Goal: Information Seeking & Learning: Learn about a topic

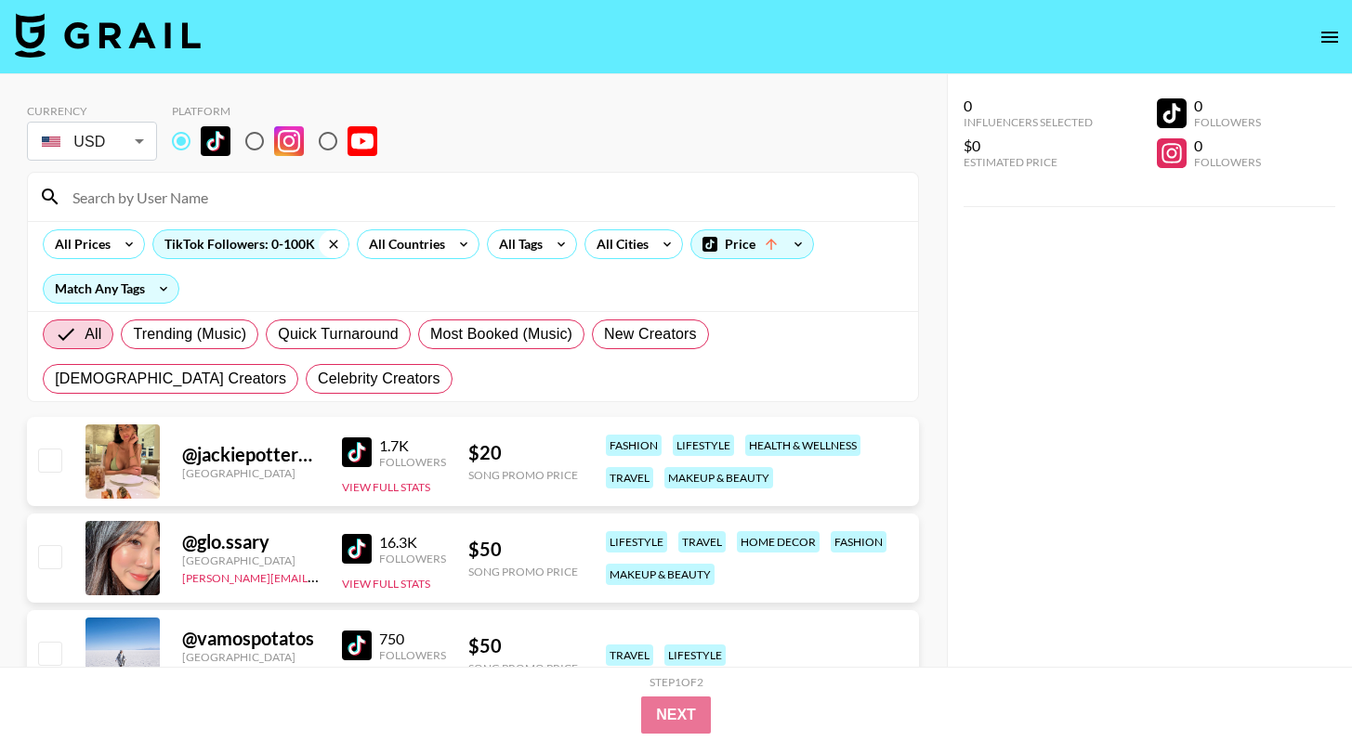
click at [334, 243] on icon at bounding box center [334, 244] width 30 height 28
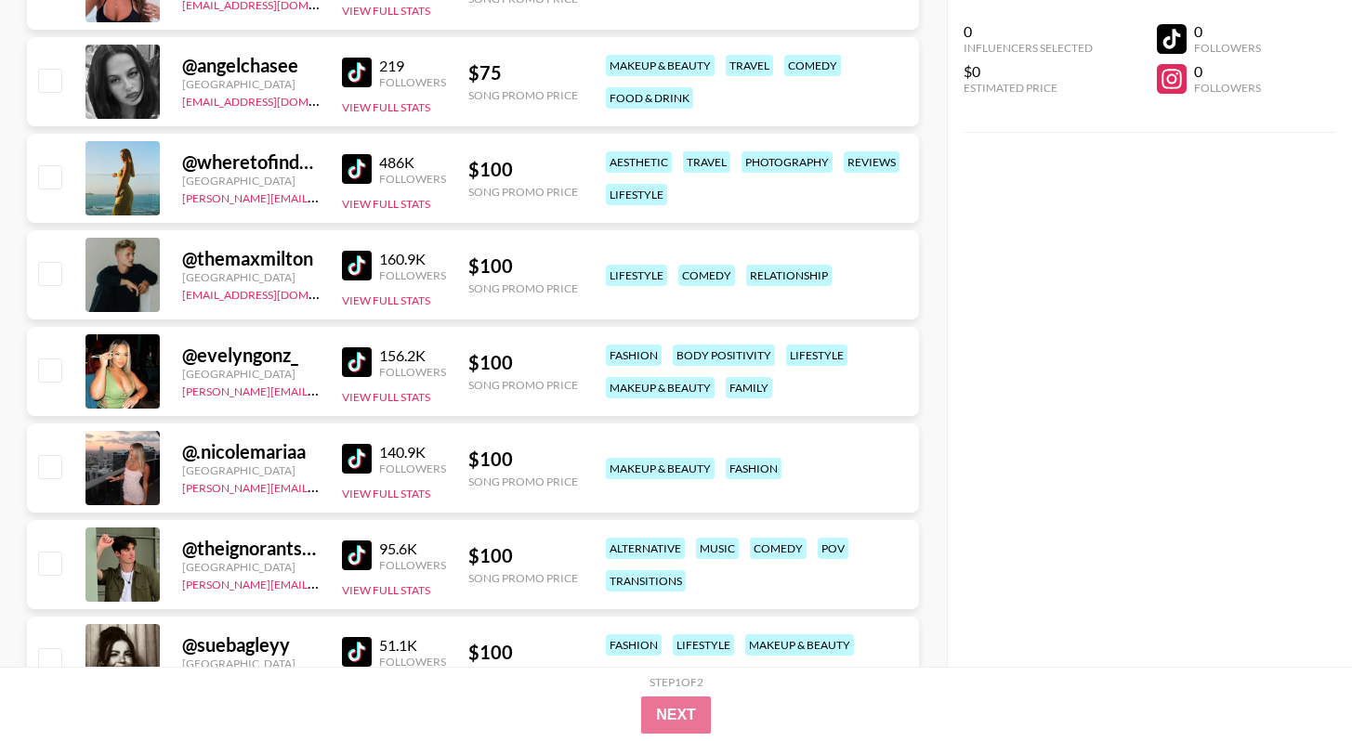
scroll to position [1012, 0]
click at [374, 355] on link at bounding box center [360, 362] width 37 height 30
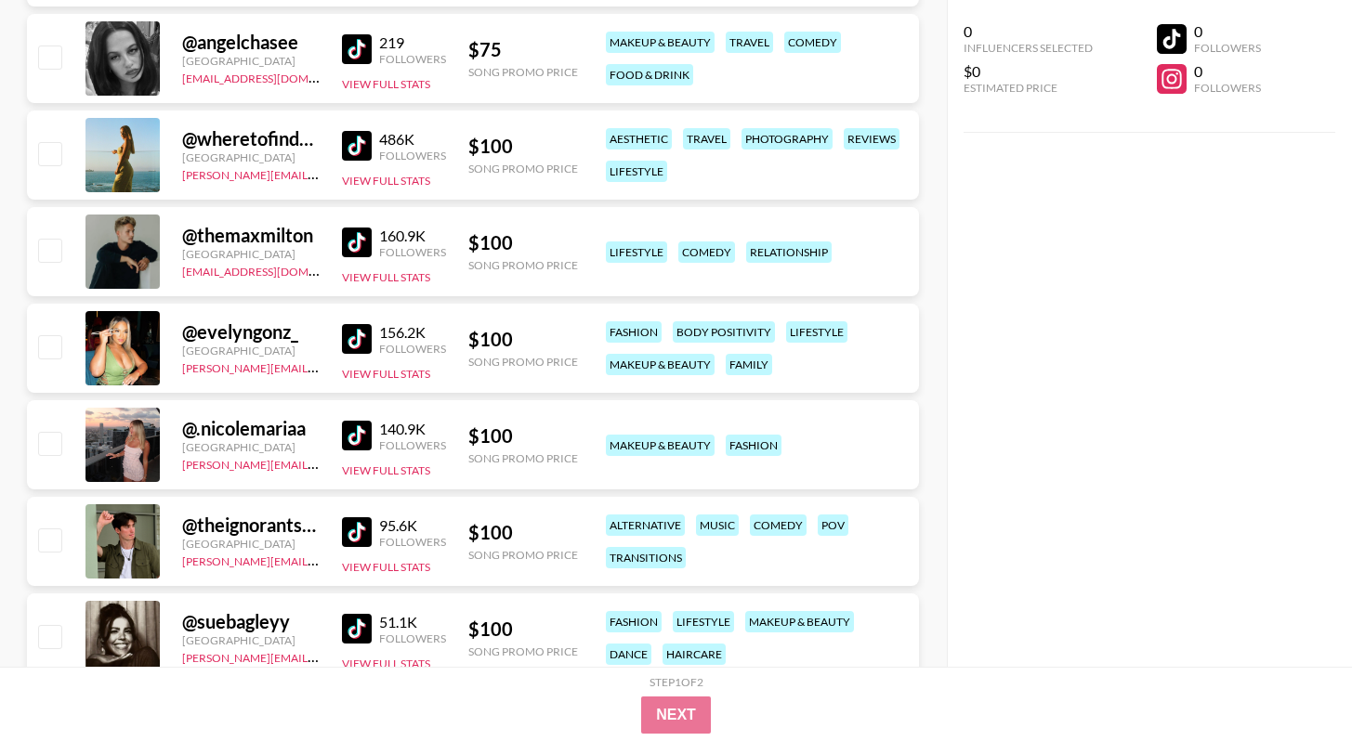
scroll to position [1361, 0]
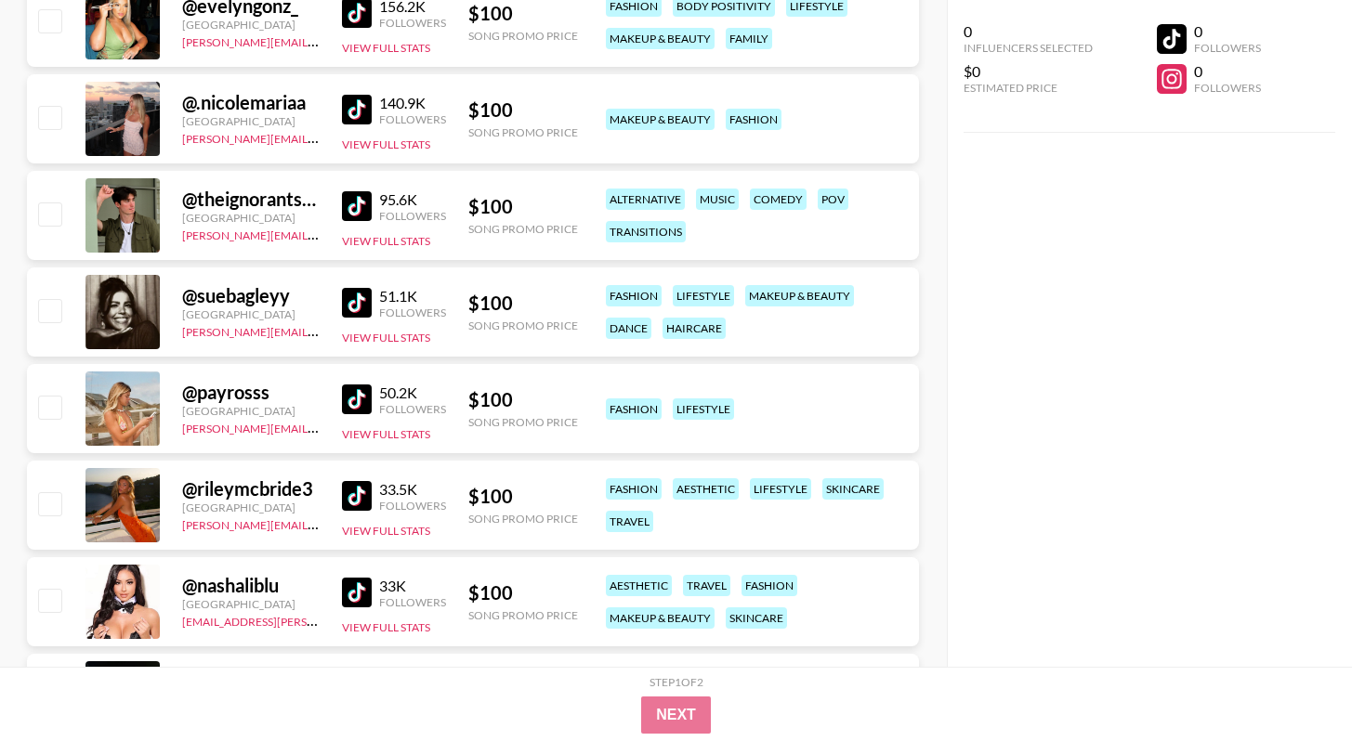
click at [382, 113] on div "Followers" at bounding box center [412, 119] width 67 height 14
click at [370, 110] on img at bounding box center [357, 110] width 30 height 30
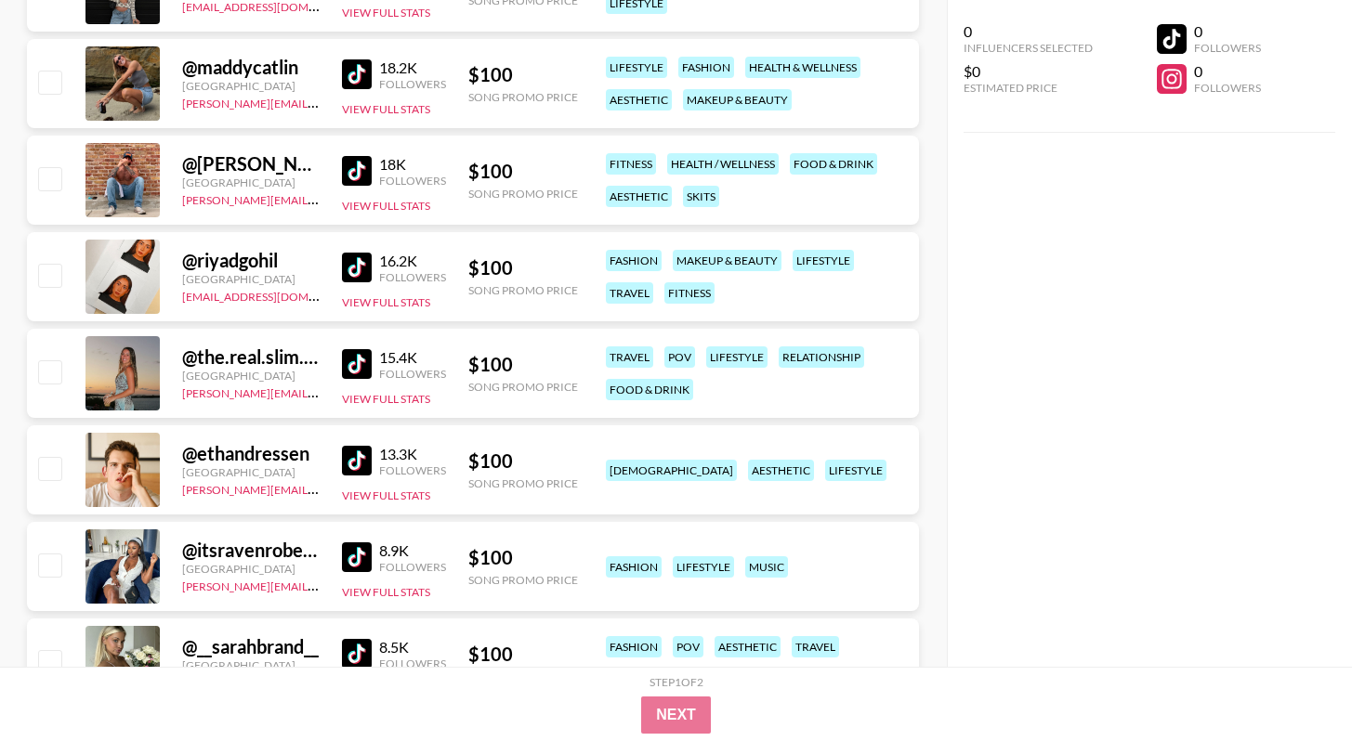
scroll to position [2169, 0]
click at [349, 366] on img at bounding box center [357, 364] width 30 height 30
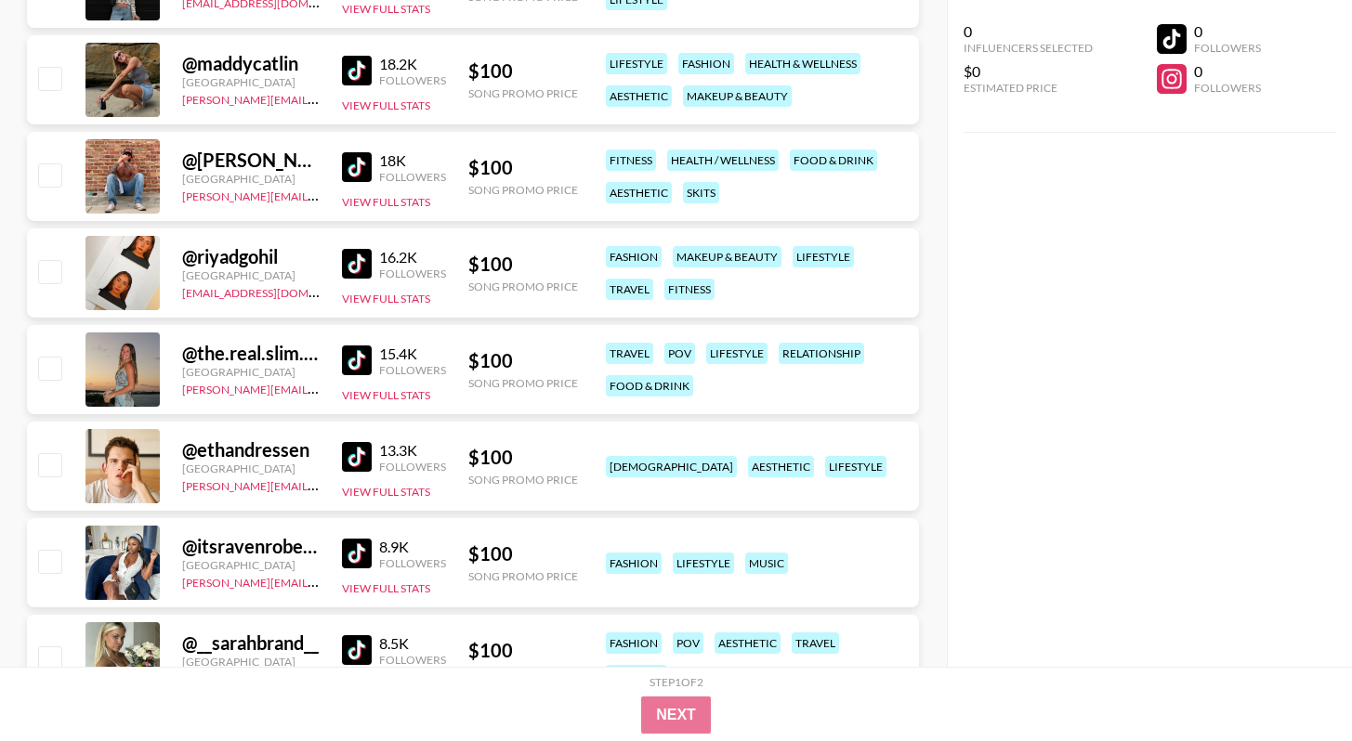
scroll to position [2470, 0]
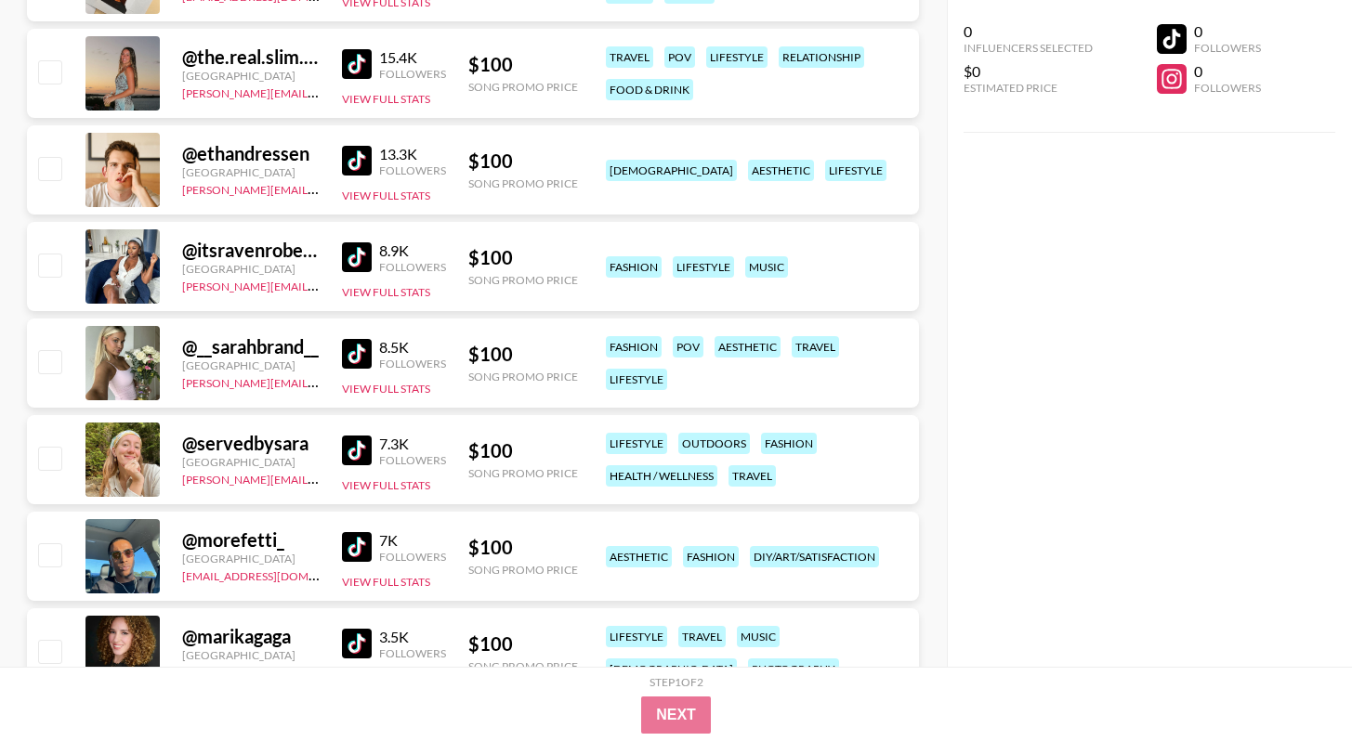
click at [363, 357] on img at bounding box center [357, 354] width 30 height 30
click at [366, 350] on img at bounding box center [357, 354] width 30 height 30
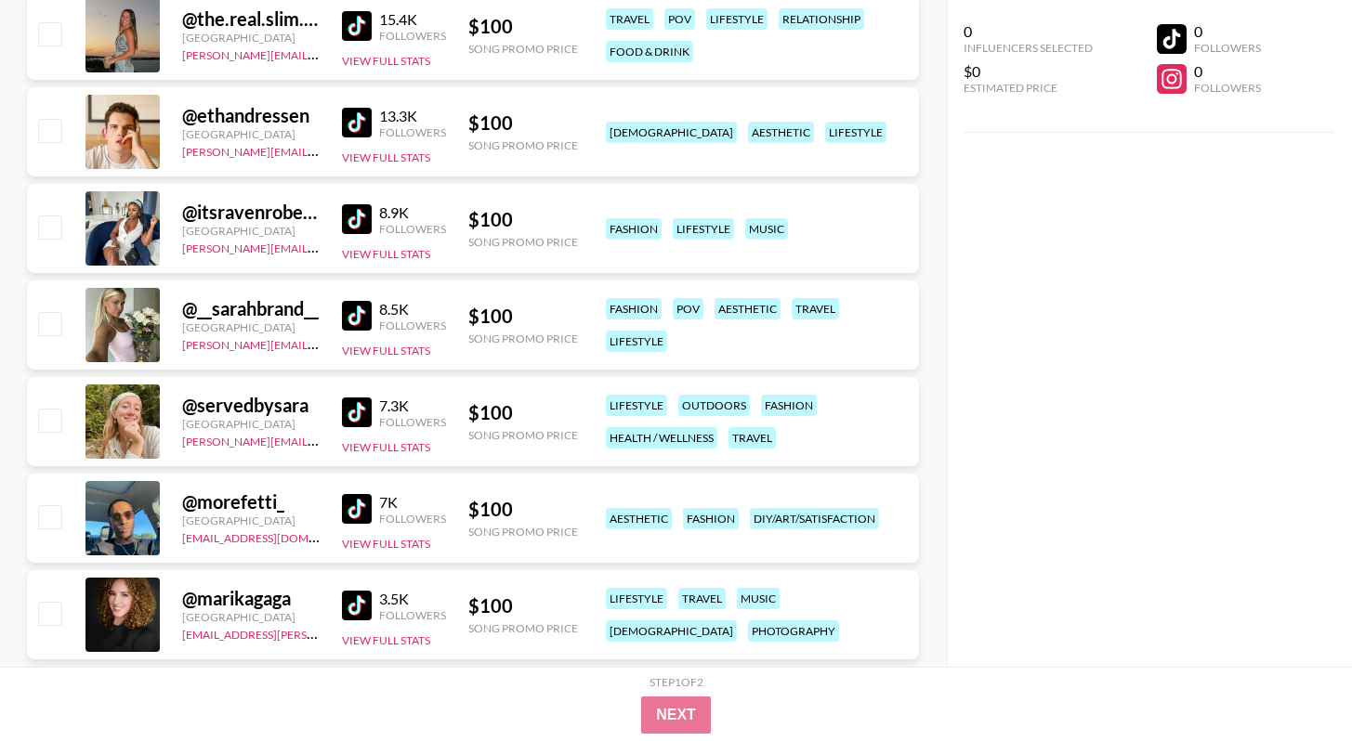
scroll to position [2522, 0]
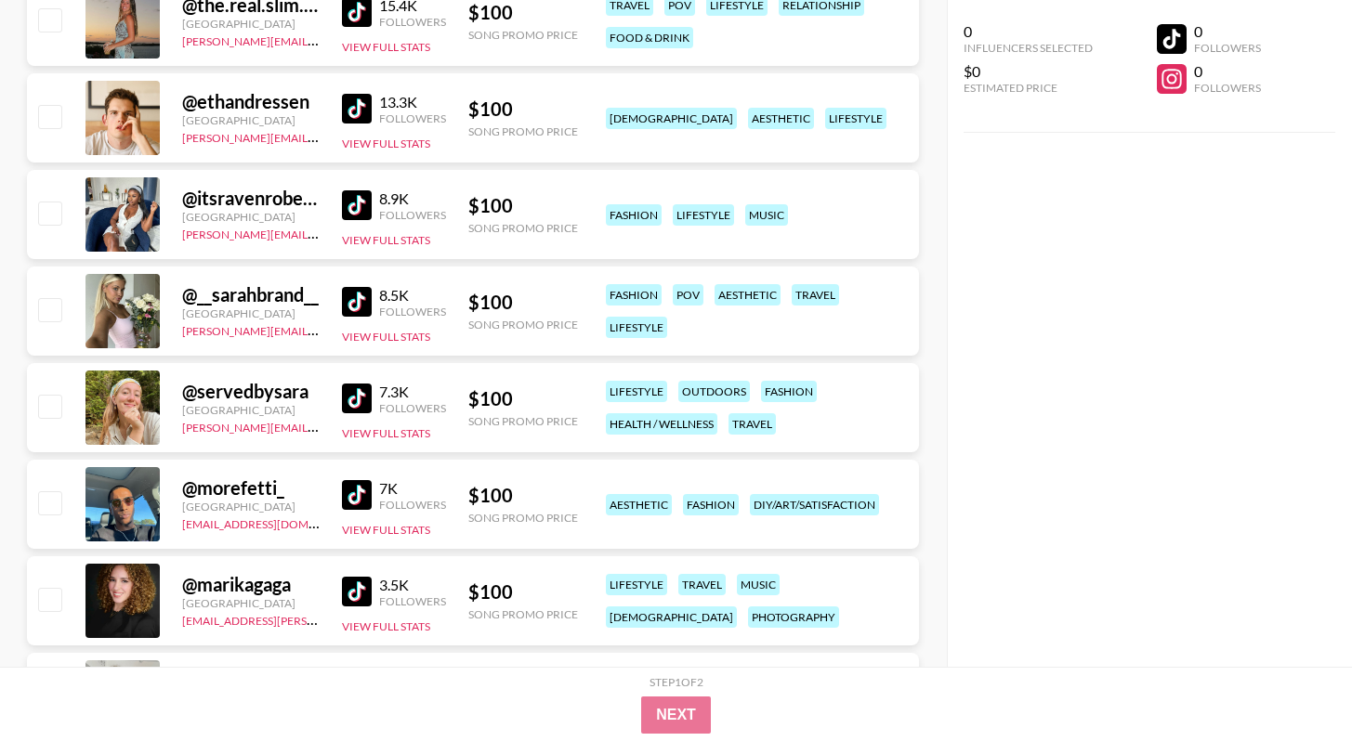
click at [363, 400] on img at bounding box center [357, 399] width 30 height 30
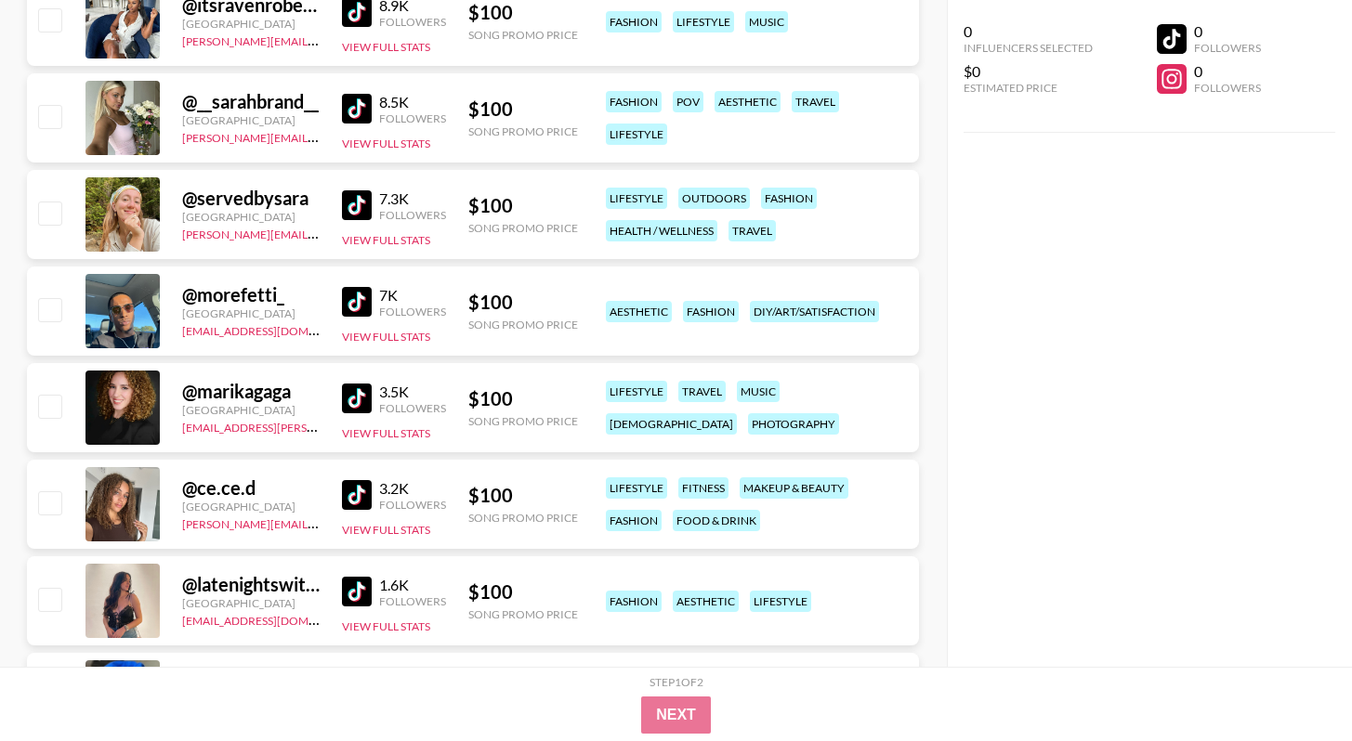
scroll to position [3076, 0]
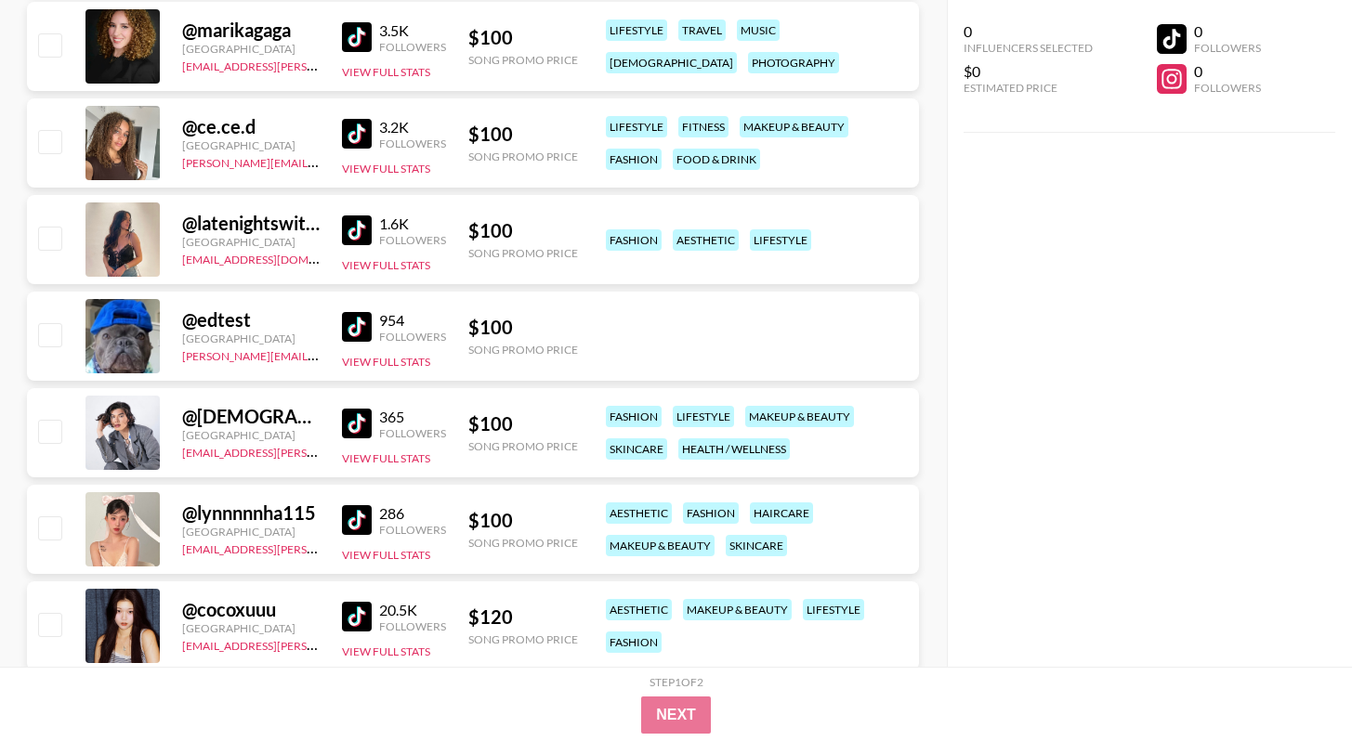
click at [360, 242] on img at bounding box center [357, 231] width 30 height 30
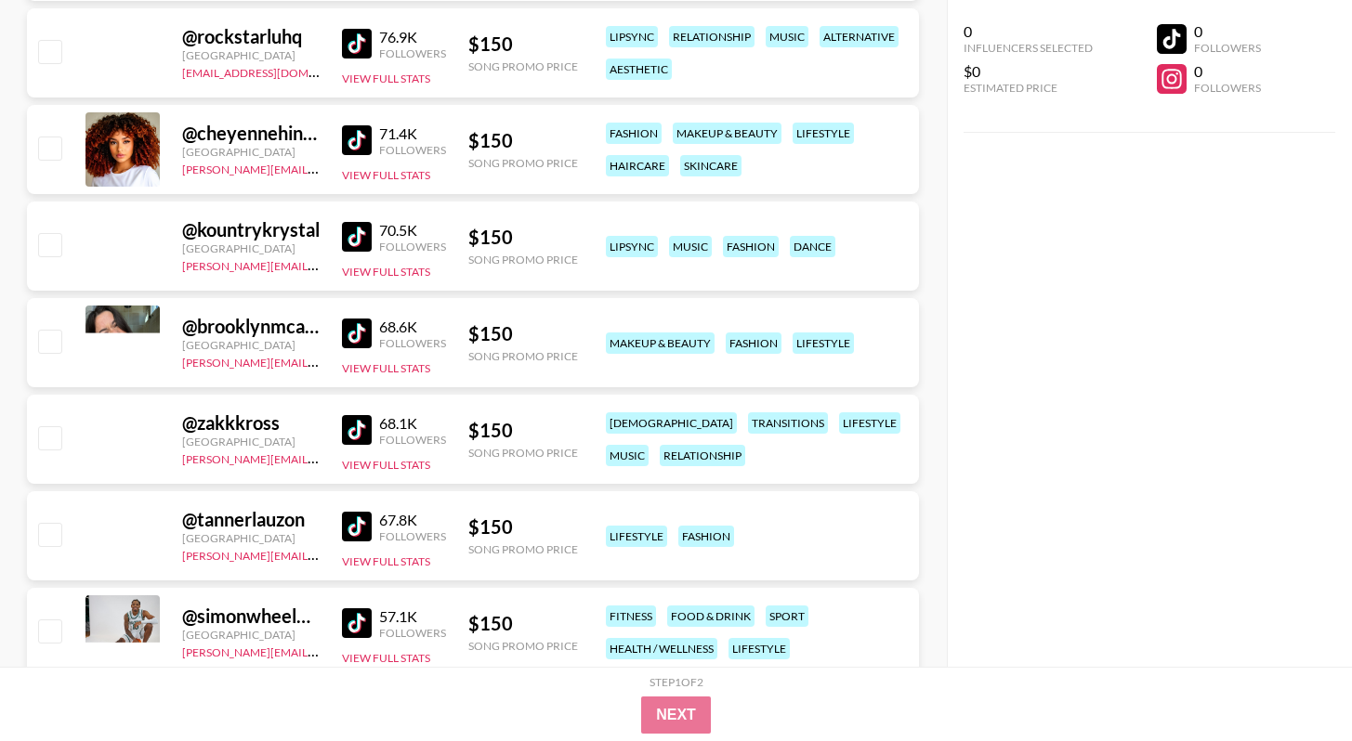
scroll to position [6493, 0]
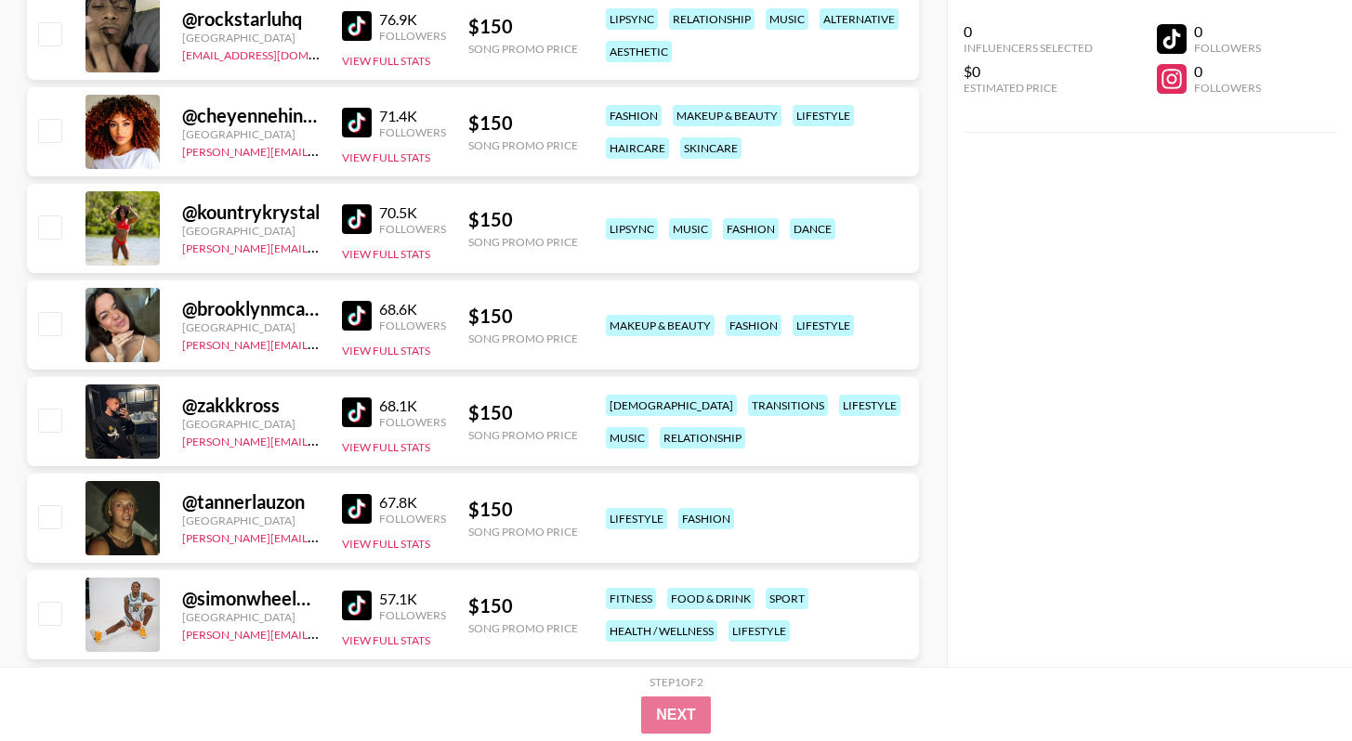
click at [359, 215] on img at bounding box center [357, 219] width 30 height 30
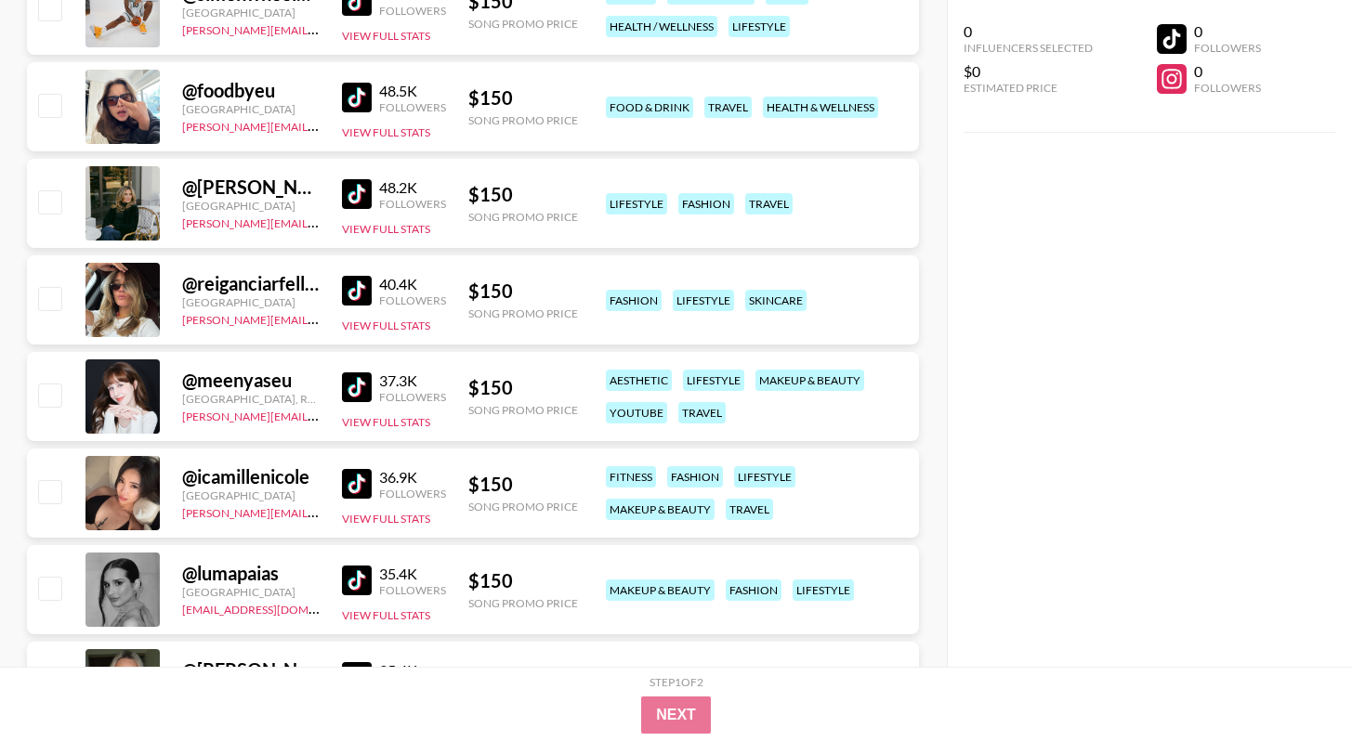
scroll to position [7197, 0]
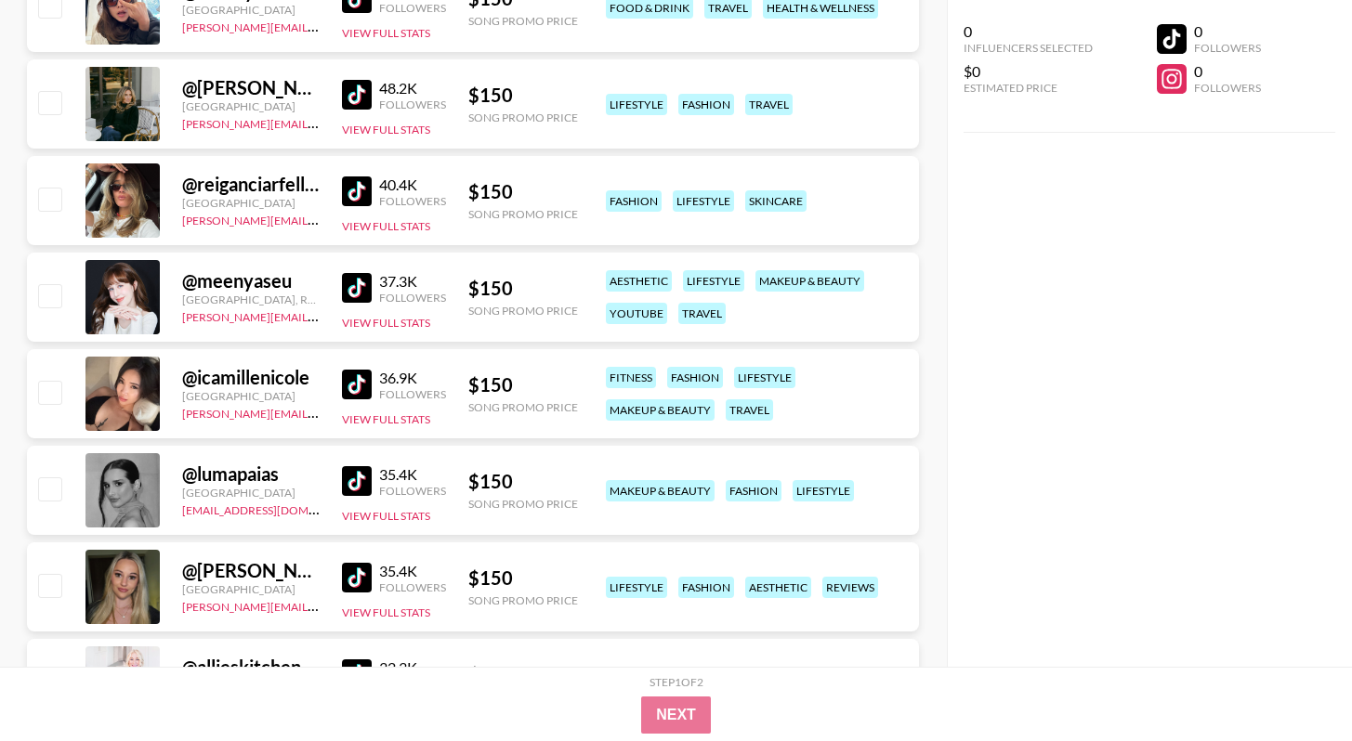
click at [381, 385] on div "36.9K" at bounding box center [412, 378] width 67 height 19
click at [364, 384] on img at bounding box center [357, 385] width 30 height 30
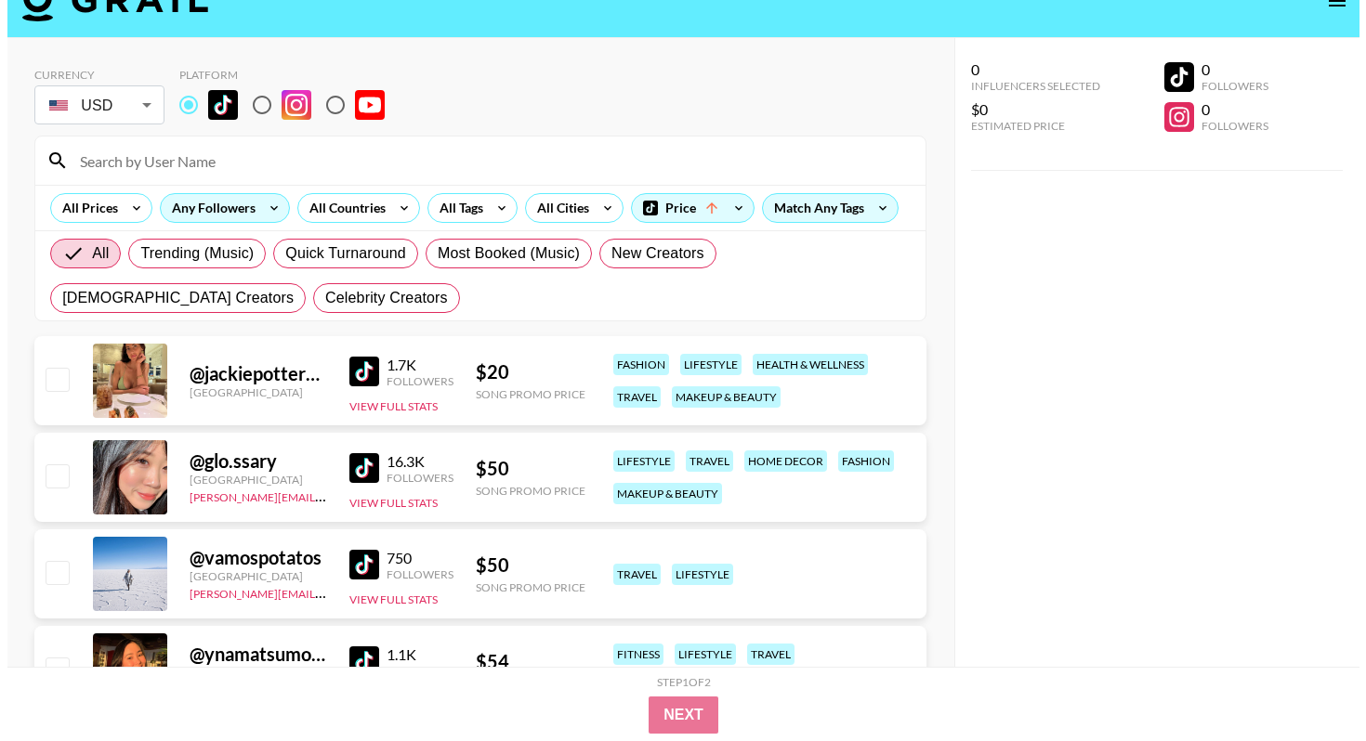
scroll to position [0, 0]
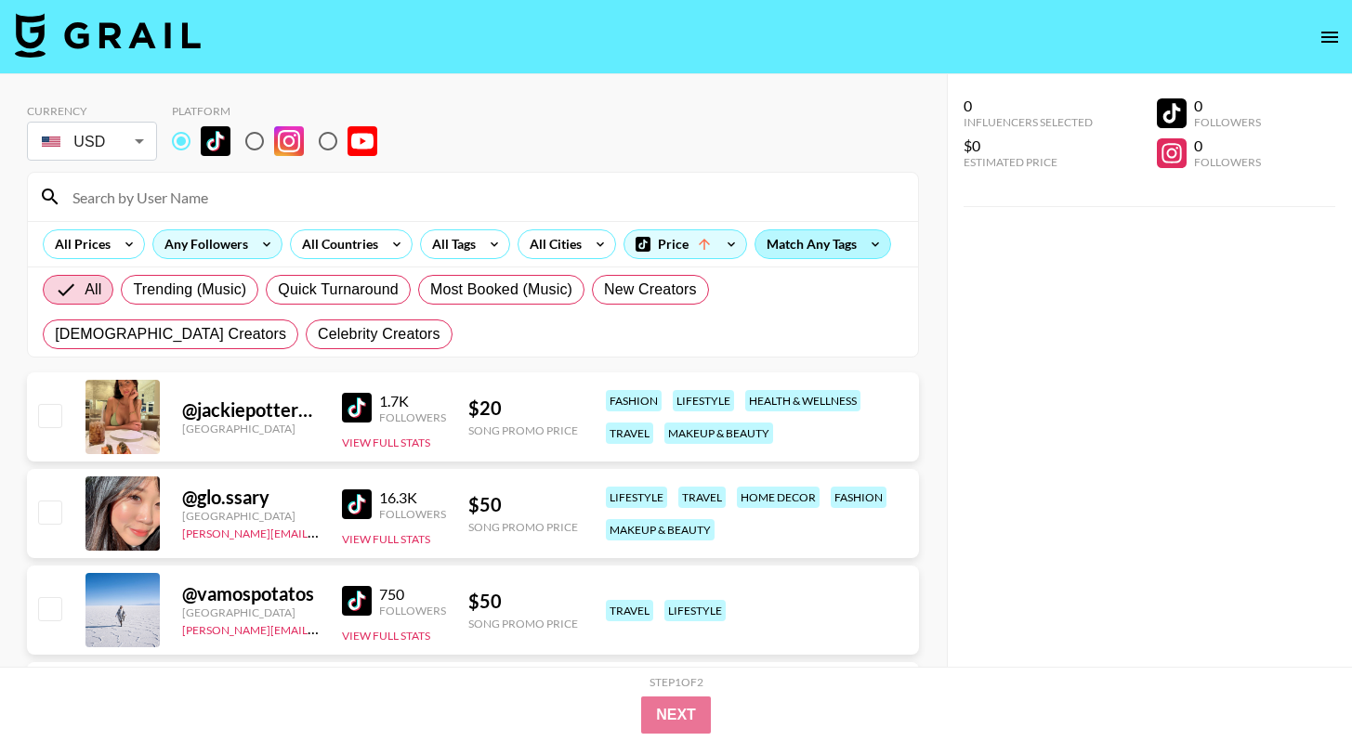
click at [781, 244] on div "Match Any Tags" at bounding box center [822, 244] width 135 height 28
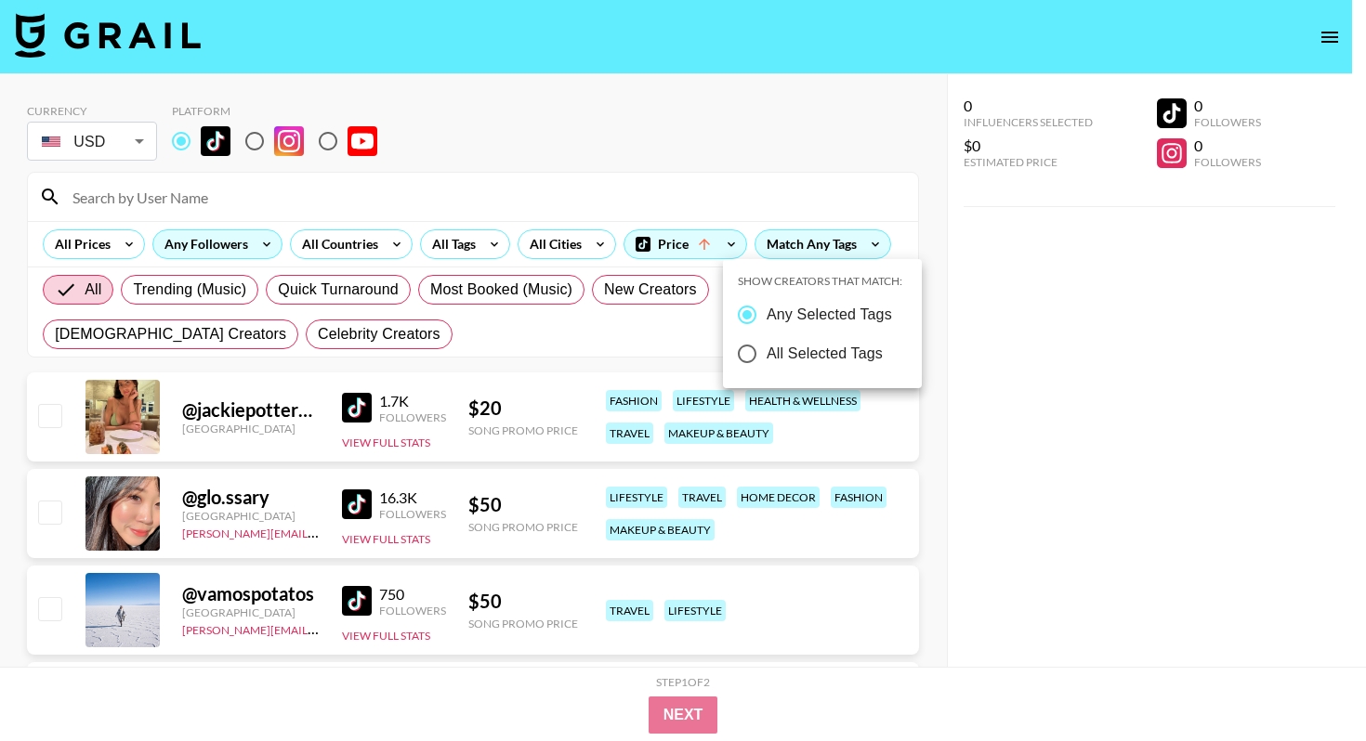
click at [437, 251] on div at bounding box center [683, 370] width 1366 height 741
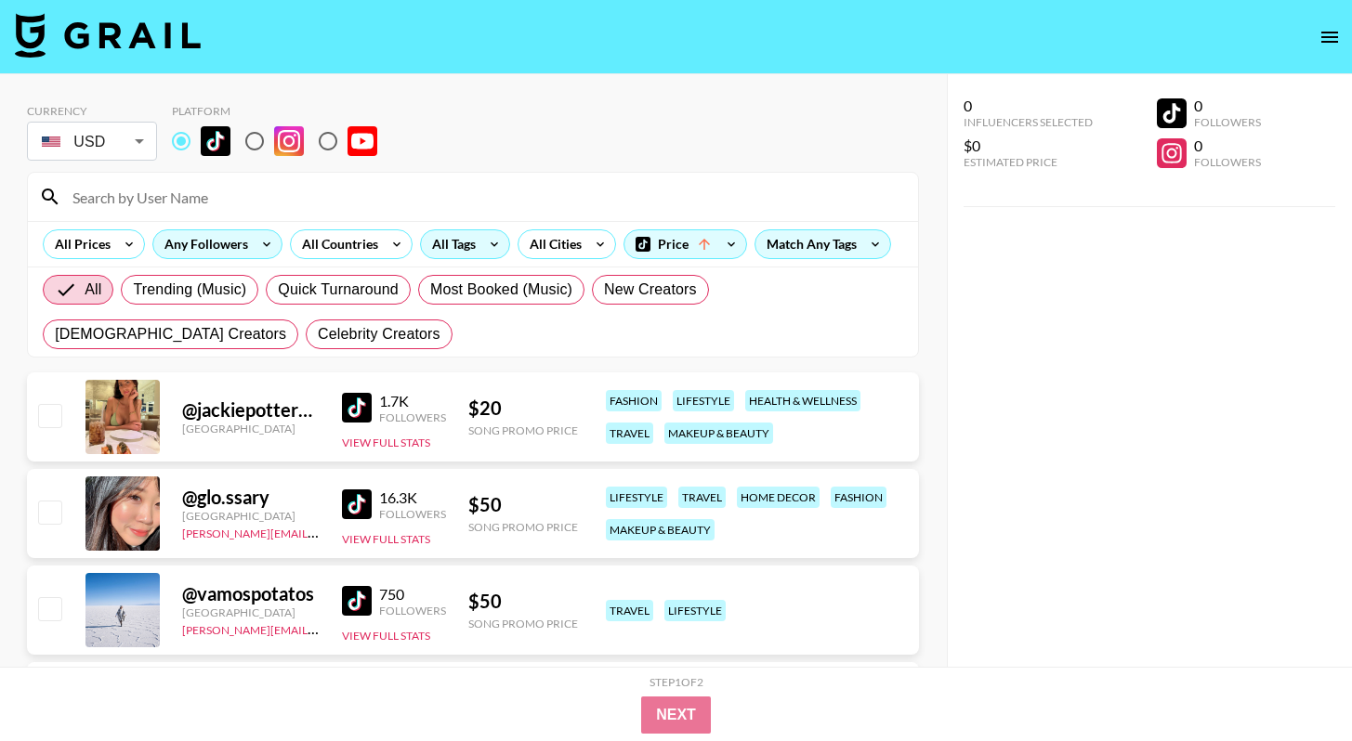
click at [466, 248] on div "All Tags" at bounding box center [450, 244] width 59 height 28
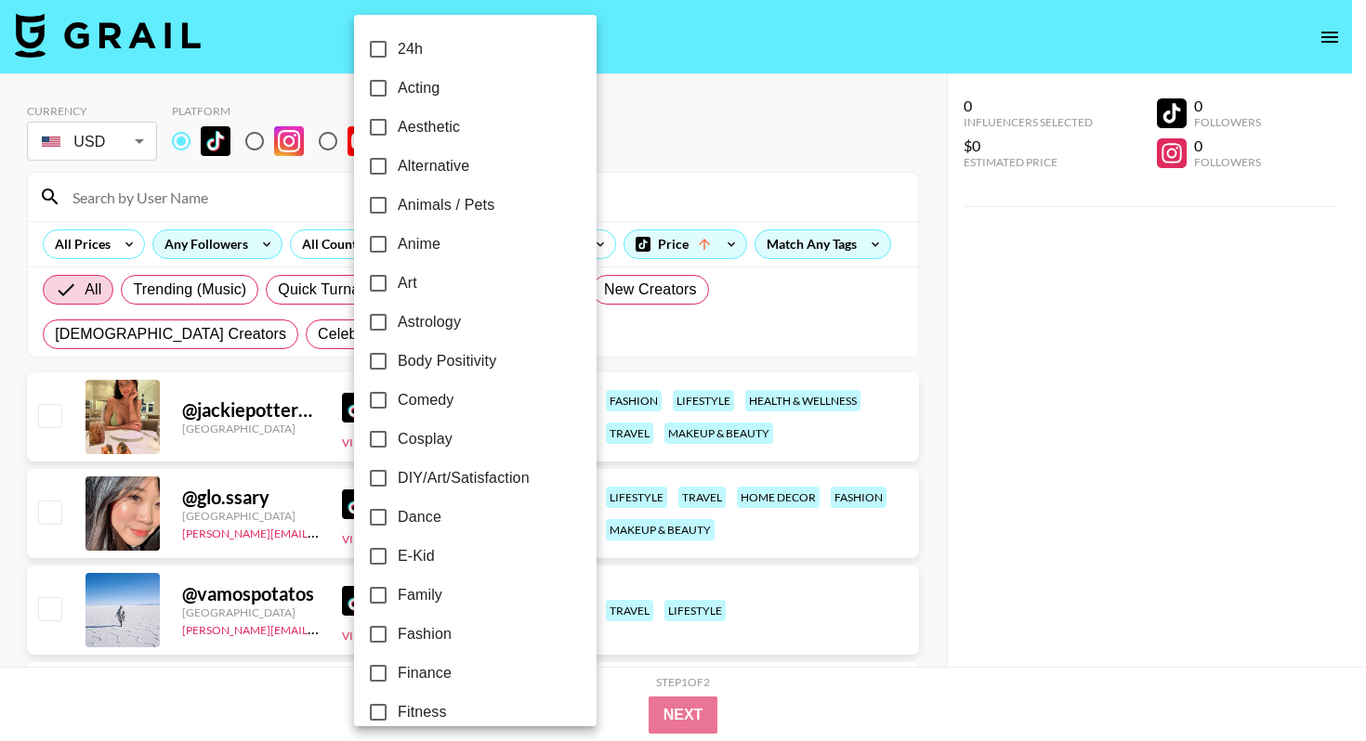
click at [445, 398] on span "Comedy" at bounding box center [426, 400] width 56 height 22
click at [398, 398] on input "Comedy" at bounding box center [378, 400] width 39 height 39
checkbox input "true"
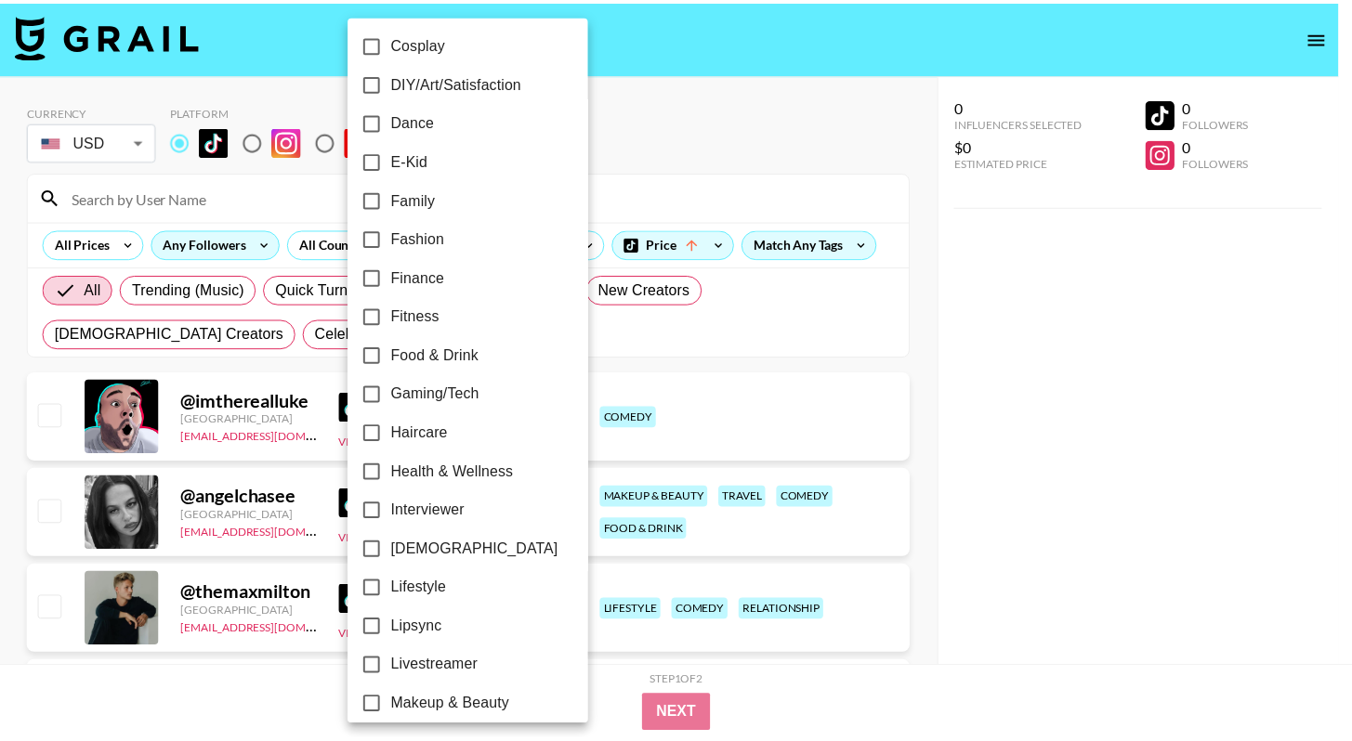
scroll to position [505, 0]
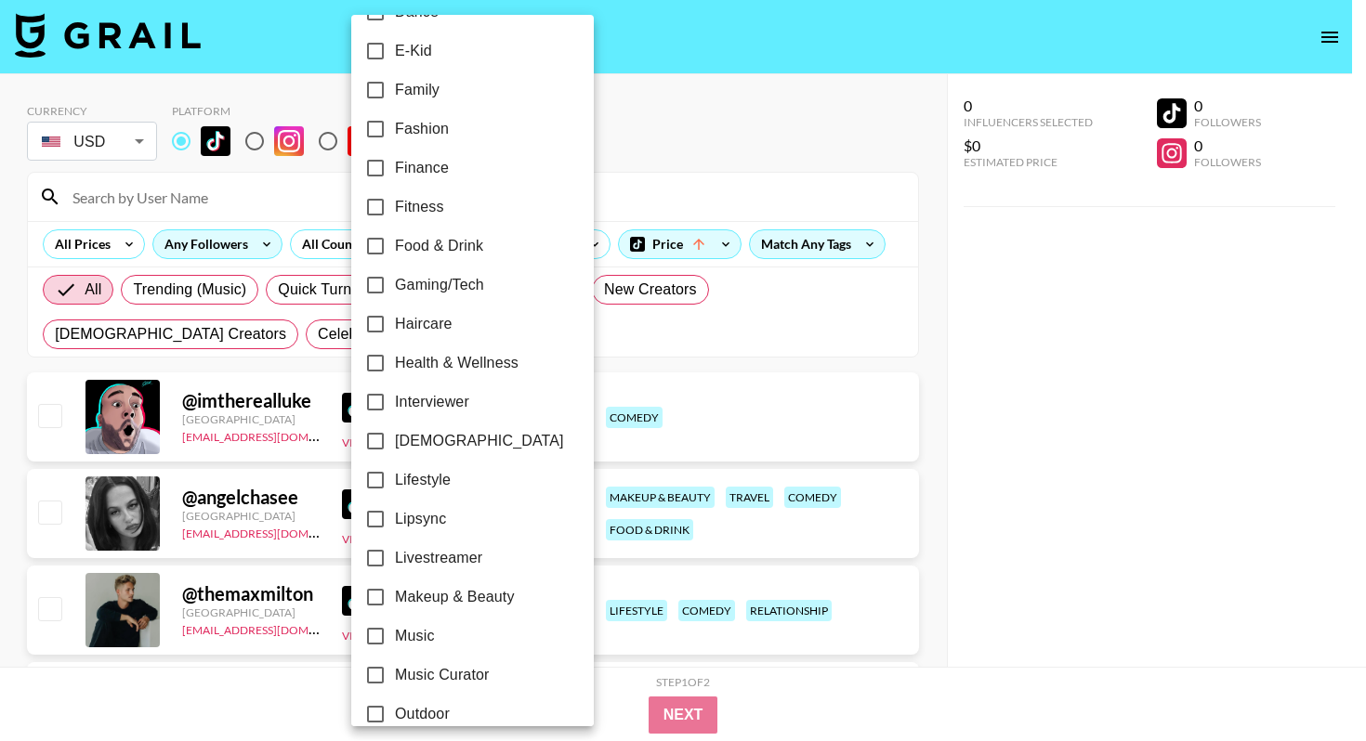
click at [427, 645] on span "Music" at bounding box center [415, 636] width 40 height 22
click at [395, 645] on input "Music" at bounding box center [375, 636] width 39 height 39
checkbox input "true"
click at [688, 333] on div at bounding box center [683, 370] width 1366 height 741
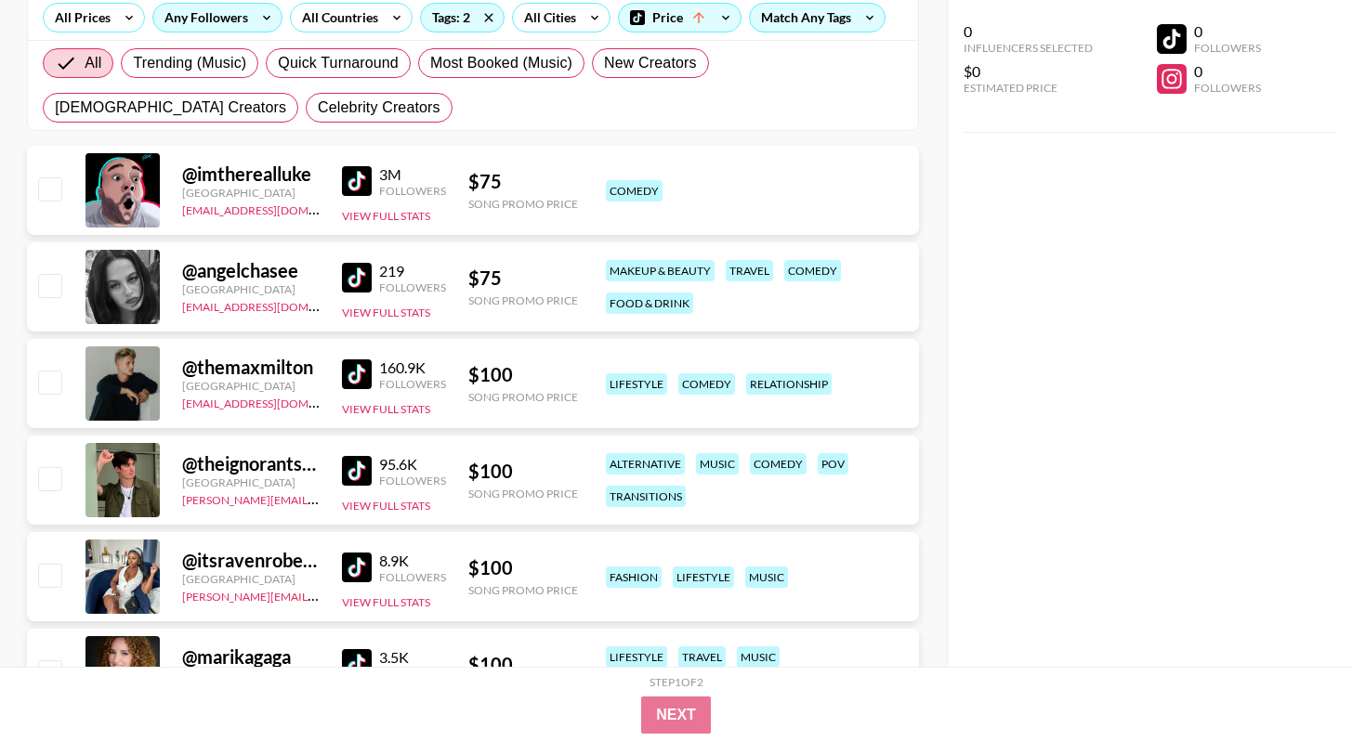
scroll to position [310, 0]
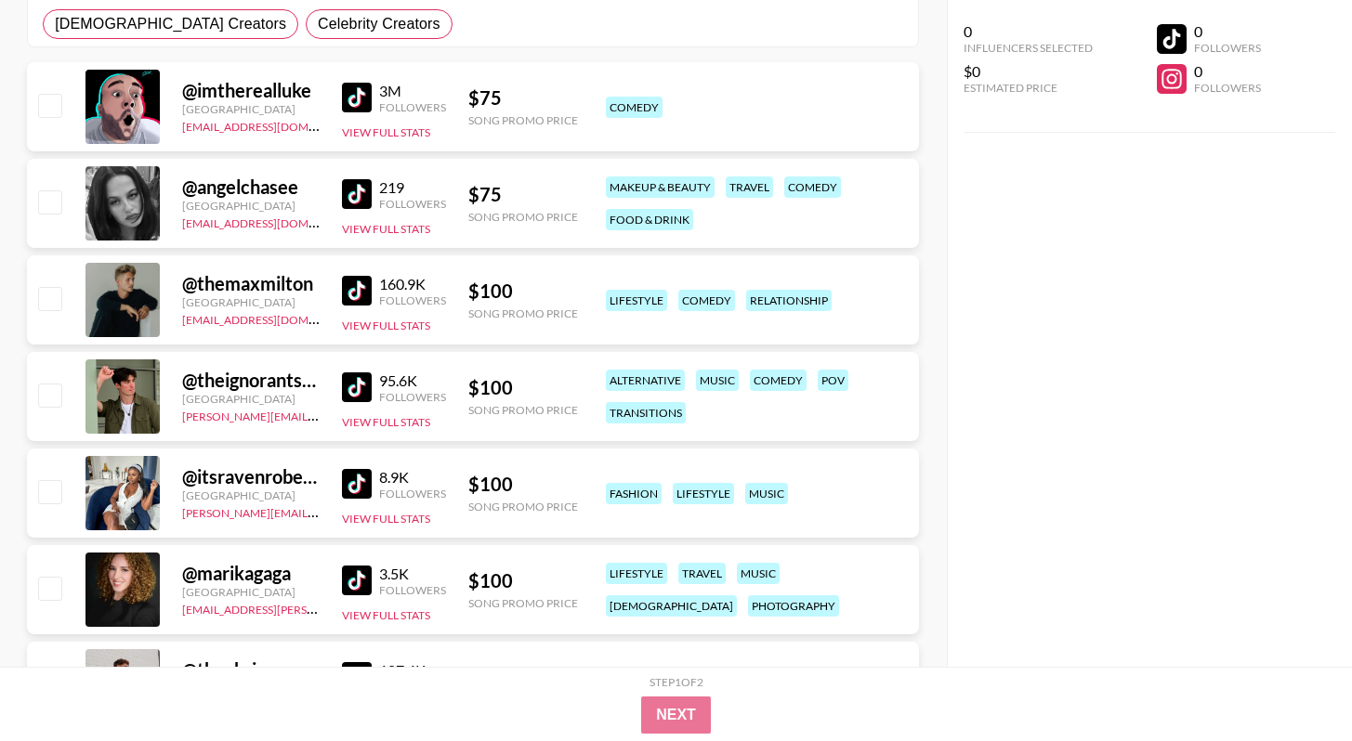
click at [355, 387] on img at bounding box center [357, 388] width 30 height 30
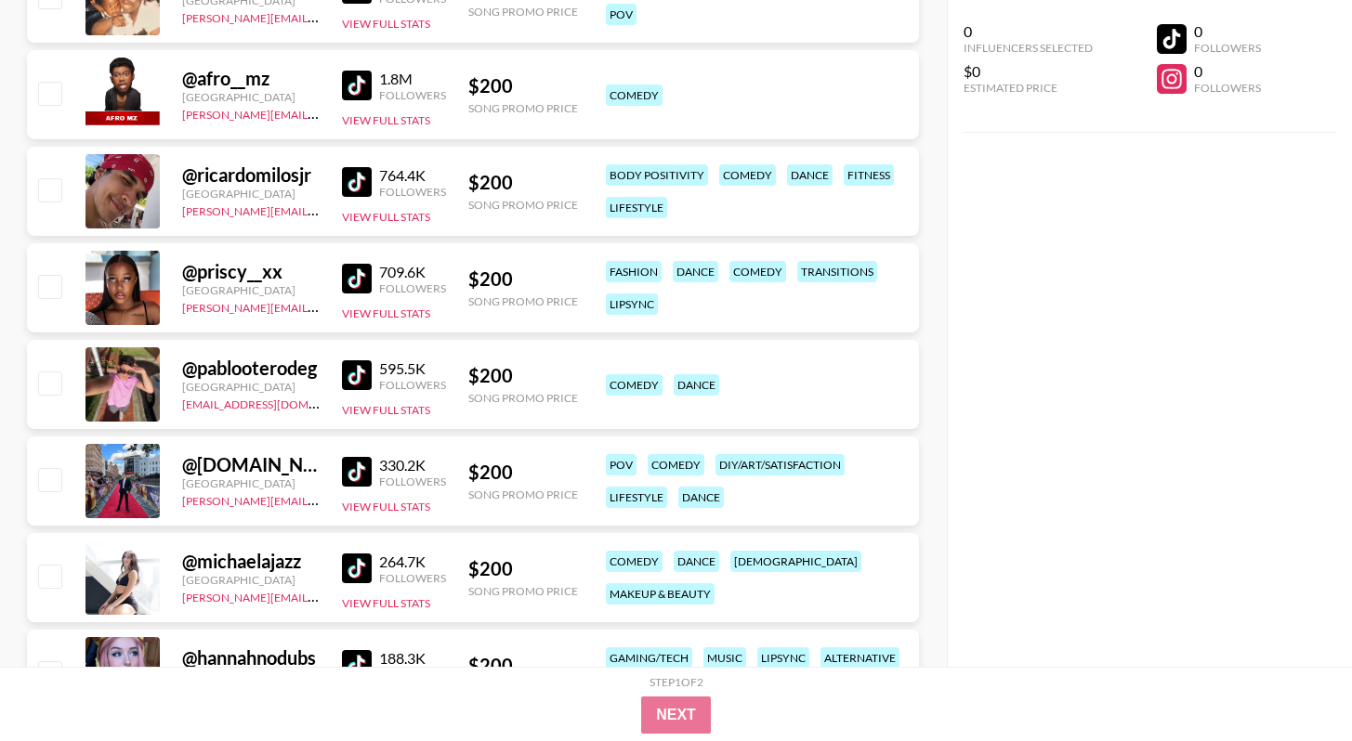
scroll to position [2549, 0]
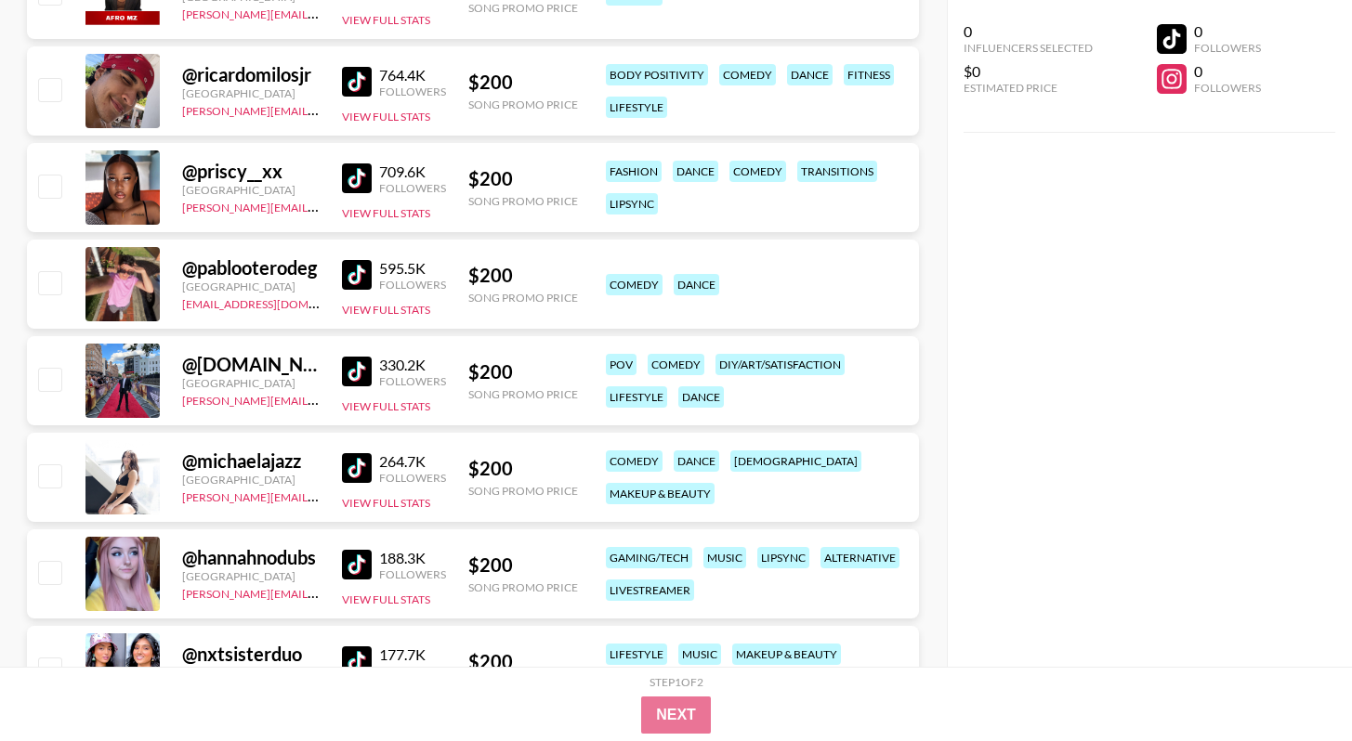
click at [366, 455] on img at bounding box center [357, 468] width 30 height 30
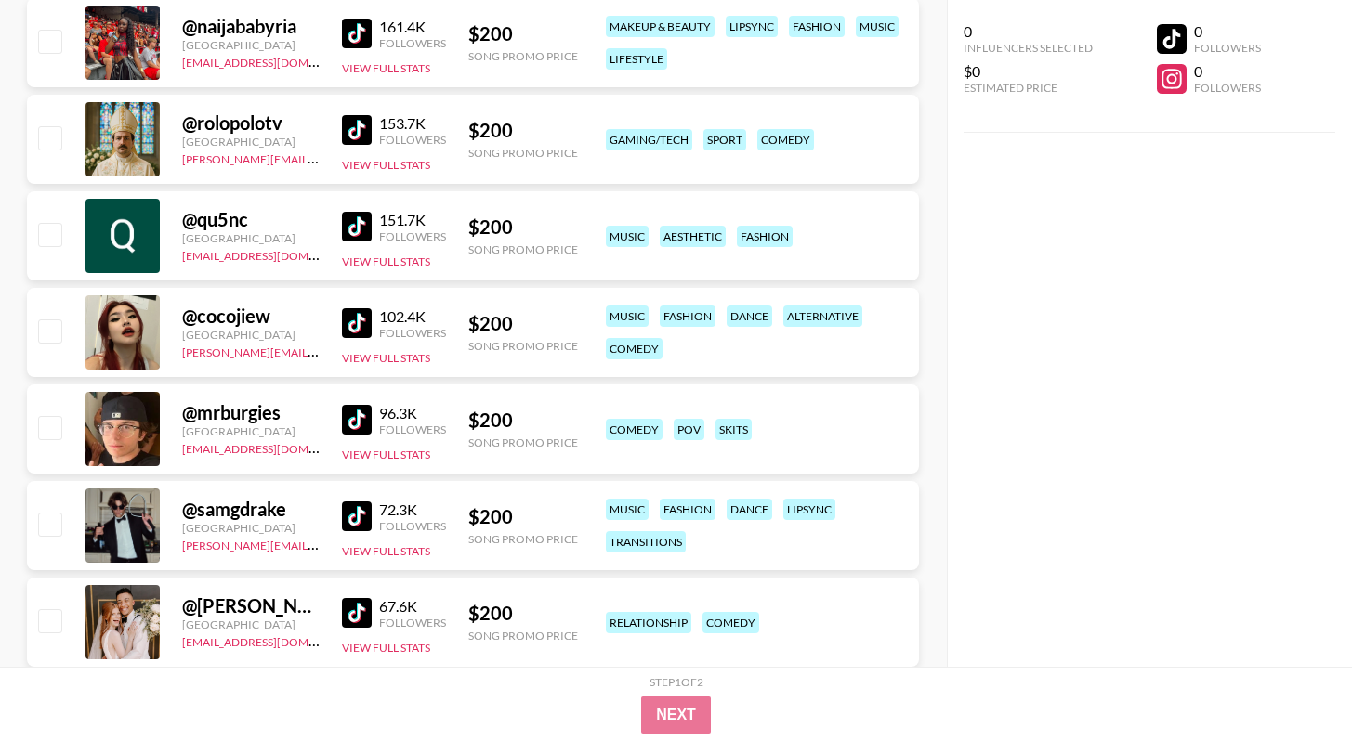
scroll to position [3287, 0]
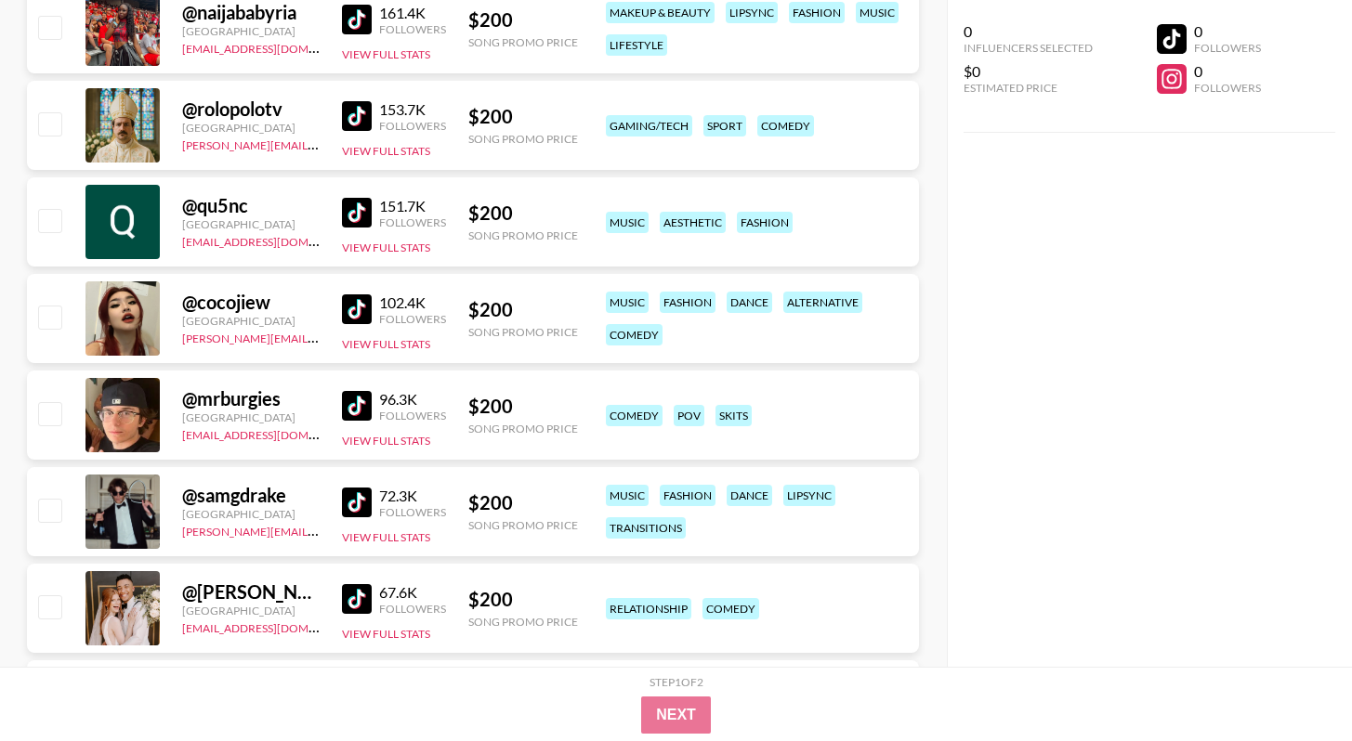
click at [355, 405] on img at bounding box center [357, 406] width 30 height 30
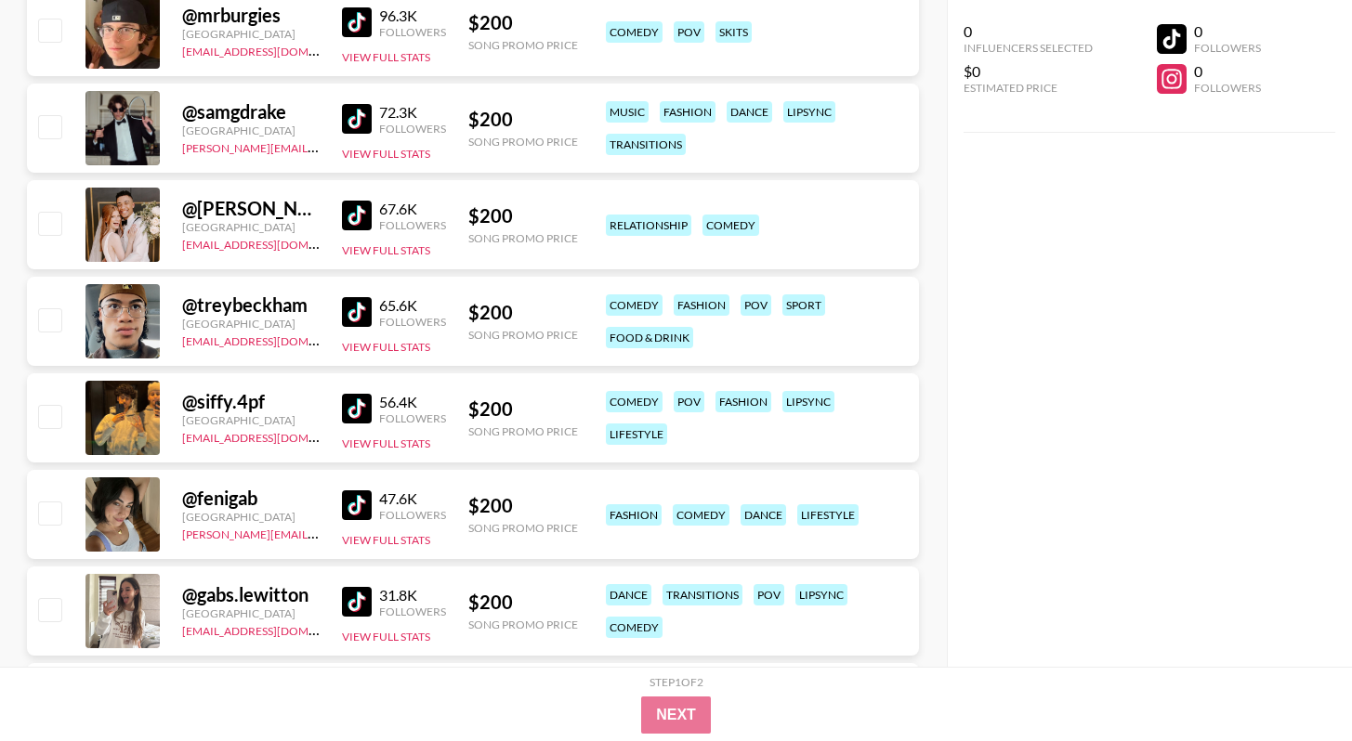
scroll to position [3689, 0]
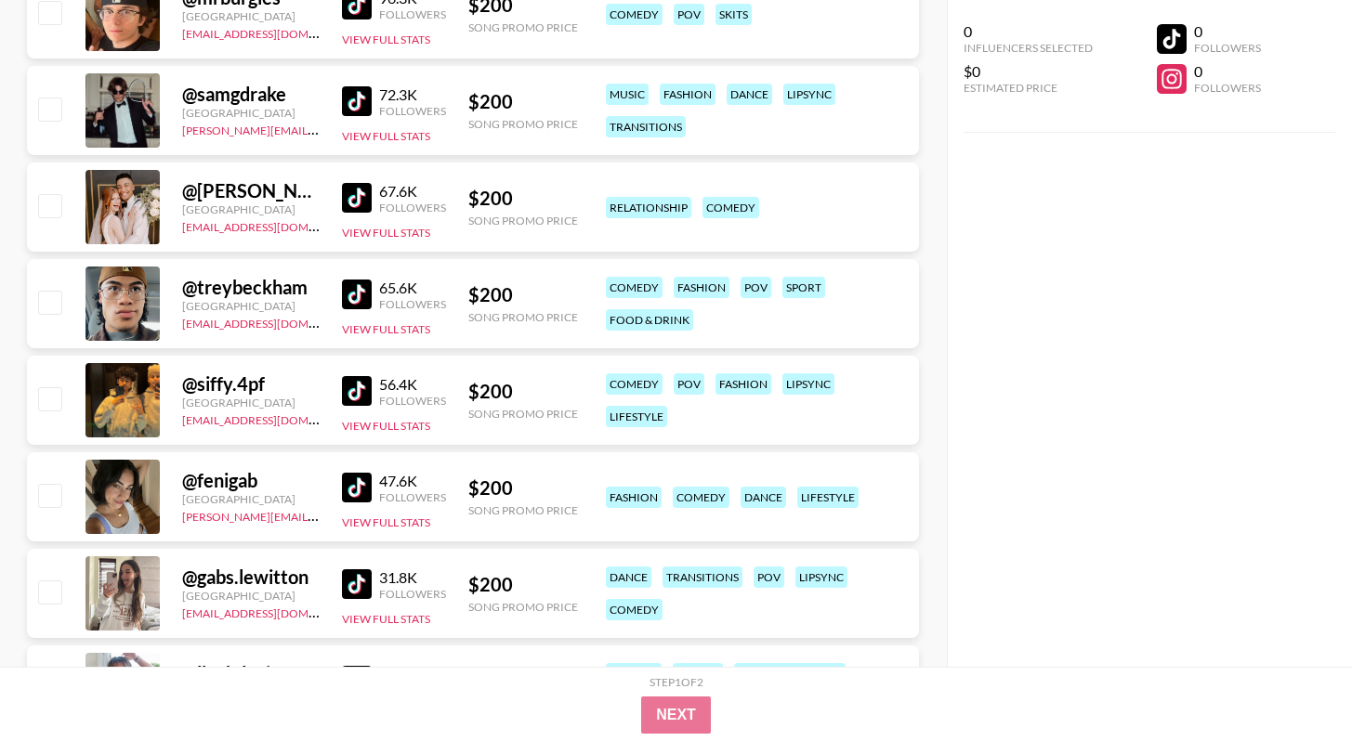
click at [375, 378] on link at bounding box center [360, 391] width 37 height 30
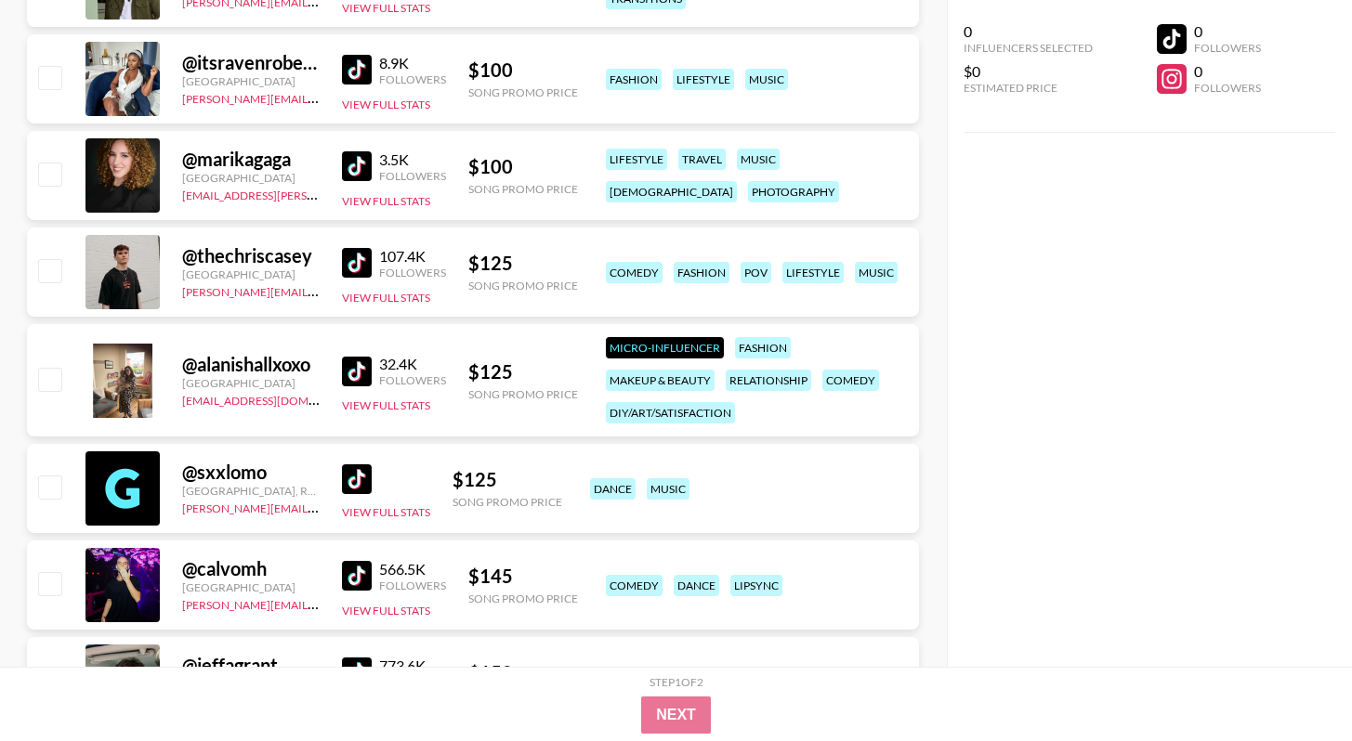
scroll to position [0, 0]
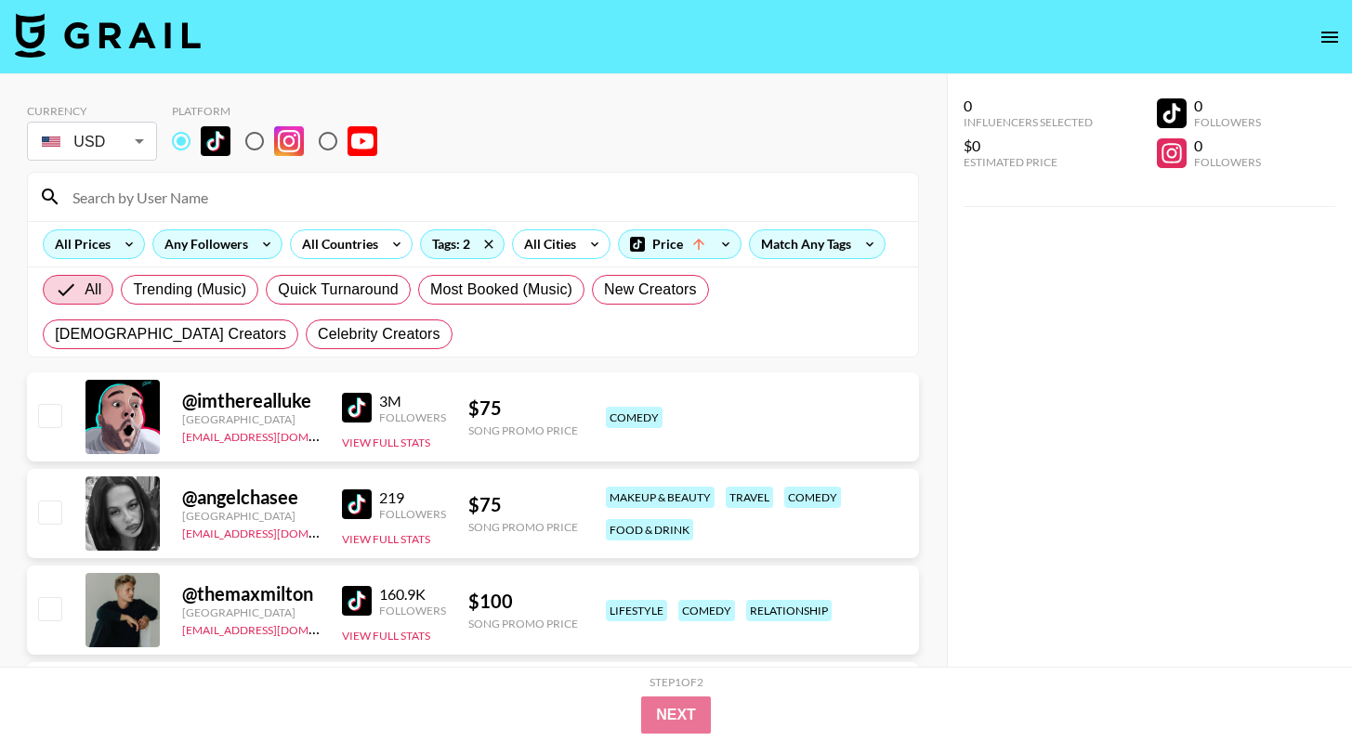
click at [108, 249] on div "All Prices" at bounding box center [79, 244] width 71 height 28
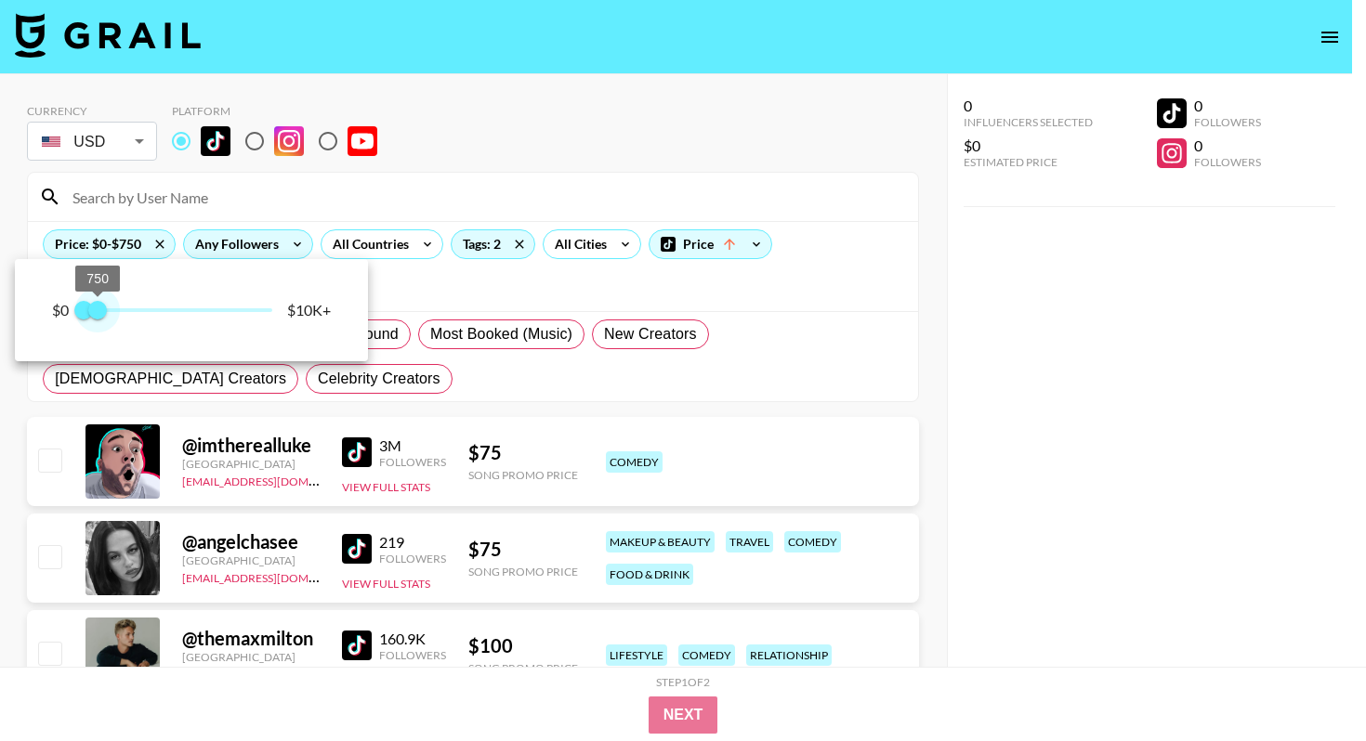
type input "500"
drag, startPoint x: 196, startPoint y: 311, endPoint x: 94, endPoint y: 308, distance: 102.2
click at [94, 308] on span "500" at bounding box center [93, 310] width 19 height 19
click at [436, 373] on div at bounding box center [683, 370] width 1366 height 741
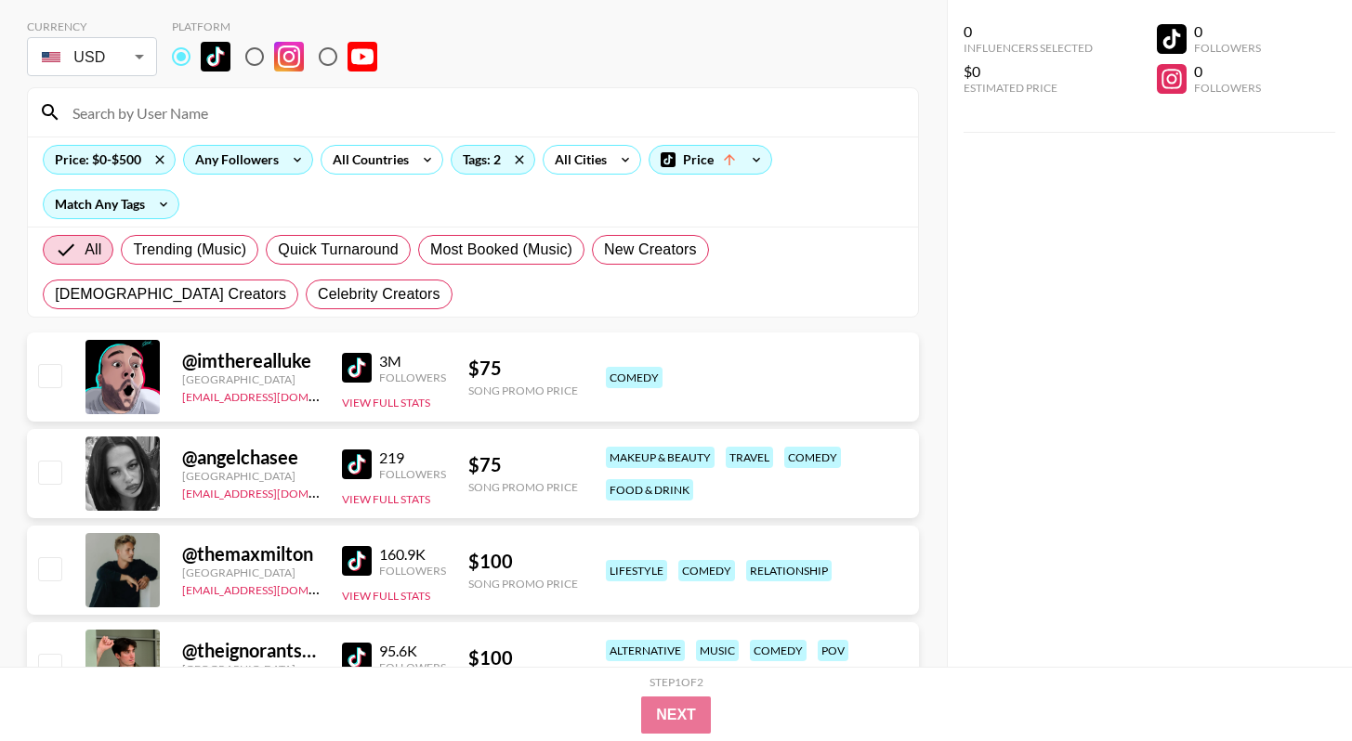
scroll to position [67, 0]
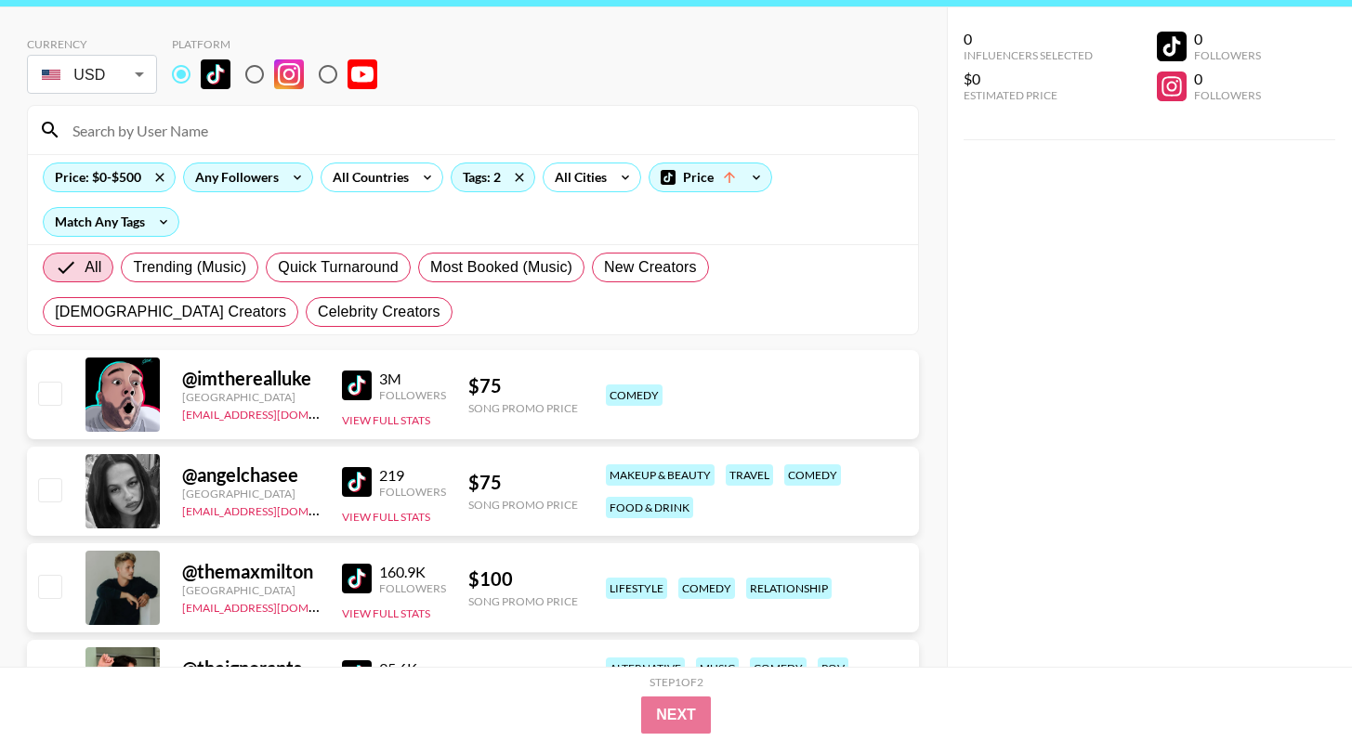
click at [715, 160] on div "Price: $0-$500 Any Followers All Countries Tags: 2 All Cities Price Match Any T…" at bounding box center [473, 199] width 890 height 90
click at [718, 176] on div "Price" at bounding box center [710, 178] width 122 height 28
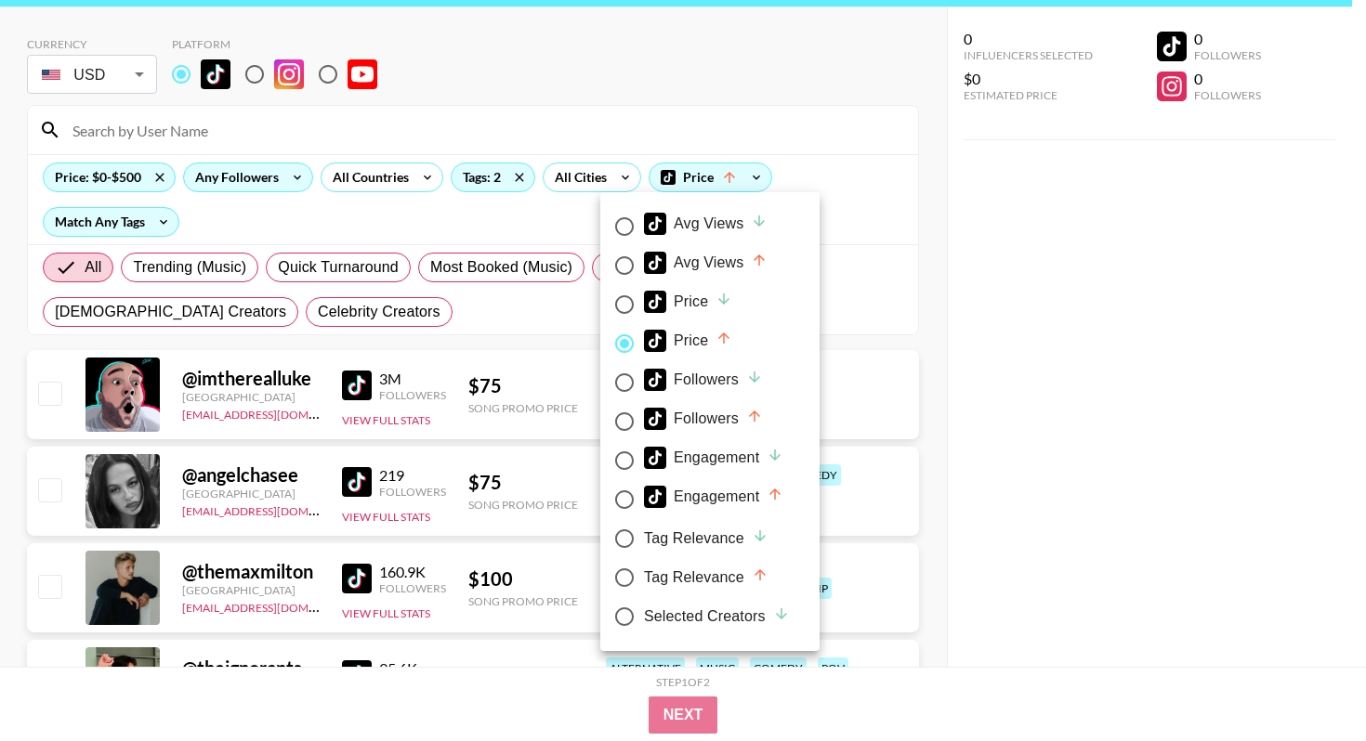
click at [721, 235] on span "Avg Views" at bounding box center [706, 227] width 124 height 29
click at [644, 235] on input "Avg Views" at bounding box center [624, 226] width 39 height 39
radio input "true"
radio input "false"
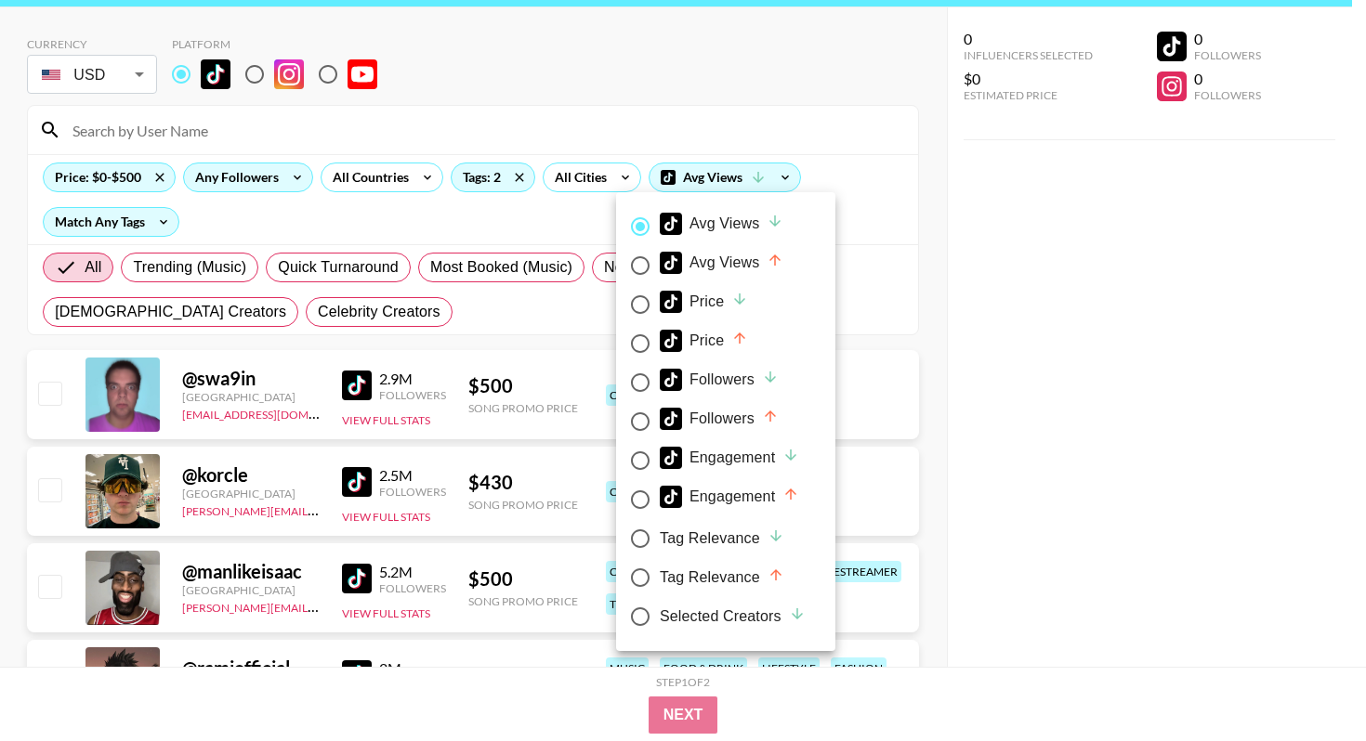
click at [972, 295] on div at bounding box center [683, 370] width 1366 height 741
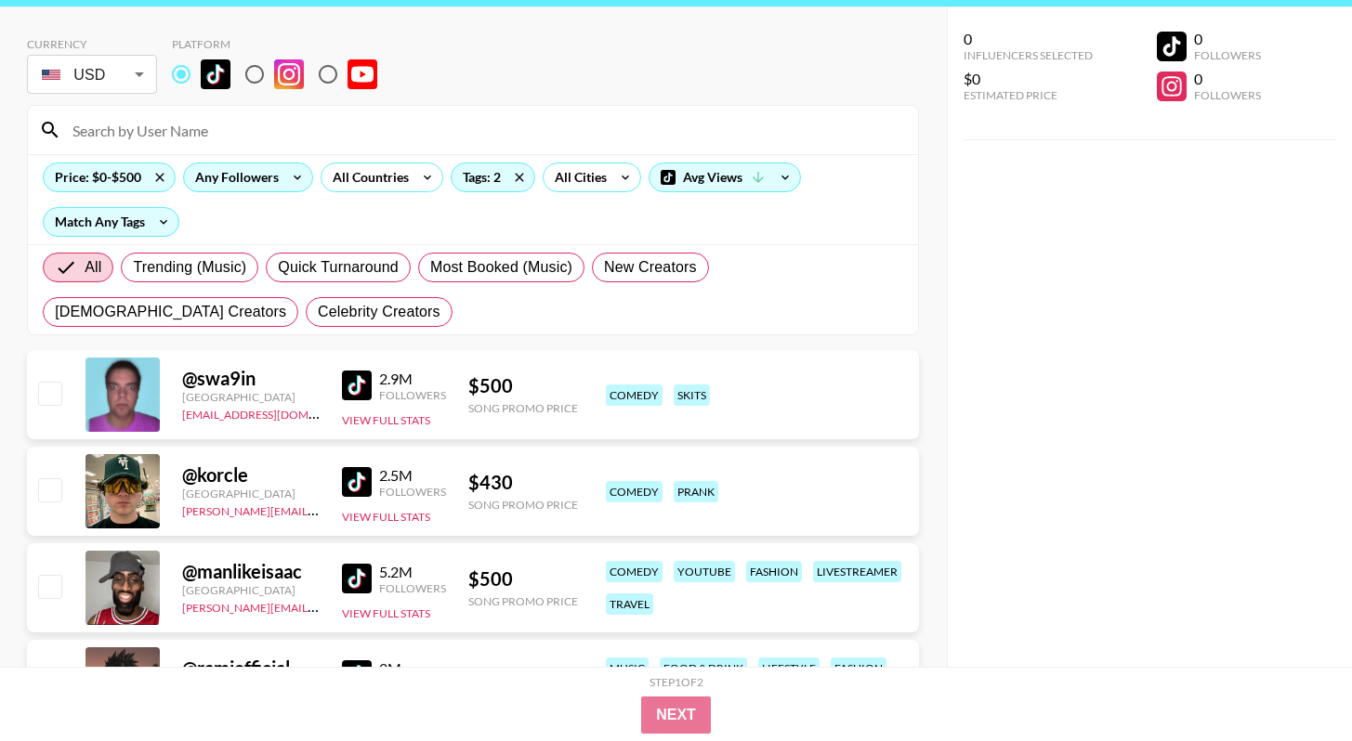
click at [366, 387] on img at bounding box center [357, 386] width 30 height 30
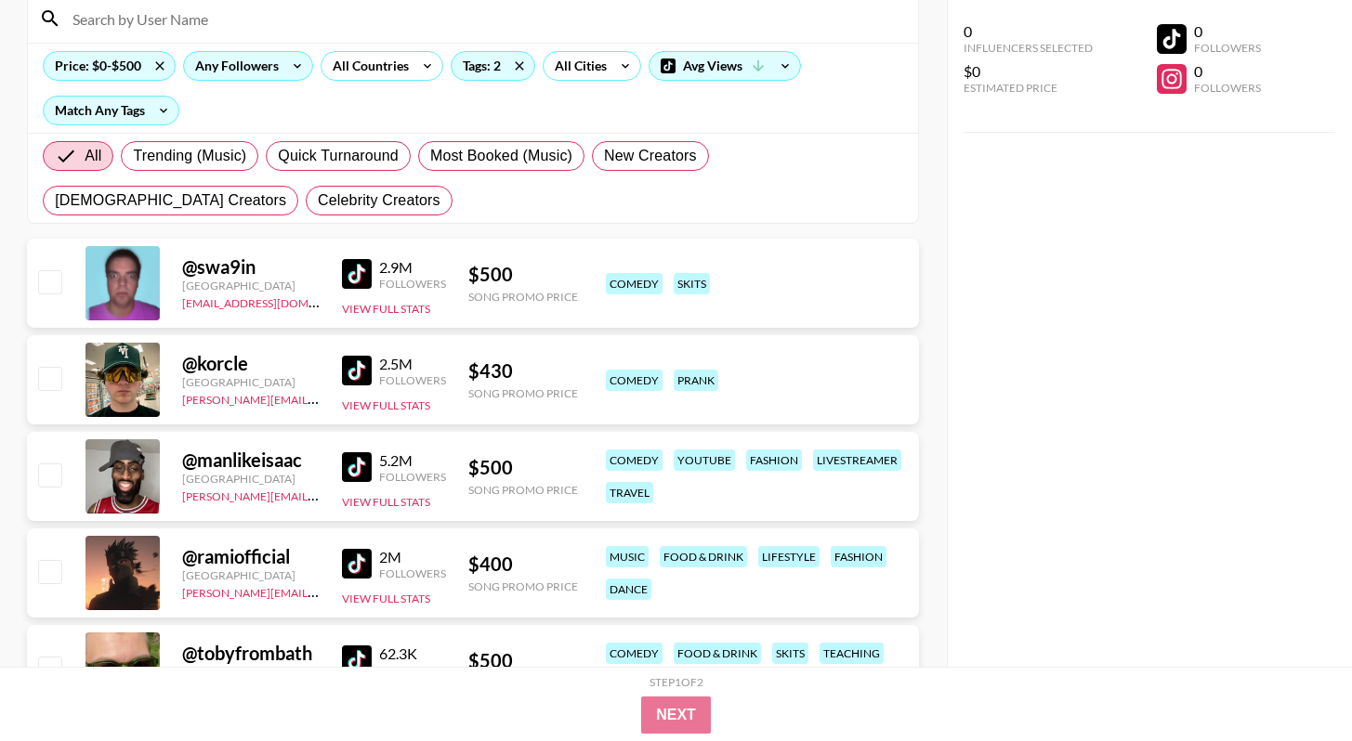
scroll to position [183, 0]
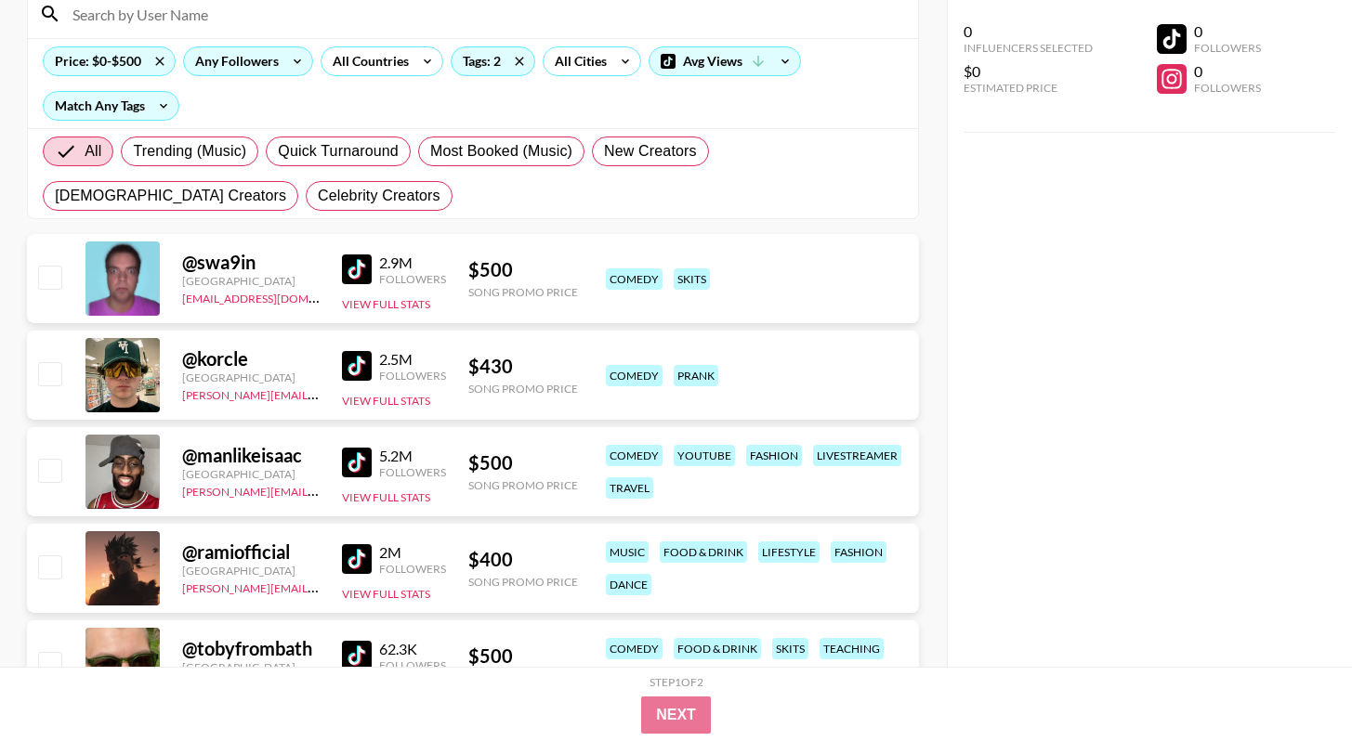
click at [375, 371] on link at bounding box center [360, 366] width 37 height 30
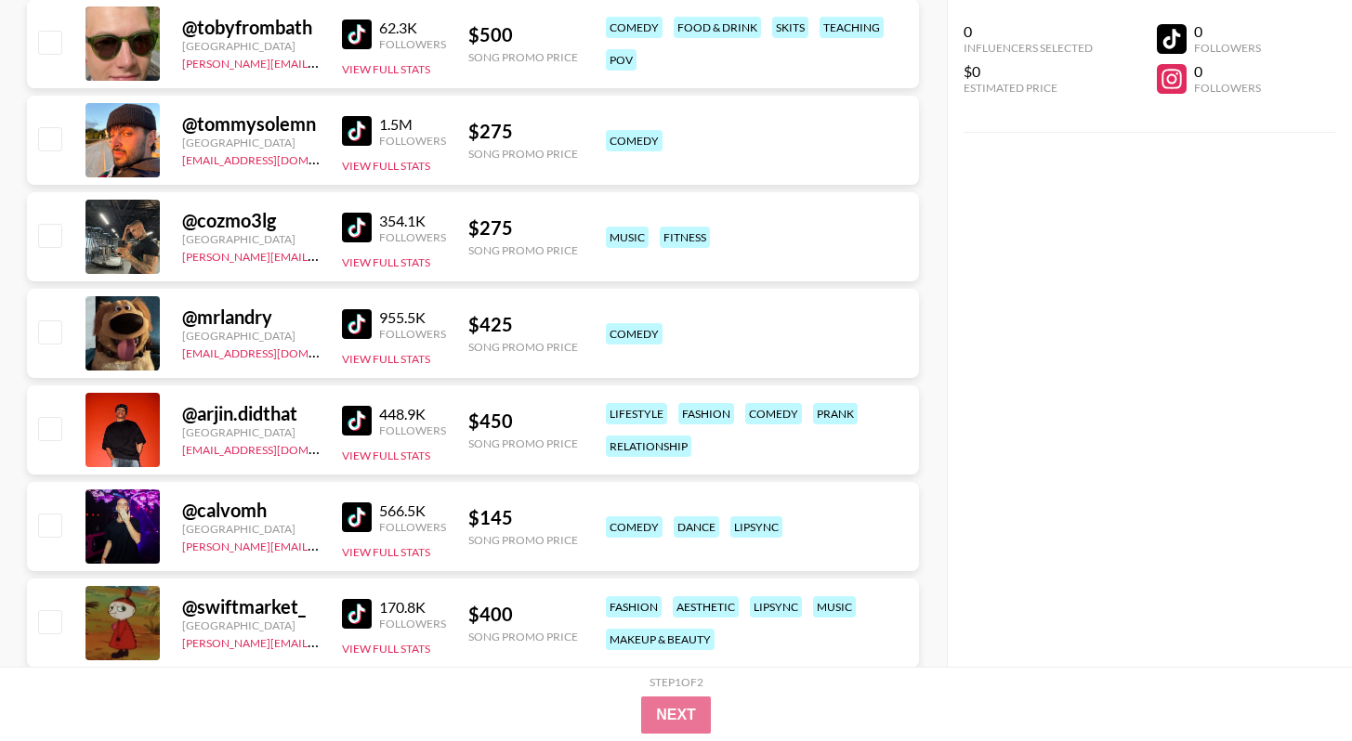
scroll to position [813, 0]
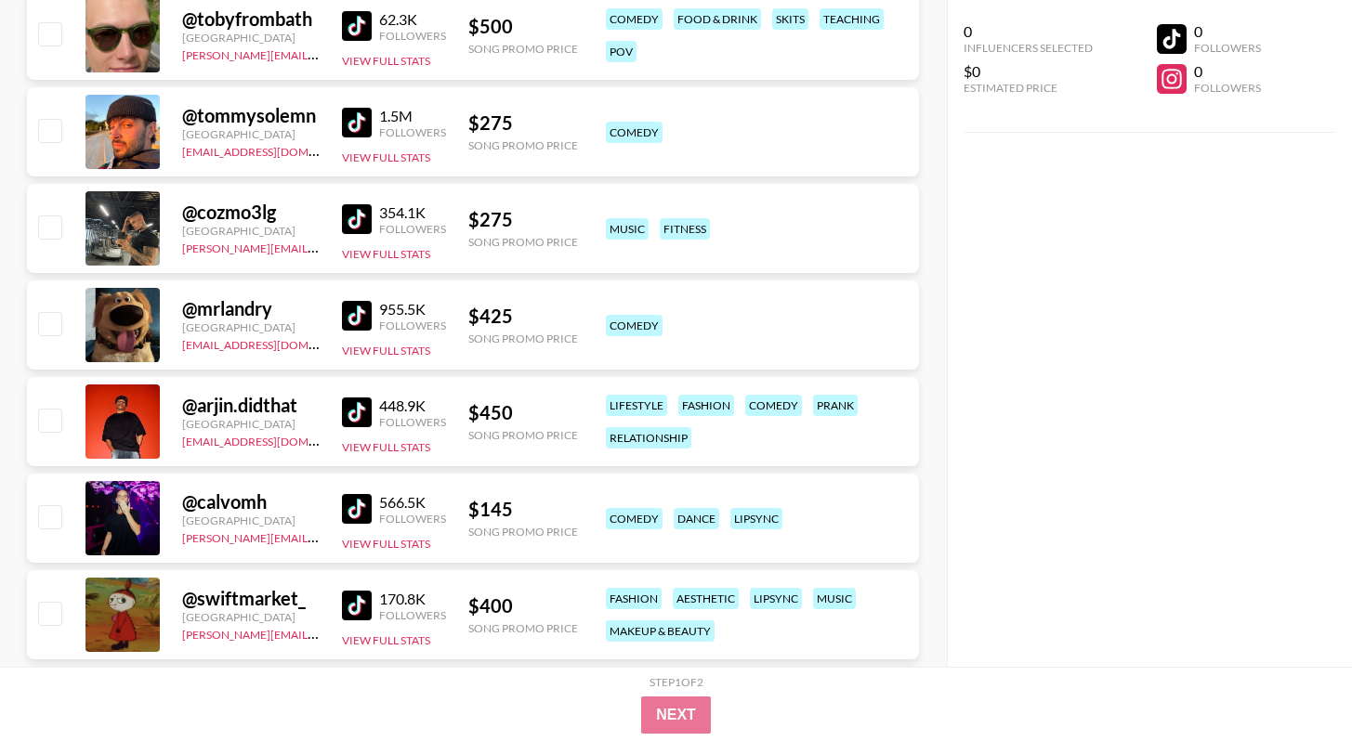
click at [358, 305] on img at bounding box center [357, 316] width 30 height 30
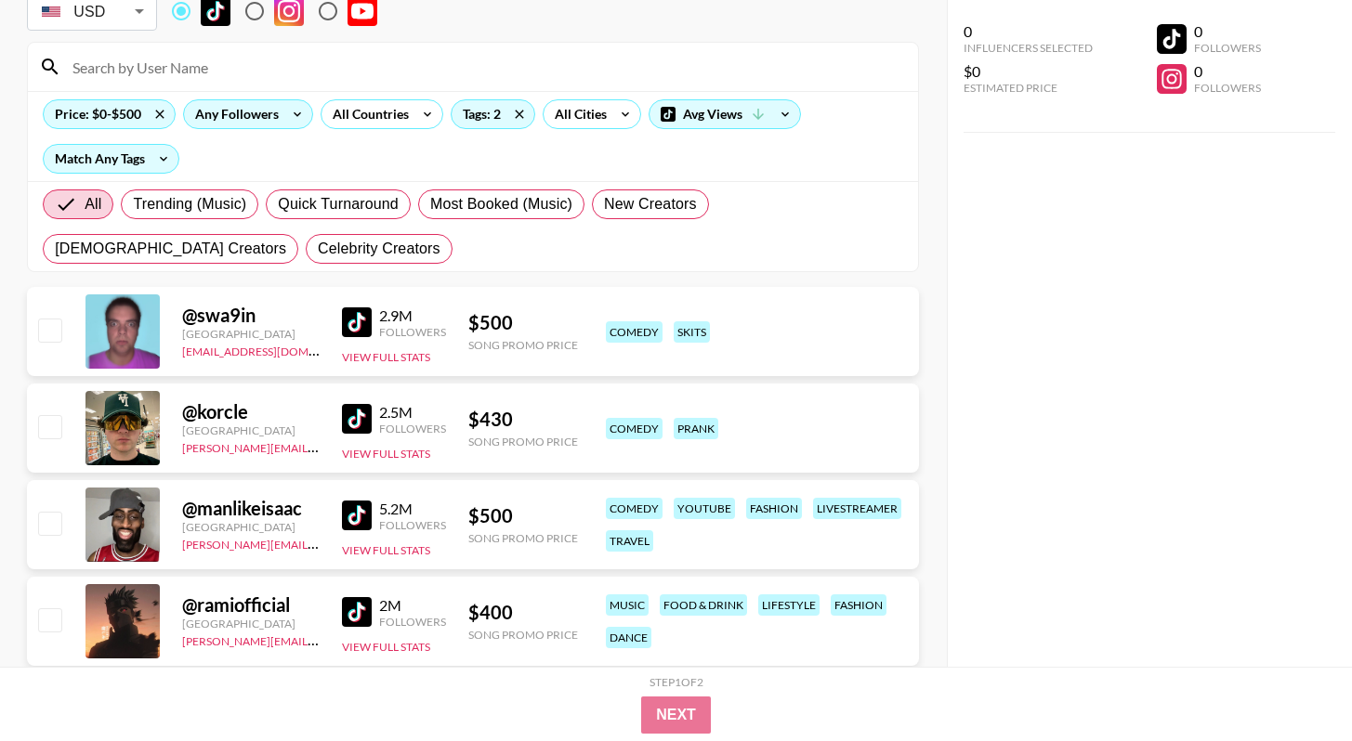
scroll to position [103, 0]
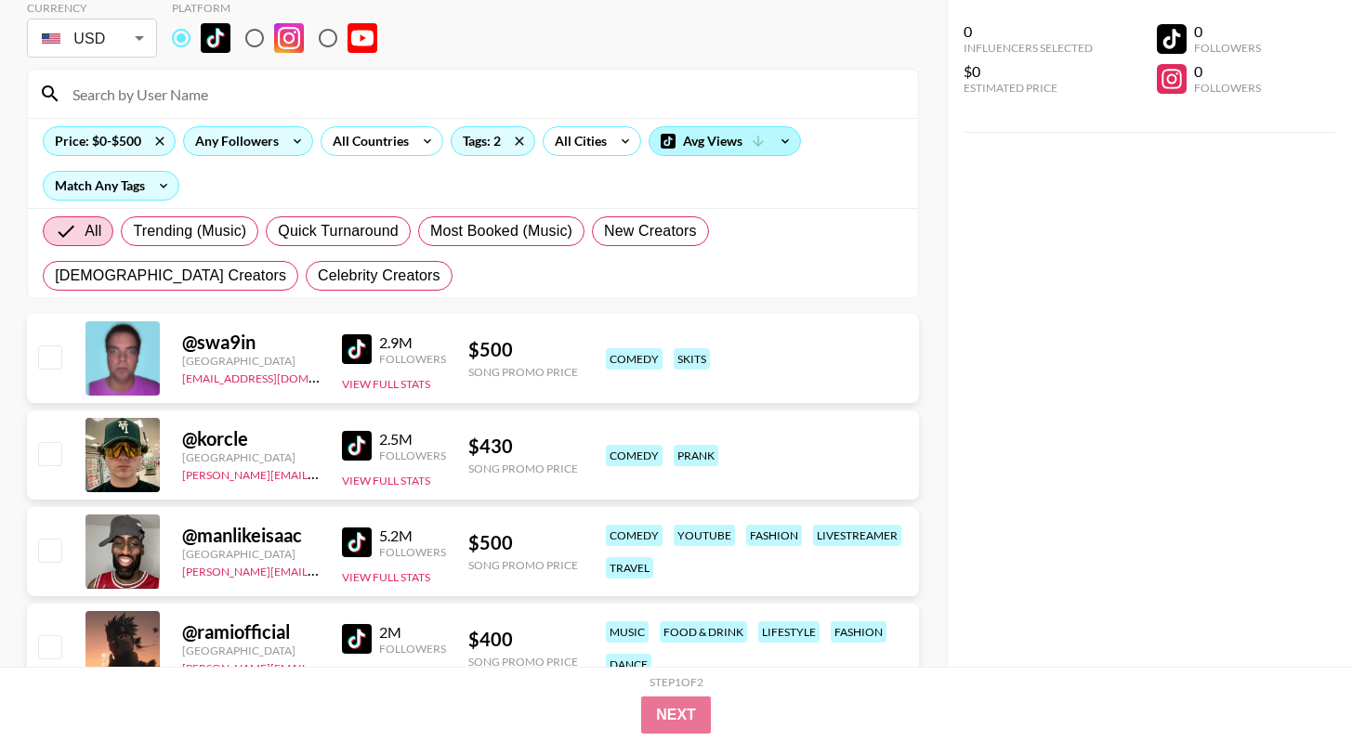
click at [762, 143] on icon at bounding box center [758, 141] width 17 height 17
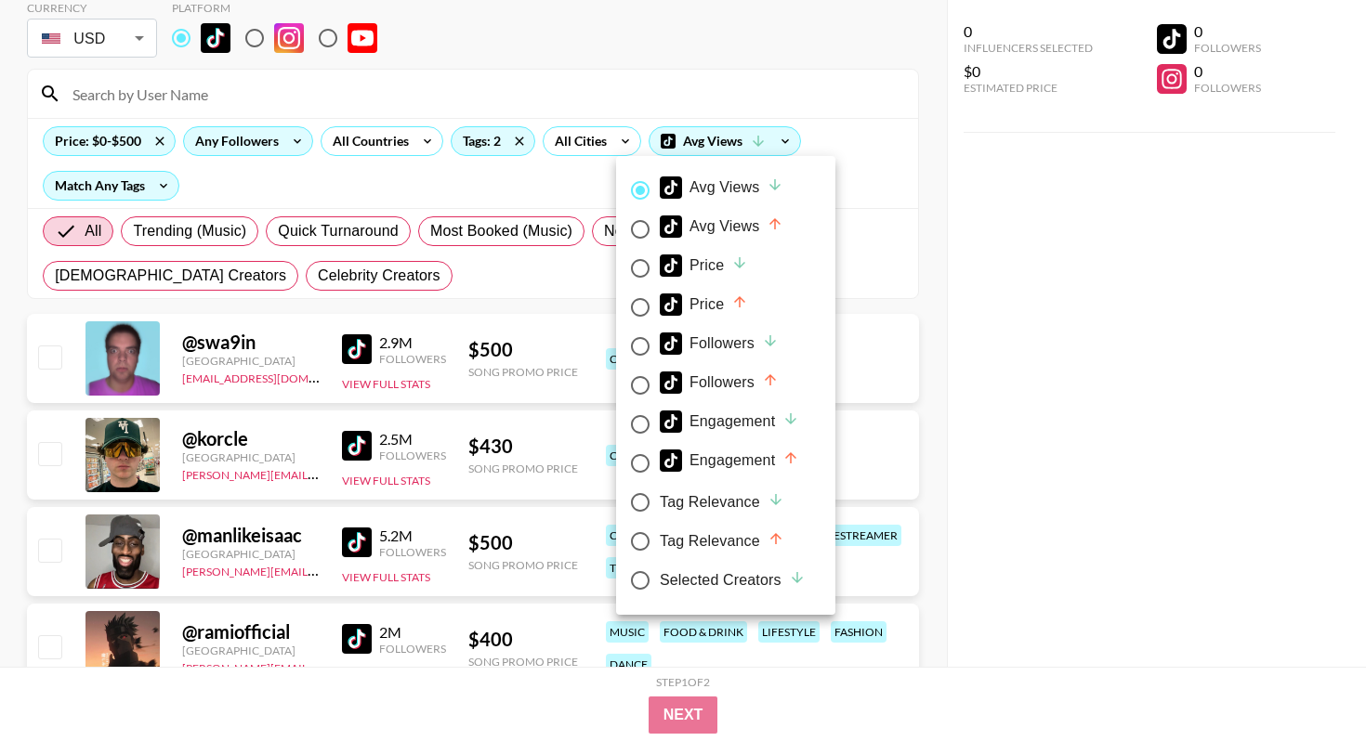
click at [717, 417] on div "Engagement" at bounding box center [729, 422] width 139 height 22
click at [660, 417] on input "Engagement" at bounding box center [640, 424] width 39 height 39
radio input "true"
radio input "false"
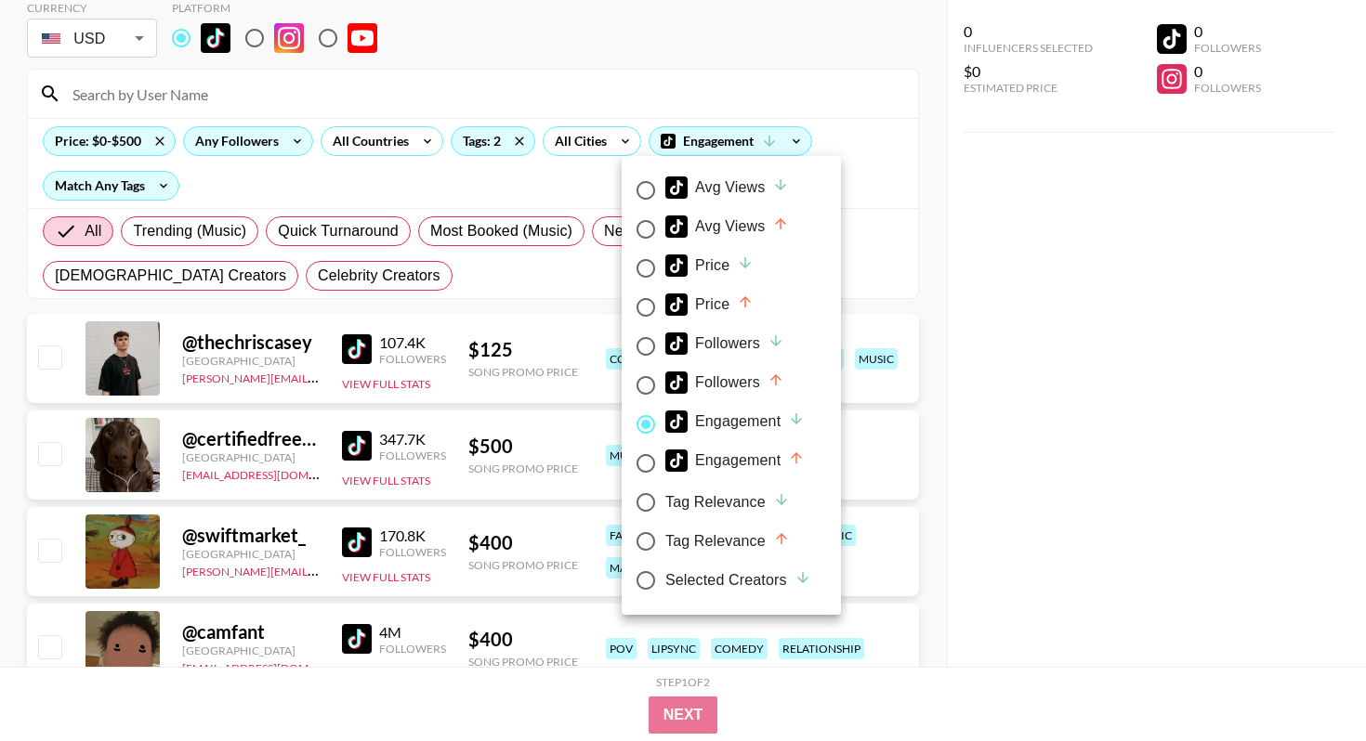
click at [1055, 411] on div at bounding box center [683, 370] width 1366 height 741
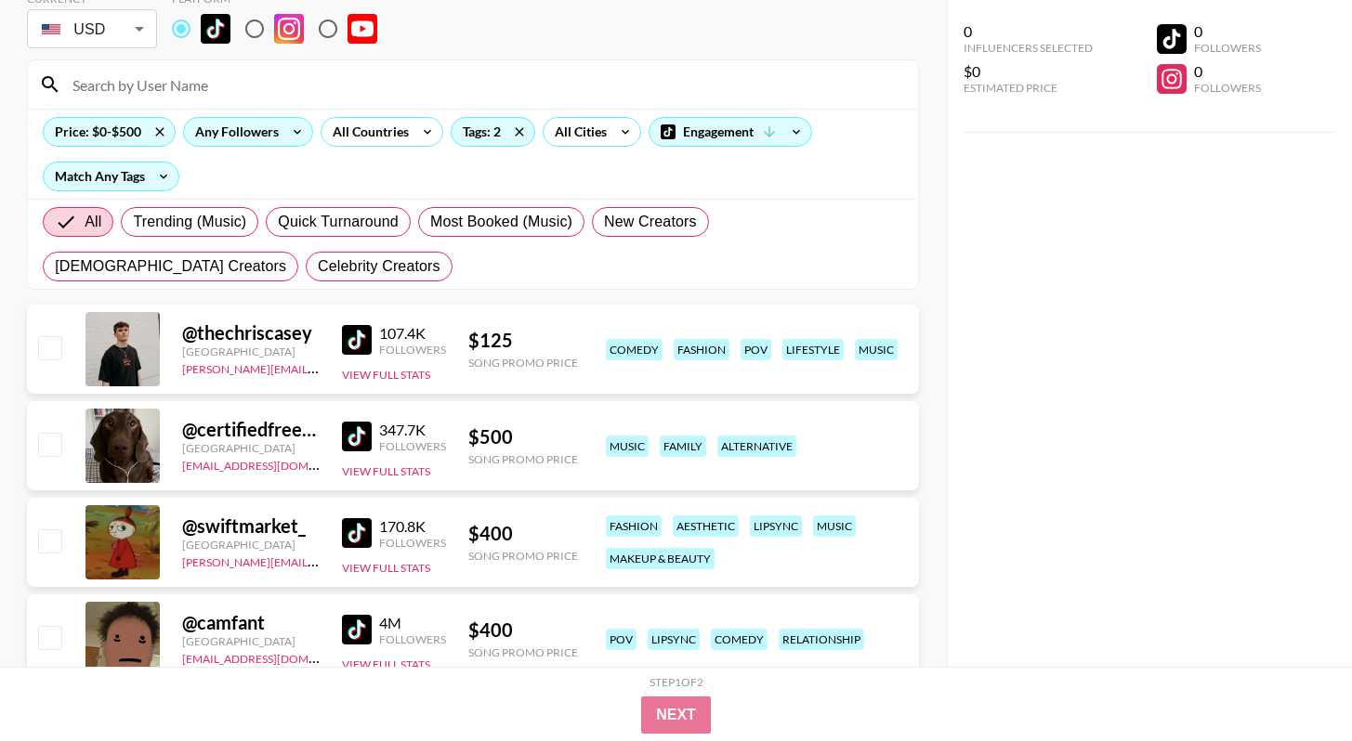
scroll to position [130, 0]
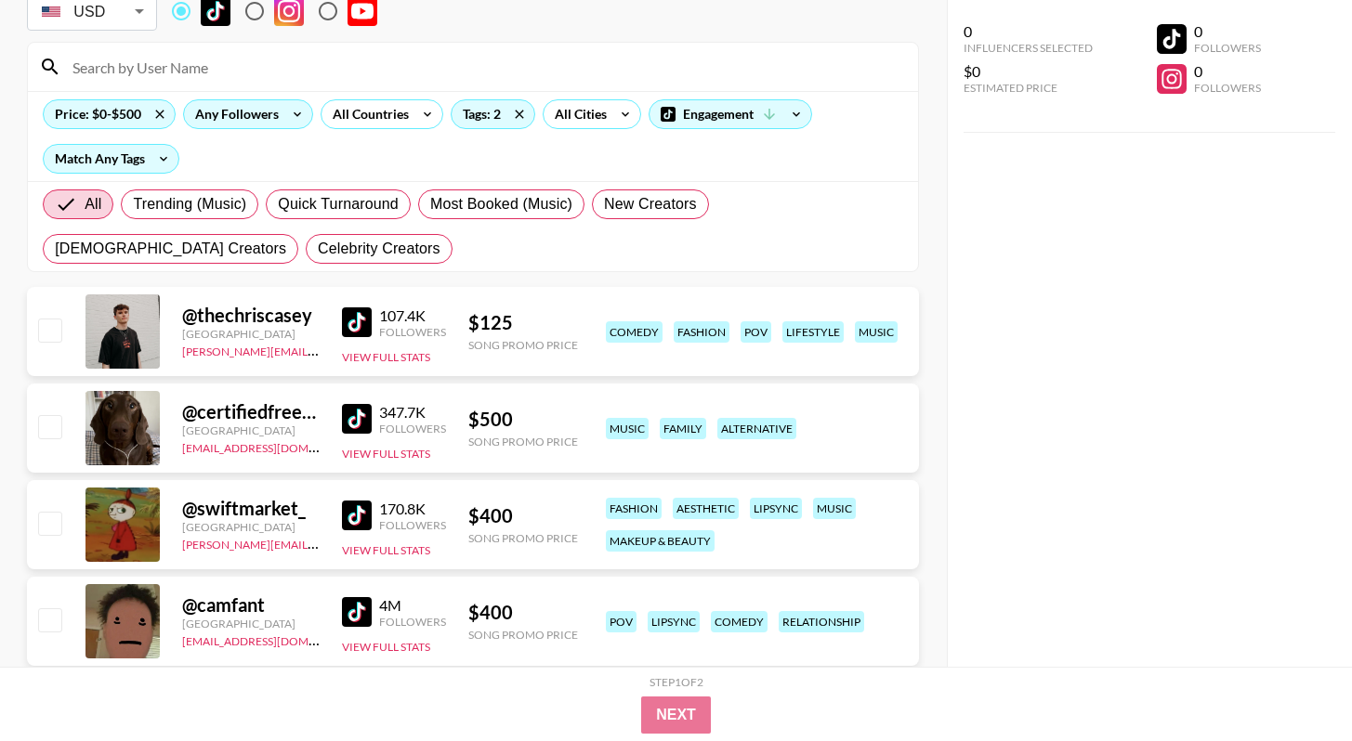
click at [365, 414] on img at bounding box center [357, 419] width 30 height 30
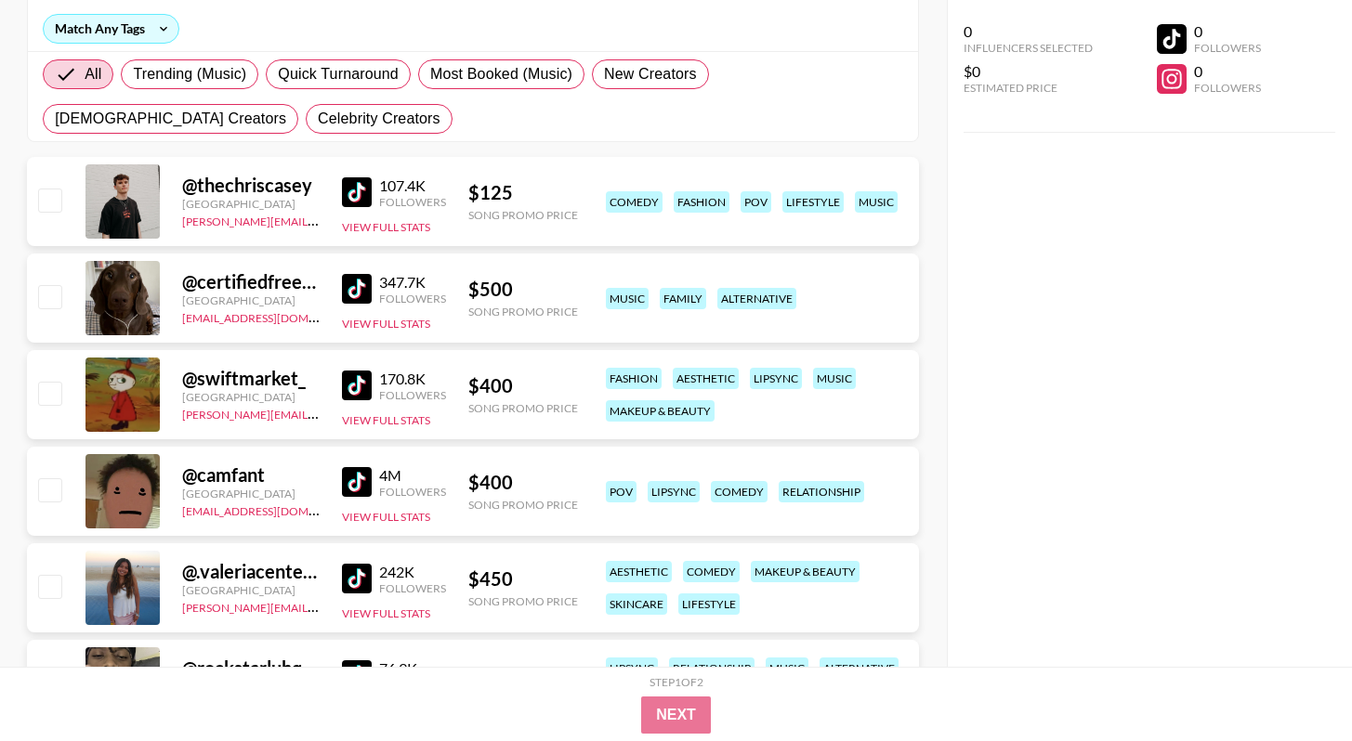
scroll to position [261, 0]
click at [371, 376] on img at bounding box center [357, 385] width 30 height 30
click at [295, 411] on link "[PERSON_NAME][EMAIL_ADDRESS][PERSON_NAME][PERSON_NAME][DOMAIN_NAME]" at bounding box center [408, 412] width 452 height 18
click at [419, 419] on button "View Full Stats" at bounding box center [386, 420] width 88 height 14
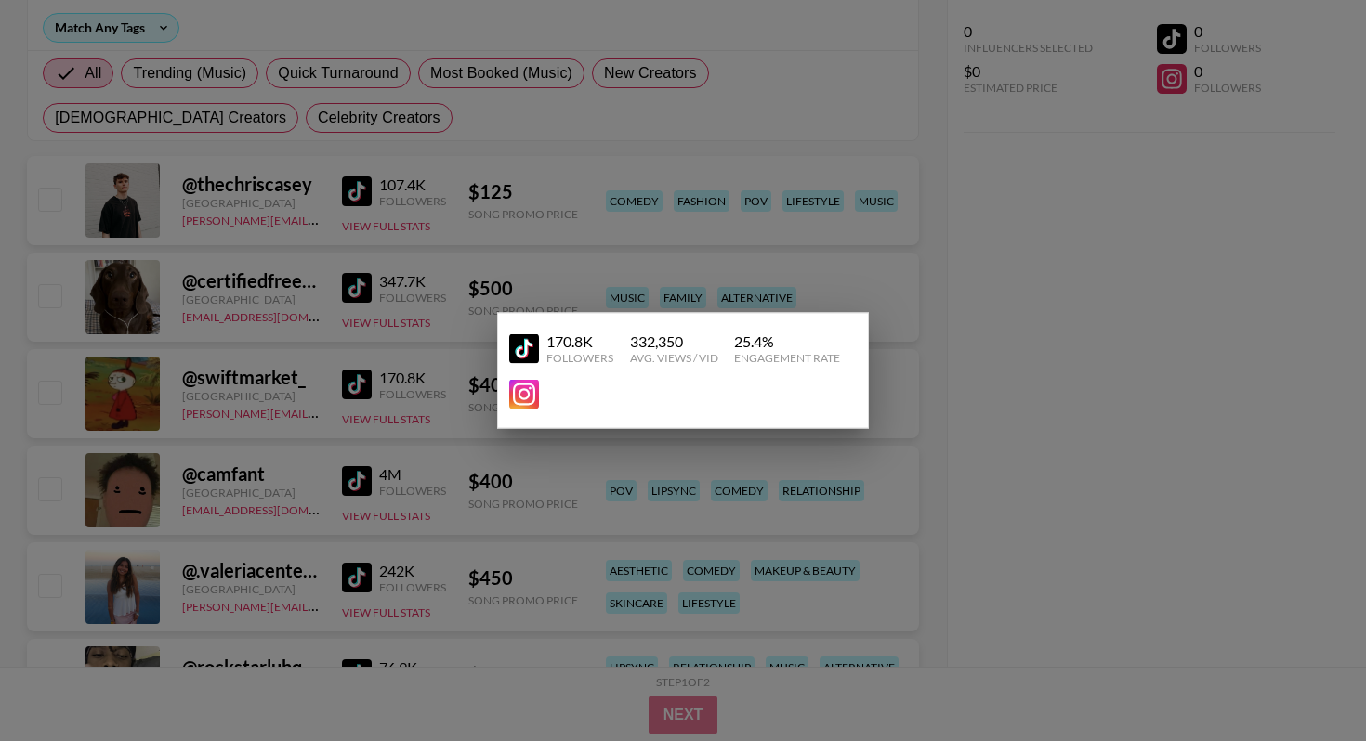
click at [1029, 411] on div at bounding box center [683, 370] width 1366 height 741
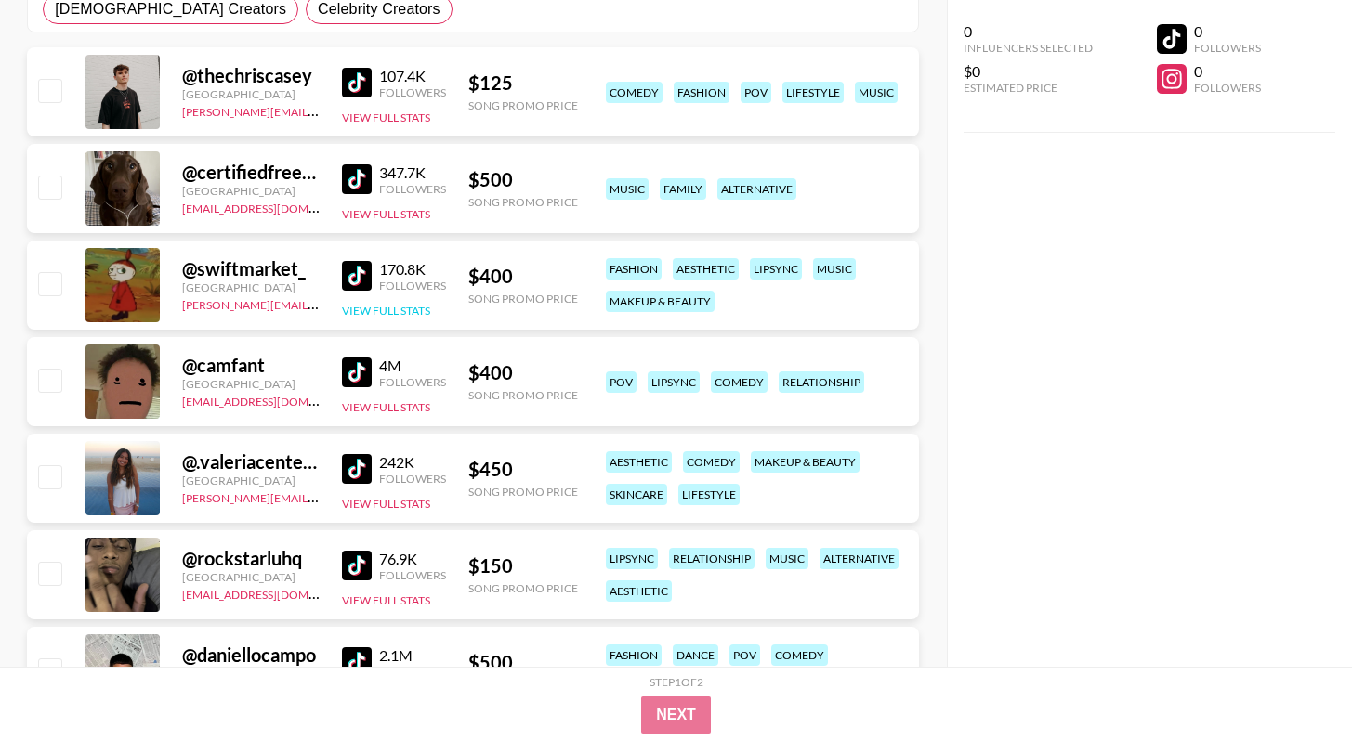
scroll to position [387, 0]
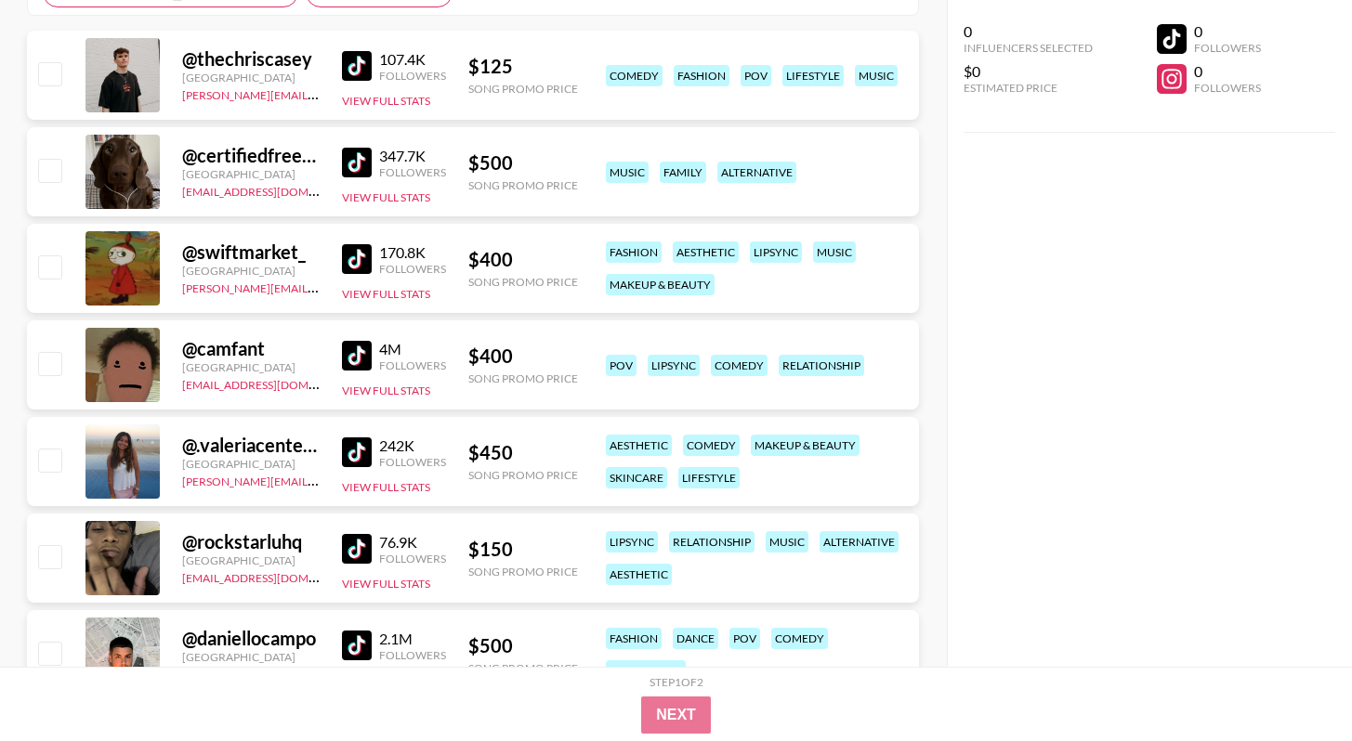
click at [355, 439] on img at bounding box center [357, 453] width 30 height 30
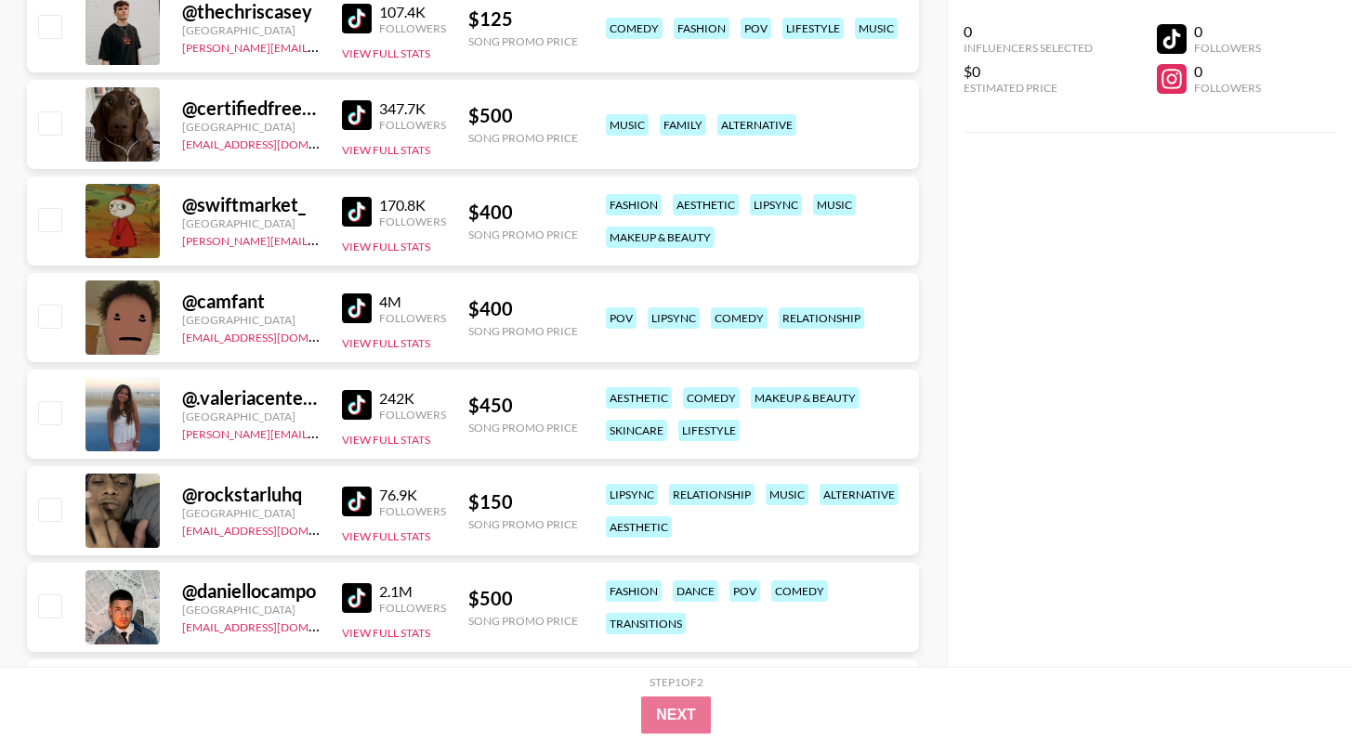
scroll to position [702, 0]
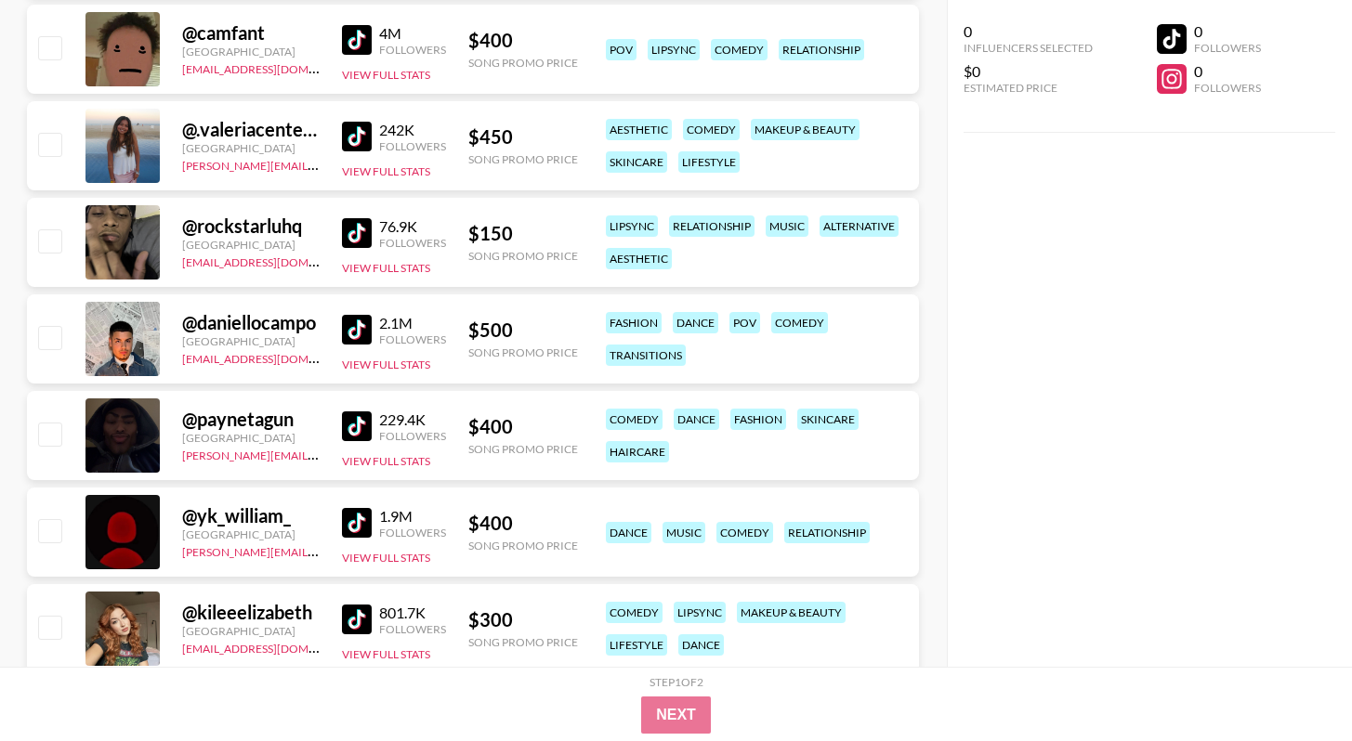
click at [355, 227] on img at bounding box center [357, 233] width 30 height 30
click at [355, 322] on img at bounding box center [357, 330] width 30 height 30
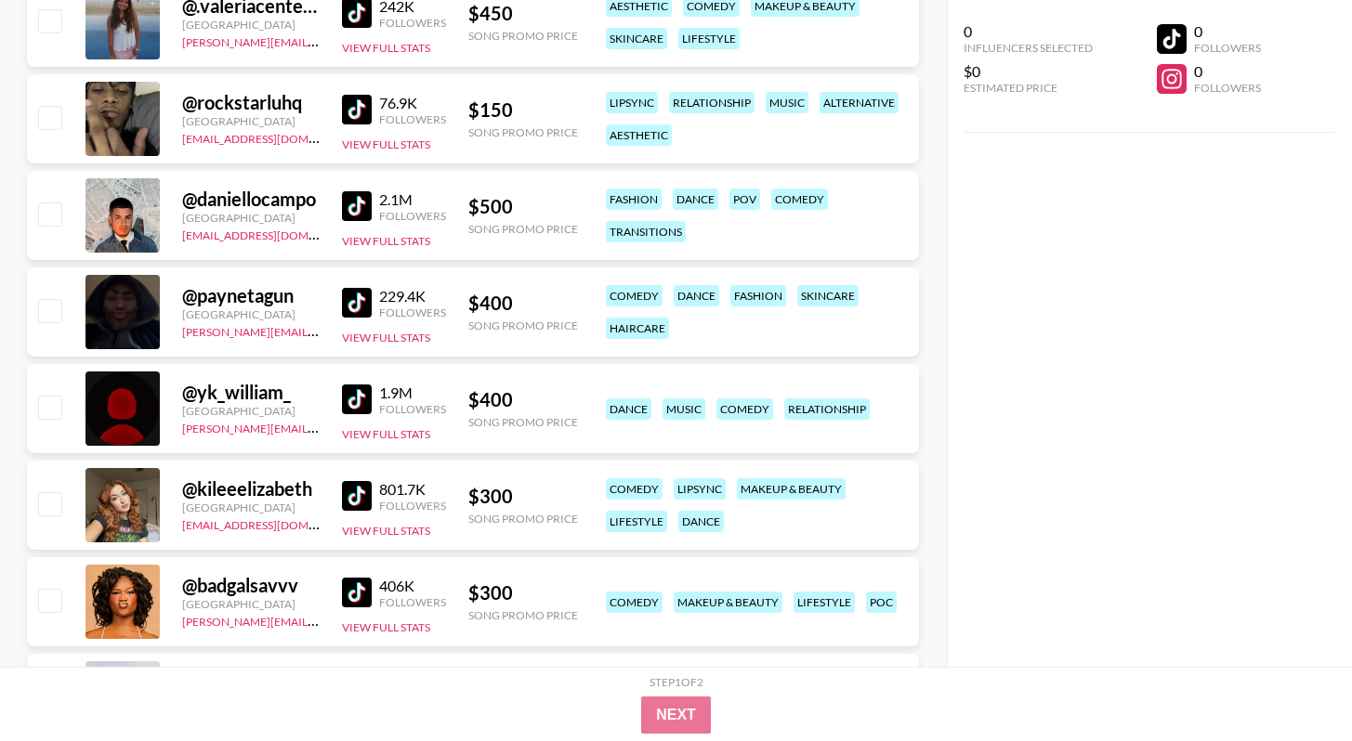
scroll to position [827, 0]
click at [360, 397] on img at bounding box center [357, 399] width 30 height 30
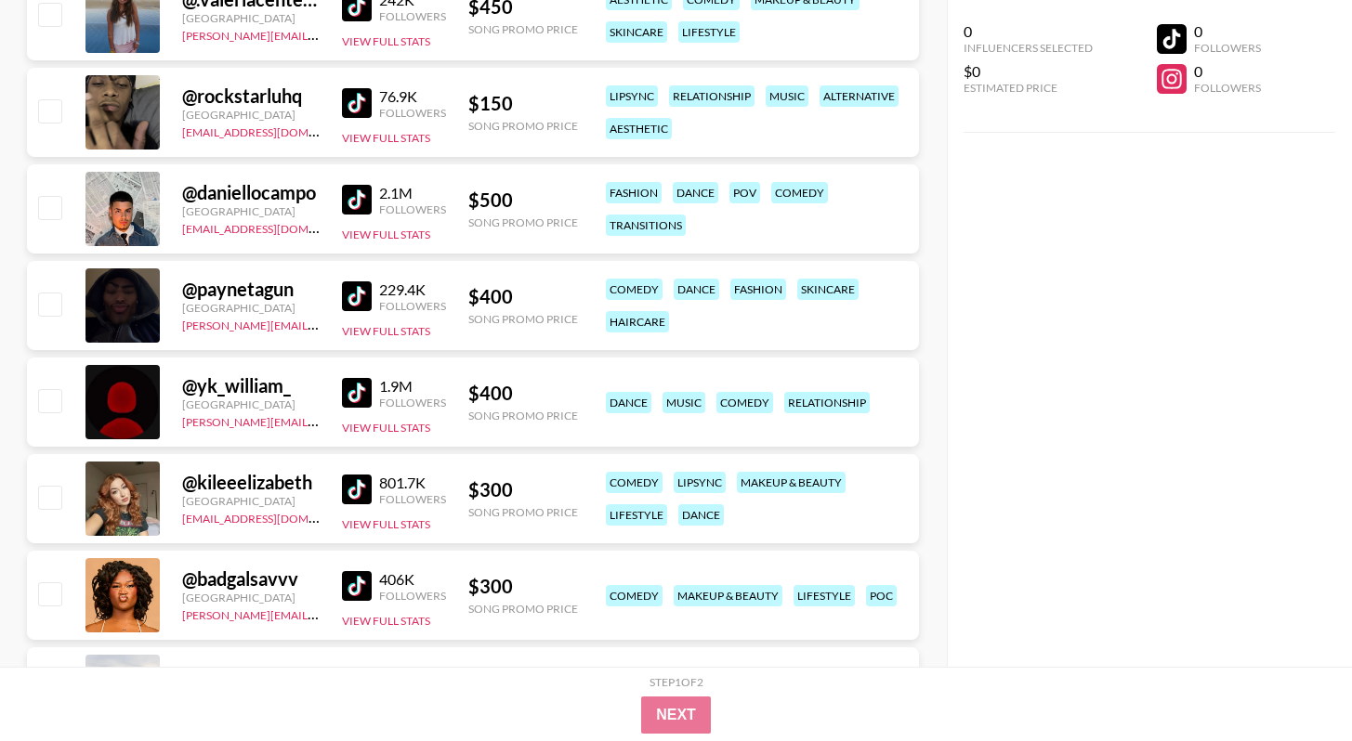
scroll to position [956, 0]
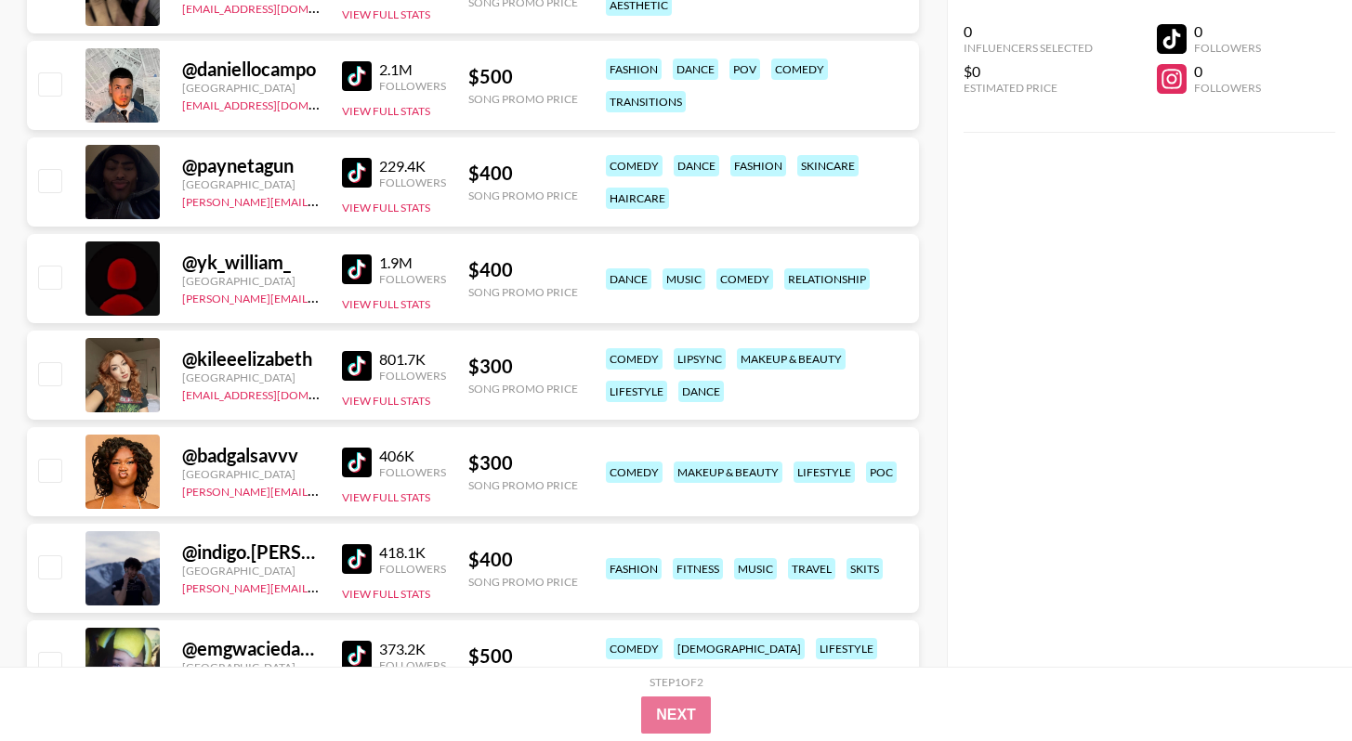
click at [370, 360] on img at bounding box center [357, 366] width 30 height 30
click at [373, 356] on link at bounding box center [360, 366] width 37 height 30
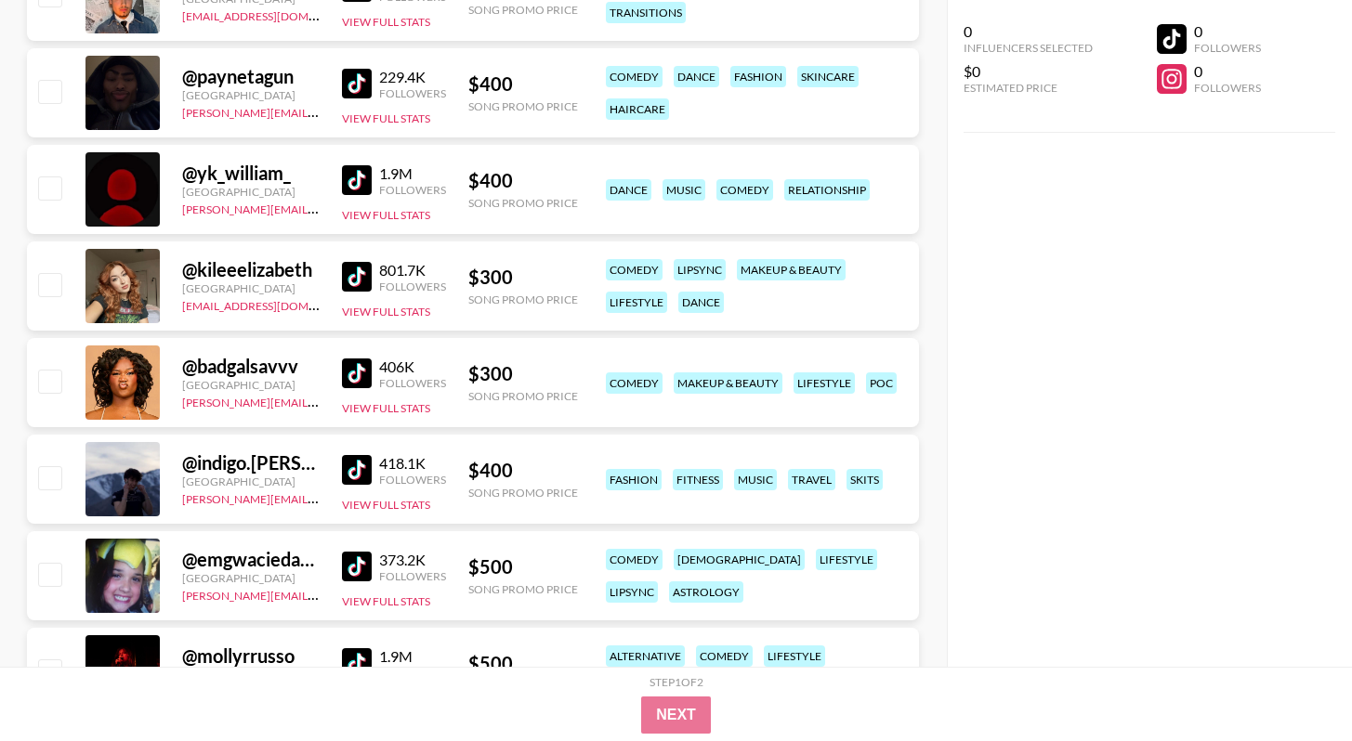
scroll to position [1197, 0]
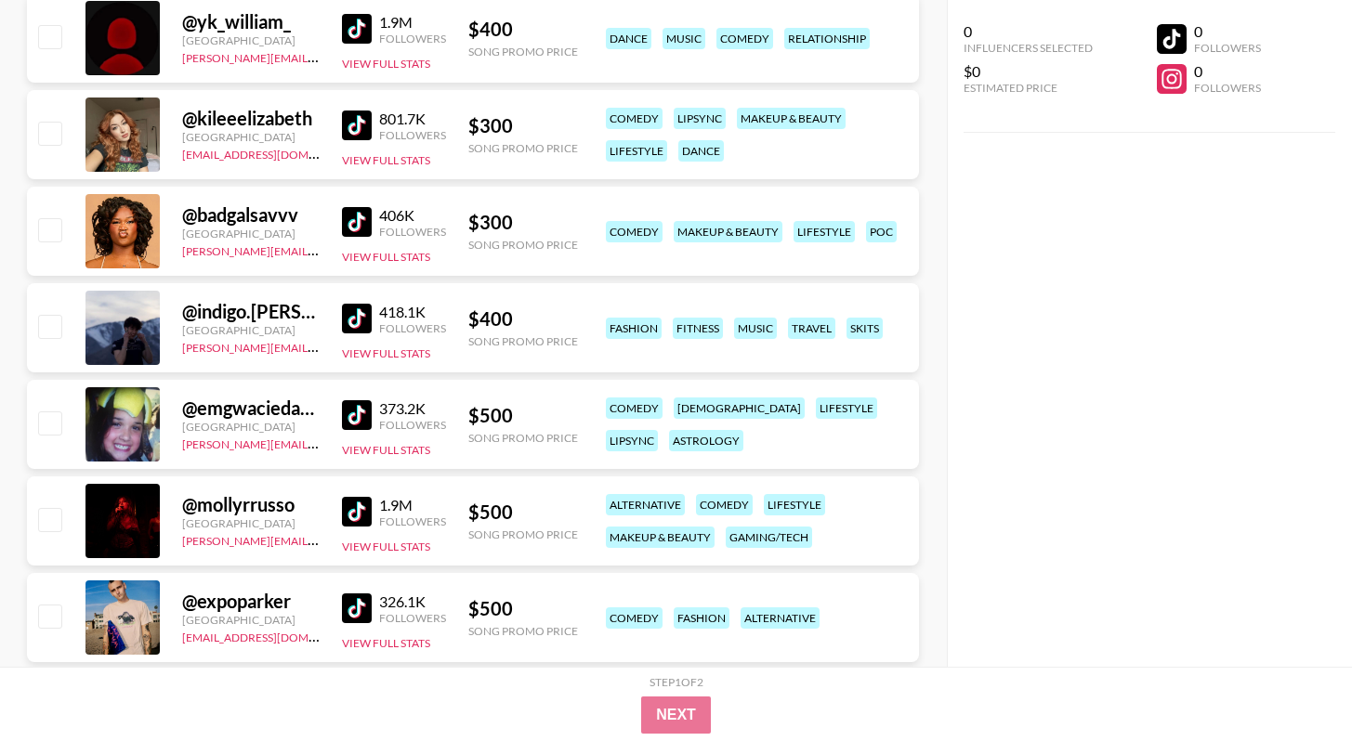
click at [359, 309] on img at bounding box center [357, 319] width 30 height 30
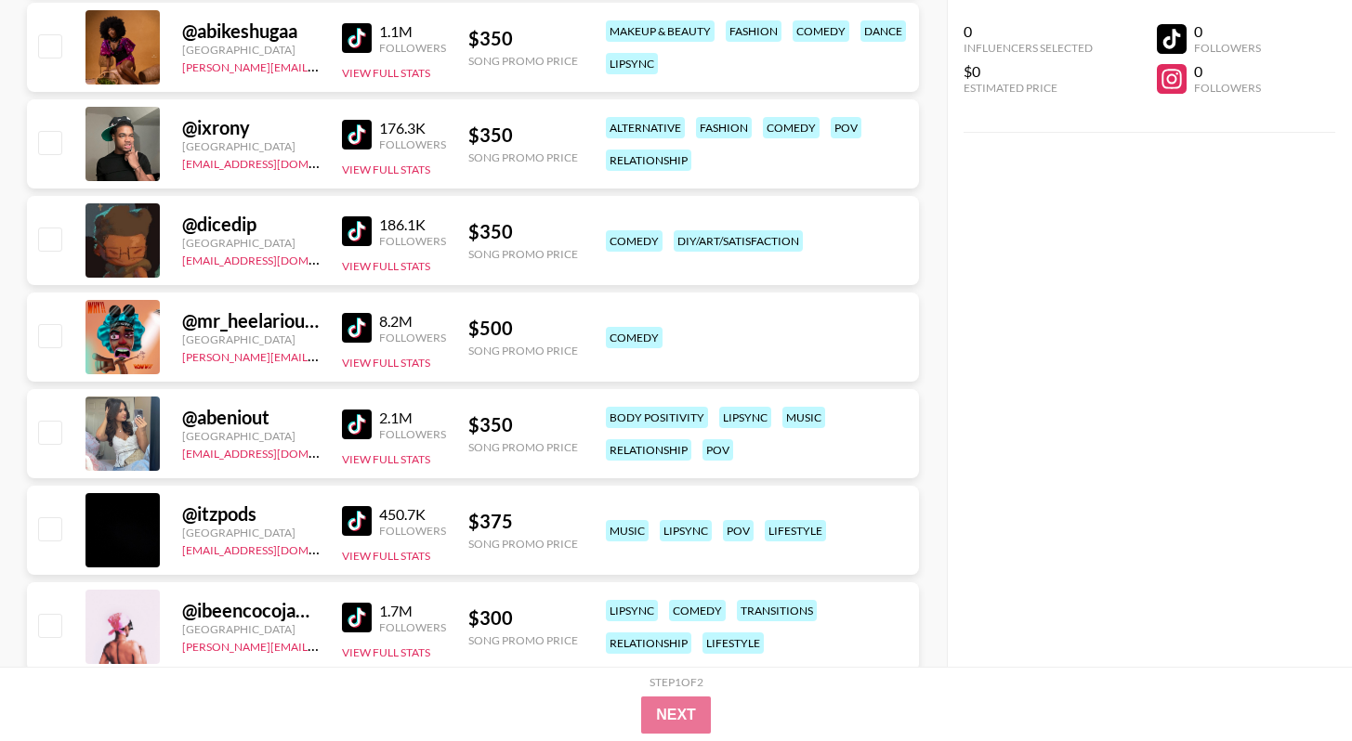
scroll to position [2200, 0]
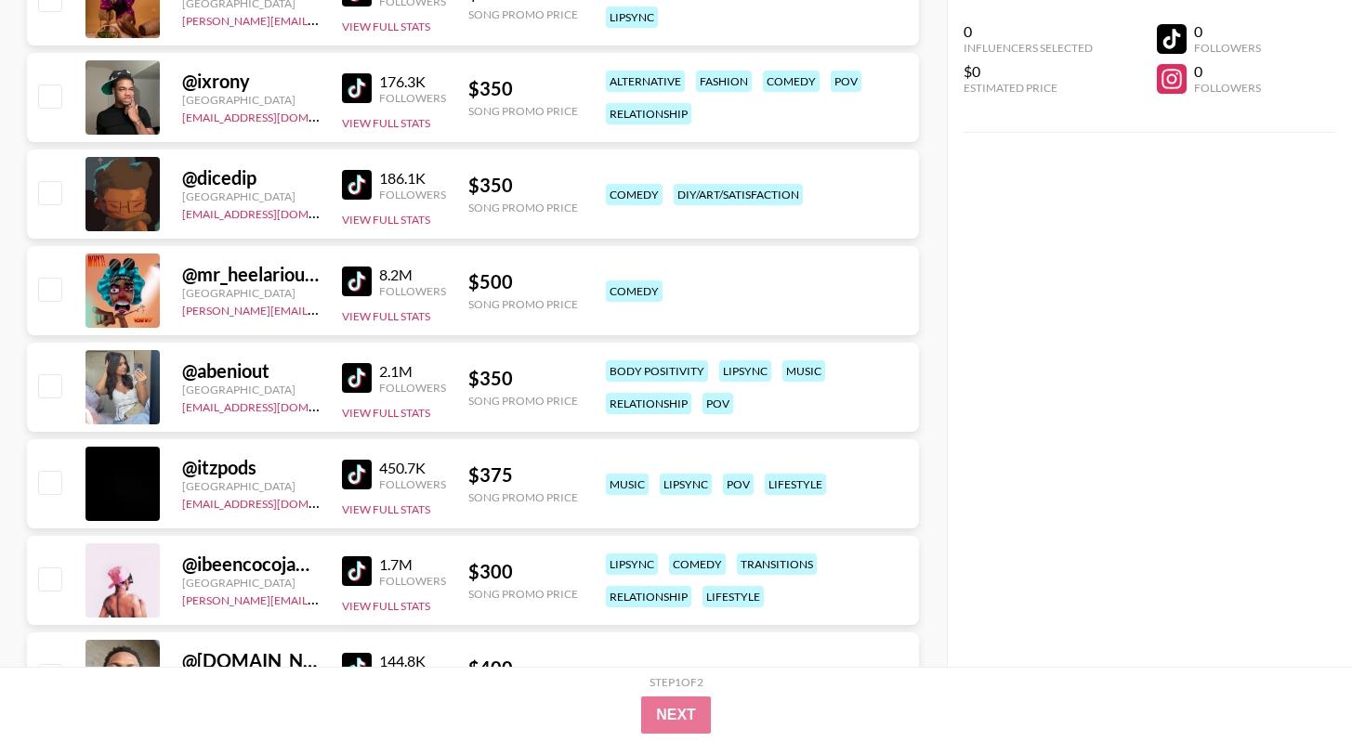
click at [362, 378] on img at bounding box center [357, 378] width 30 height 30
drag, startPoint x: 272, startPoint y: 374, endPoint x: 188, endPoint y: 372, distance: 84.6
click at [188, 372] on div "@ abeniout" at bounding box center [251, 371] width 138 height 23
copy div "@ abeniout"
click at [400, 411] on button "View Full Stats" at bounding box center [386, 413] width 88 height 14
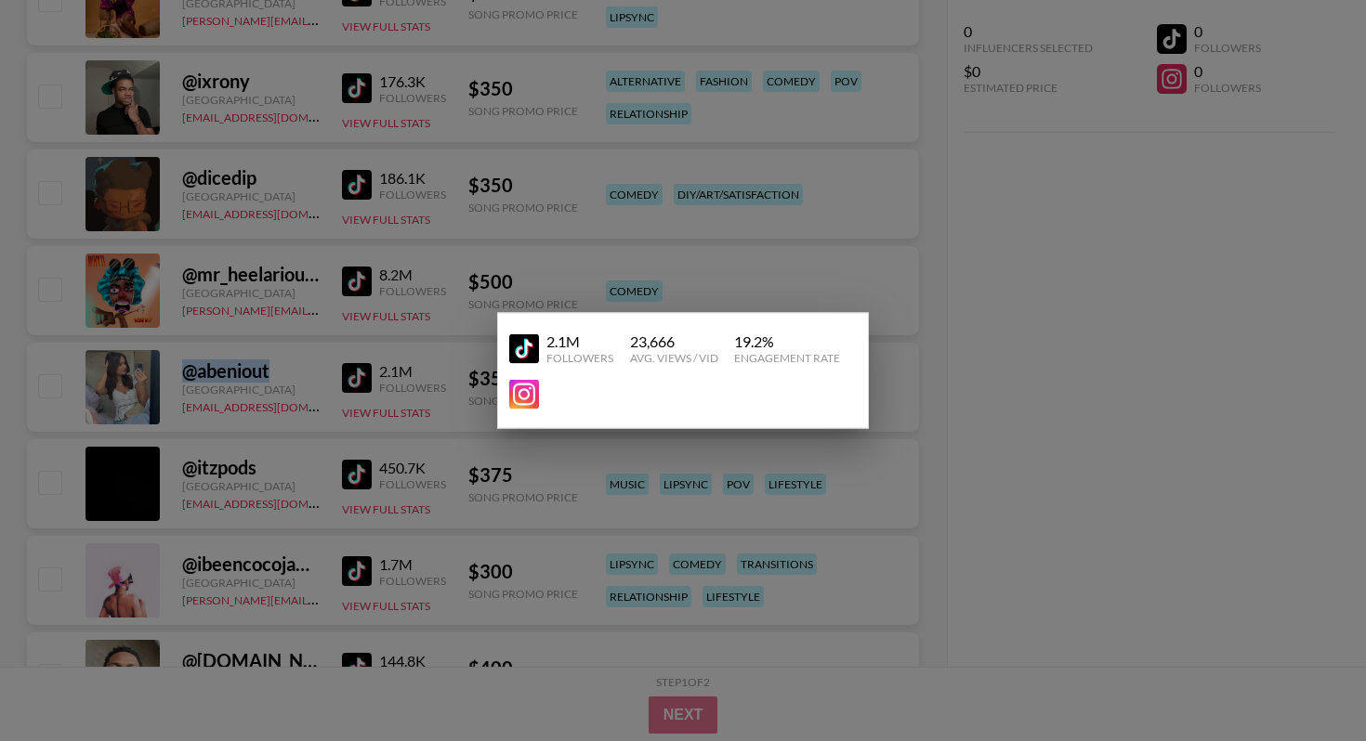
click at [530, 392] on img at bounding box center [524, 395] width 30 height 30
click at [999, 400] on div at bounding box center [683, 370] width 1366 height 741
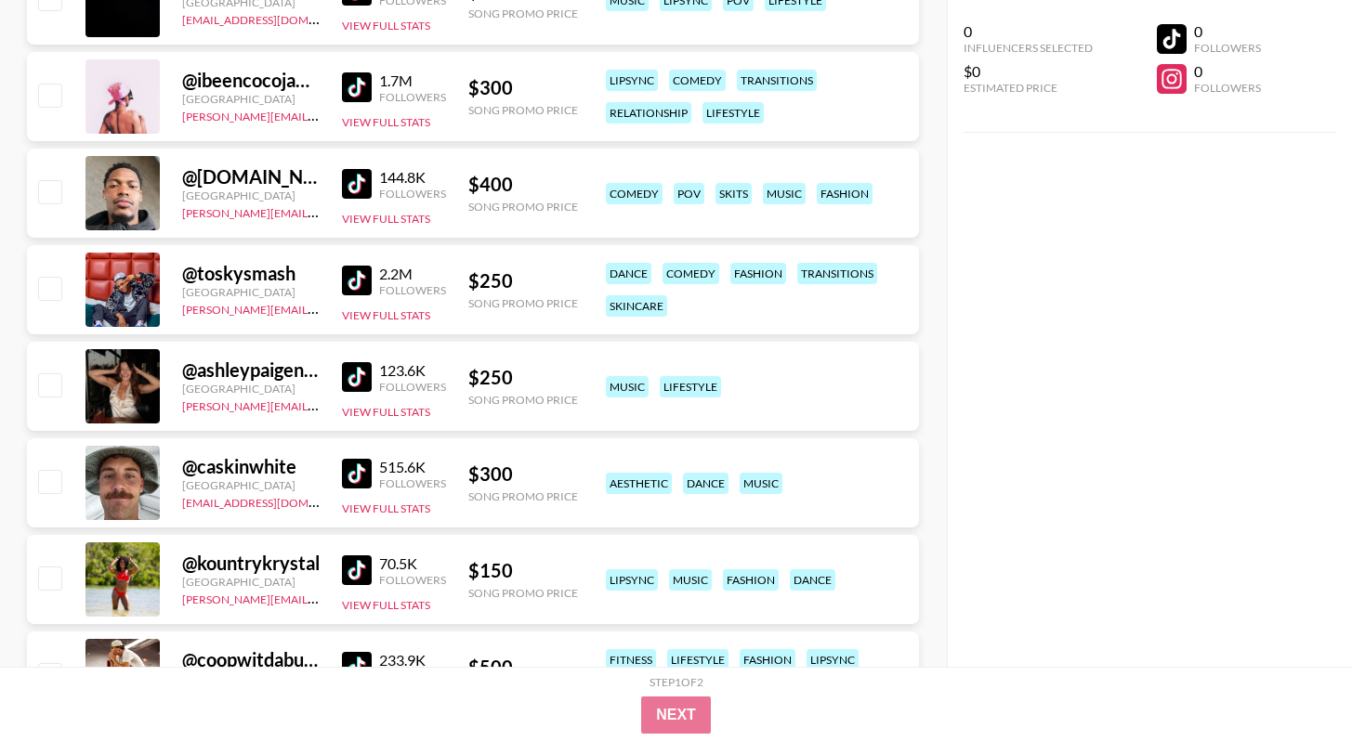
scroll to position [2710, 0]
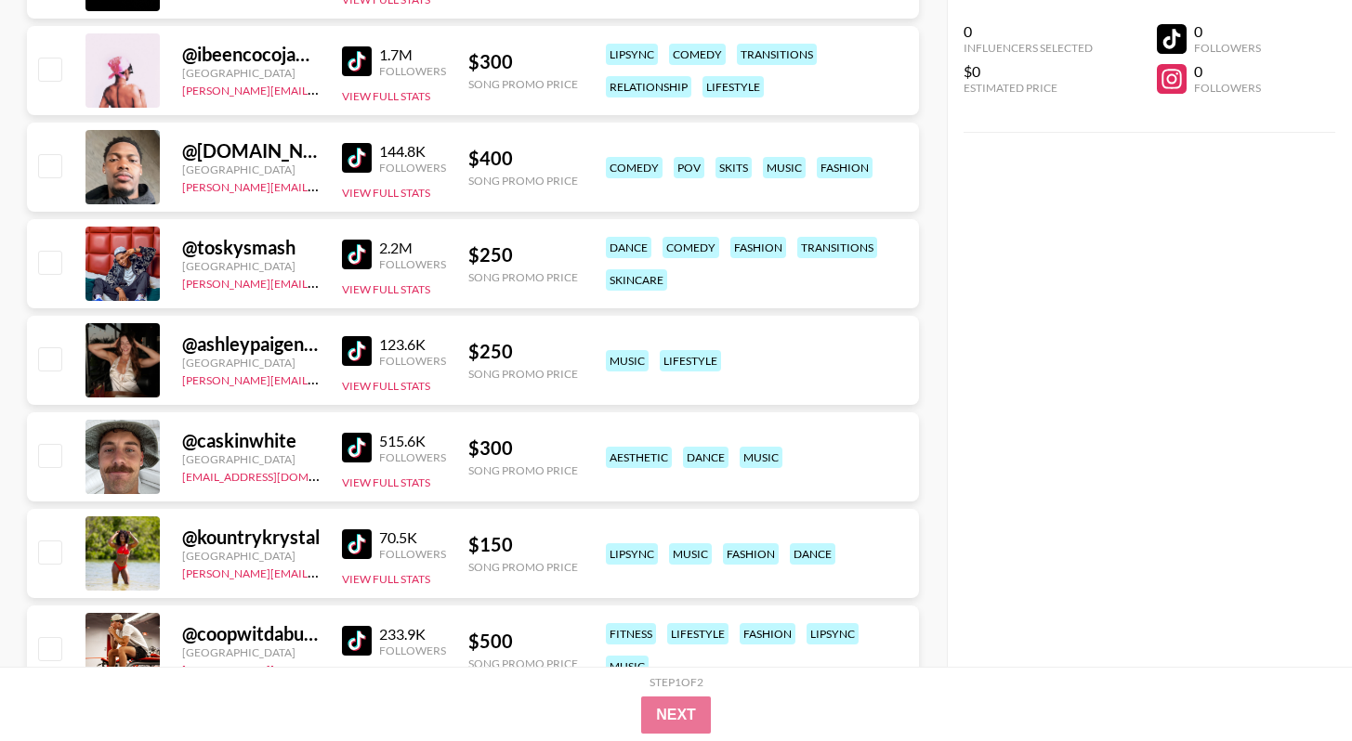
click at [371, 350] on img at bounding box center [357, 351] width 30 height 30
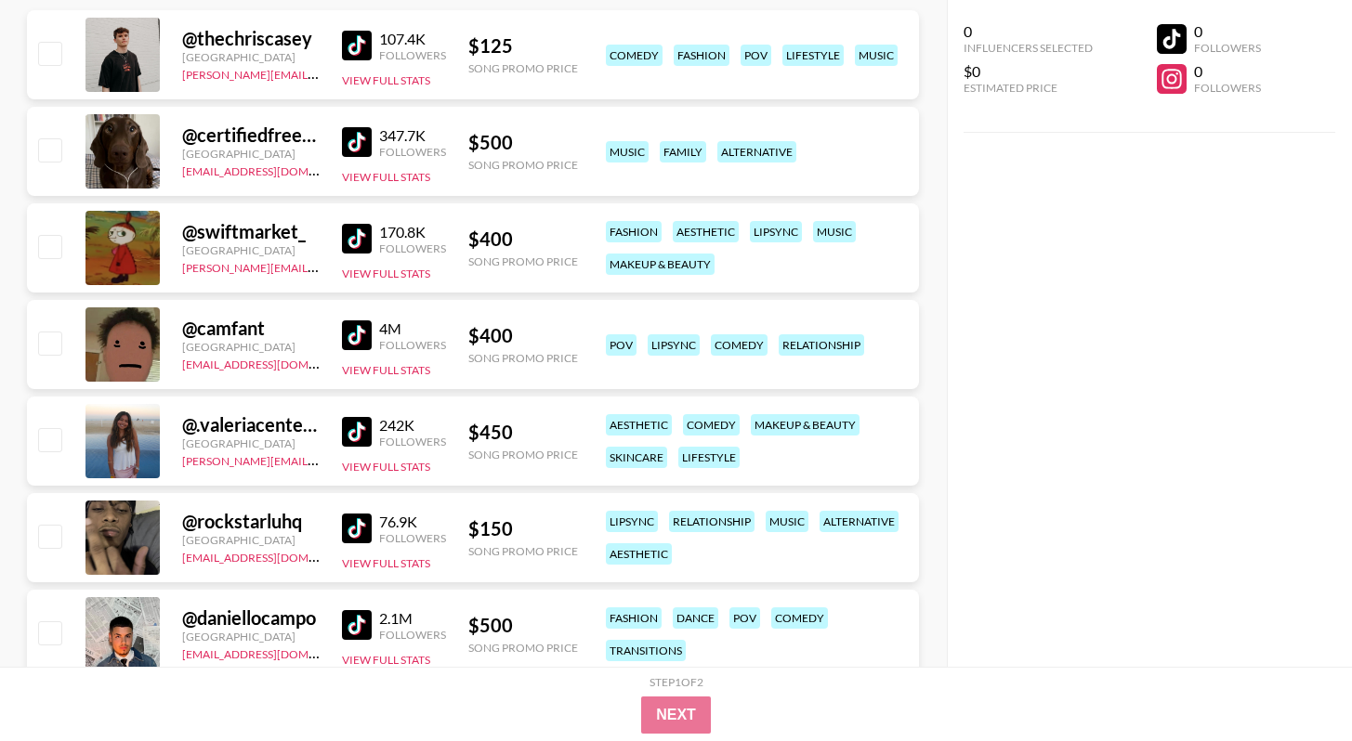
scroll to position [0, 0]
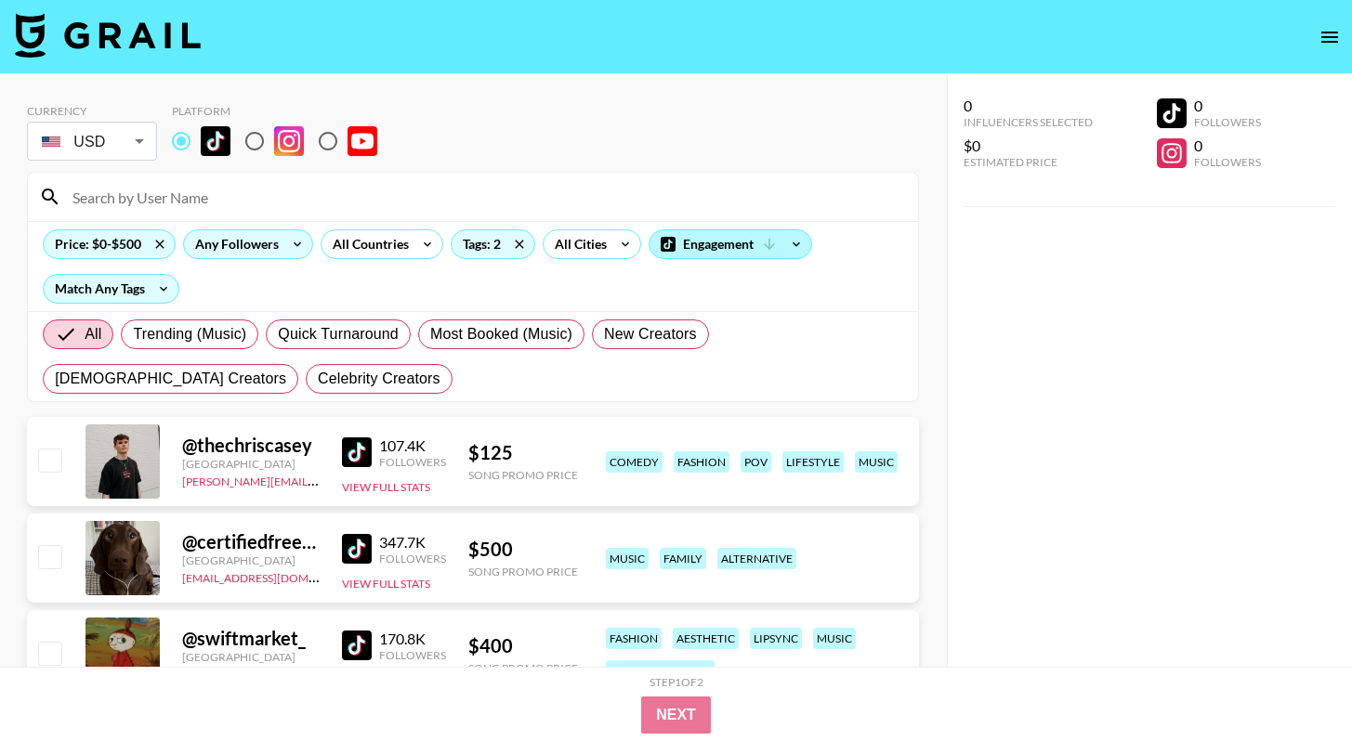
click at [727, 250] on div "Engagement" at bounding box center [730, 244] width 162 height 28
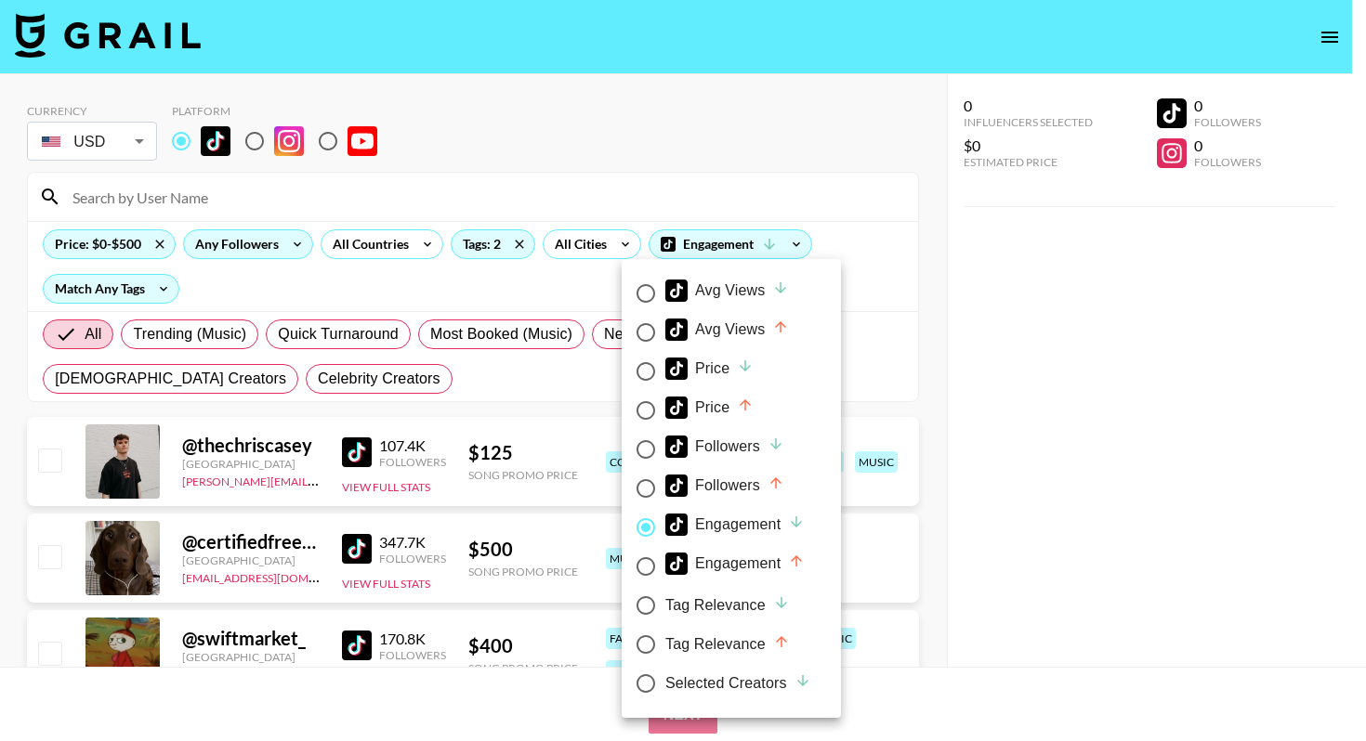
click at [743, 415] on div "Price" at bounding box center [709, 408] width 88 height 22
click at [665, 415] on input "Price" at bounding box center [645, 410] width 39 height 39
radio input "true"
radio input "false"
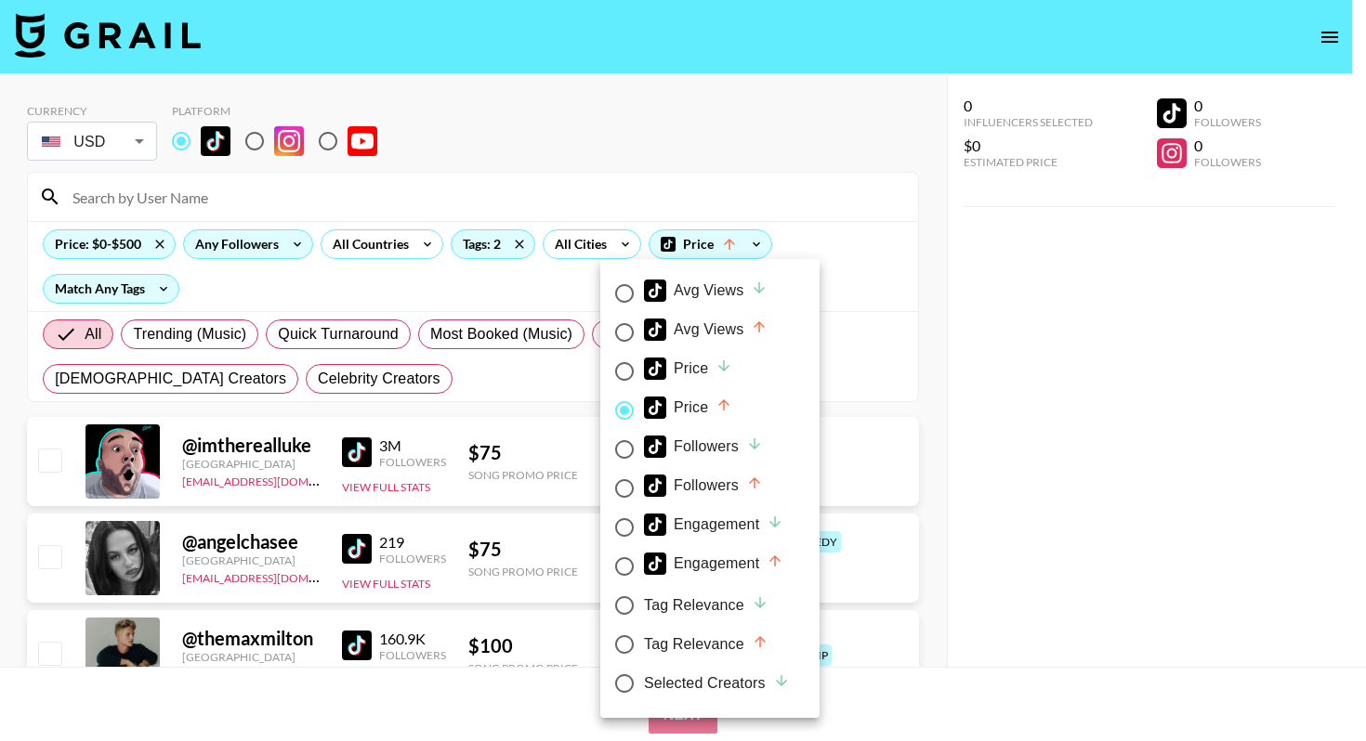
click at [948, 434] on div at bounding box center [683, 370] width 1366 height 741
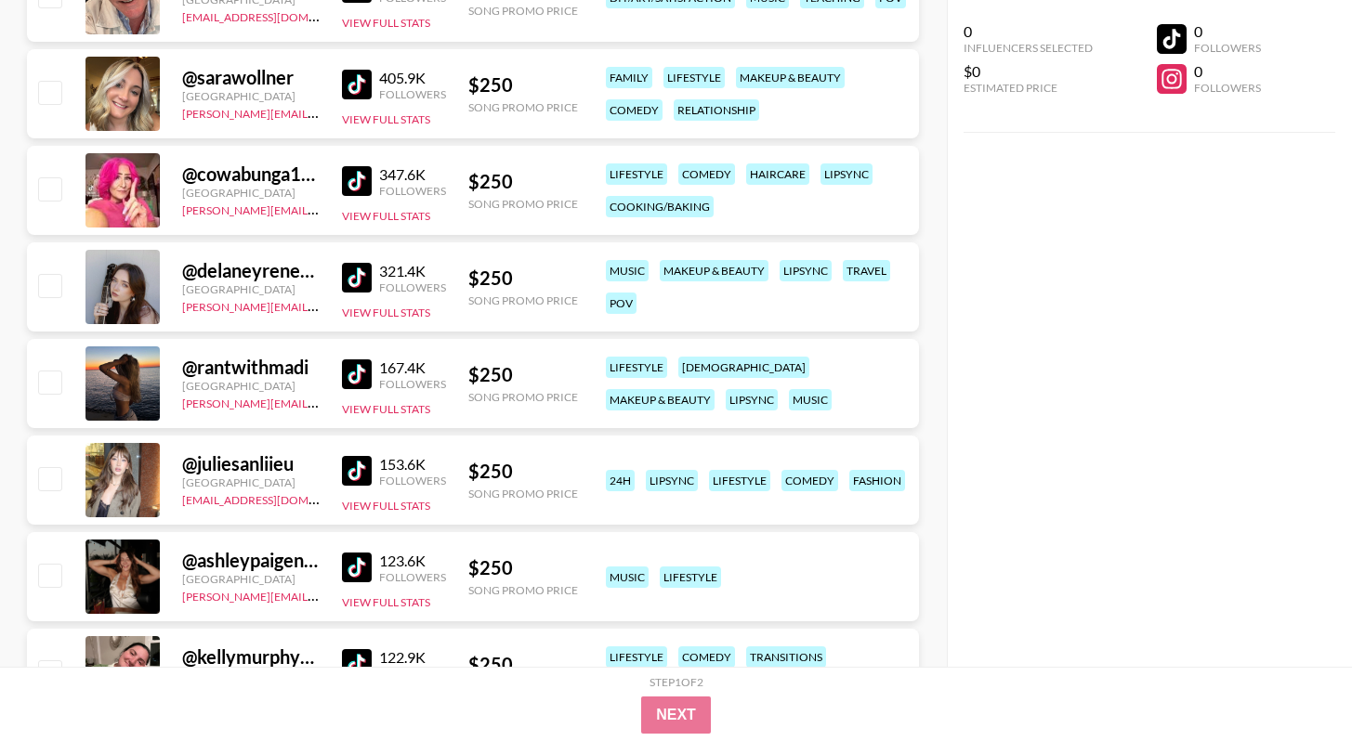
scroll to position [6286, 0]
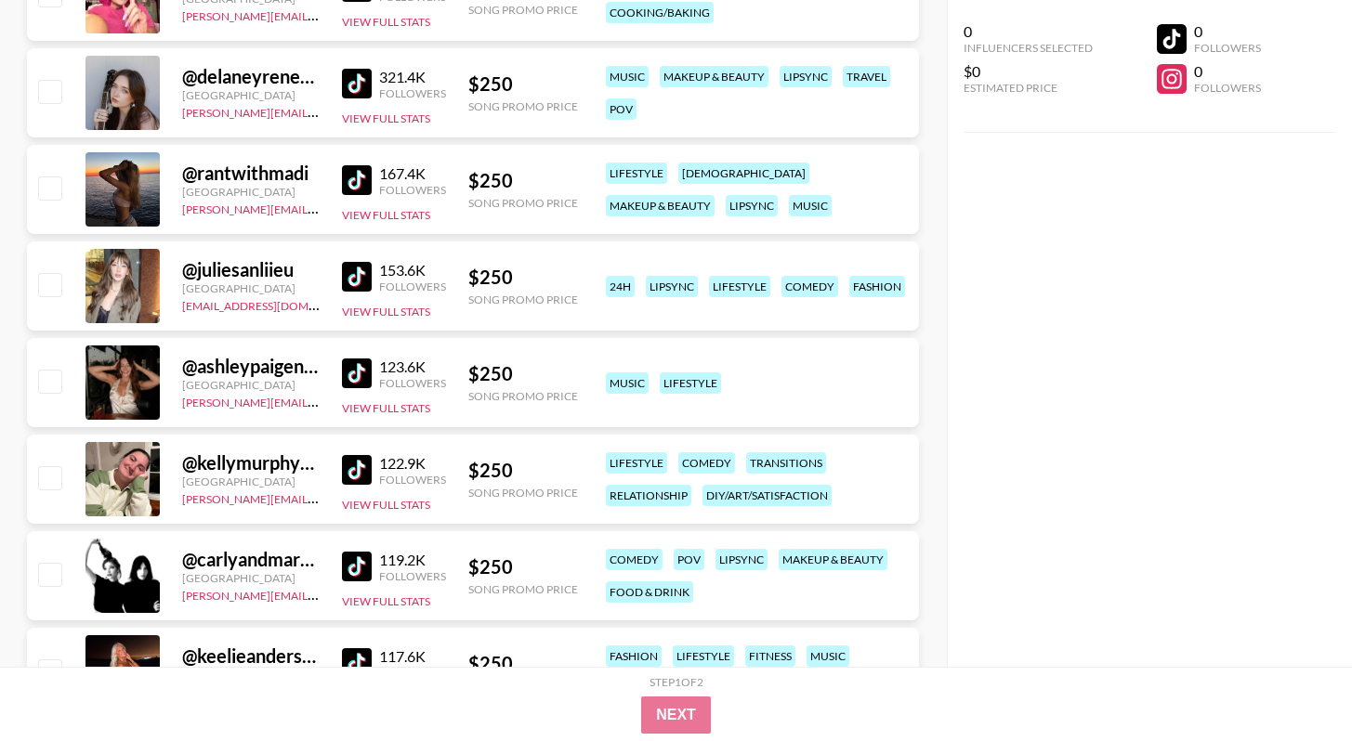
click at [362, 269] on img at bounding box center [357, 277] width 30 height 30
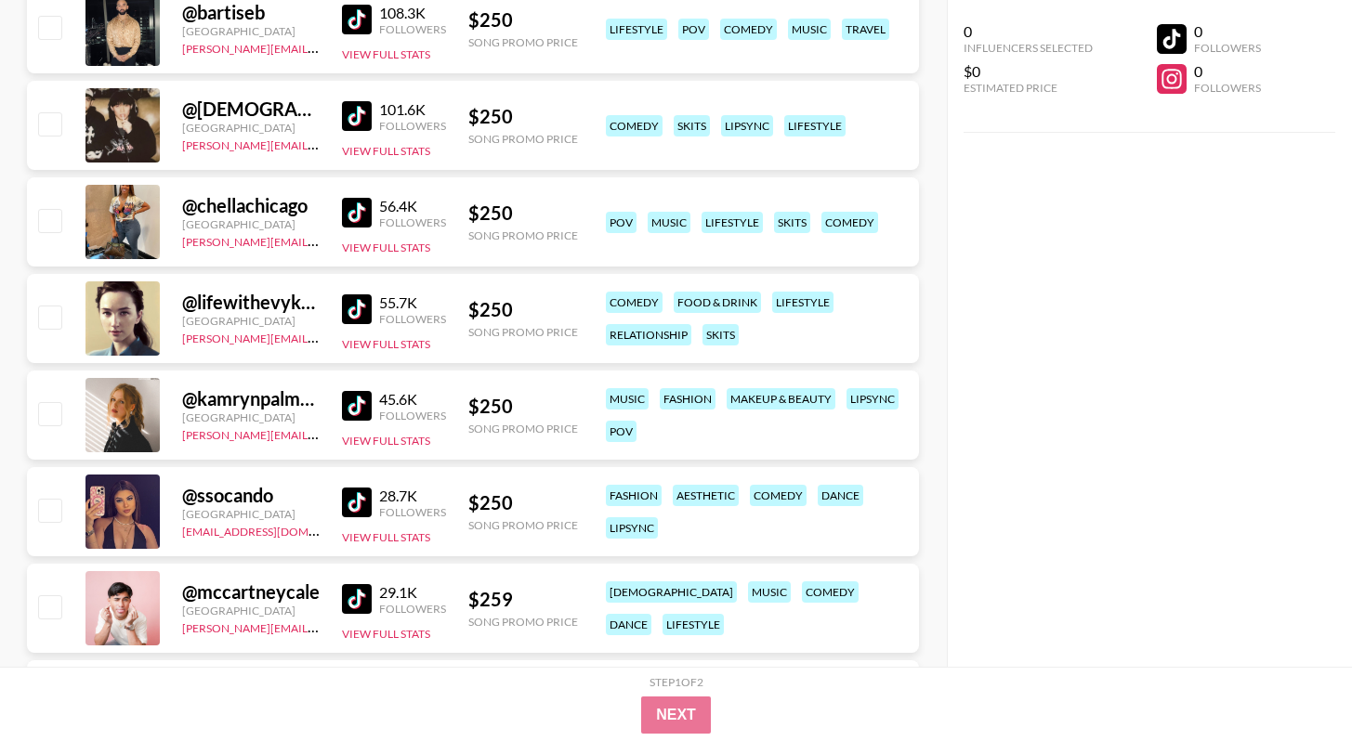
scroll to position [7343, 0]
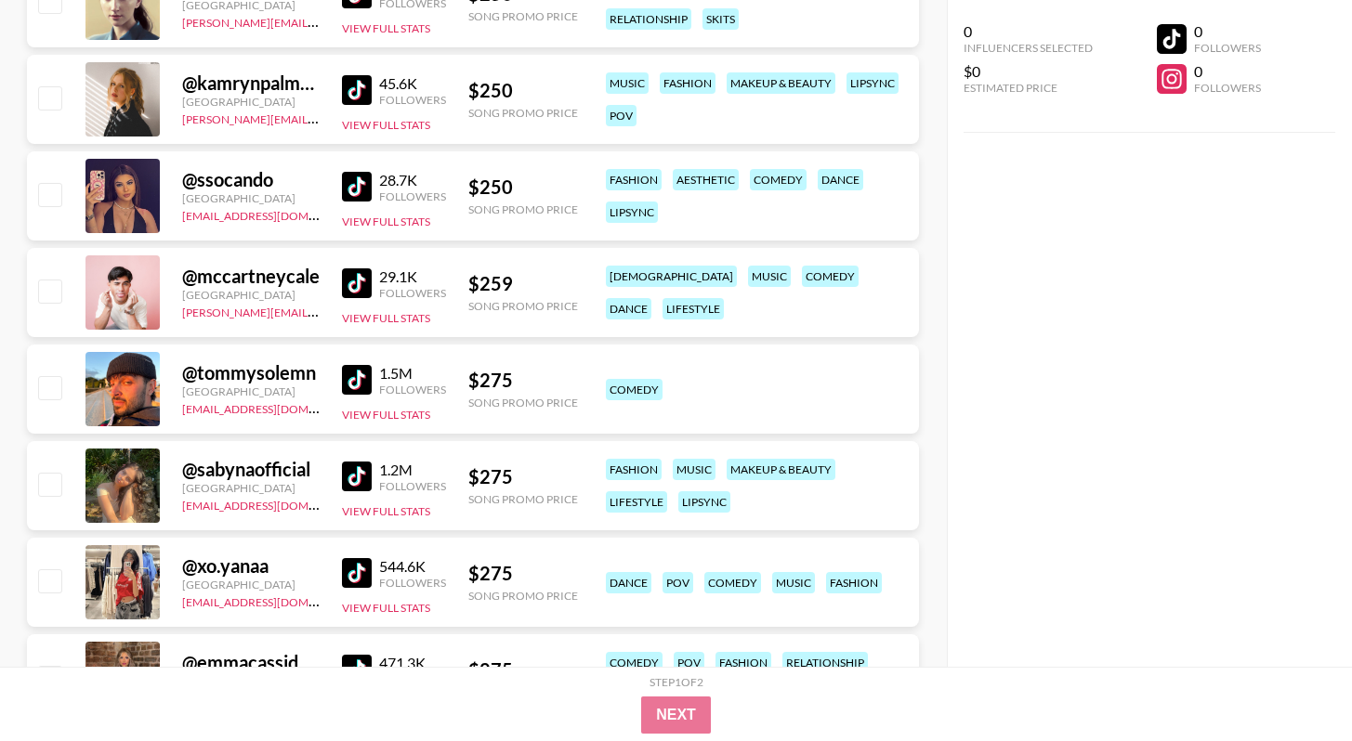
click at [369, 378] on img at bounding box center [357, 380] width 30 height 30
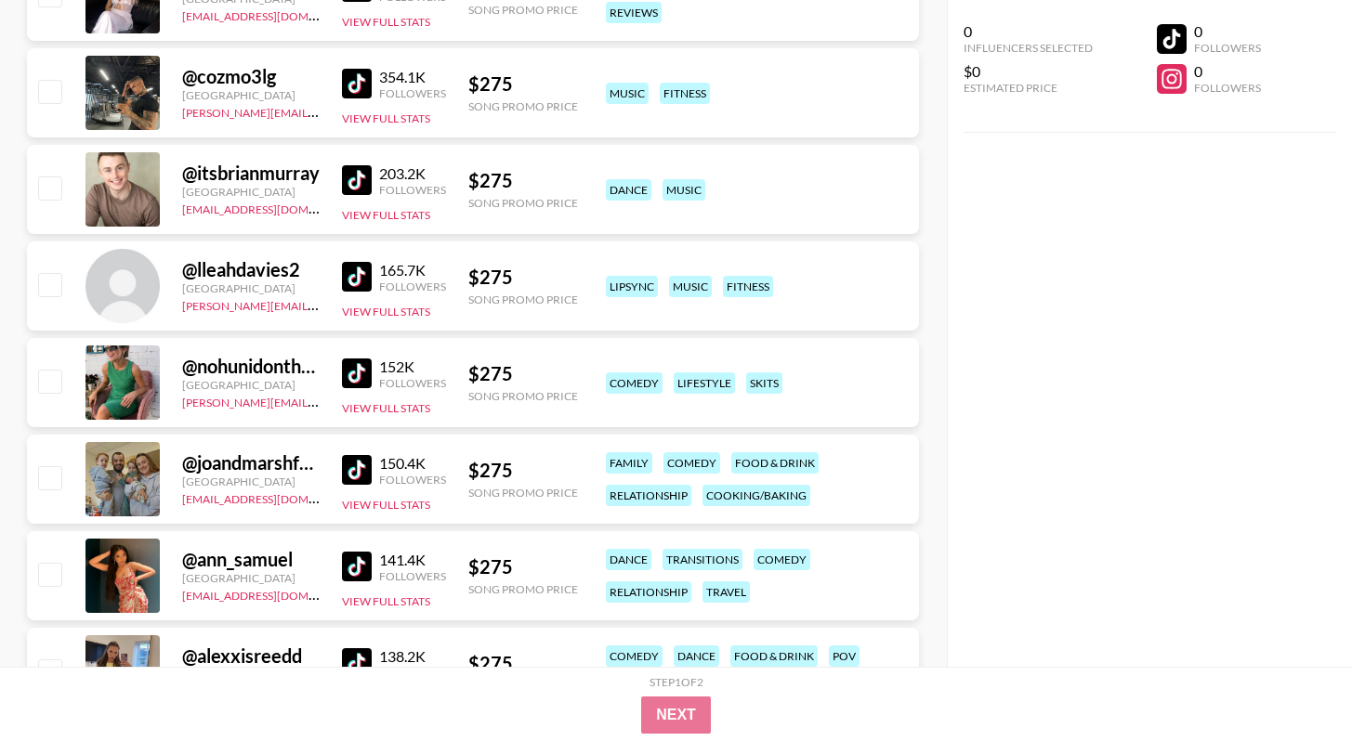
scroll to position [8053, 0]
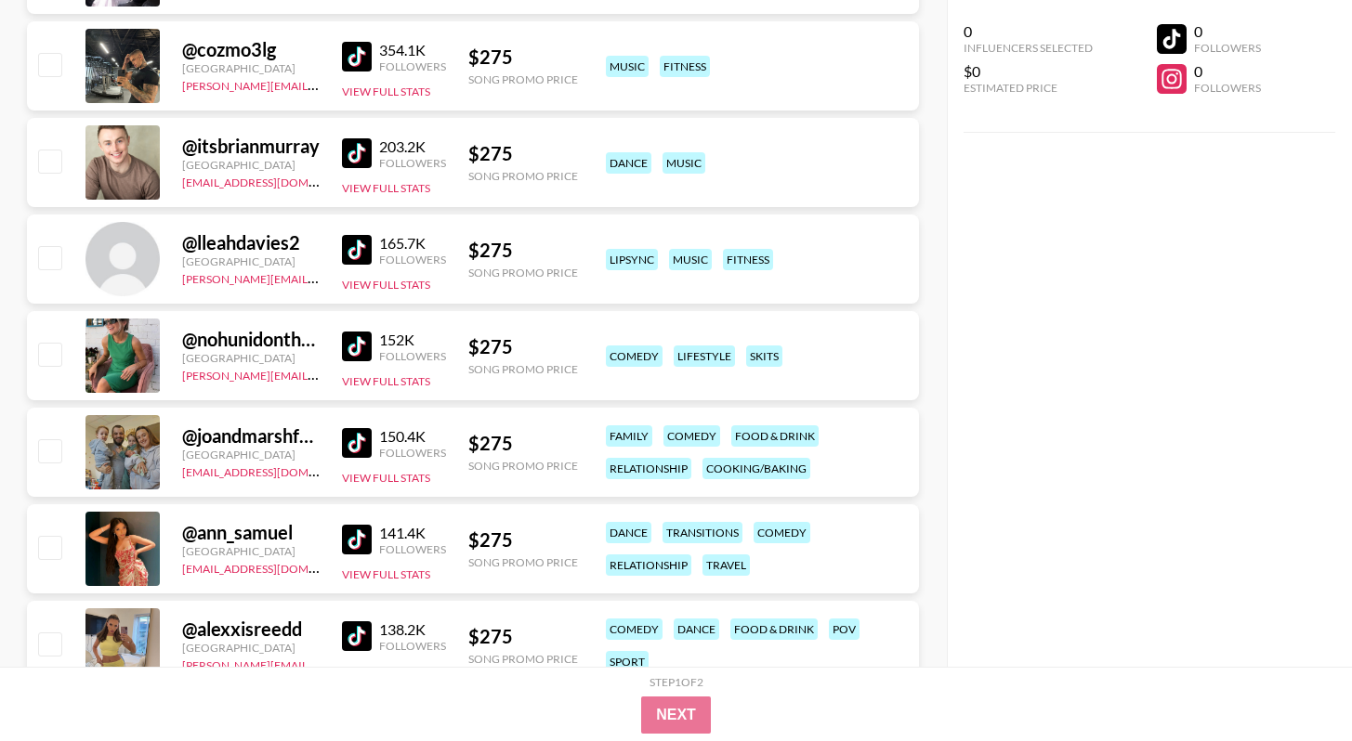
click at [368, 238] on img at bounding box center [357, 250] width 30 height 30
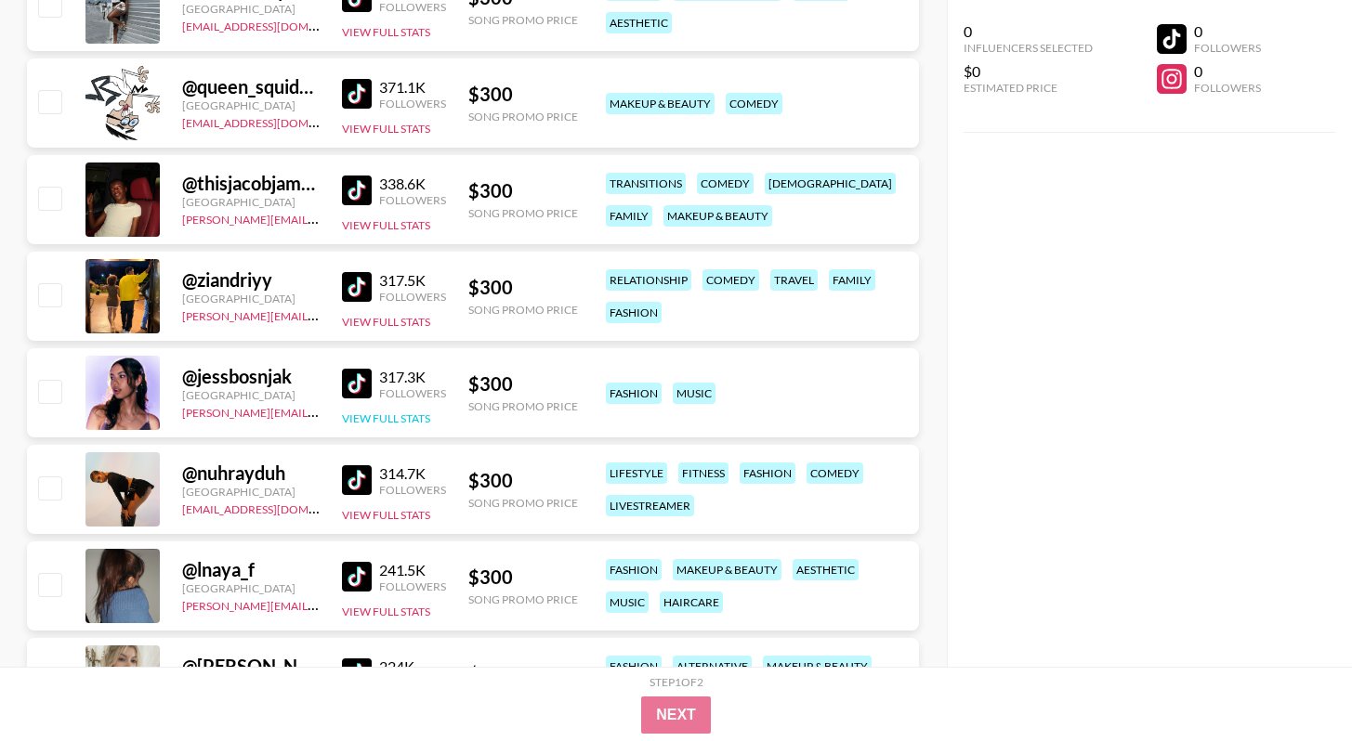
scroll to position [11791, 0]
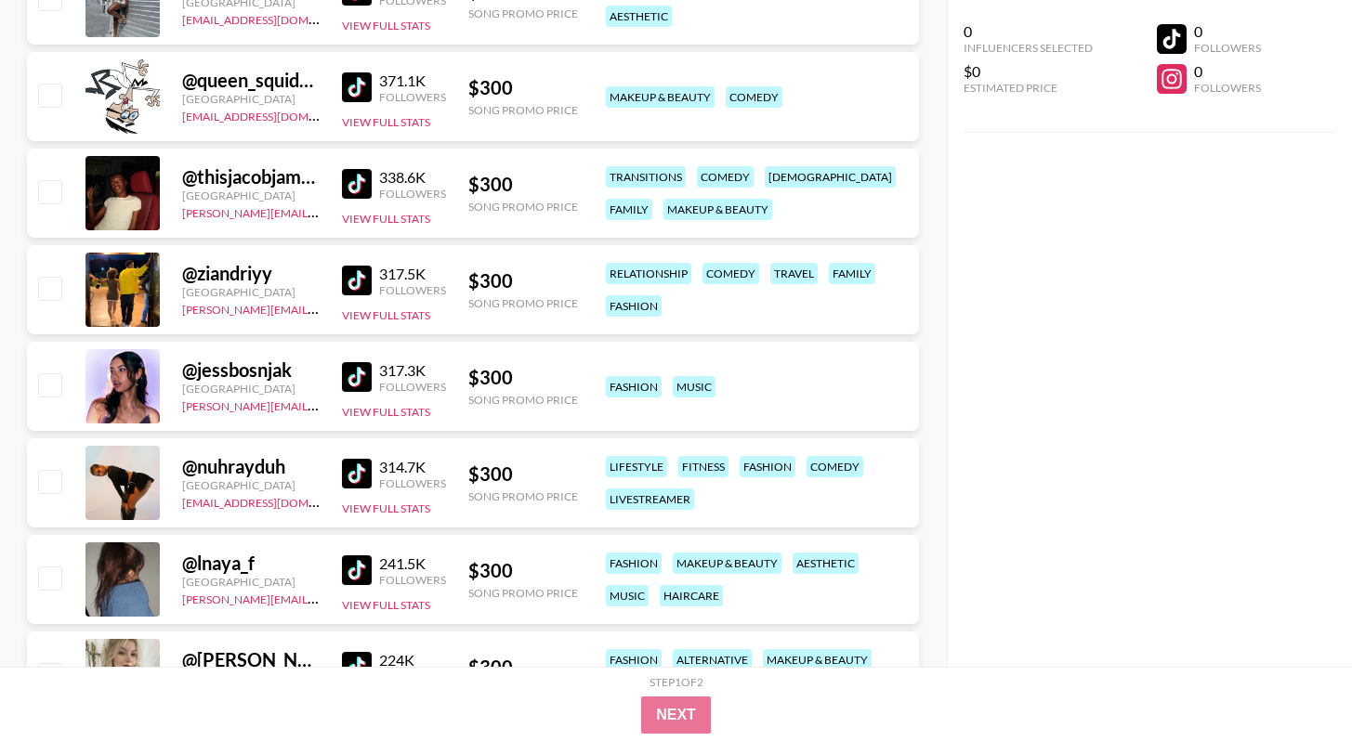
click at [346, 80] on img at bounding box center [357, 87] width 30 height 30
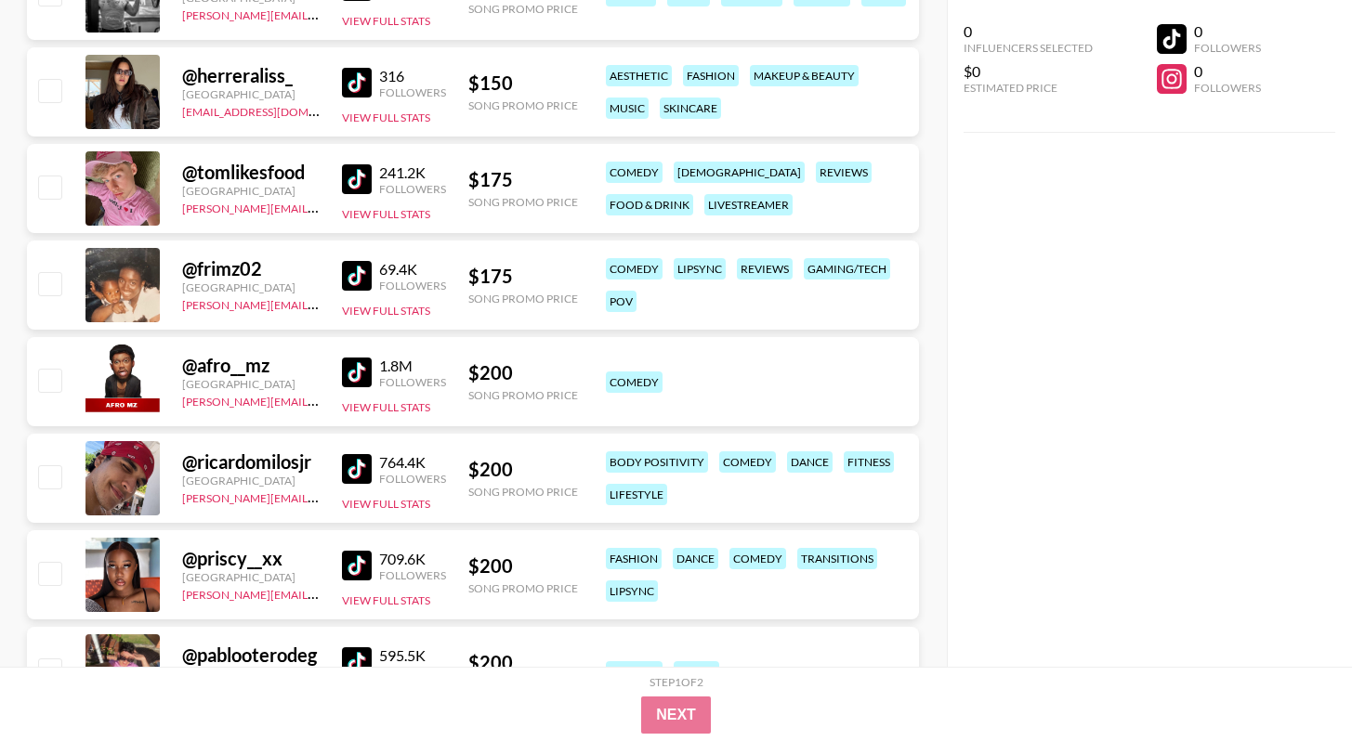
scroll to position [2400, 0]
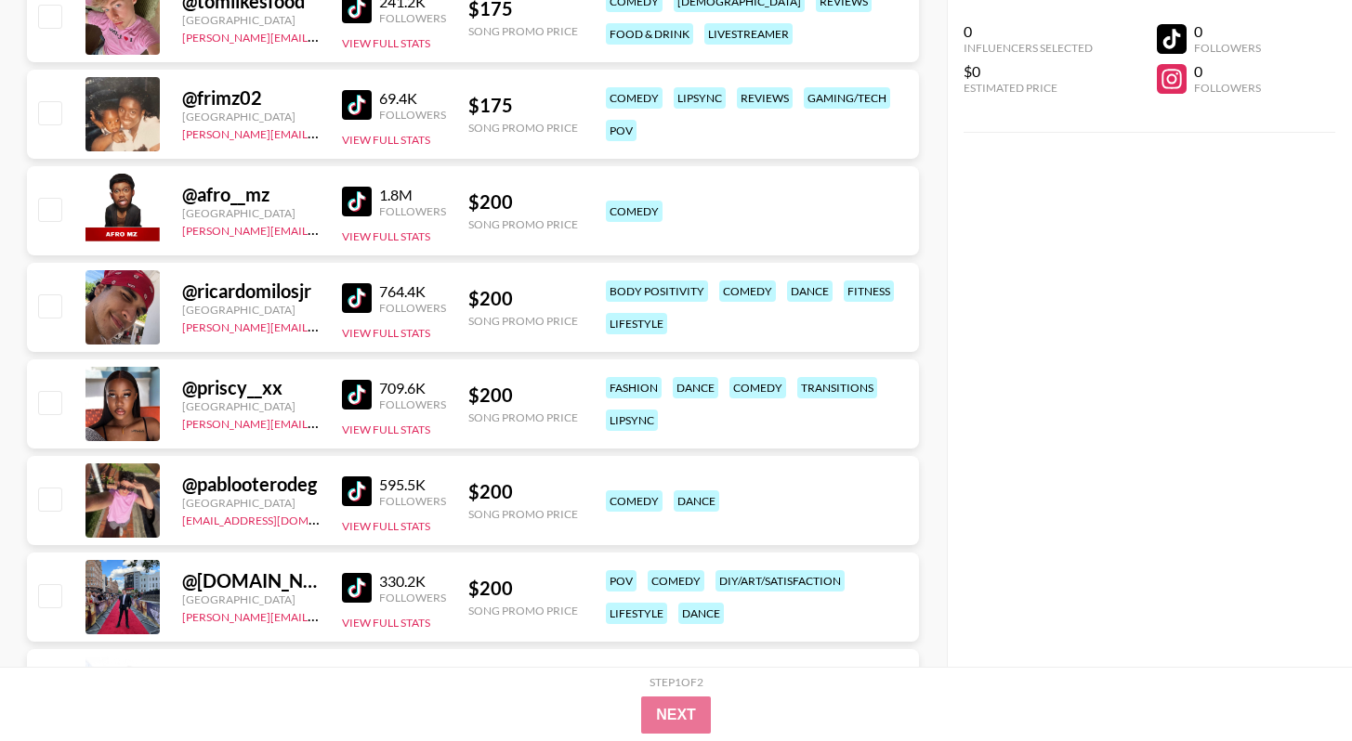
click at [352, 194] on img at bounding box center [357, 202] width 30 height 30
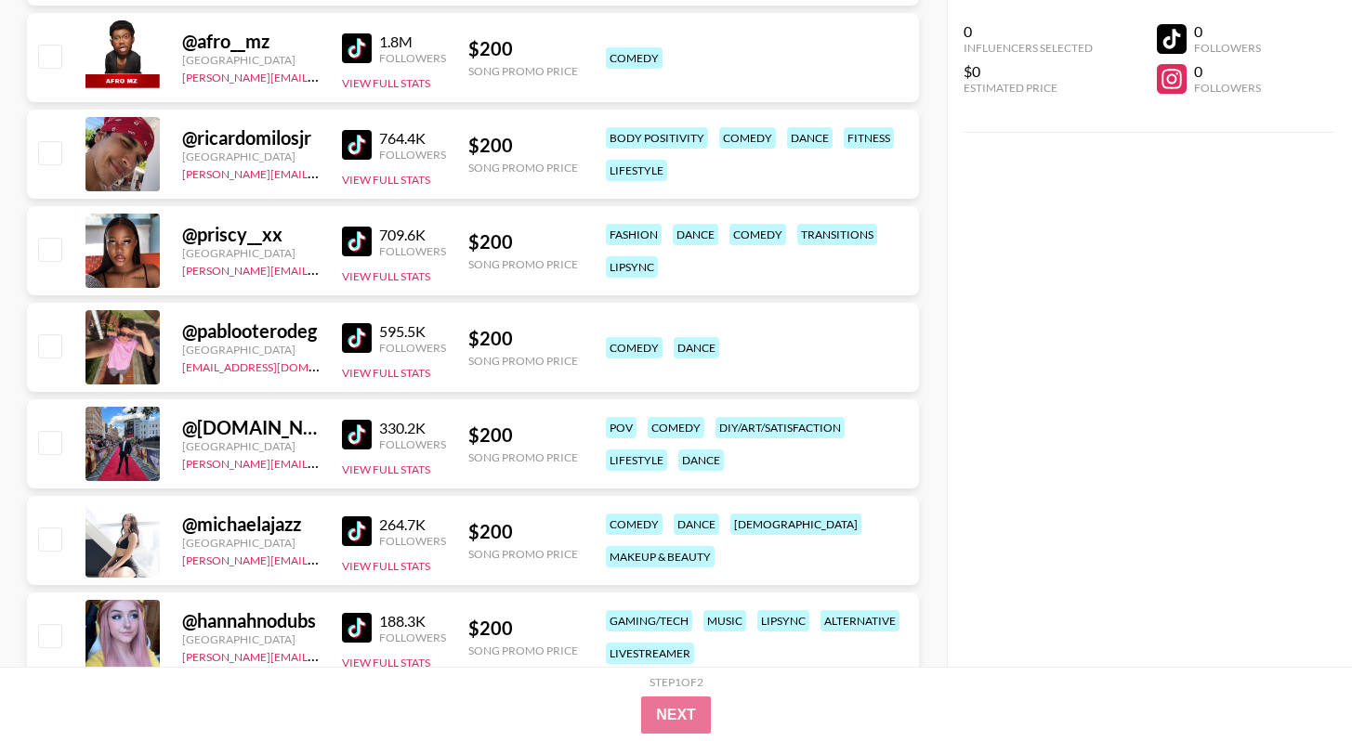
scroll to position [2751, 0]
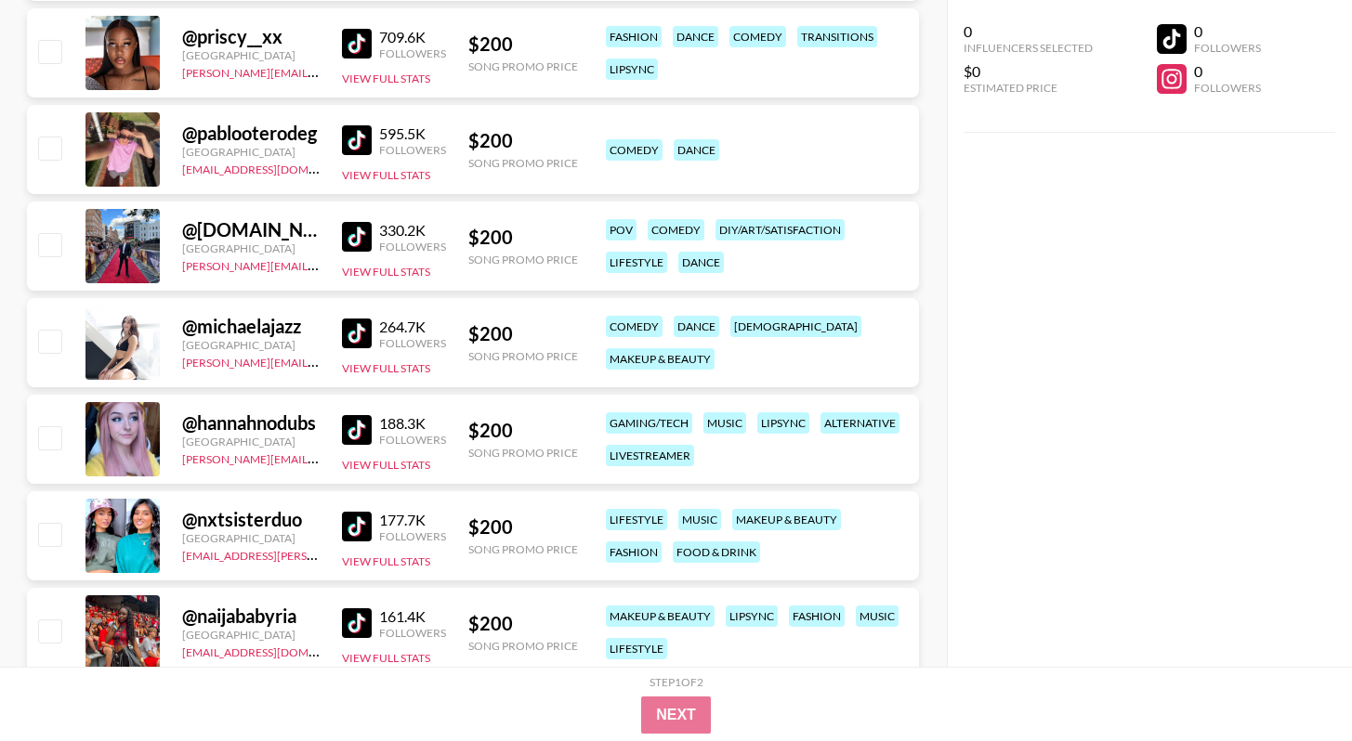
click at [351, 229] on img at bounding box center [357, 237] width 30 height 30
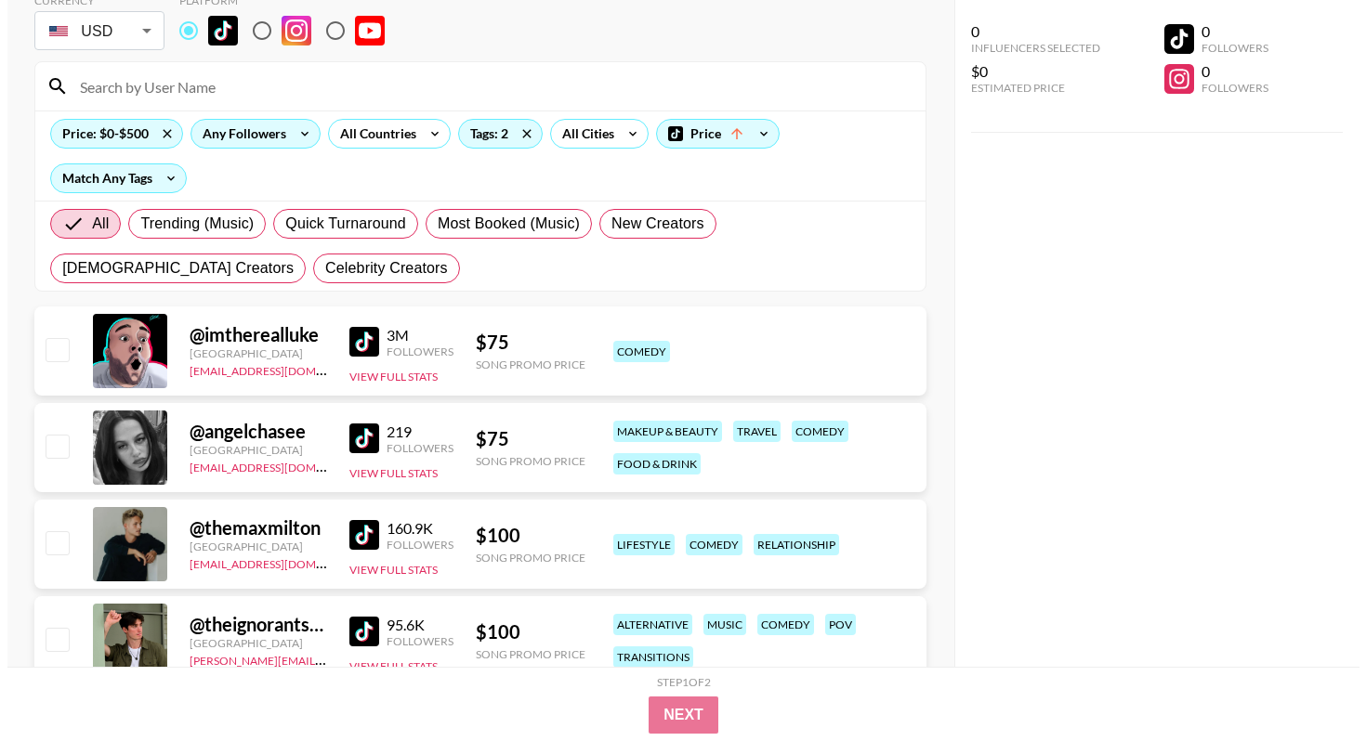
scroll to position [0, 0]
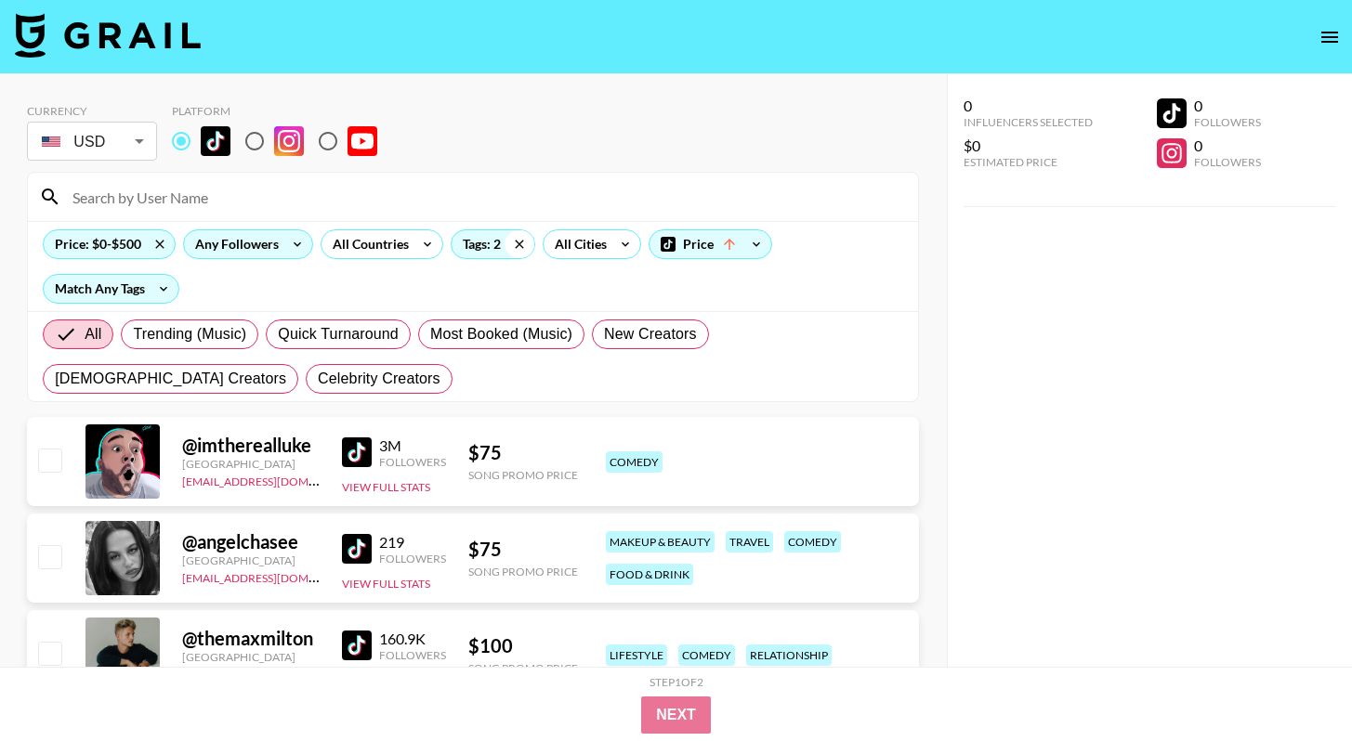
click at [508, 254] on div "Tags: 2" at bounding box center [493, 244] width 85 height 30
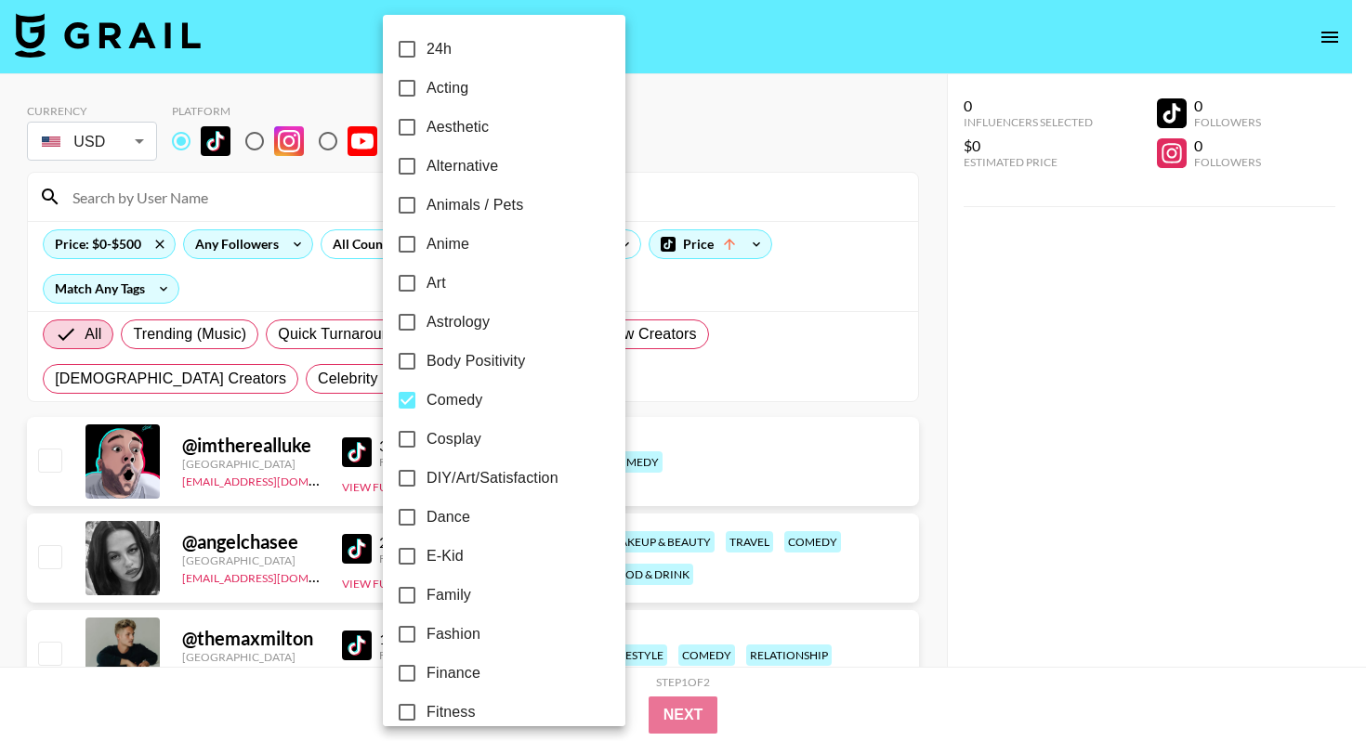
click at [452, 406] on span "Comedy" at bounding box center [454, 400] width 56 height 22
click at [426, 406] on input "Comedy" at bounding box center [406, 400] width 39 height 39
checkbox input "false"
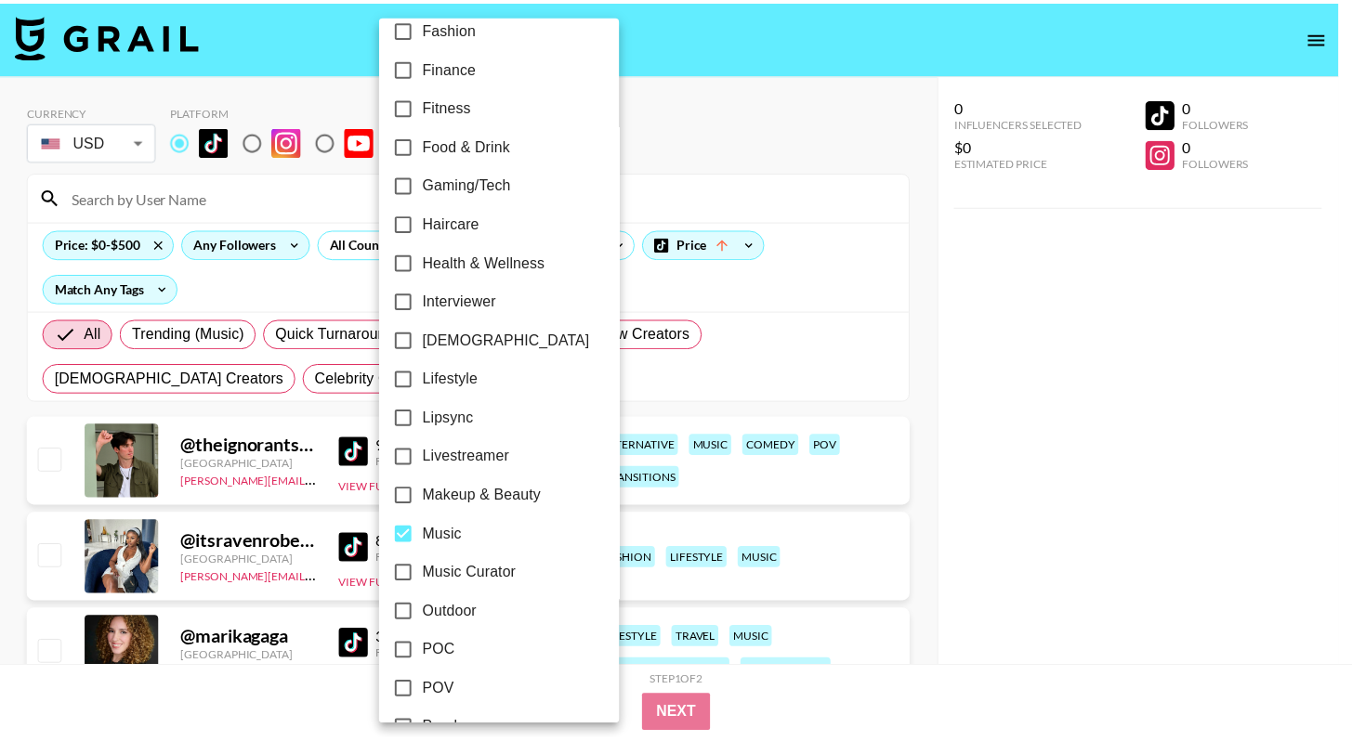
scroll to position [831, 0]
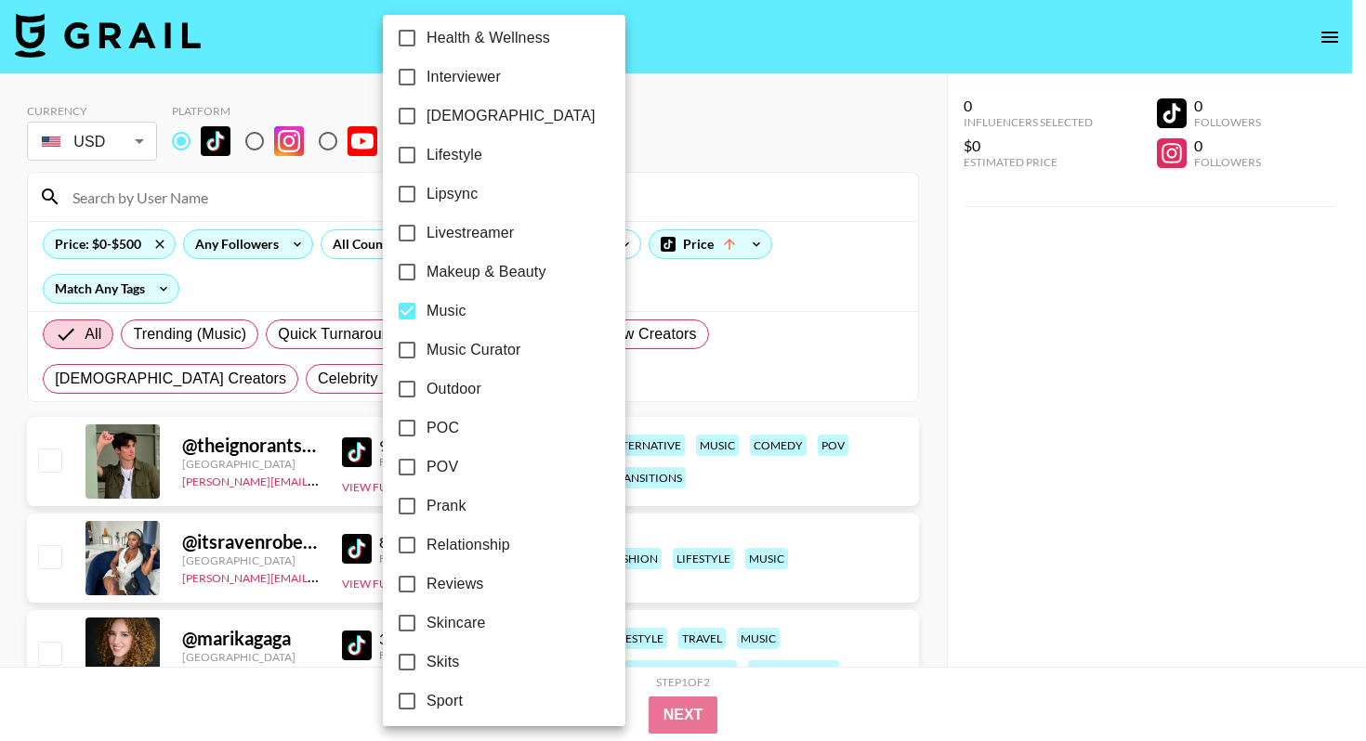
click at [947, 311] on div at bounding box center [683, 370] width 1366 height 741
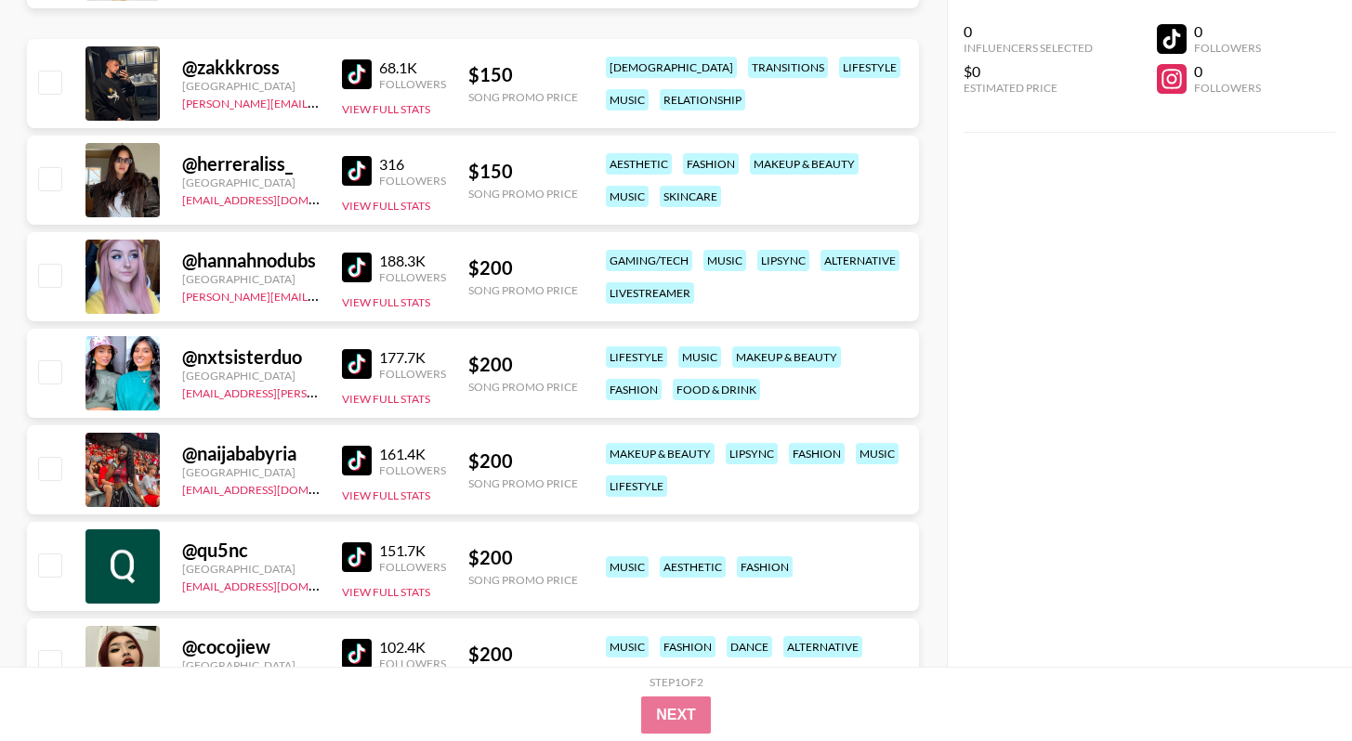
scroll to position [1207, 0]
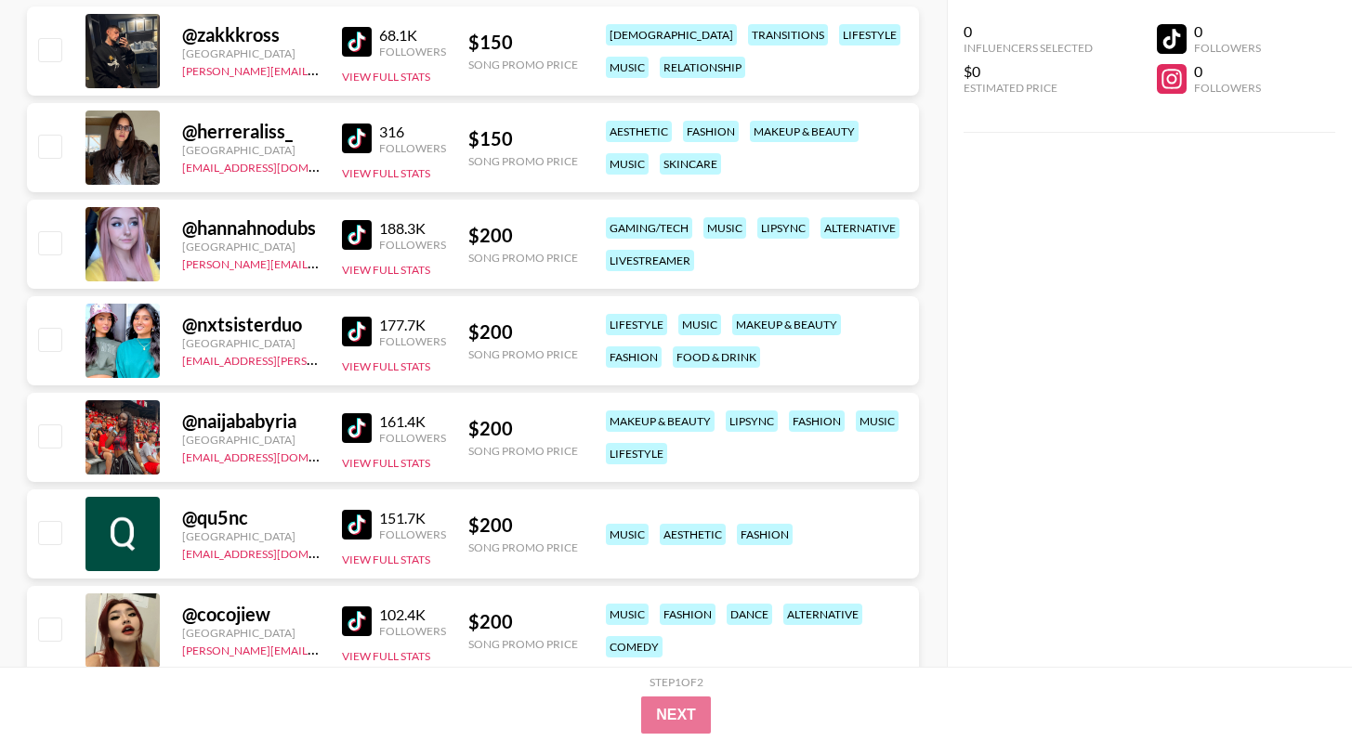
click at [370, 324] on img at bounding box center [357, 332] width 30 height 30
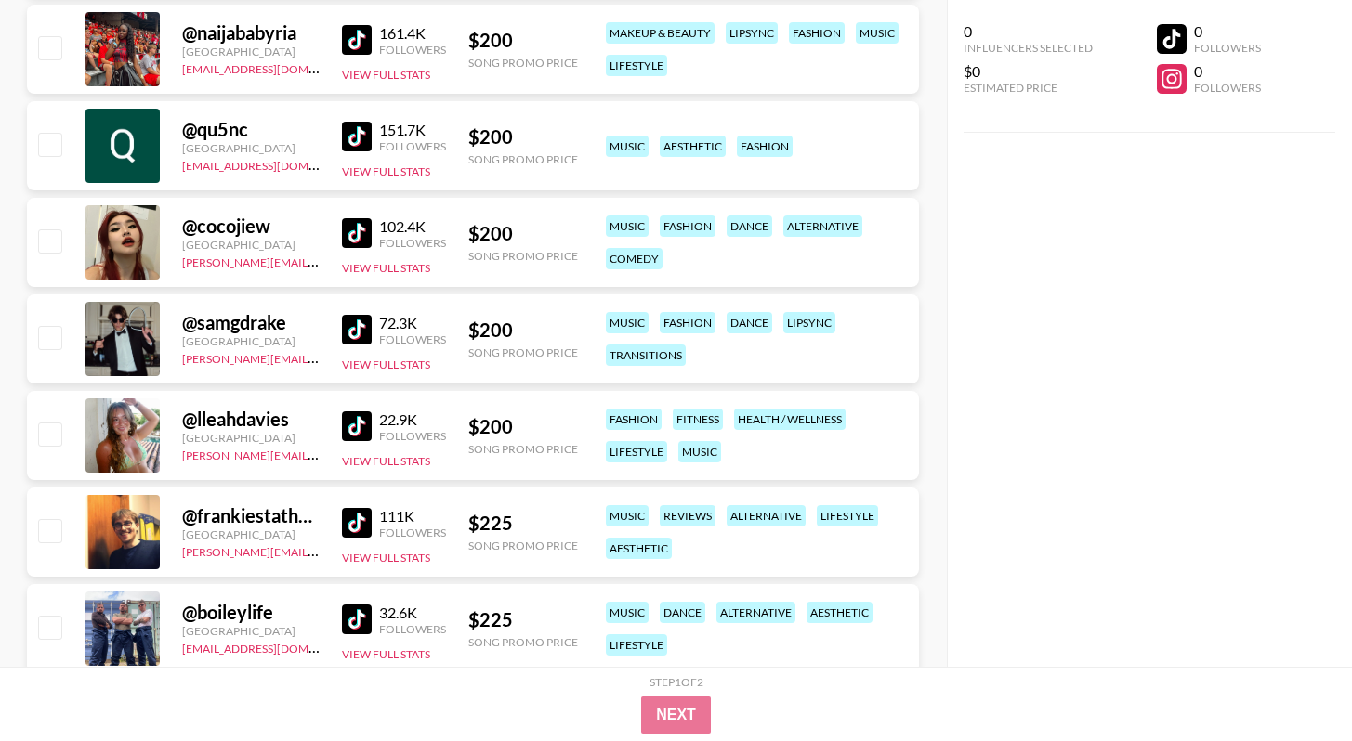
scroll to position [1604, 0]
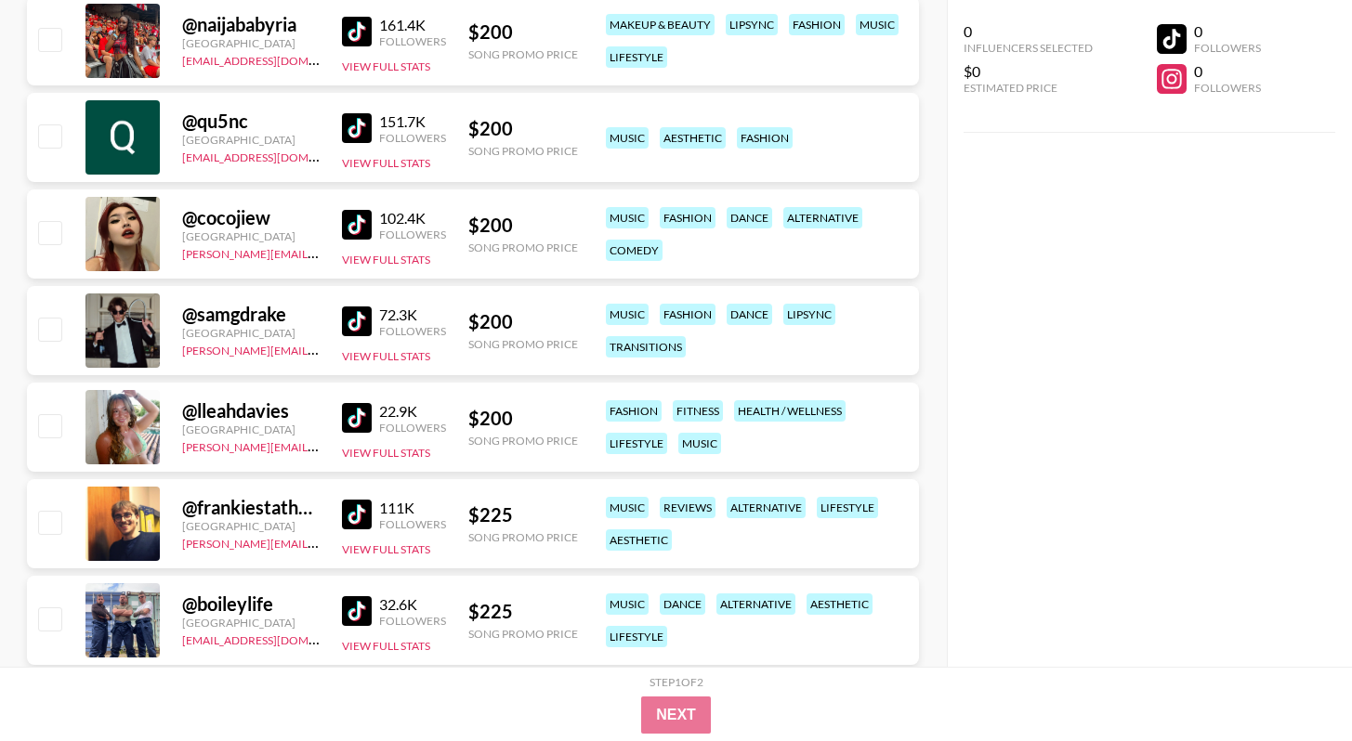
click at [347, 316] on img at bounding box center [357, 322] width 30 height 30
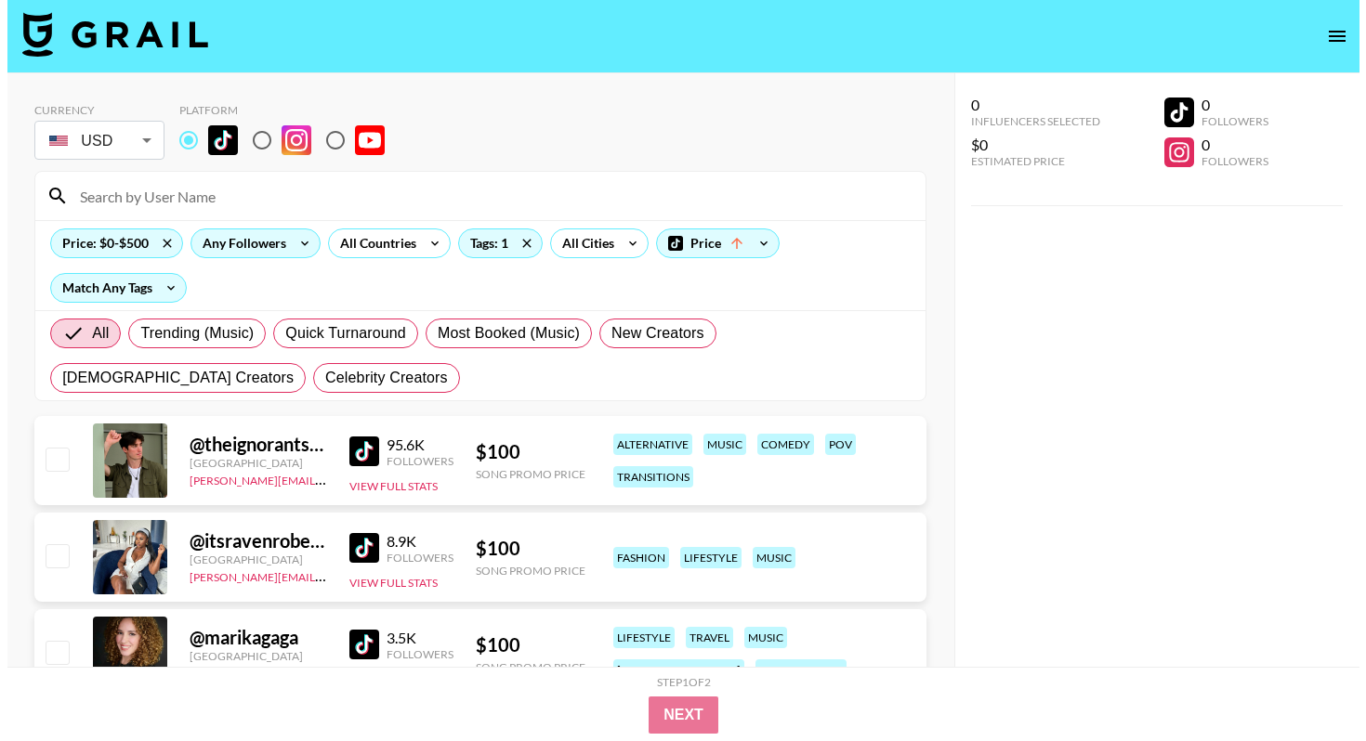
scroll to position [0, 0]
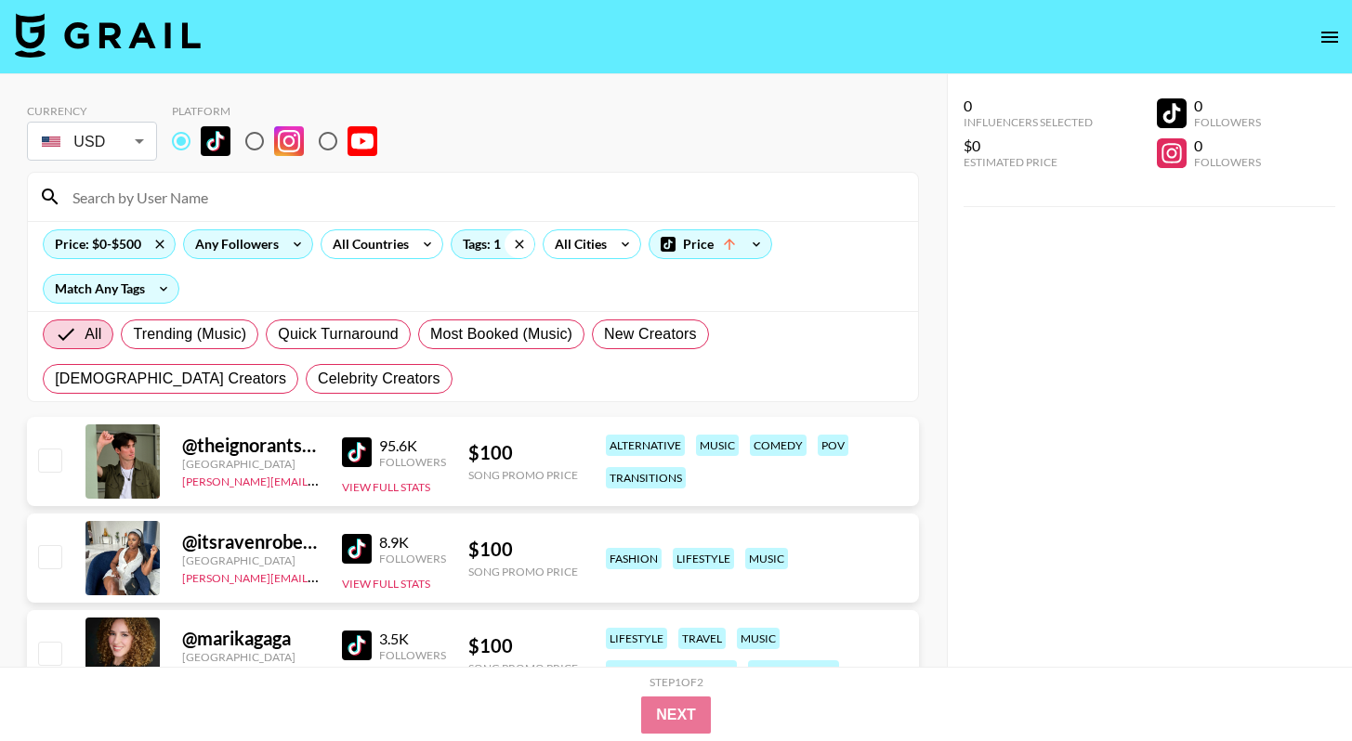
click at [519, 240] on icon at bounding box center [520, 244] width 30 height 28
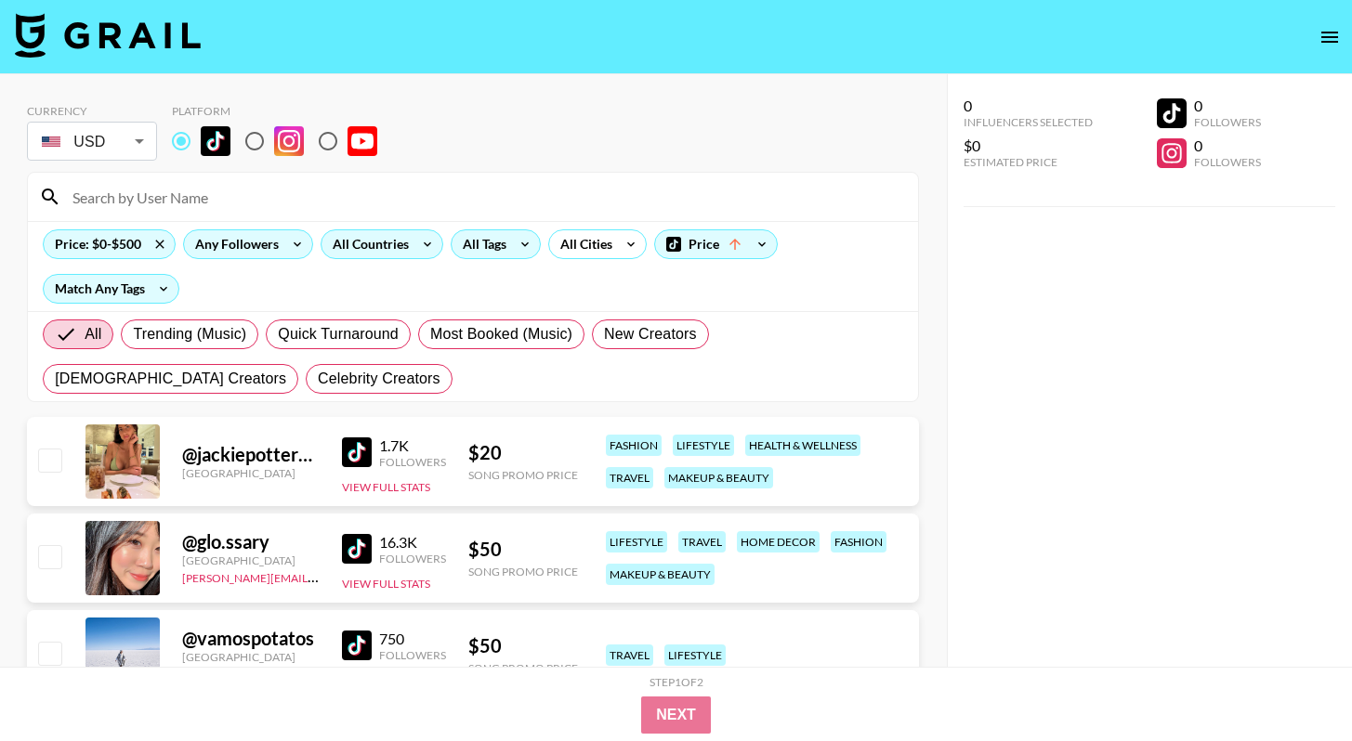
click at [419, 247] on icon at bounding box center [428, 244] width 30 height 28
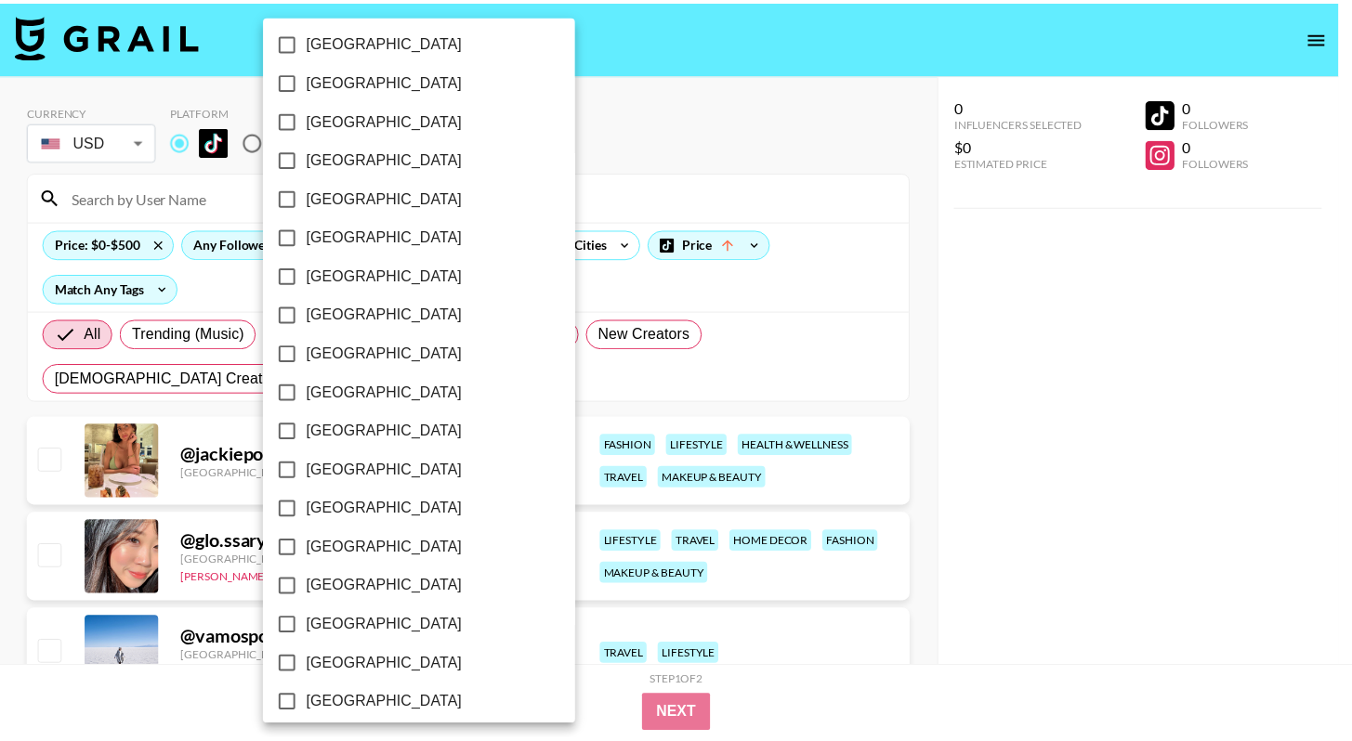
scroll to position [1425, 0]
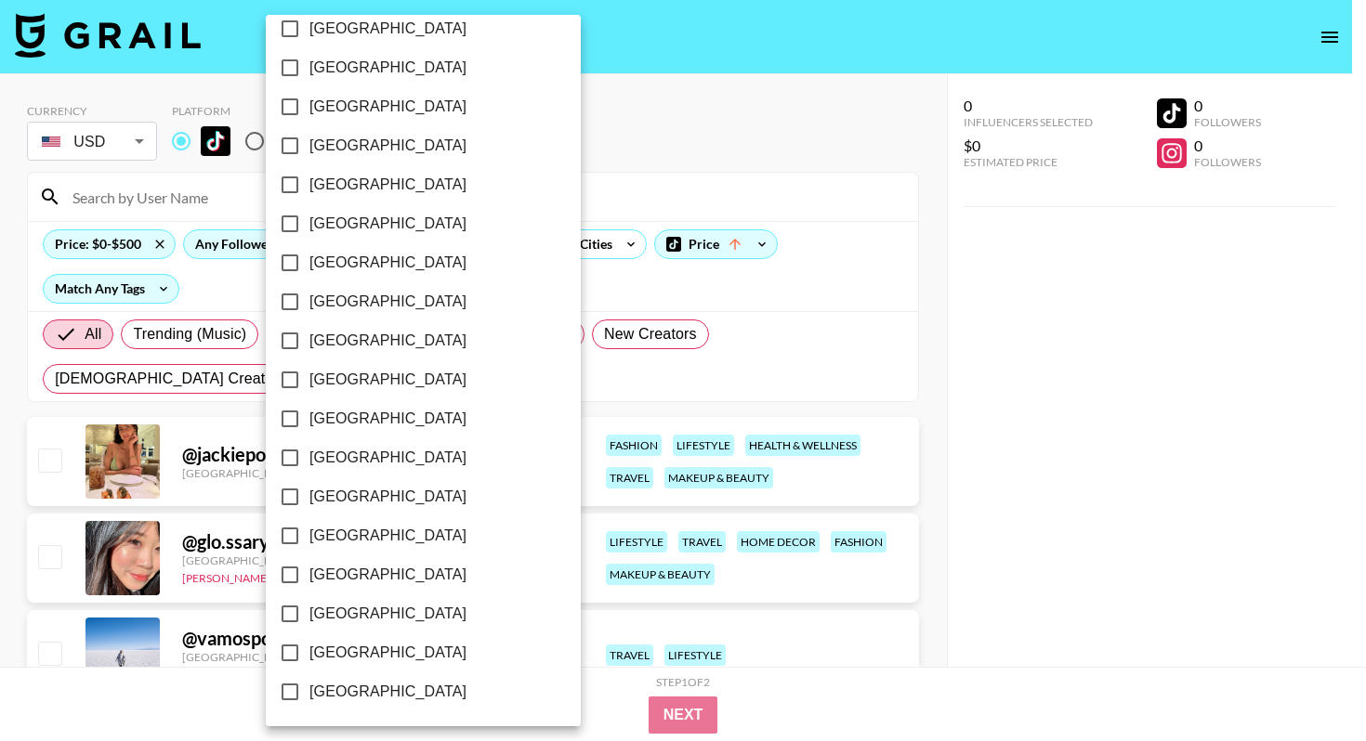
click at [402, 651] on label "[GEOGRAPHIC_DATA]" at bounding box center [410, 653] width 281 height 39
click at [309, 651] on input "[GEOGRAPHIC_DATA]" at bounding box center [289, 653] width 39 height 39
checkbox input "true"
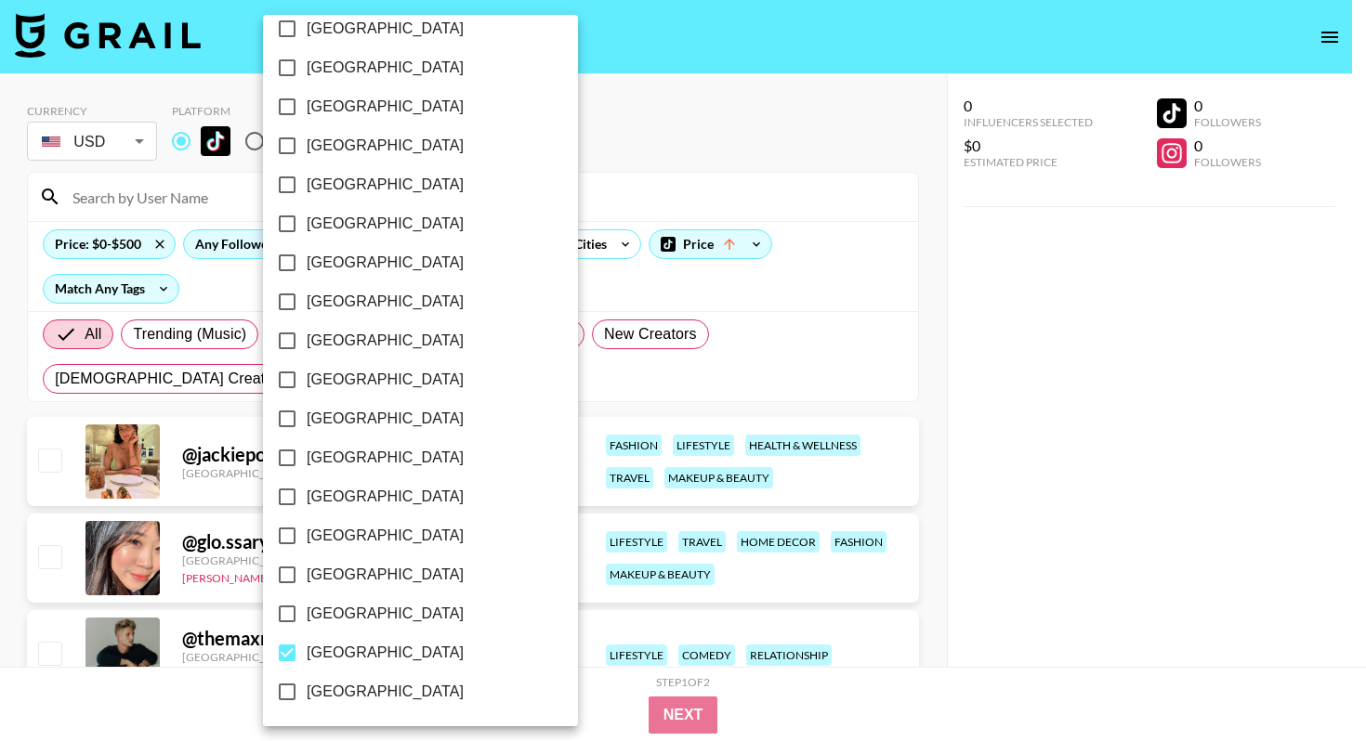
click at [1029, 474] on div at bounding box center [683, 370] width 1366 height 741
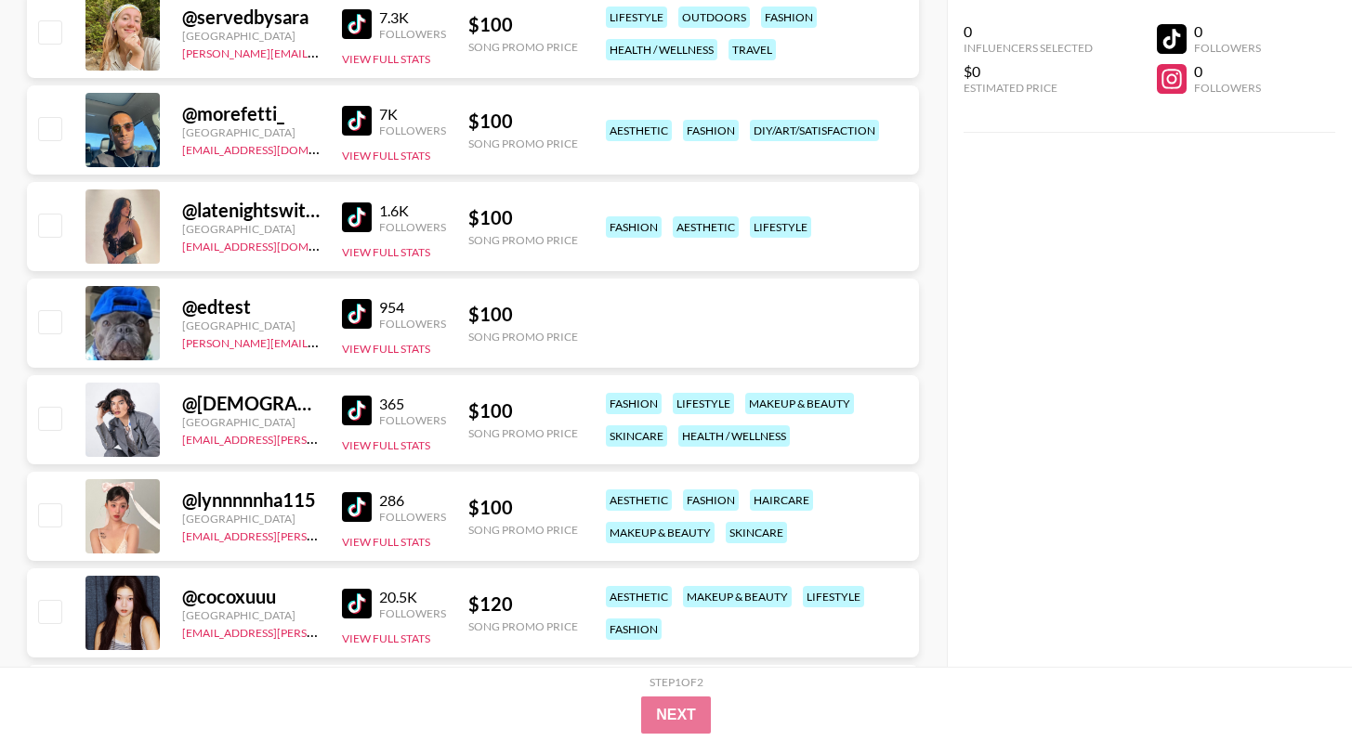
scroll to position [2264, 0]
click at [366, 317] on img at bounding box center [357, 314] width 30 height 30
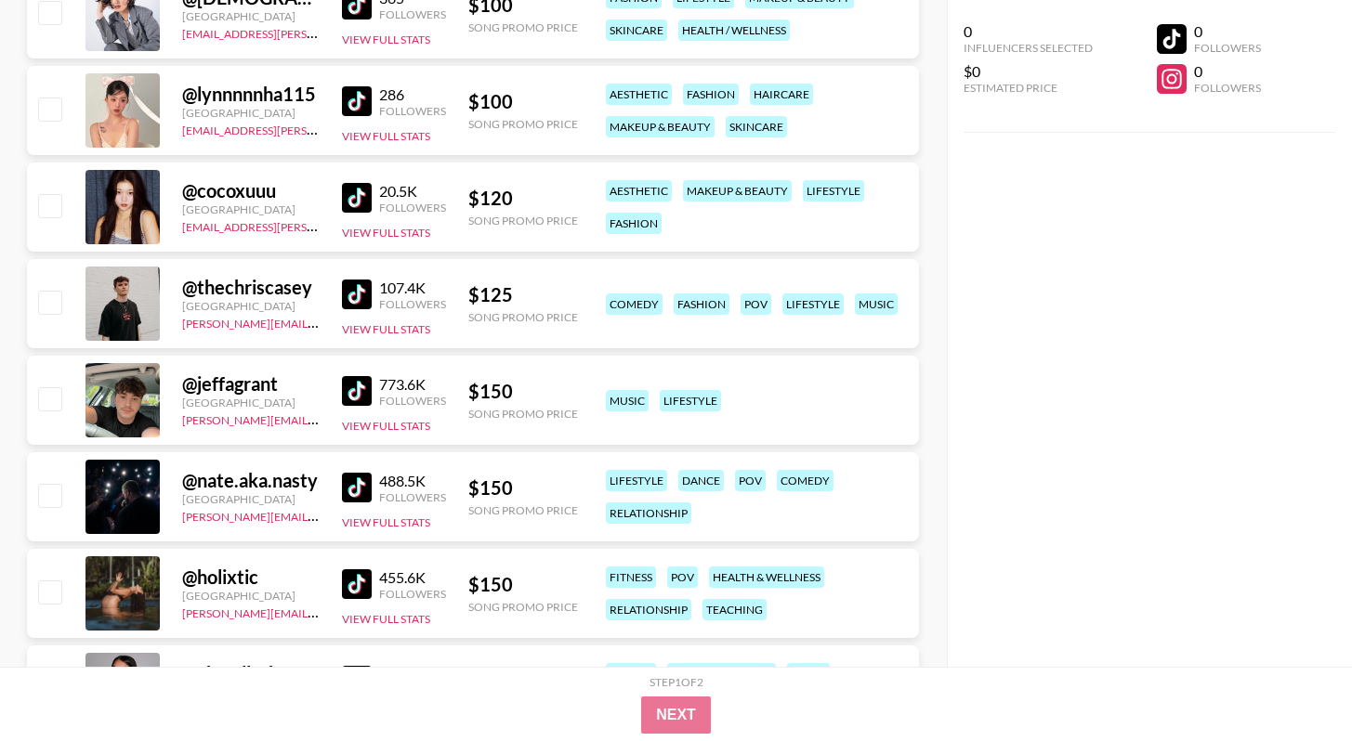
scroll to position [2712, 0]
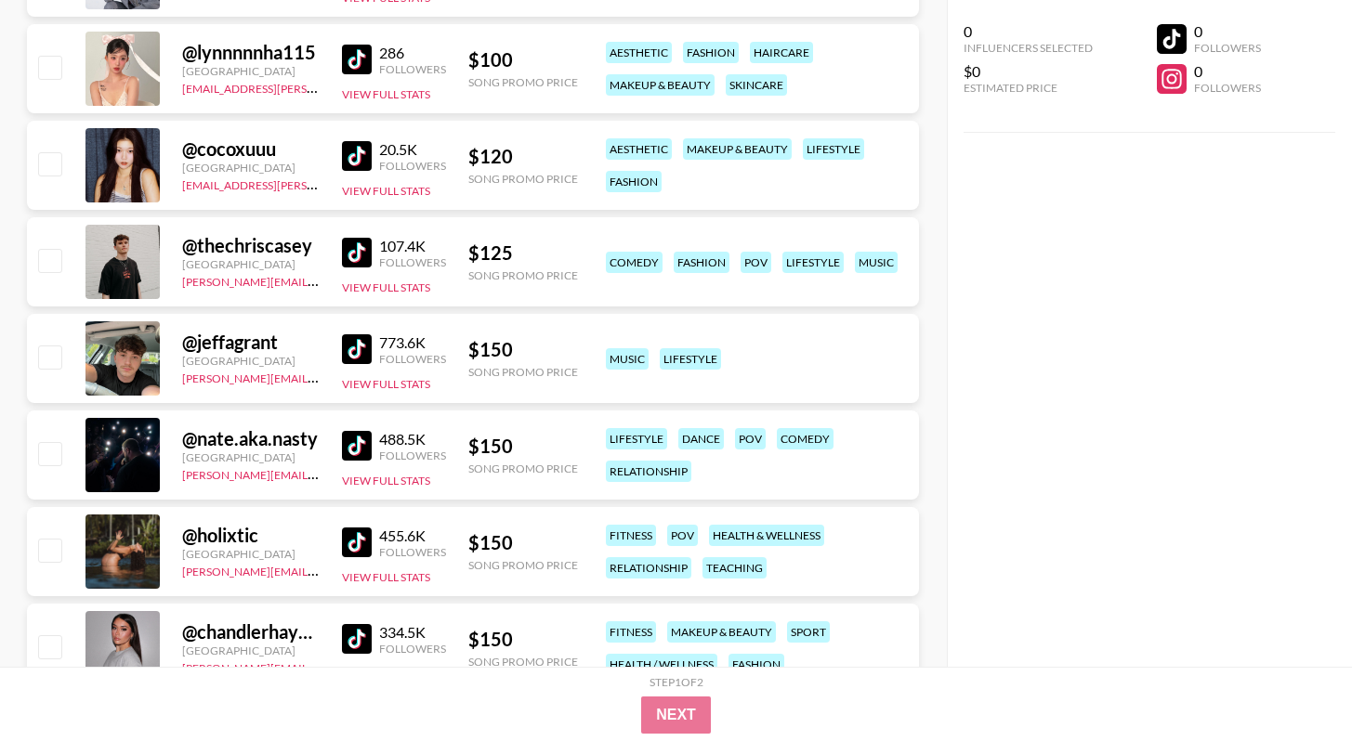
click at [349, 349] on img at bounding box center [357, 349] width 30 height 30
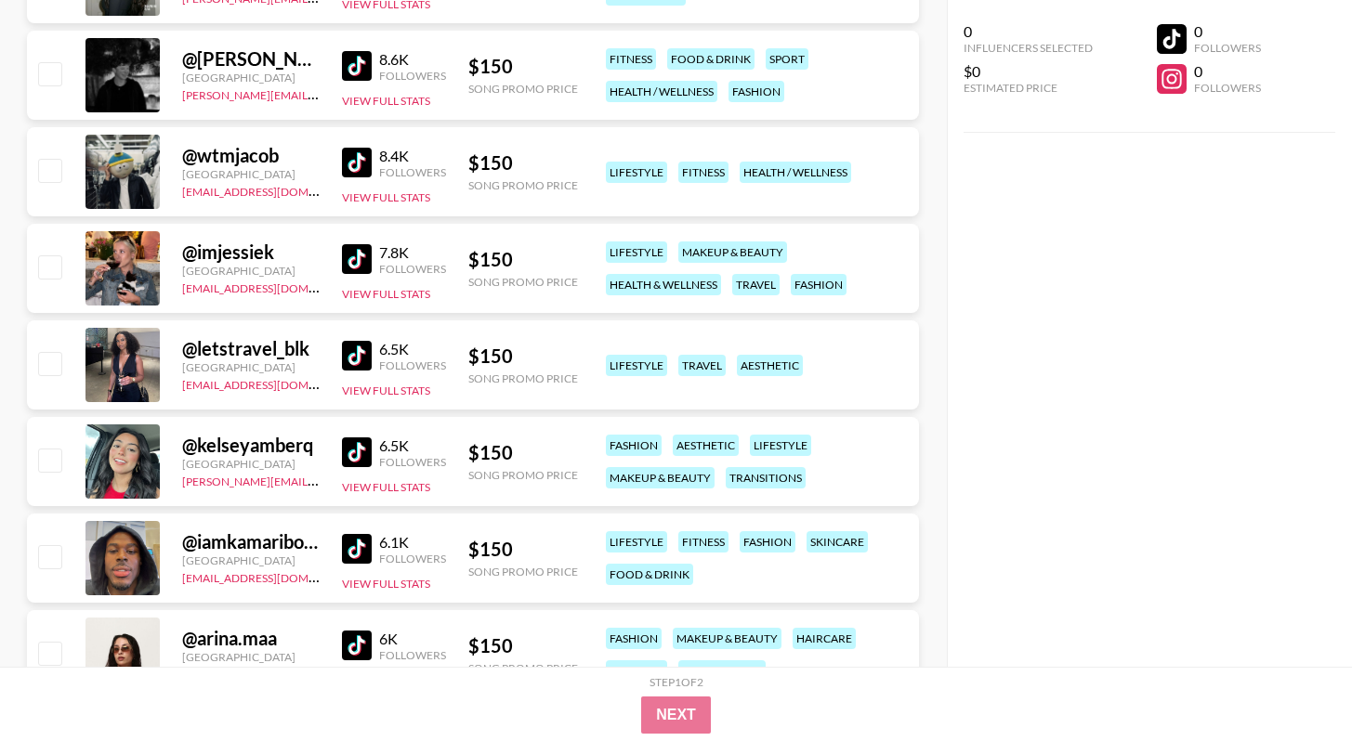
scroll to position [6404, 0]
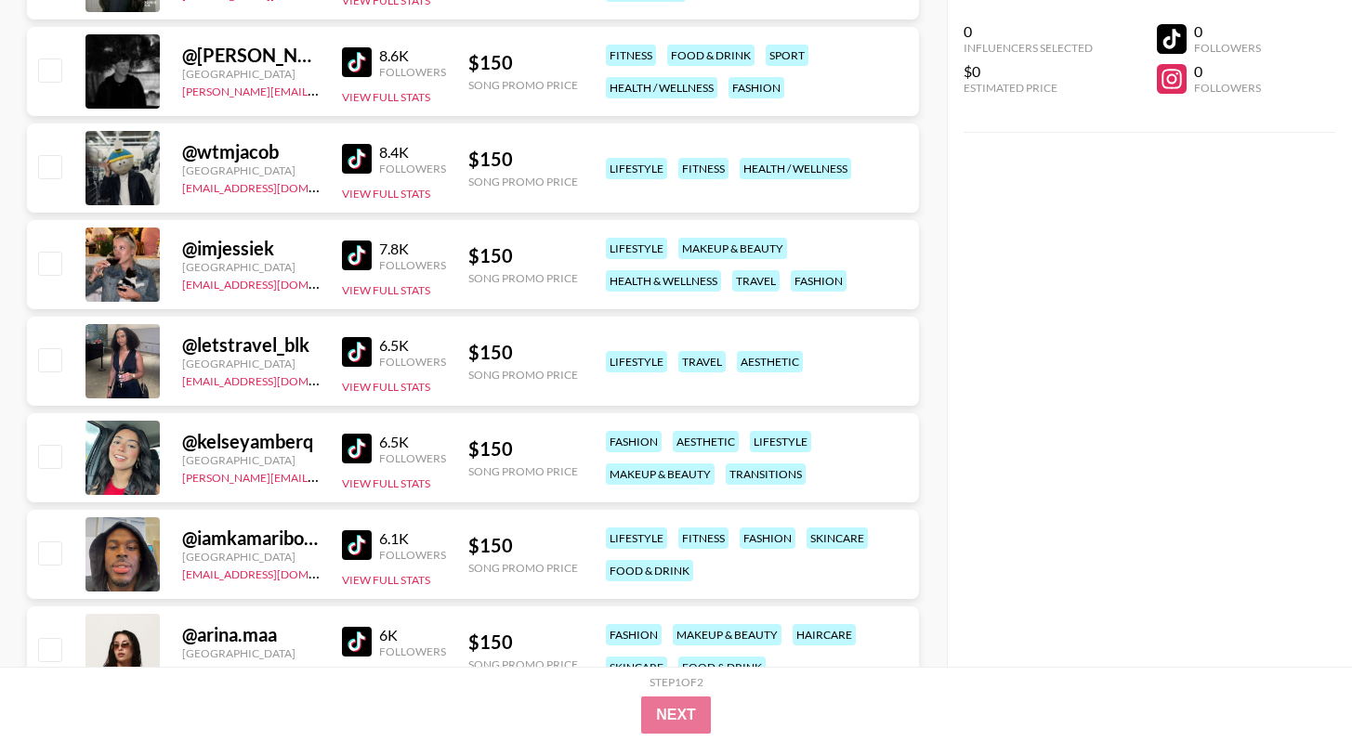
click at [370, 150] on img at bounding box center [357, 159] width 30 height 30
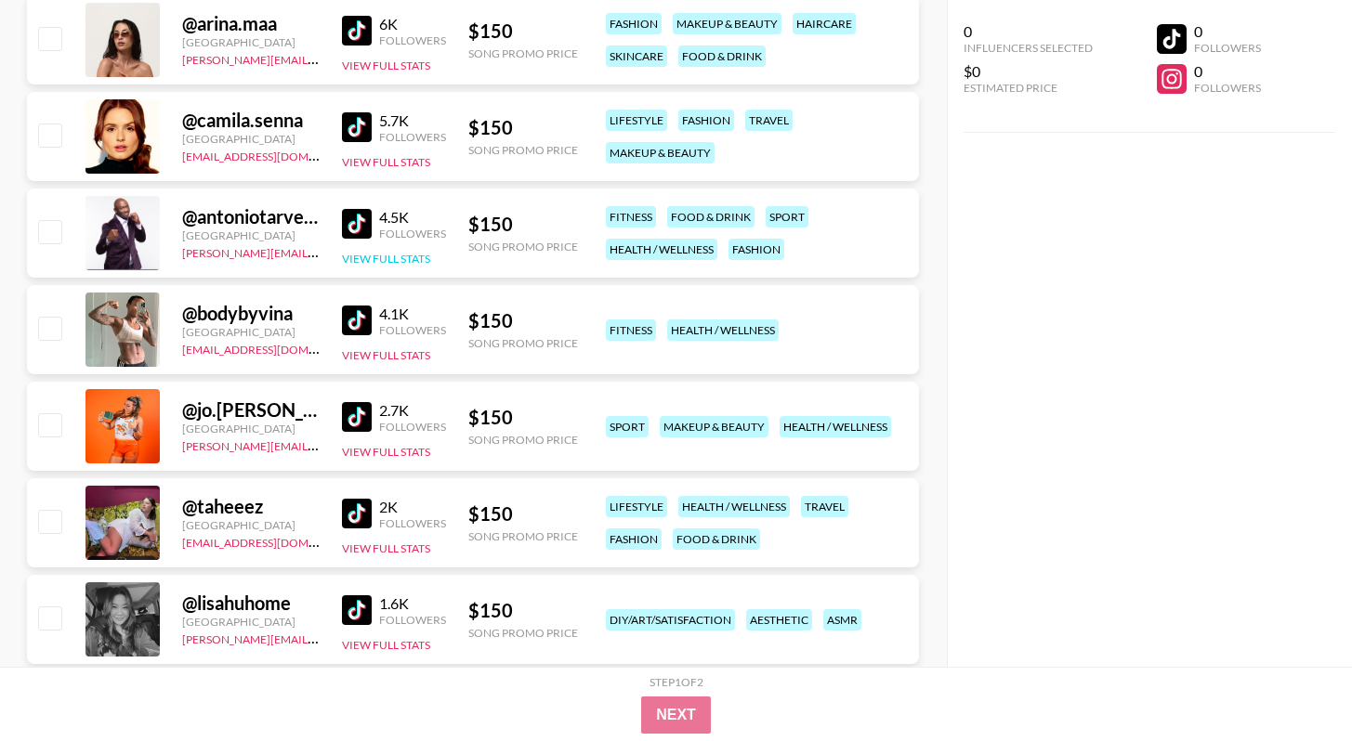
scroll to position [7017, 0]
click at [355, 407] on img at bounding box center [357, 416] width 30 height 30
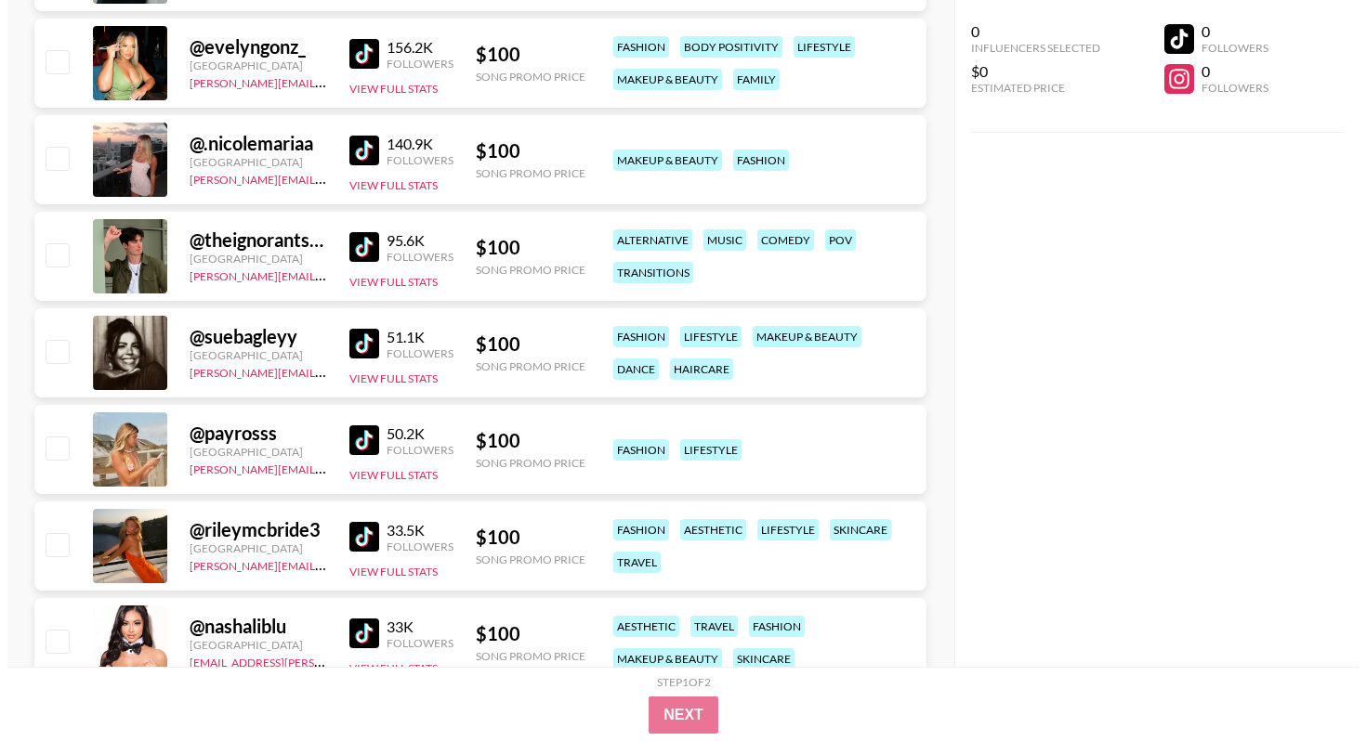
scroll to position [0, 0]
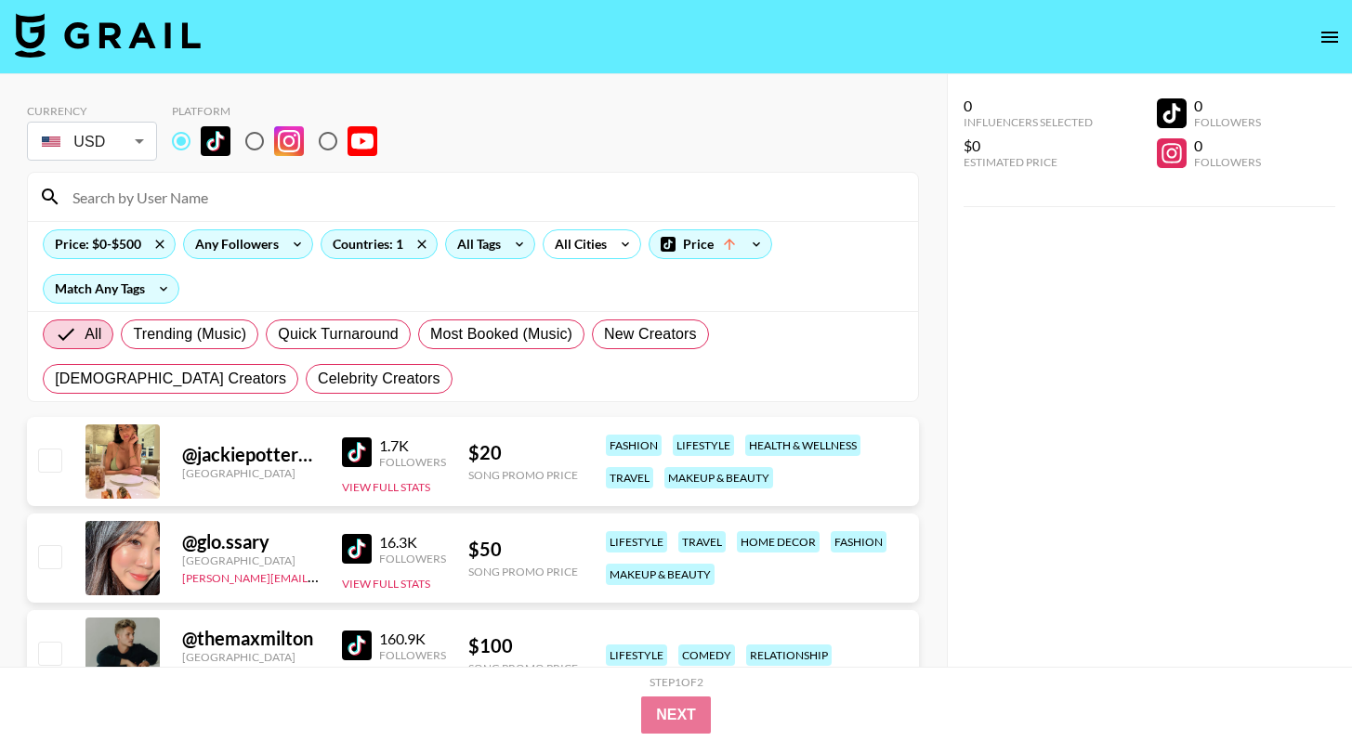
click at [229, 180] on div at bounding box center [473, 197] width 890 height 48
click at [231, 202] on input at bounding box center [483, 197] width 845 height 30
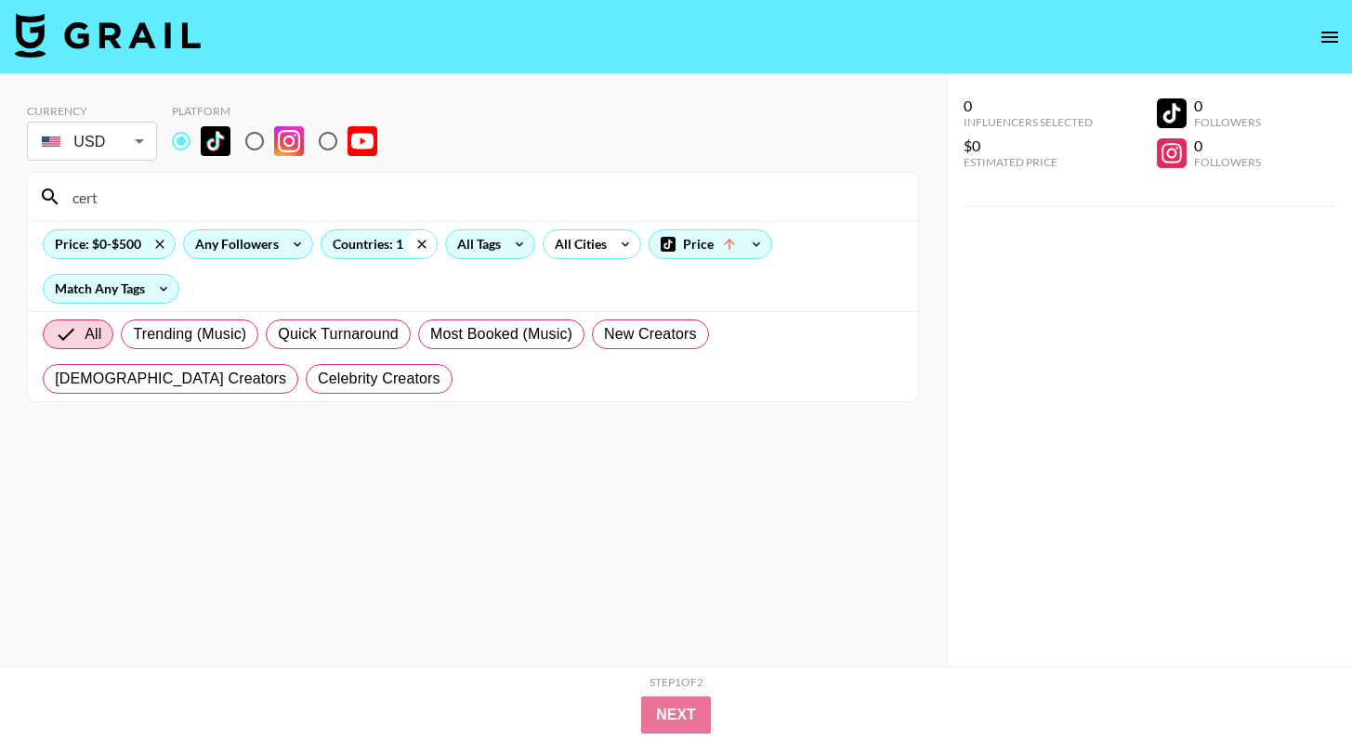
type input "cert"
click at [424, 242] on icon at bounding box center [422, 244] width 30 height 28
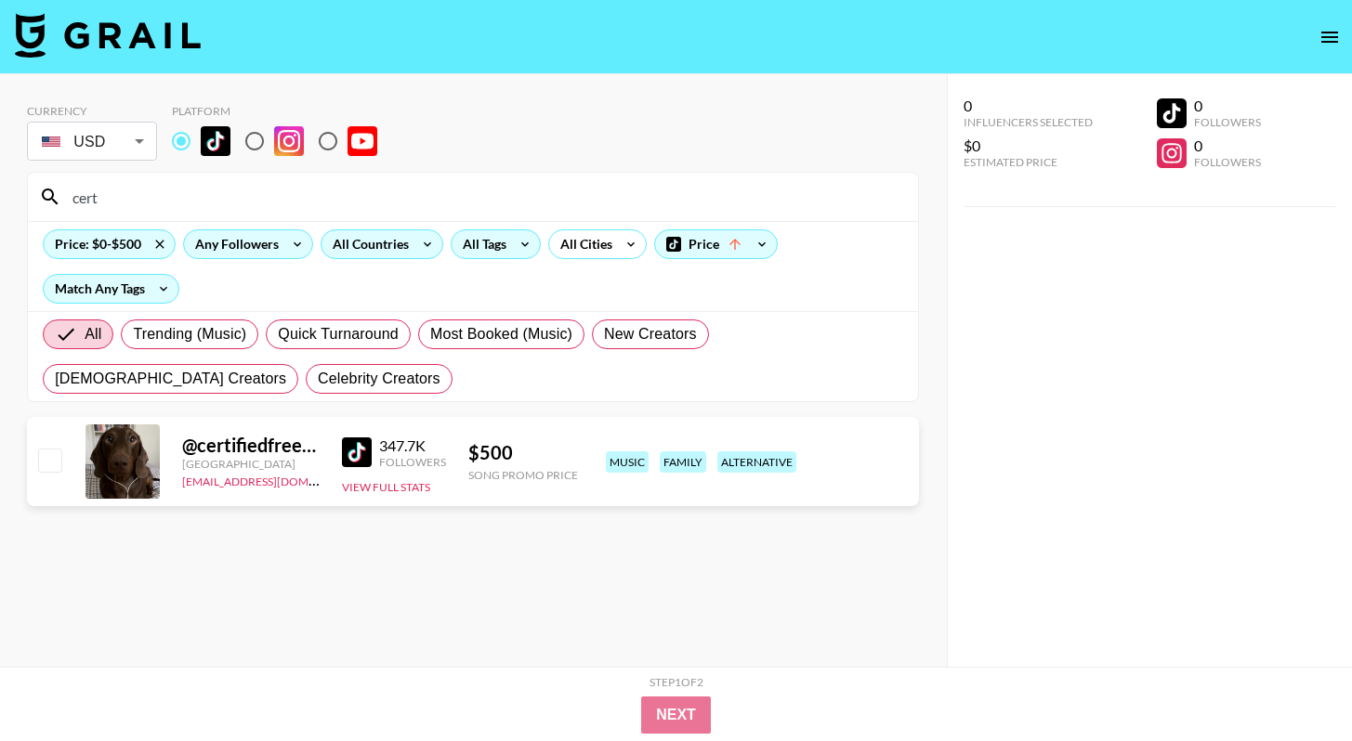
click at [357, 449] on img at bounding box center [357, 453] width 30 height 30
click at [600, 253] on div "All Cities" at bounding box center [582, 244] width 67 height 28
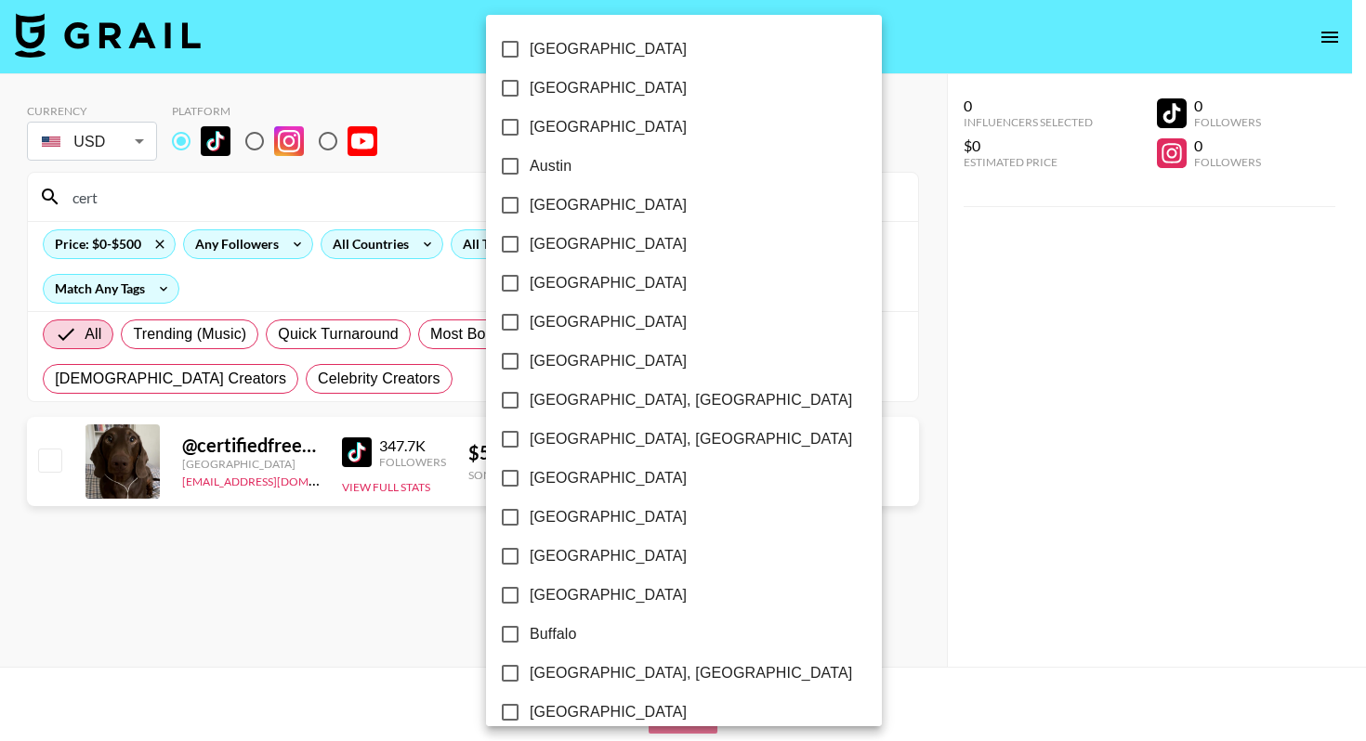
click at [379, 233] on div at bounding box center [683, 370] width 1366 height 741
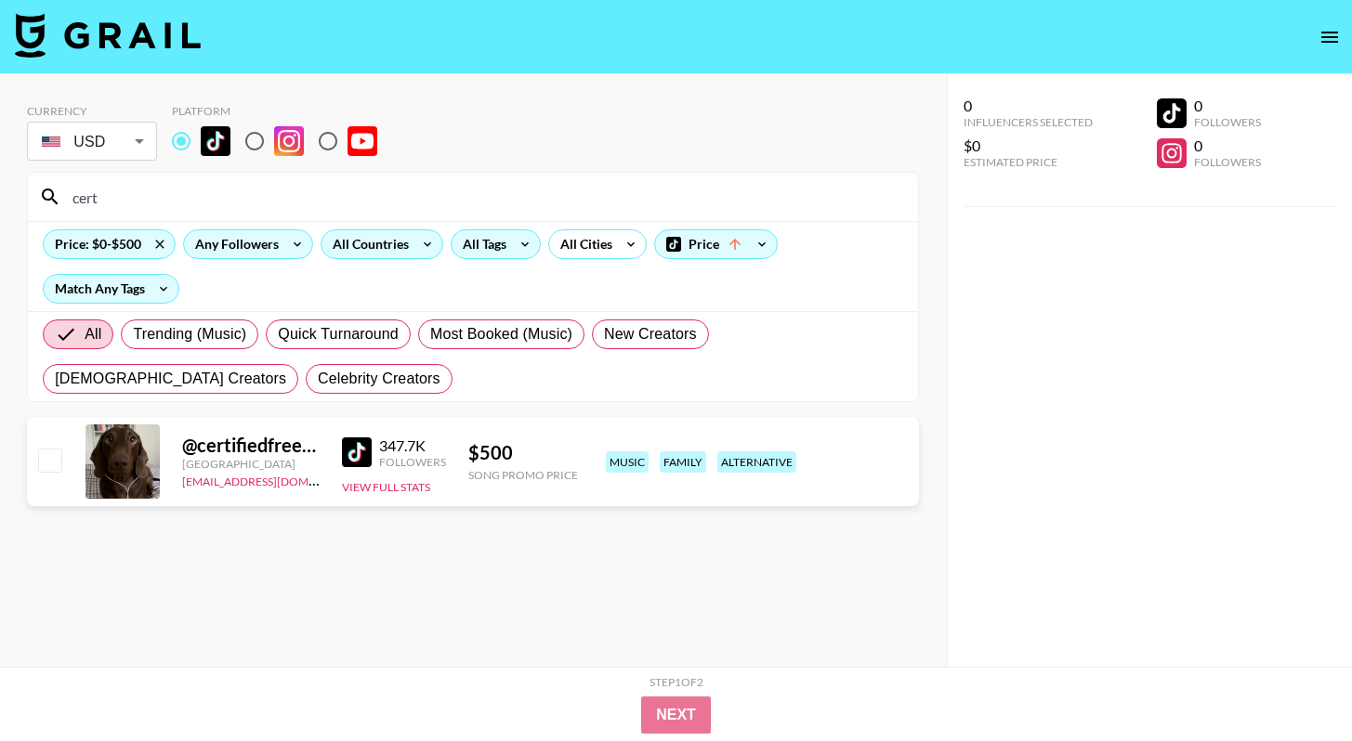
click at [386, 239] on div "[GEOGRAPHIC_DATA] [GEOGRAPHIC_DATA] [GEOGRAPHIC_DATA] [GEOGRAPHIC_DATA] [GEOGRA…" at bounding box center [676, 370] width 1352 height 741
click at [400, 249] on div "All Countries" at bounding box center [366, 244] width 91 height 28
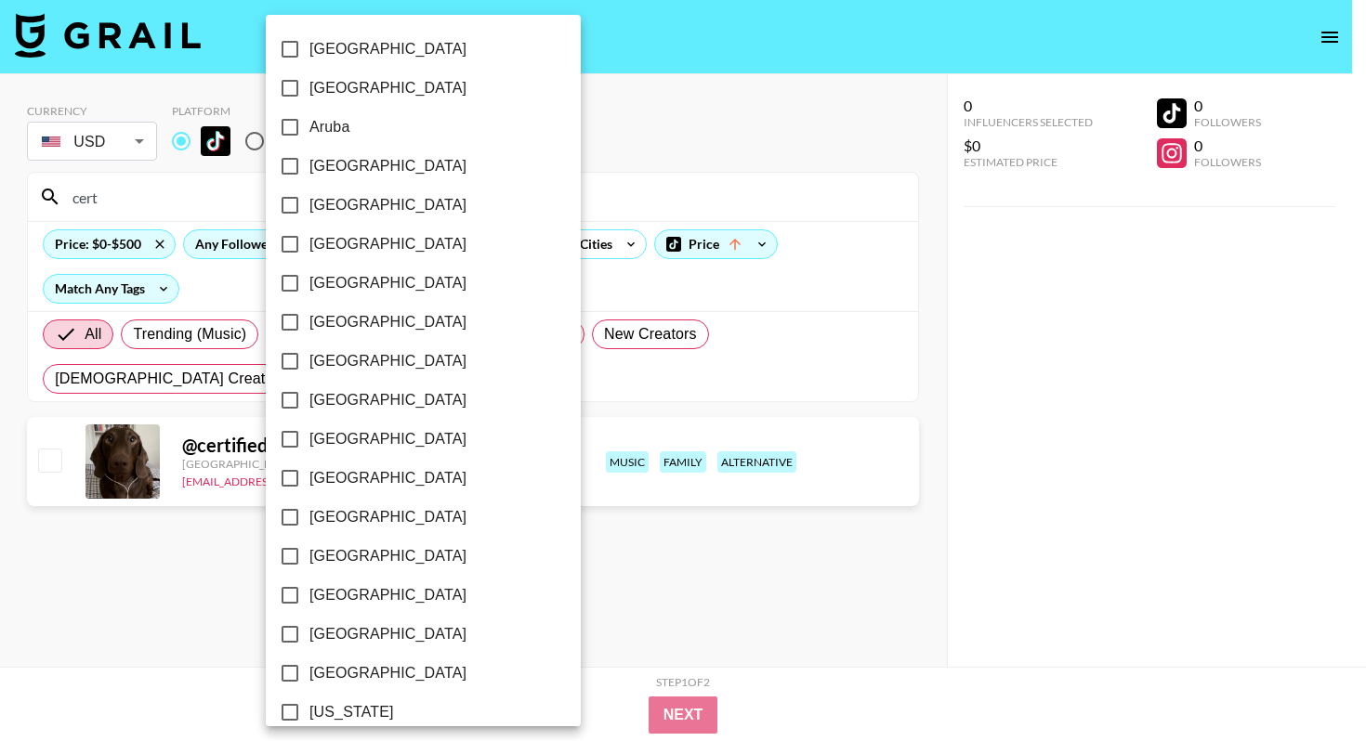
click at [220, 202] on div at bounding box center [683, 370] width 1366 height 741
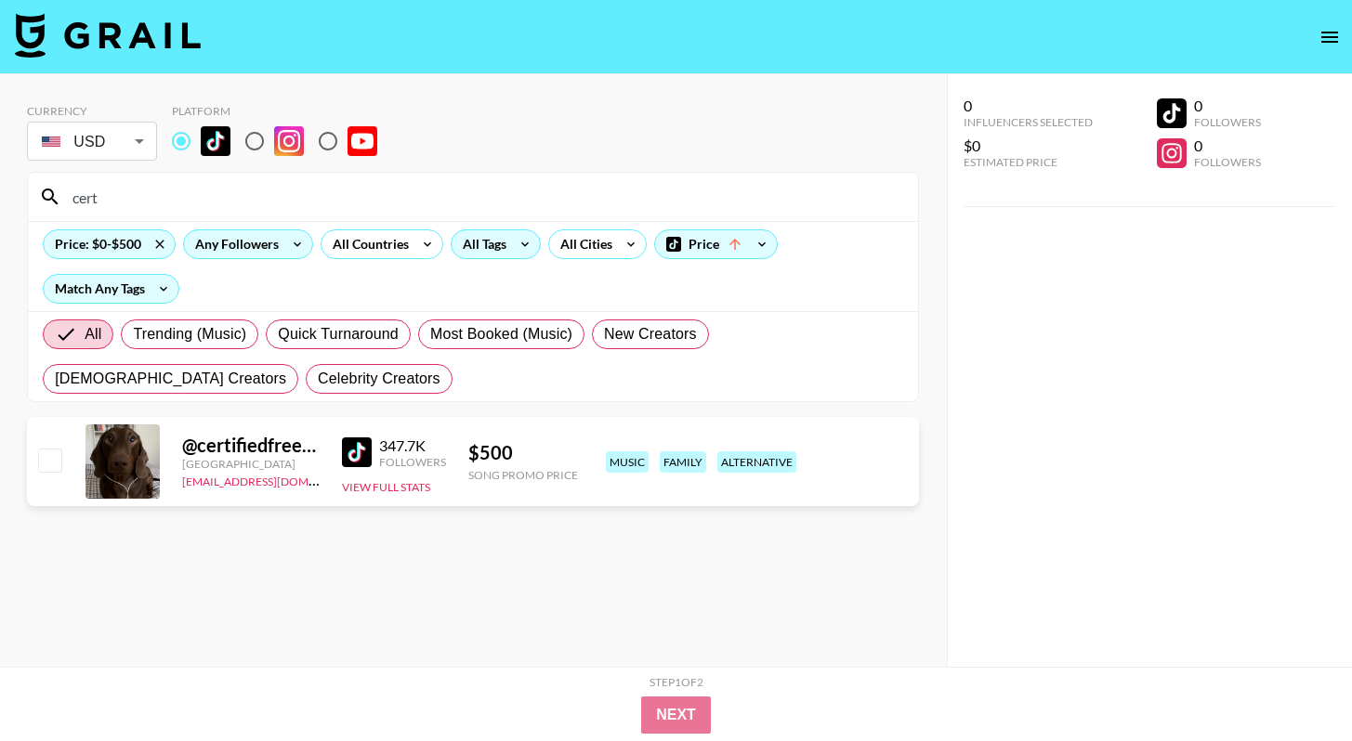
click at [268, 199] on input "cert" at bounding box center [483, 197] width 845 height 30
drag, startPoint x: 268, startPoint y: 198, endPoint x: 420, endPoint y: 256, distance: 162.9
click at [268, 198] on input "cert" at bounding box center [483, 197] width 845 height 30
click at [405, 243] on div "All Countries" at bounding box center [366, 244] width 91 height 28
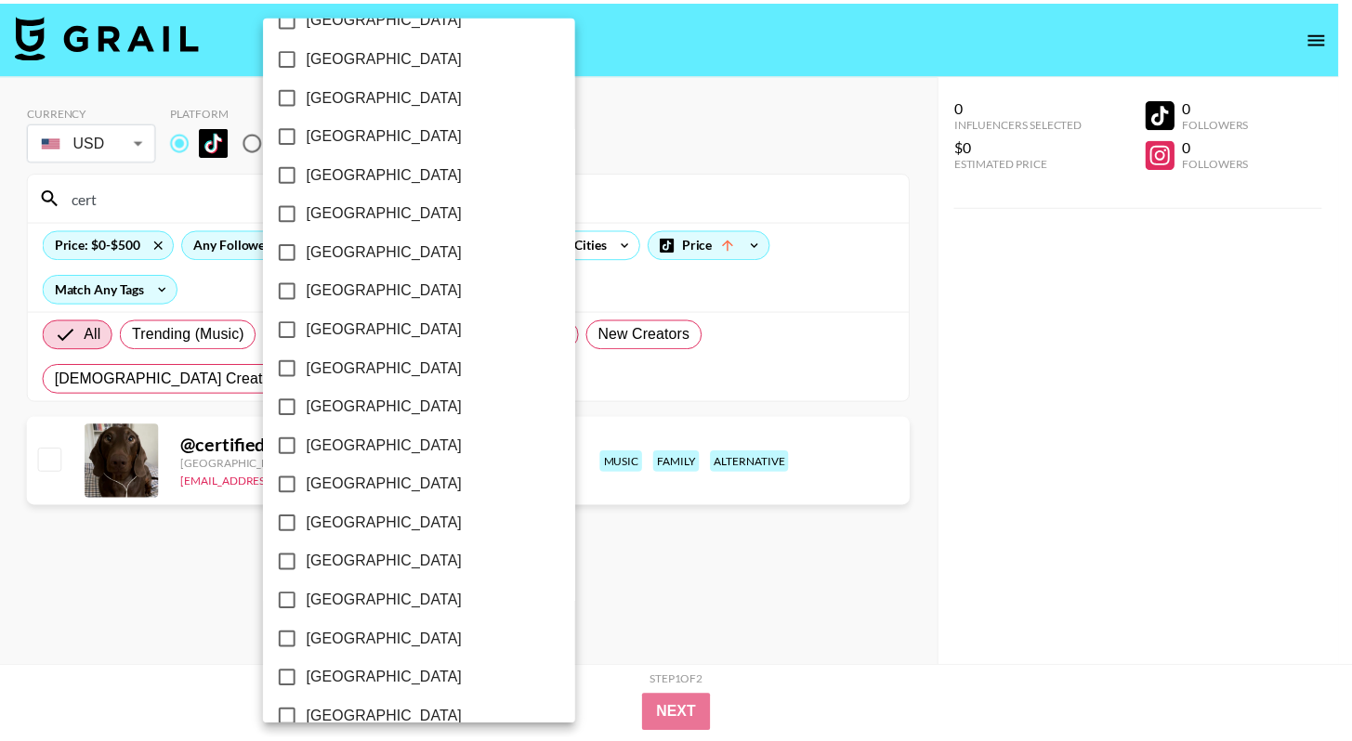
scroll to position [1420, 0]
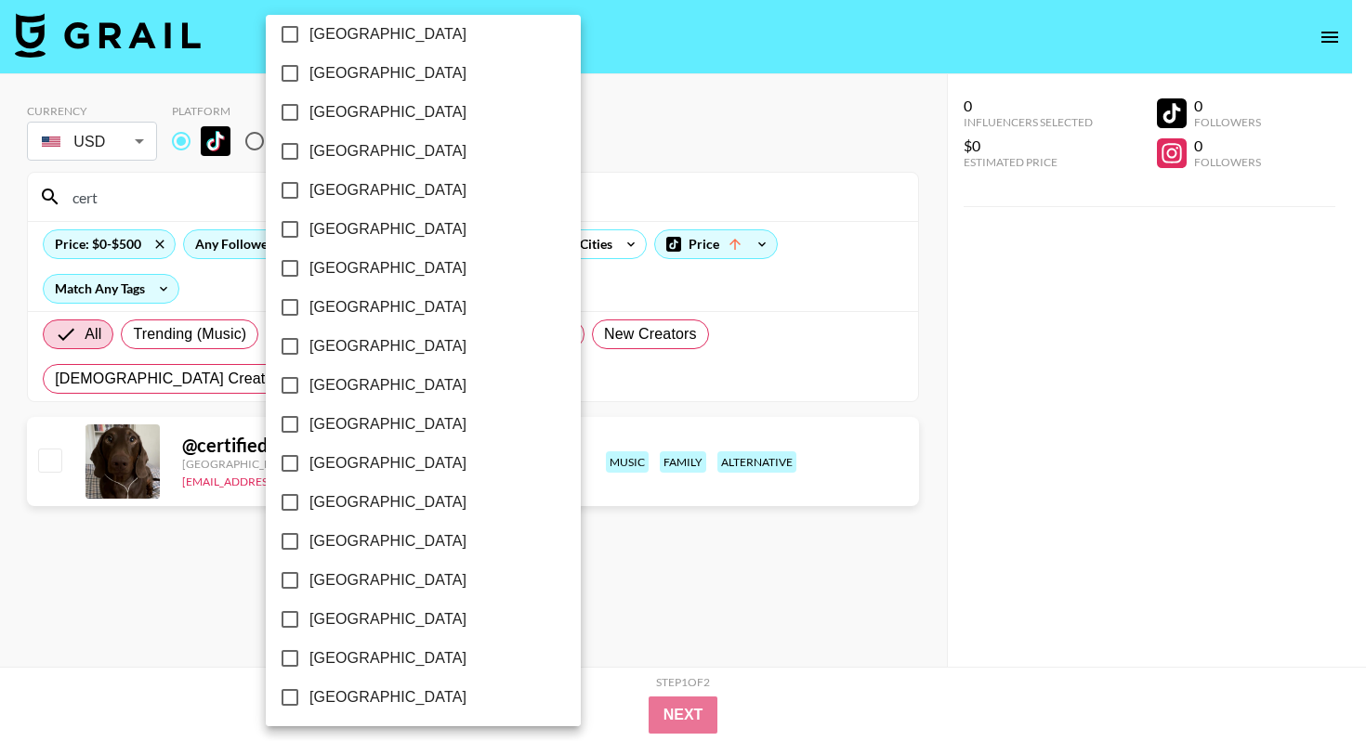
click at [398, 653] on span "[GEOGRAPHIC_DATA]" at bounding box center [387, 659] width 157 height 22
click at [309, 653] on input "[GEOGRAPHIC_DATA]" at bounding box center [289, 658] width 39 height 39
checkbox input "true"
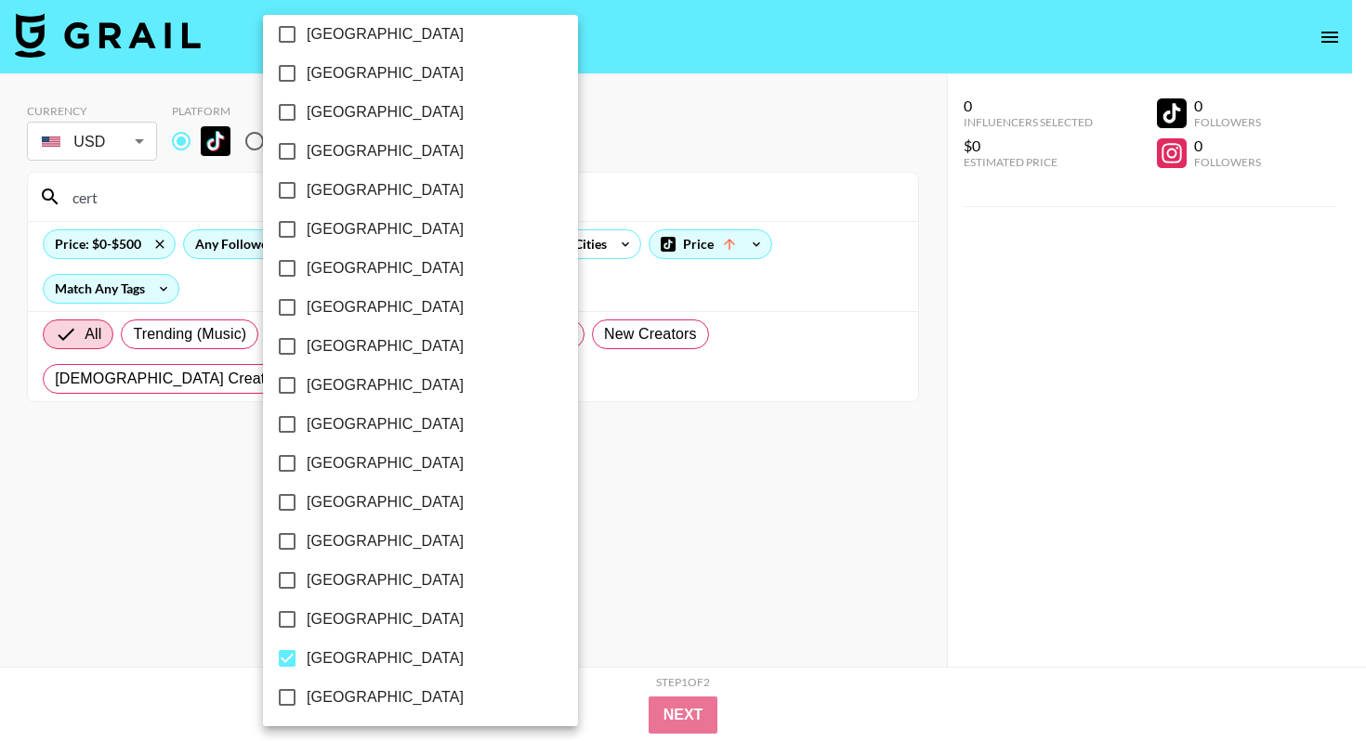
click at [106, 203] on div at bounding box center [683, 370] width 1366 height 741
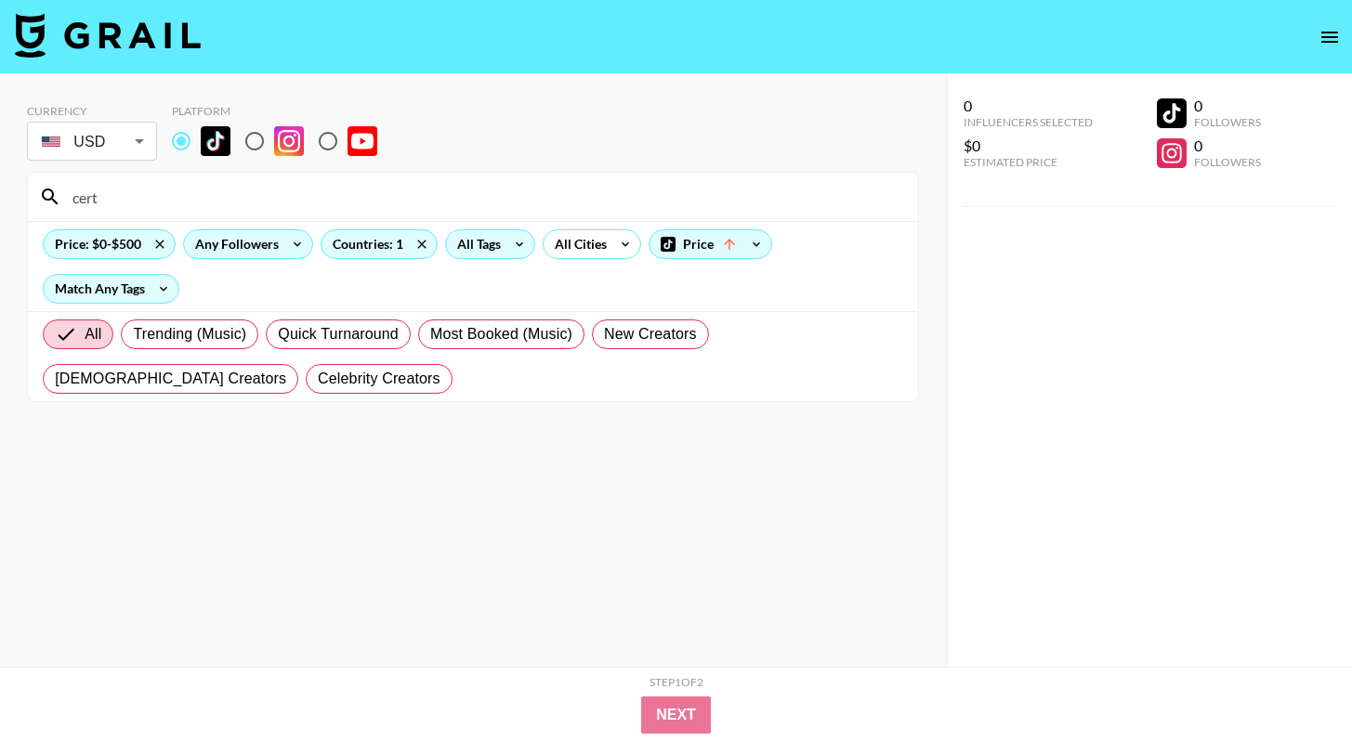
click at [133, 195] on input "cert" at bounding box center [483, 197] width 845 height 30
click at [133, 194] on input "cert" at bounding box center [483, 197] width 845 height 30
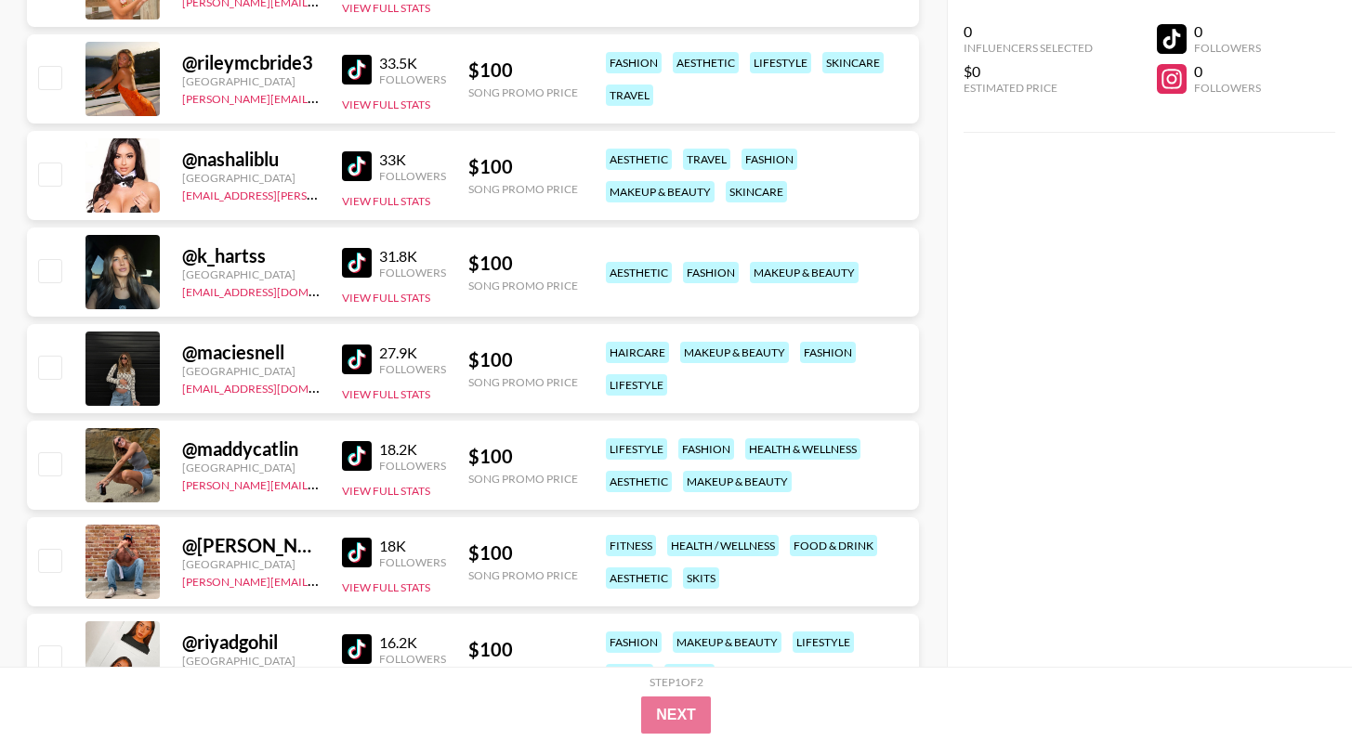
scroll to position [1104, 0]
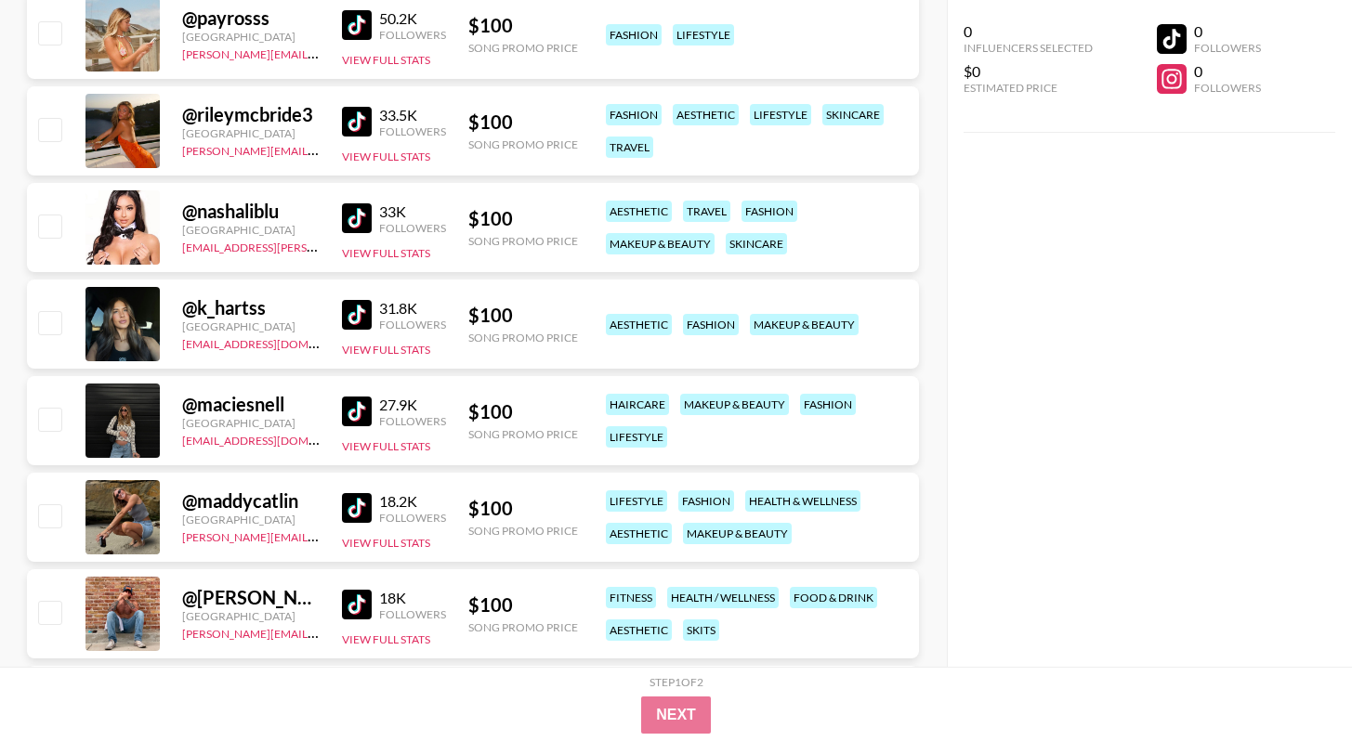
click at [367, 120] on img at bounding box center [357, 122] width 30 height 30
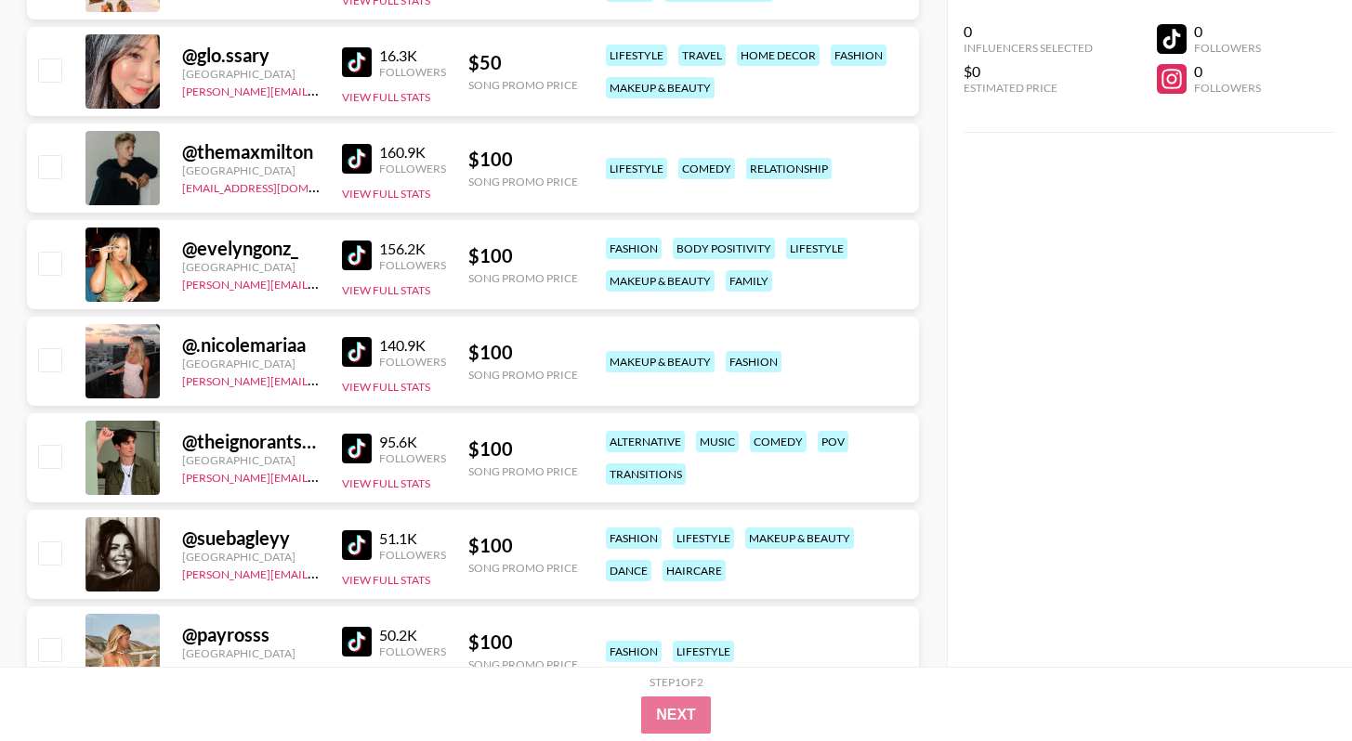
scroll to position [13, 0]
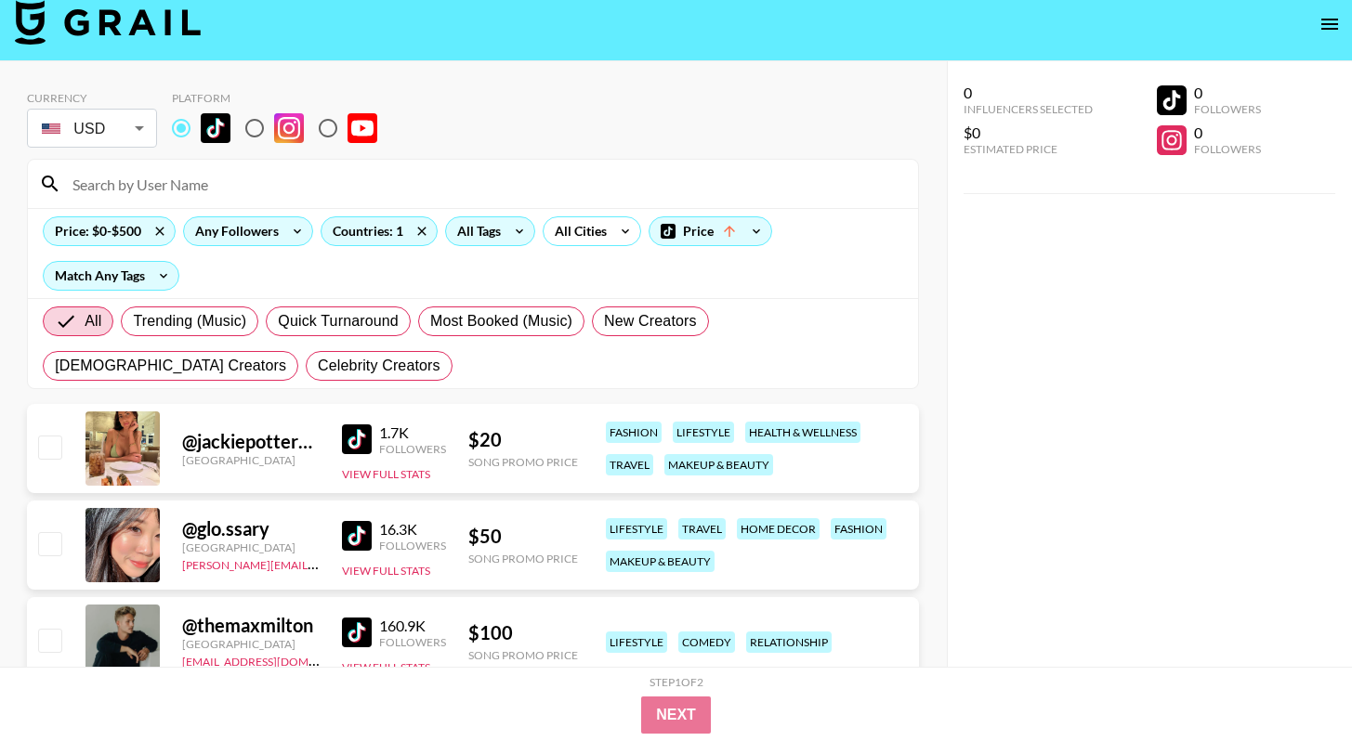
click at [403, 191] on input at bounding box center [483, 184] width 845 height 30
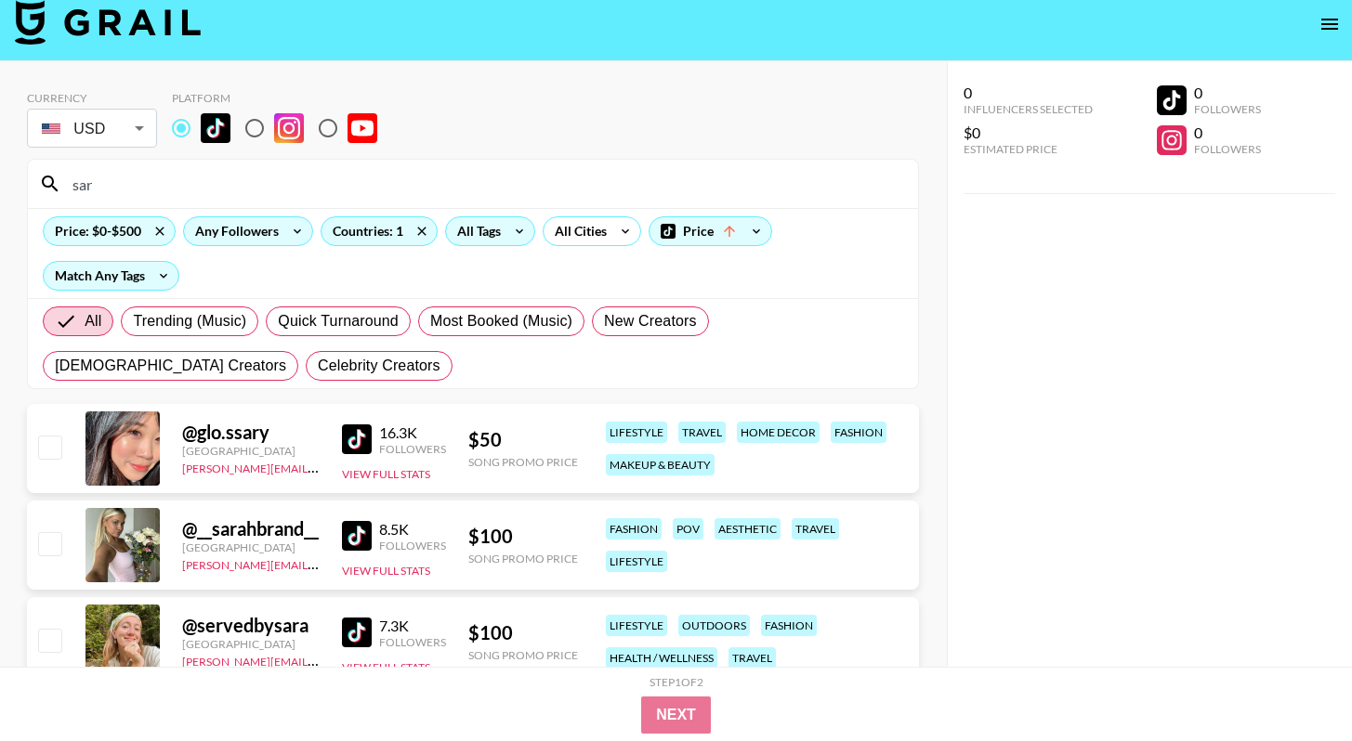
type input "sar"
click at [671, 184] on input "sar" at bounding box center [483, 184] width 845 height 30
click at [672, 180] on input "sar" at bounding box center [483, 184] width 845 height 30
click at [672, 179] on input "sar" at bounding box center [483, 184] width 845 height 30
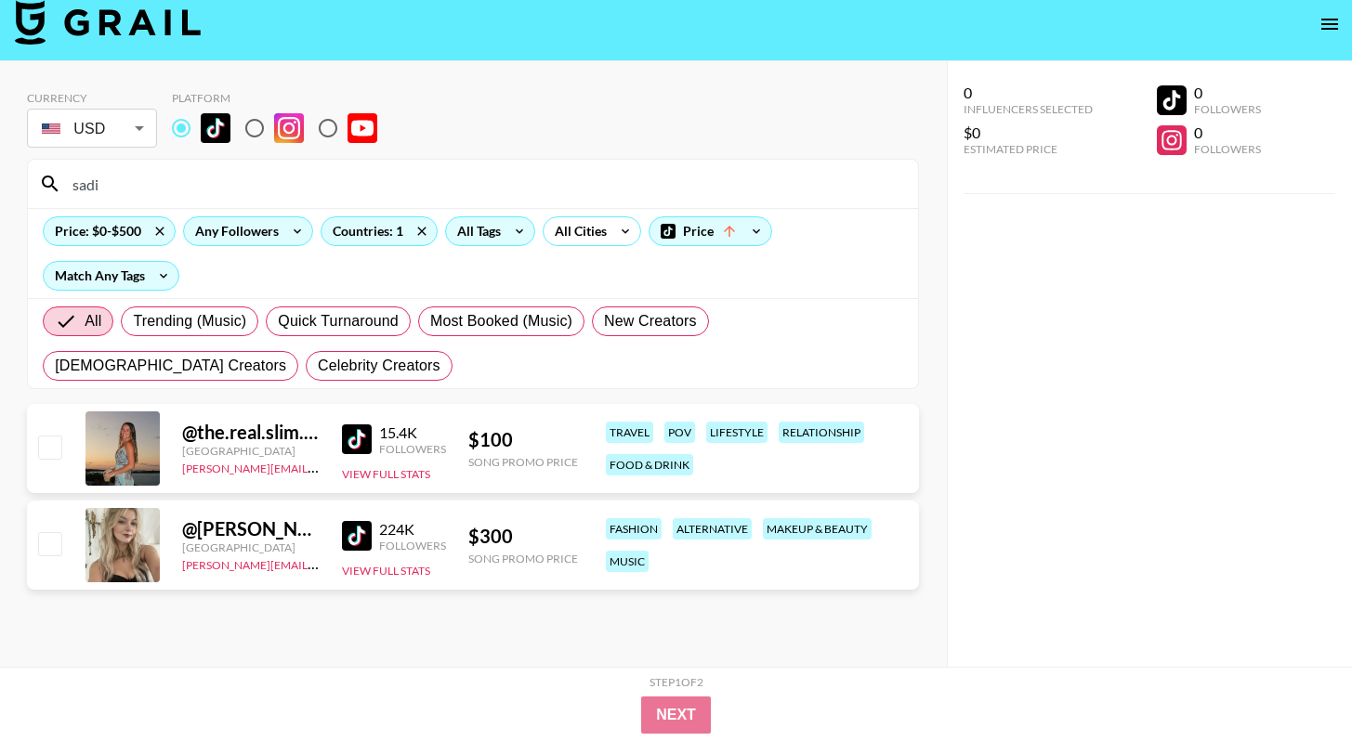
type input "sadi"
click at [514, 241] on icon at bounding box center [520, 231] width 30 height 28
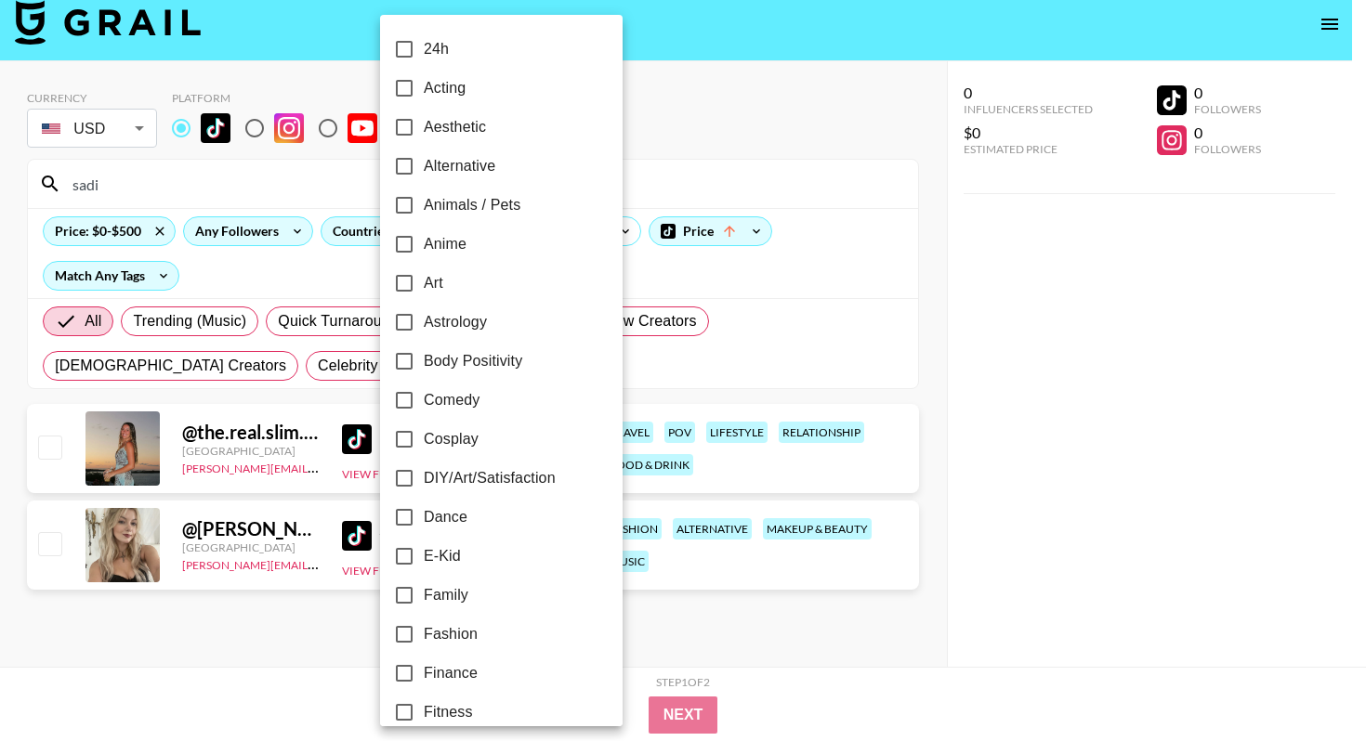
click at [465, 416] on label "Comedy" at bounding box center [489, 400] width 208 height 39
click at [424, 416] on input "Comedy" at bounding box center [404, 400] width 39 height 39
checkbox input "true"
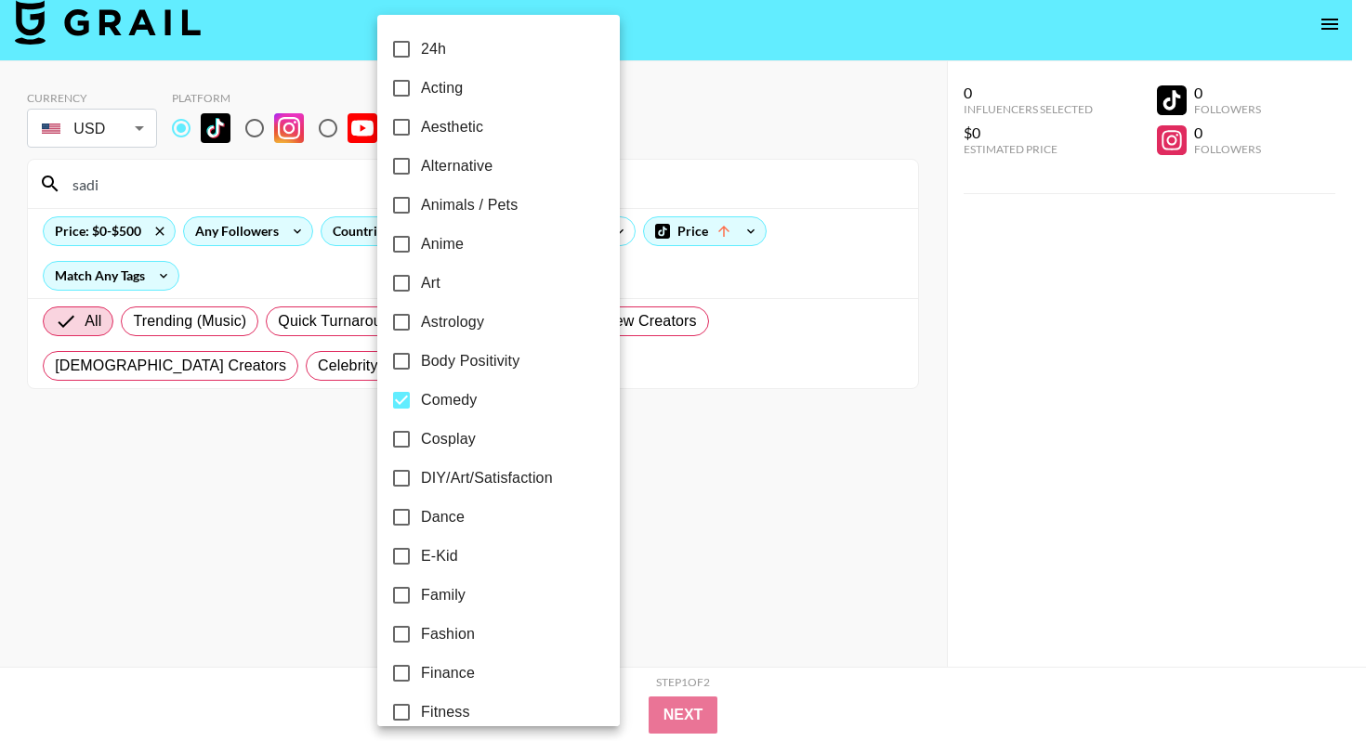
click at [1004, 420] on div at bounding box center [683, 370] width 1366 height 741
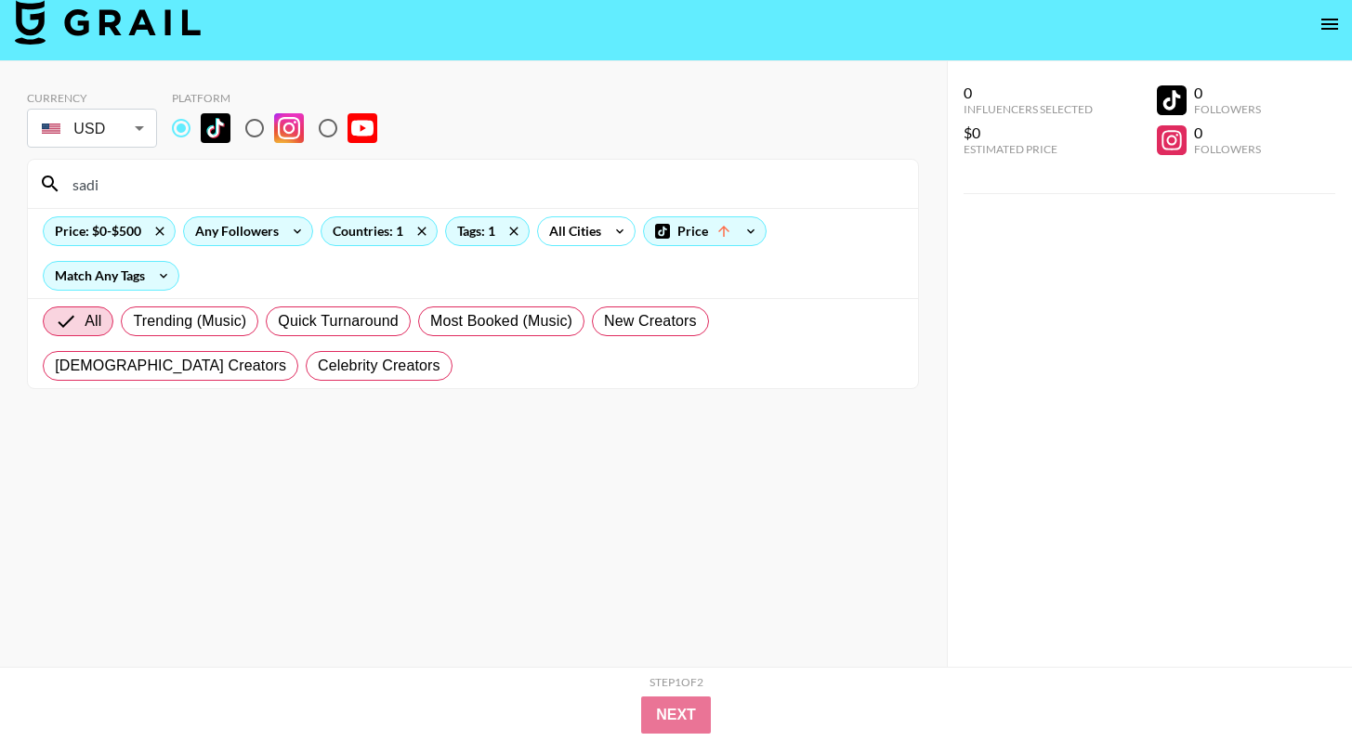
click at [452, 272] on div "Price: $0-$500 Any Followers Countries: 1 Tags: 1 All Cities Price Match Any Ta…" at bounding box center [473, 253] width 890 height 90
click at [471, 170] on input "sadi" at bounding box center [483, 184] width 845 height 30
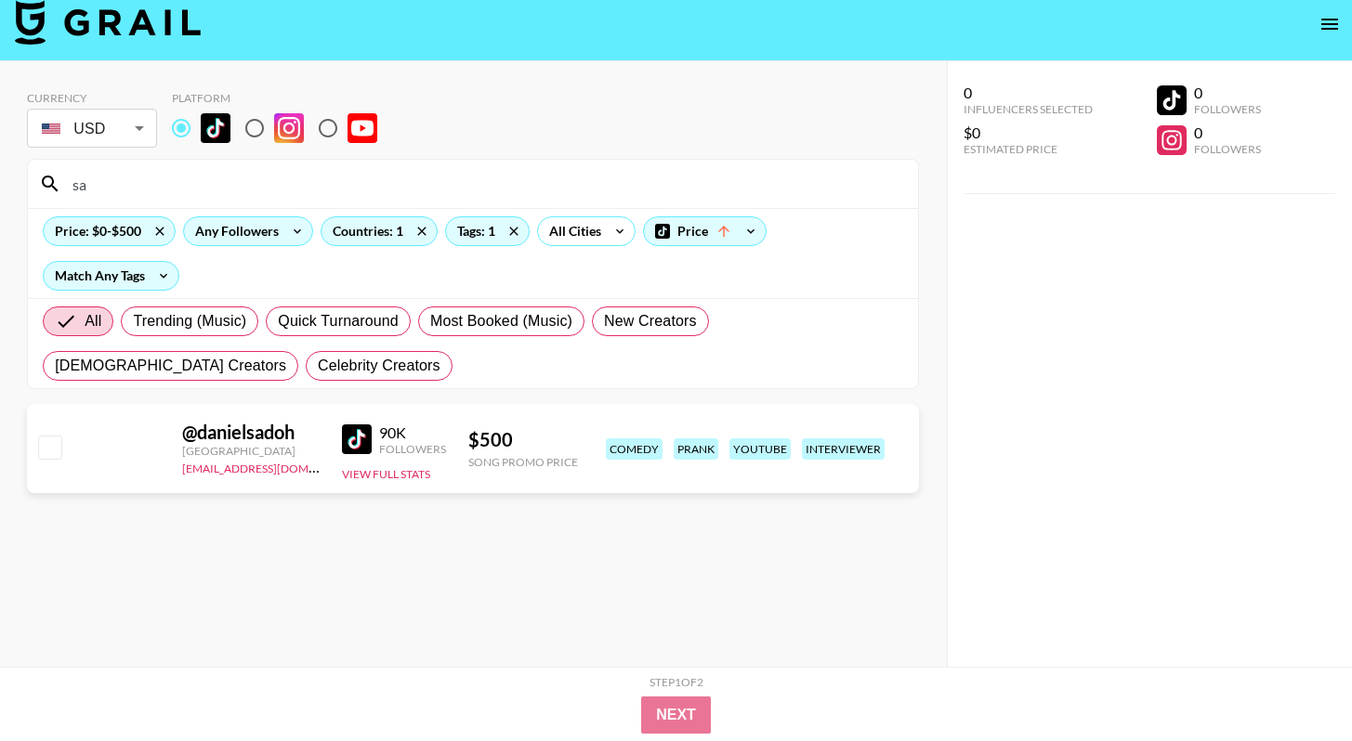
type input "s"
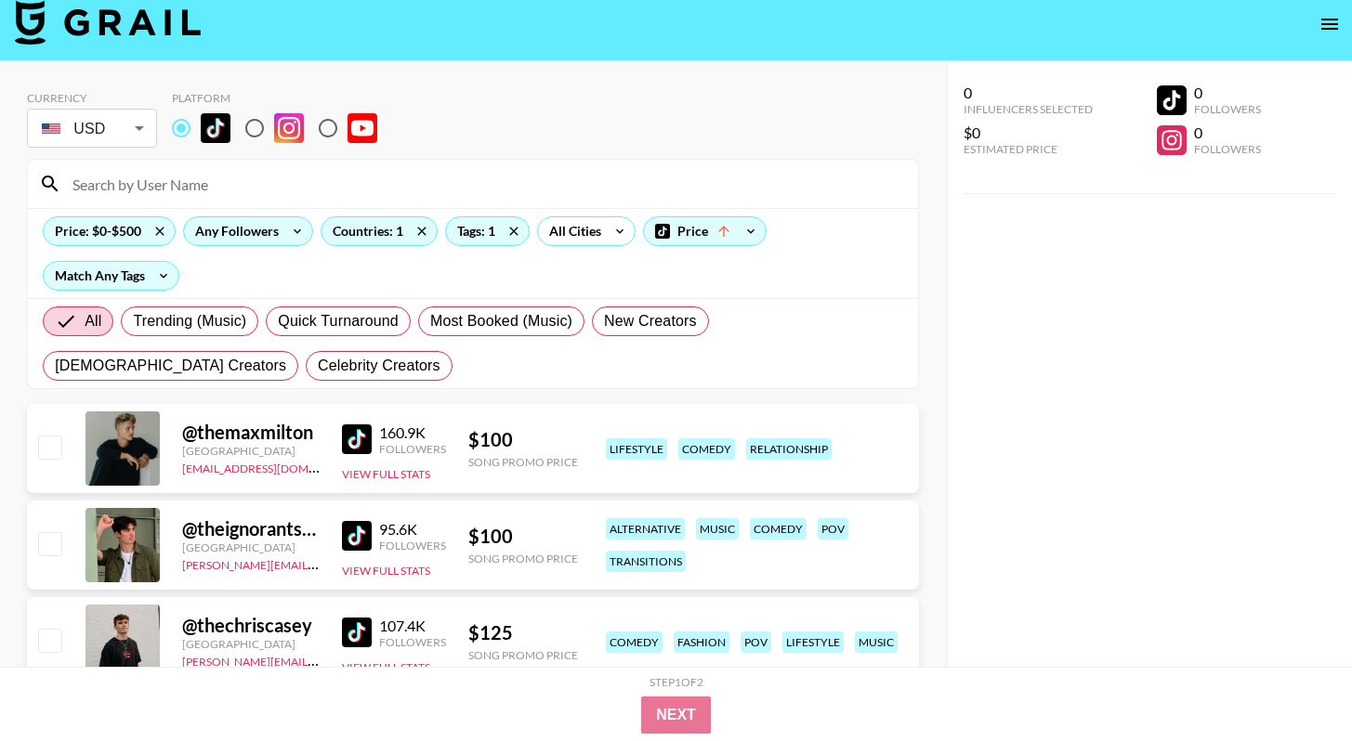
click at [648, 364] on div "All Trending (Music) Quick Turnaround Most Booked (Music) New Creators [DEMOGRA…" at bounding box center [473, 343] width 868 height 89
click at [696, 229] on div "Price" at bounding box center [705, 231] width 122 height 28
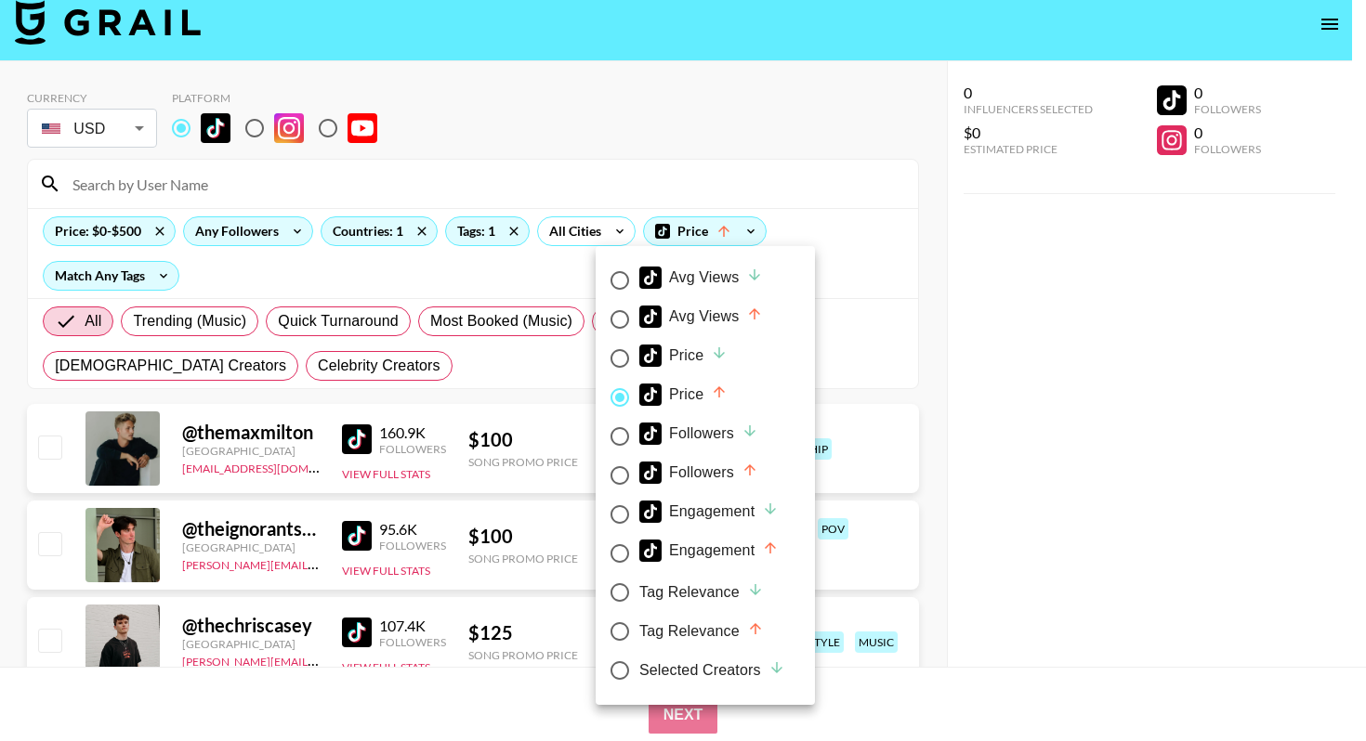
click at [714, 269] on div "Avg Views" at bounding box center [701, 278] width 124 height 22
click at [639, 269] on input "Avg Views" at bounding box center [619, 280] width 39 height 39
radio input "true"
radio input "false"
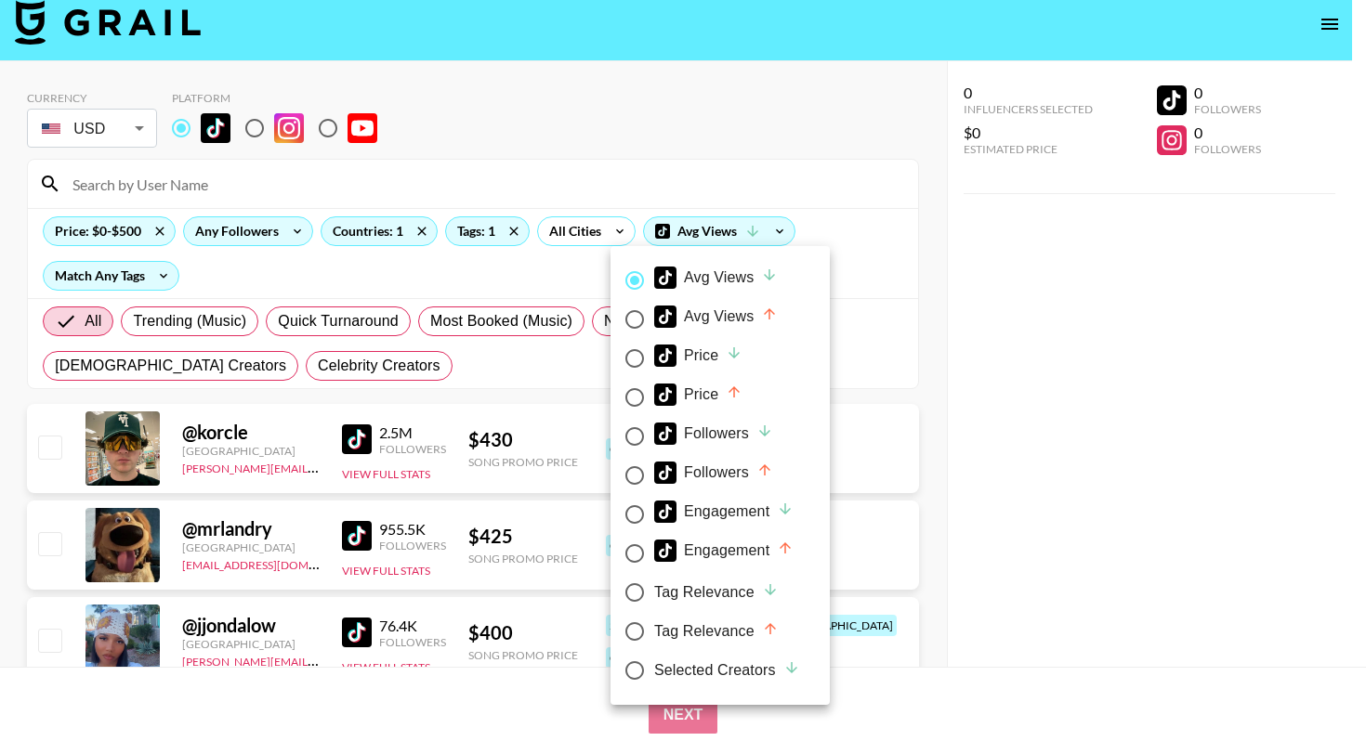
click at [1016, 290] on div at bounding box center [683, 370] width 1366 height 741
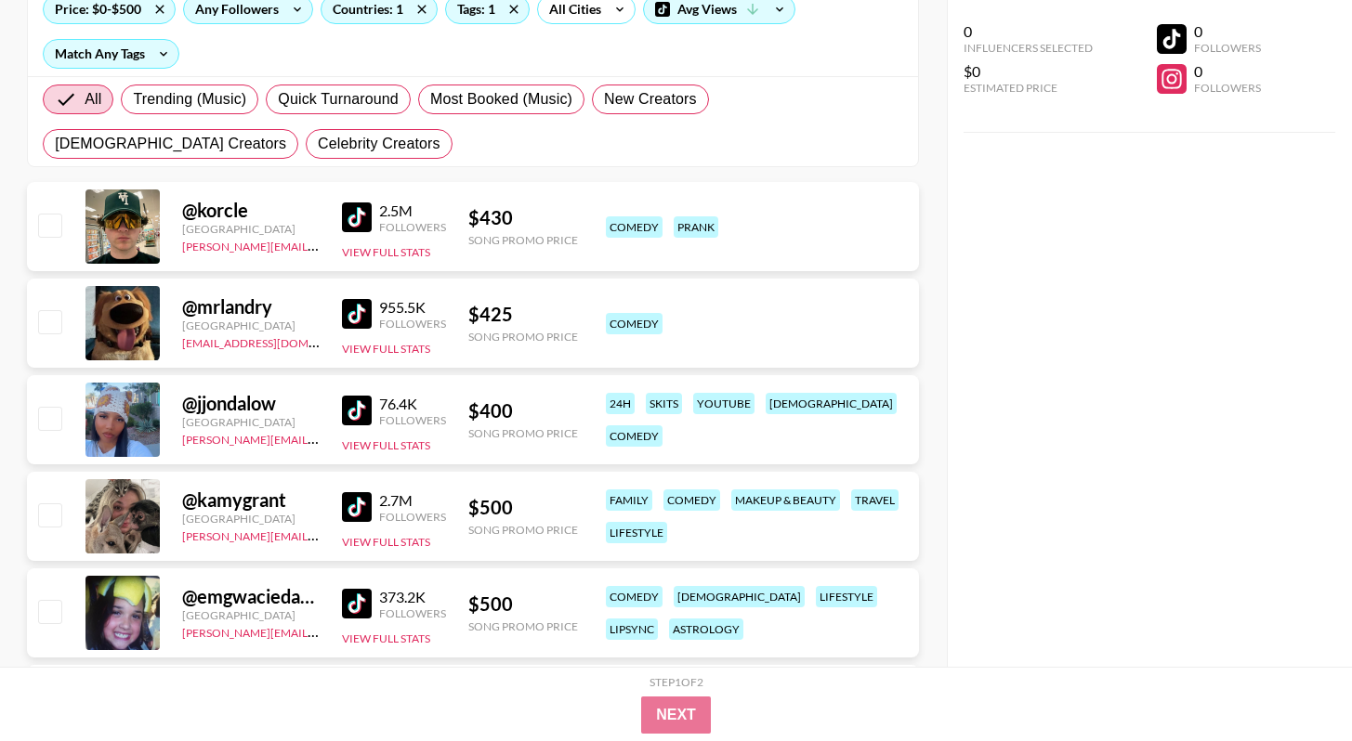
scroll to position [348, 0]
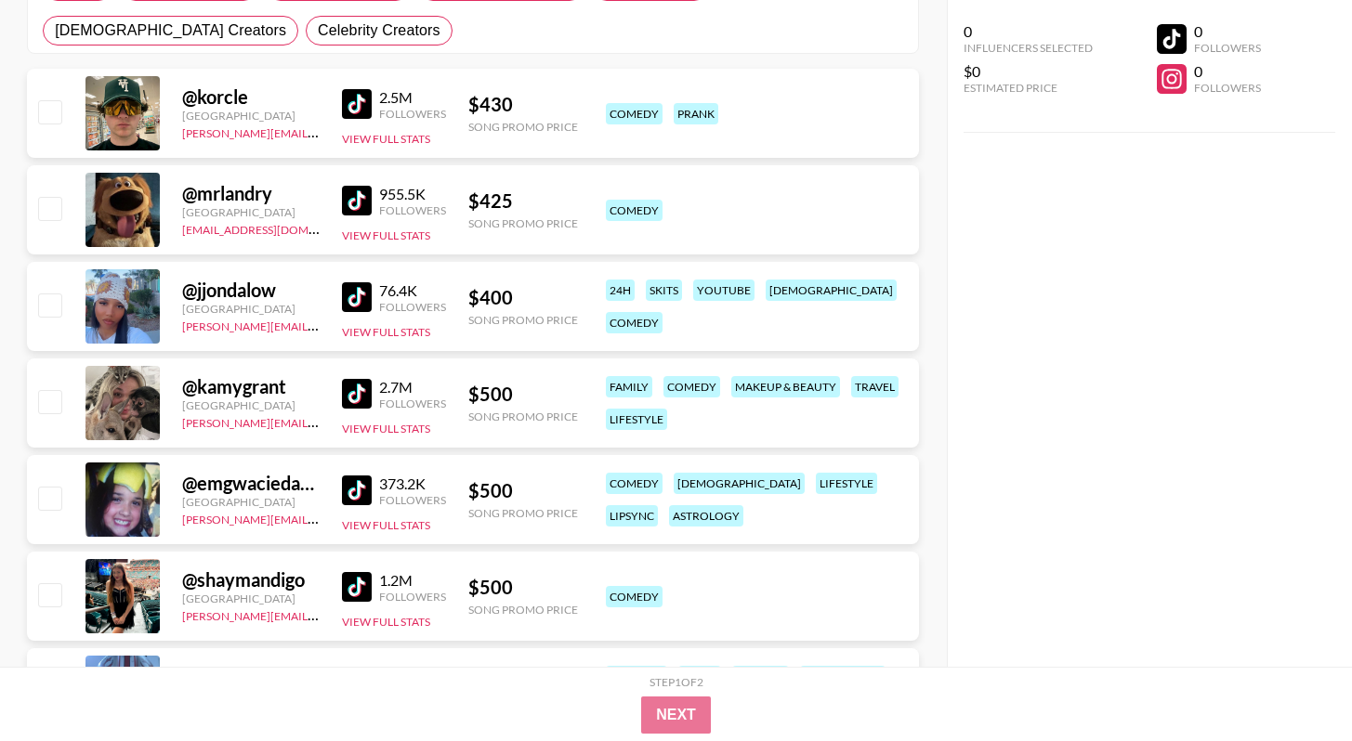
click at [358, 206] on img at bounding box center [357, 201] width 30 height 30
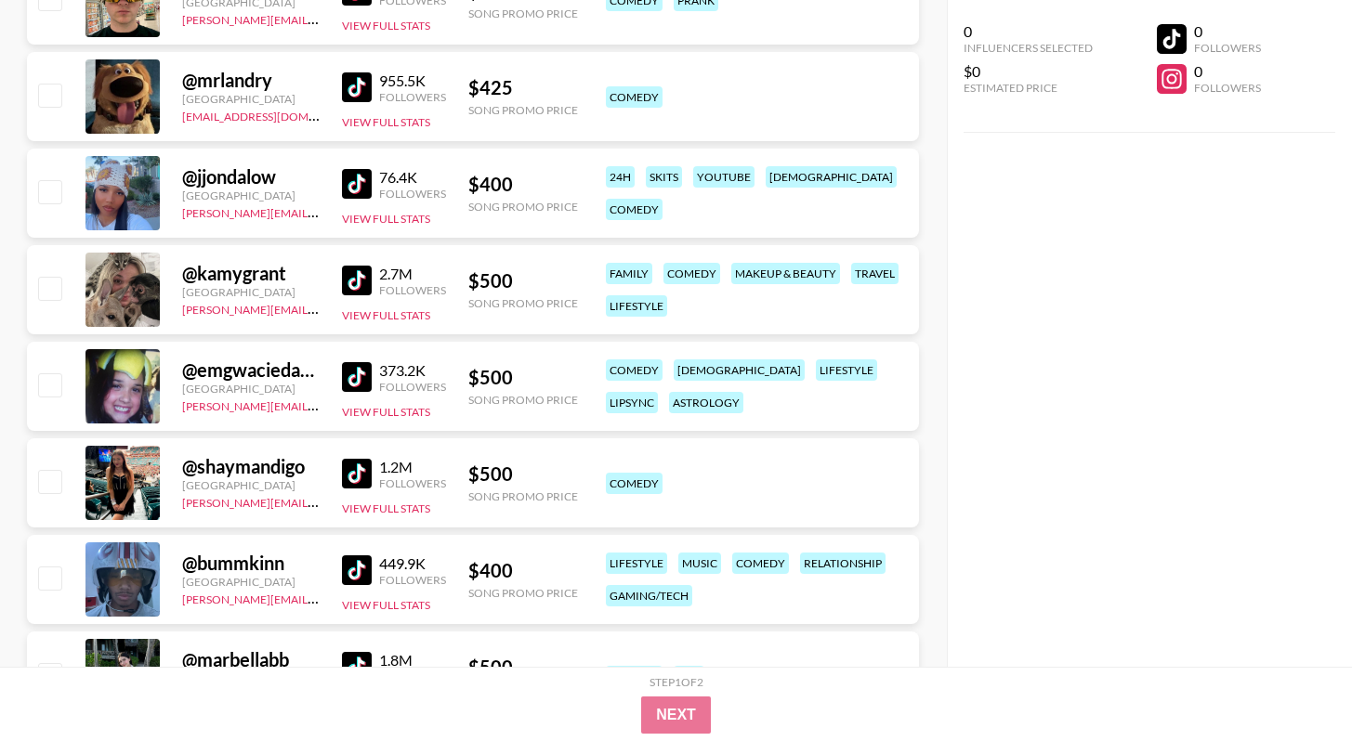
scroll to position [463, 0]
click at [361, 476] on img at bounding box center [357, 473] width 30 height 30
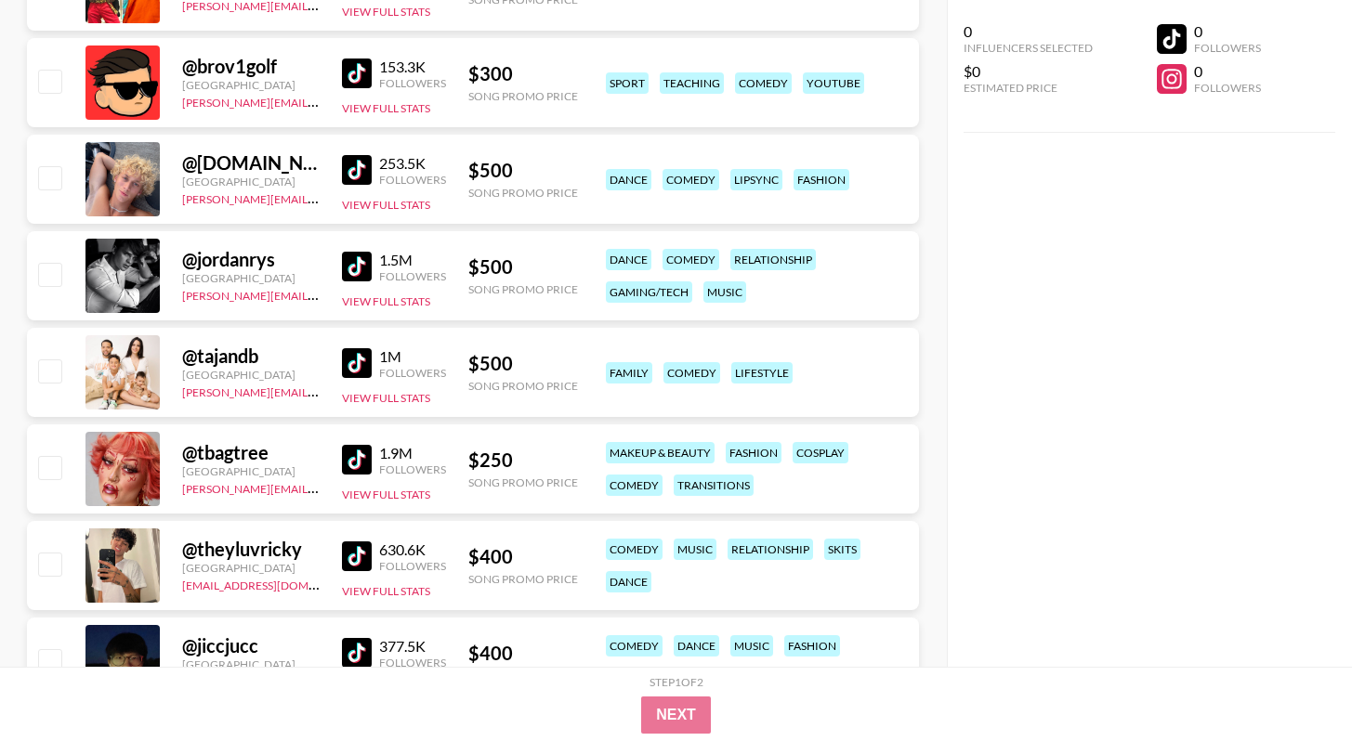
scroll to position [2362, 0]
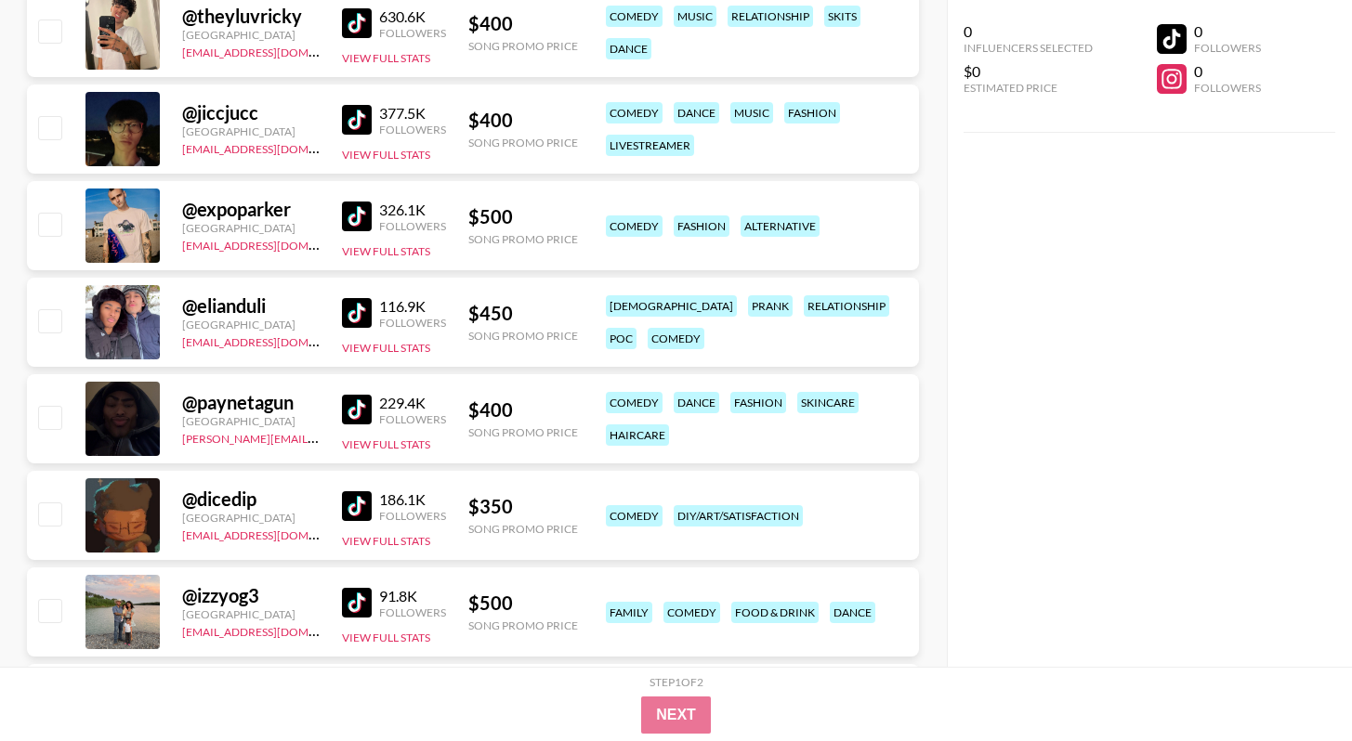
click at [377, 405] on link at bounding box center [360, 410] width 37 height 30
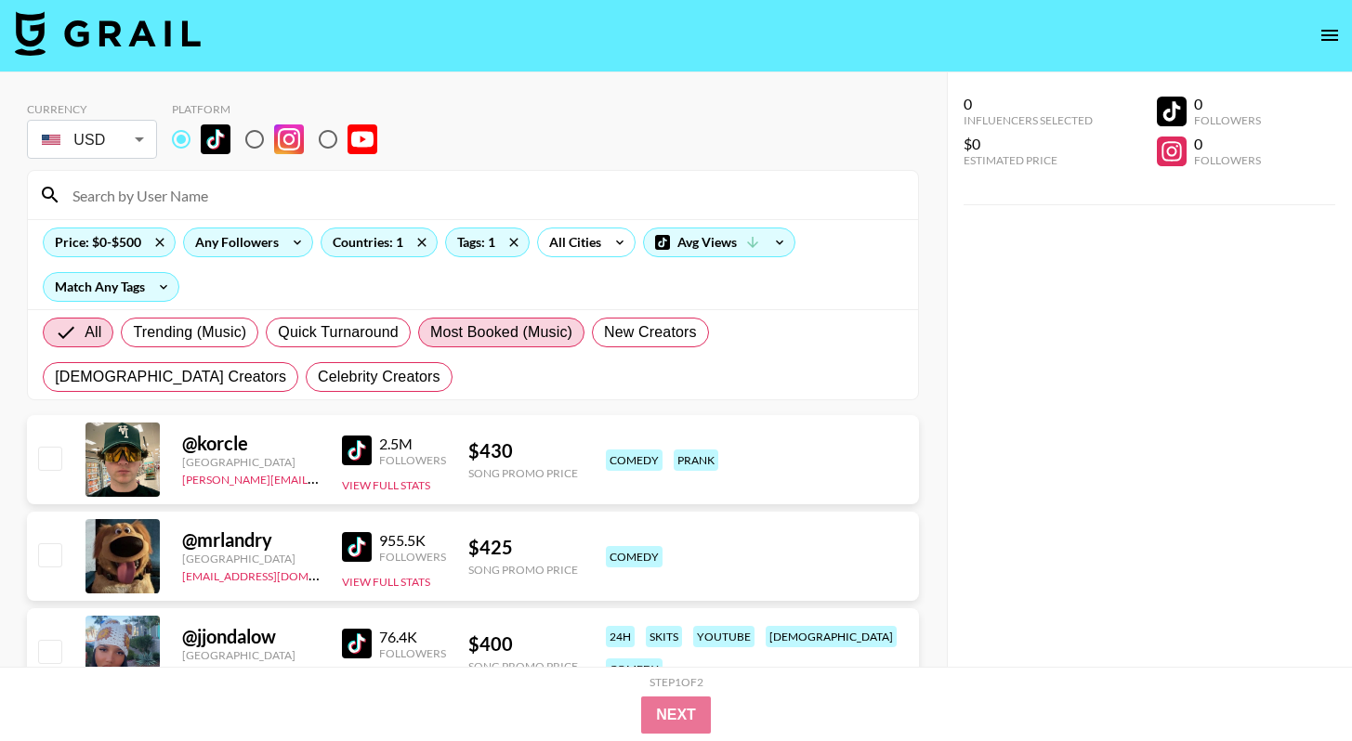
scroll to position [0, 0]
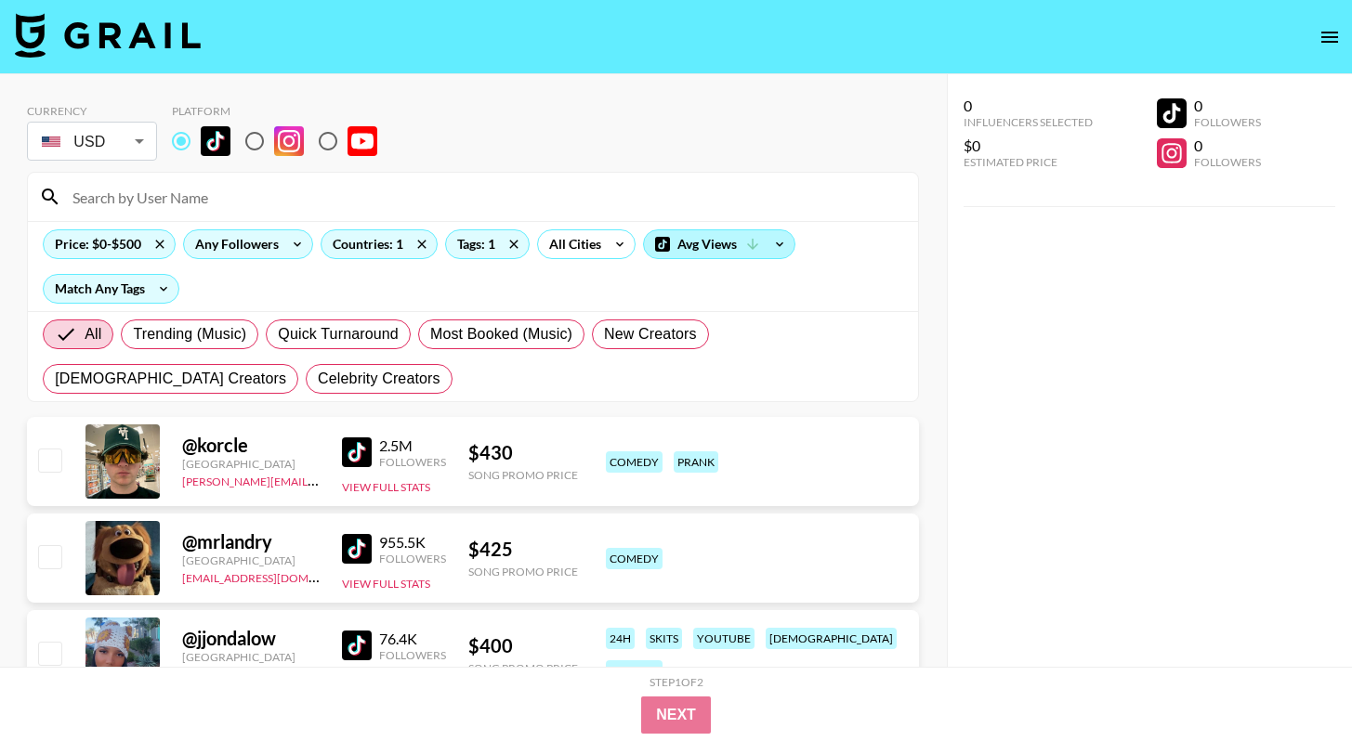
click at [720, 244] on div "Avg Views" at bounding box center [719, 244] width 151 height 28
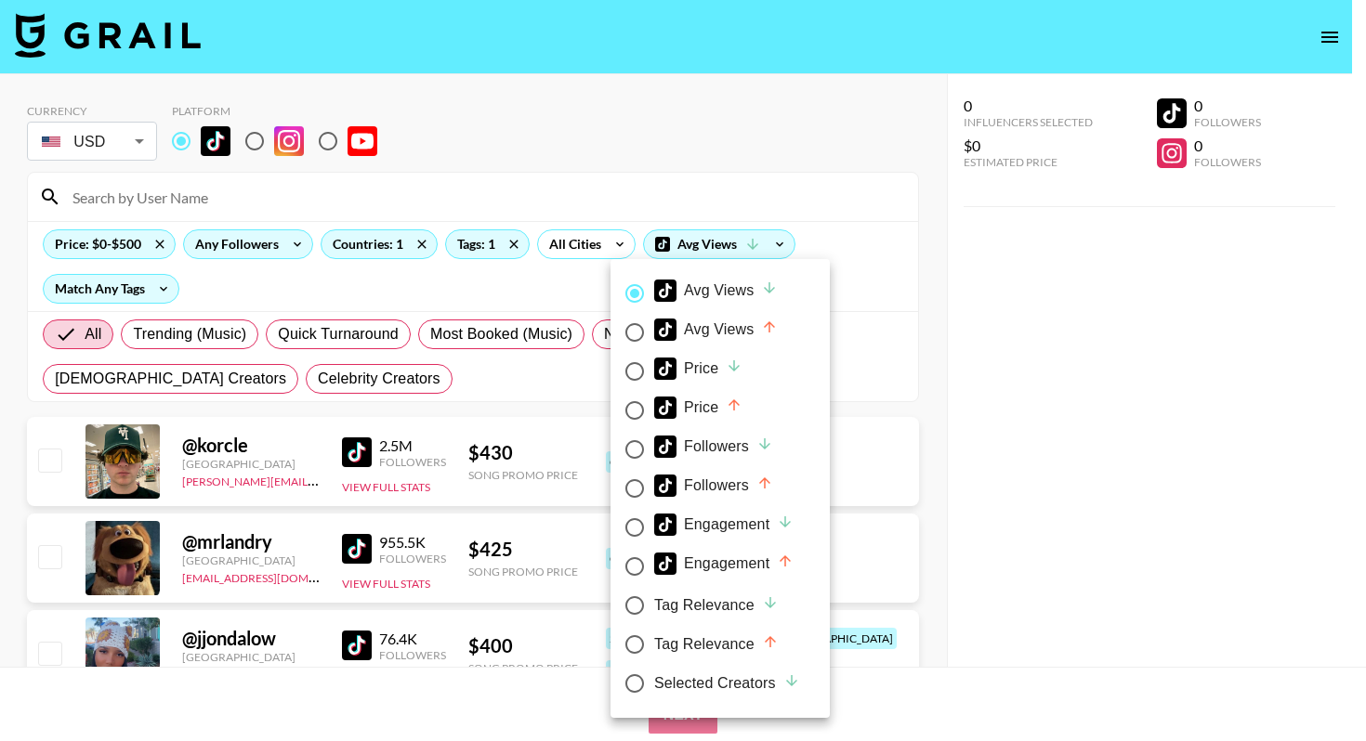
click at [723, 404] on div "Price" at bounding box center [698, 408] width 88 height 22
click at [654, 404] on input "Price" at bounding box center [634, 410] width 39 height 39
radio input "true"
radio input "false"
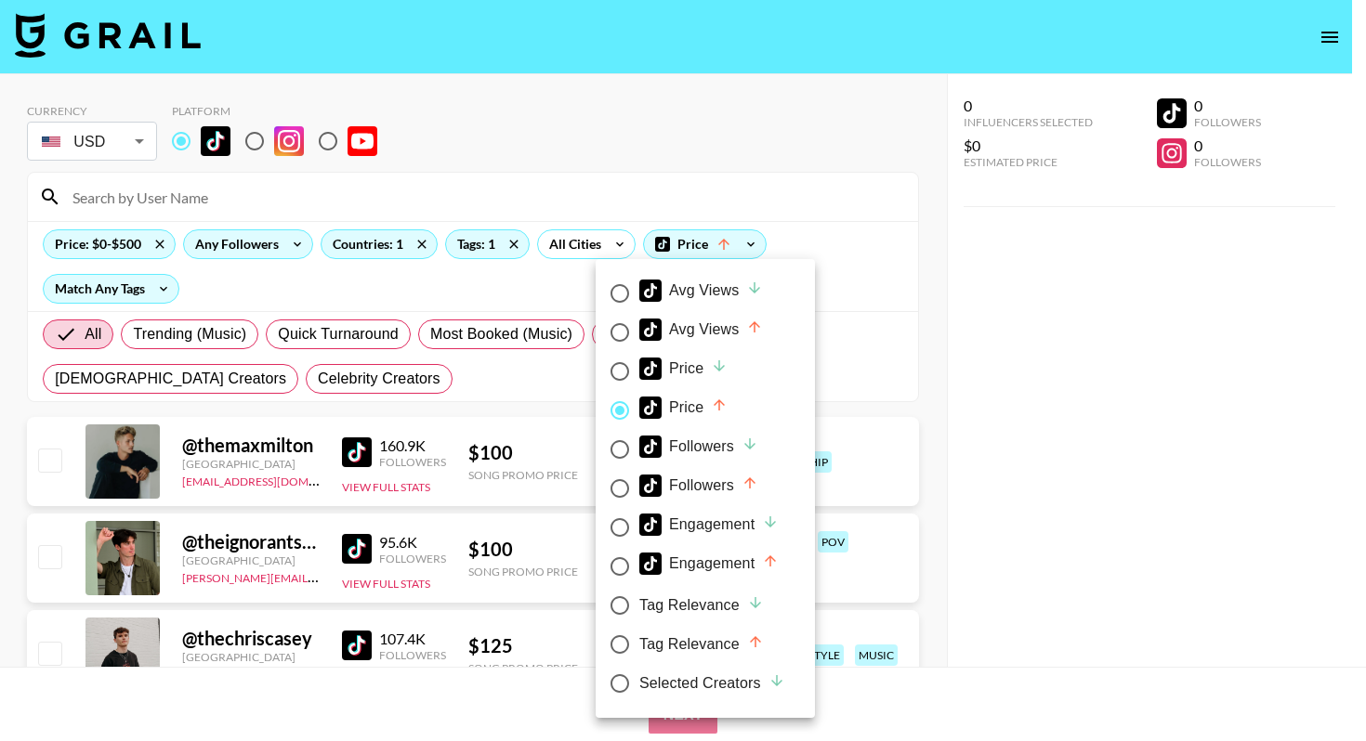
click at [1008, 352] on div at bounding box center [683, 370] width 1366 height 741
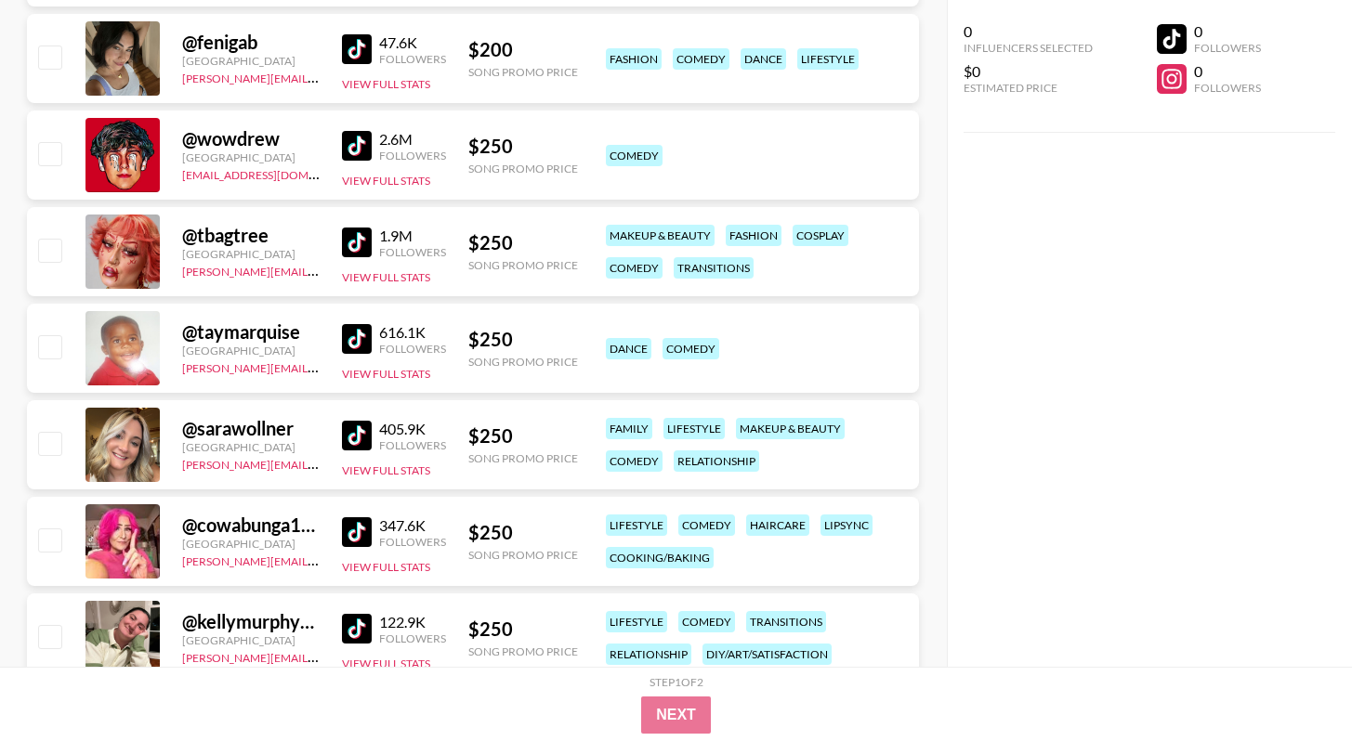
scroll to position [1079, 0]
click at [360, 149] on img at bounding box center [357, 147] width 30 height 30
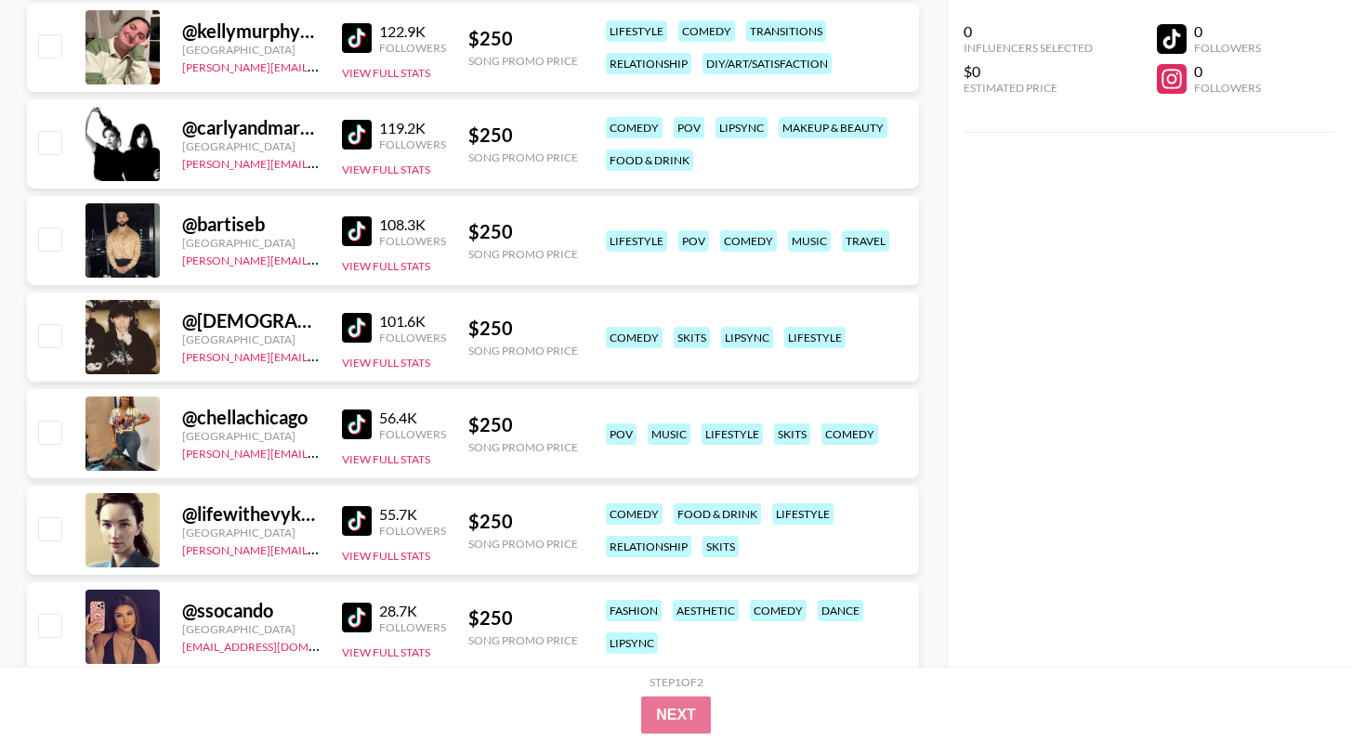
scroll to position [1709, 0]
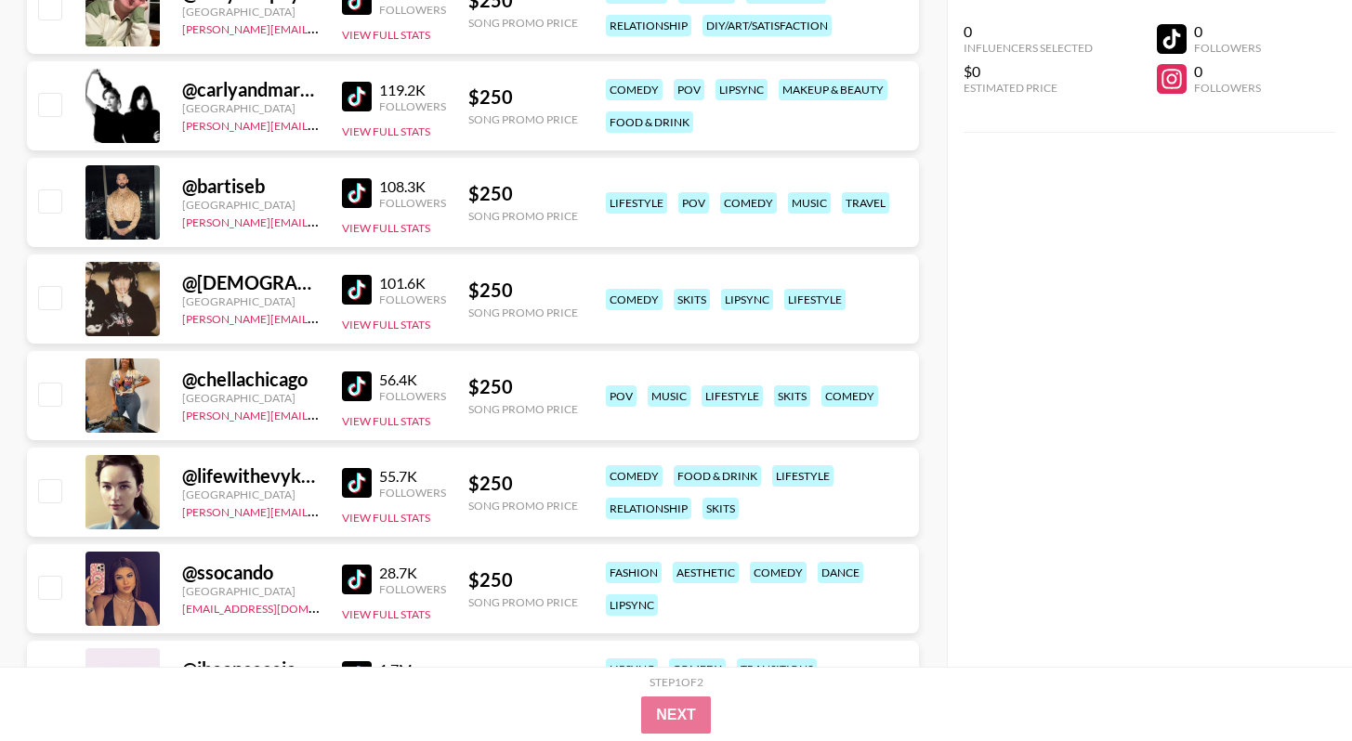
click at [370, 286] on img at bounding box center [357, 290] width 30 height 30
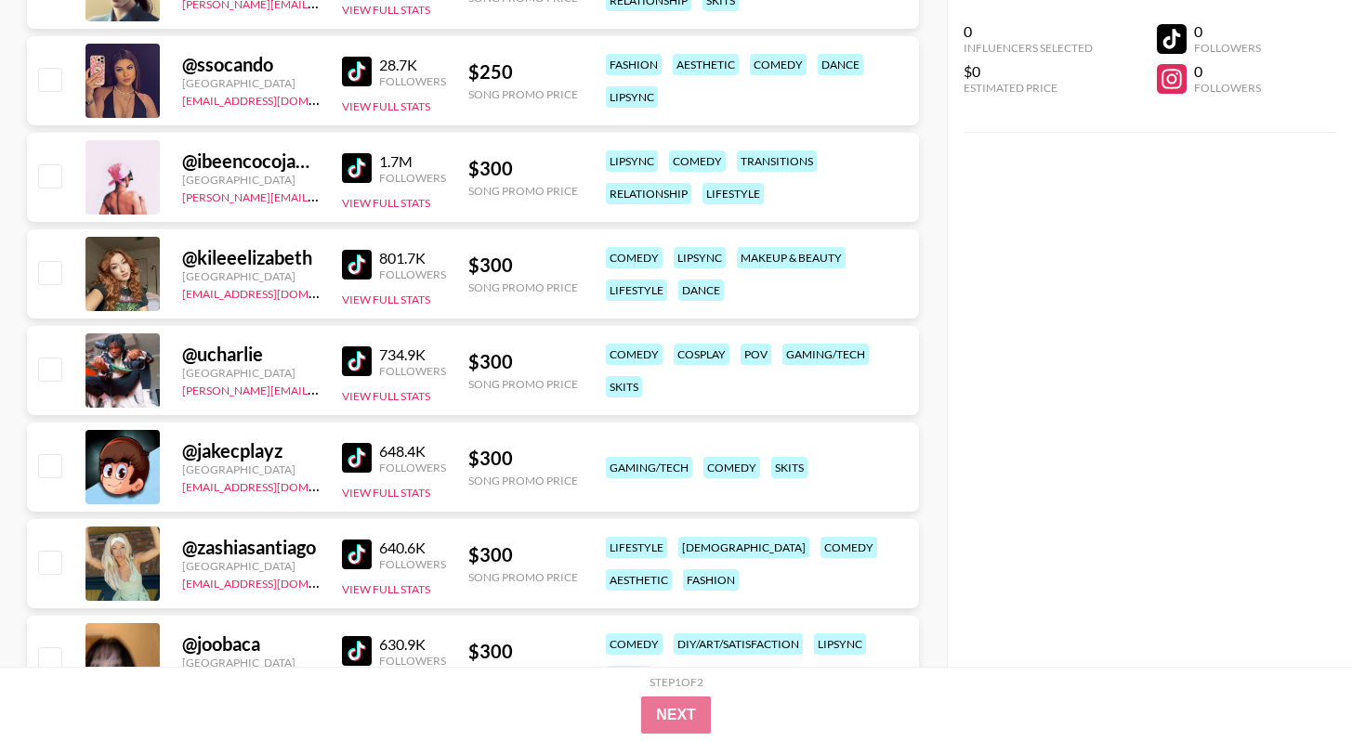
scroll to position [2232, 0]
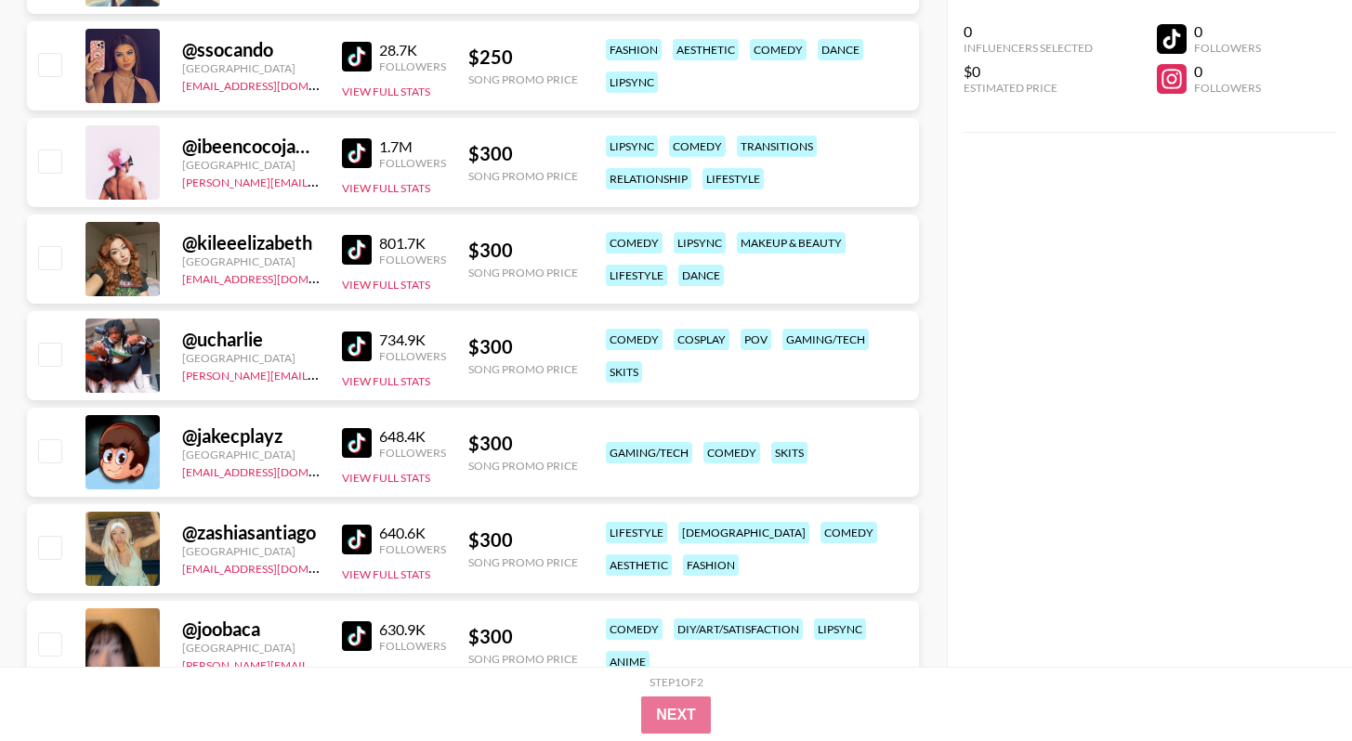
click at [375, 446] on link at bounding box center [360, 443] width 37 height 30
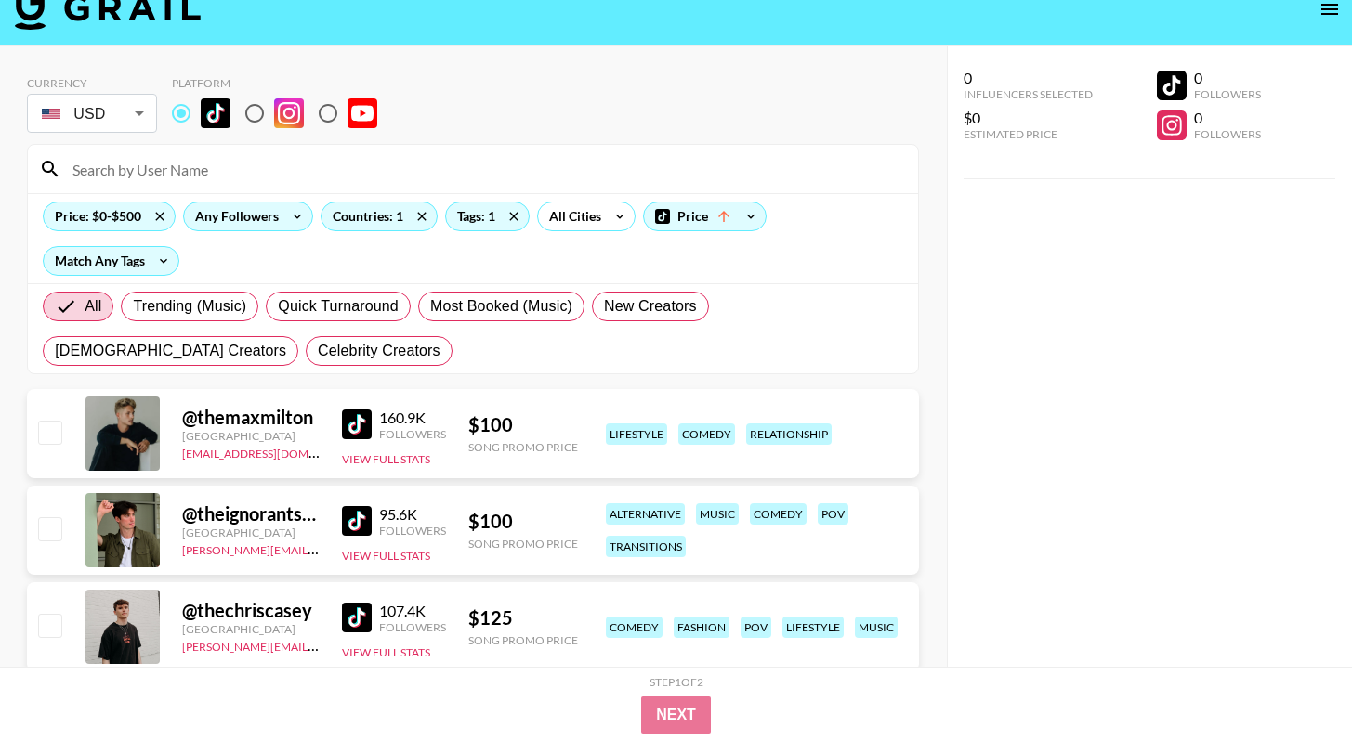
scroll to position [0, 0]
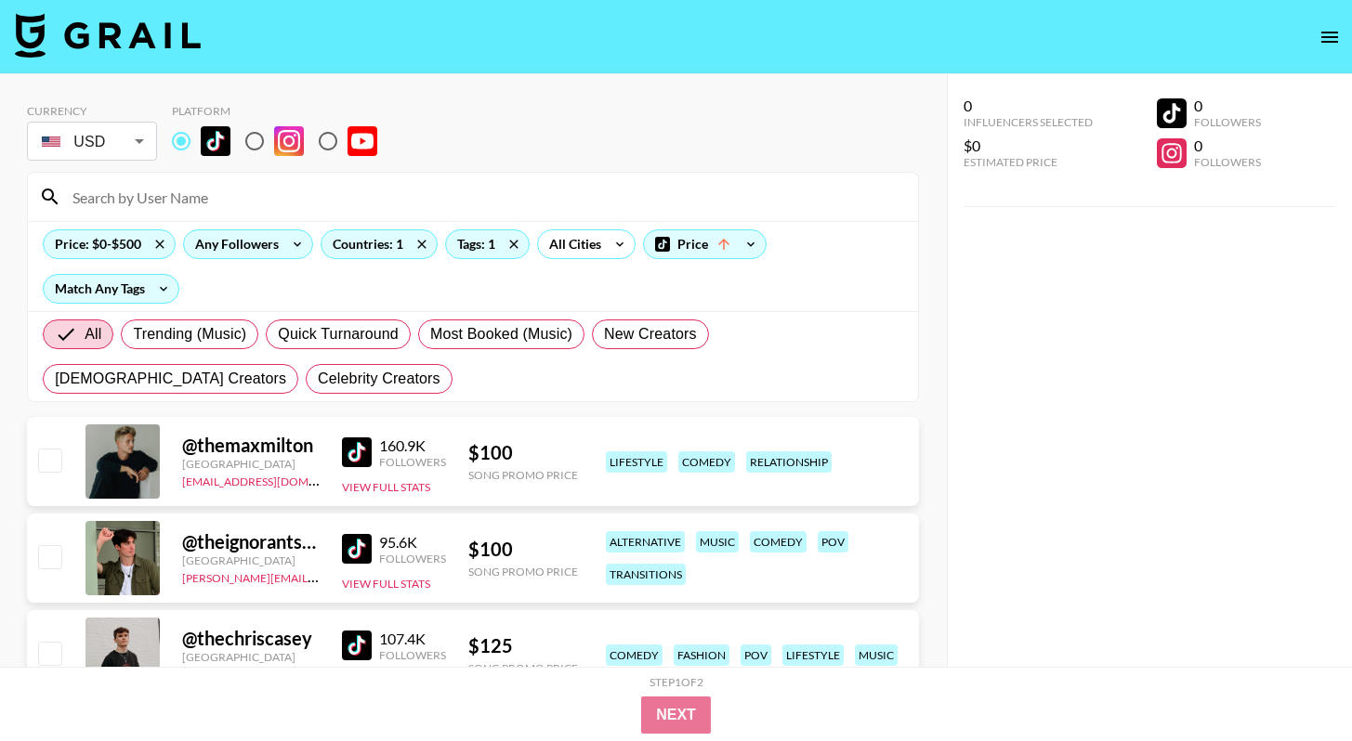
click at [423, 195] on input at bounding box center [483, 197] width 845 height 30
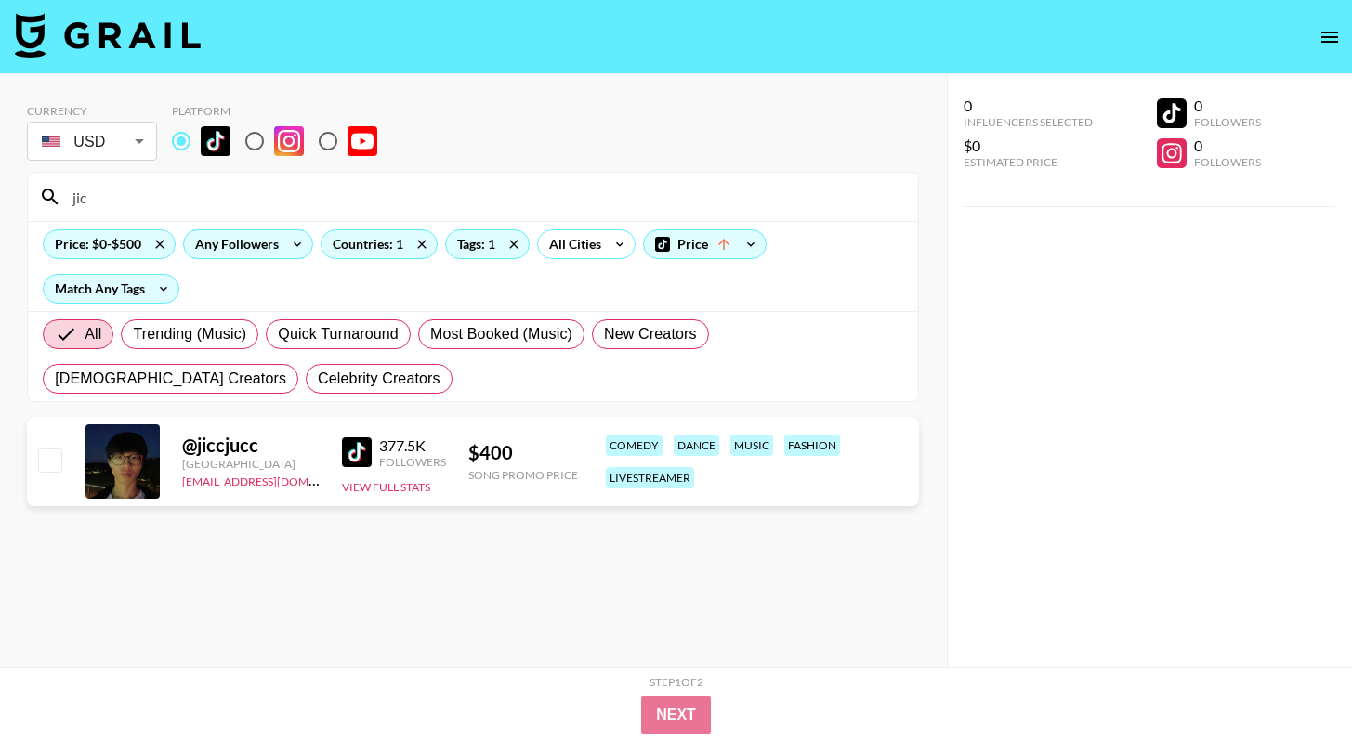
type input "jic"
click at [227, 436] on div "@ jiccjucc" at bounding box center [251, 445] width 138 height 23
click at [374, 450] on link at bounding box center [360, 453] width 37 height 30
